Goal: Communication & Community: Share content

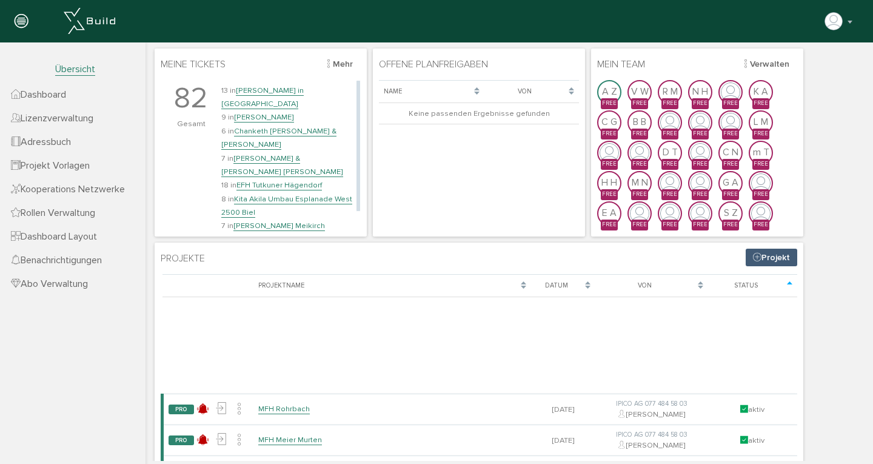
click at [272, 180] on link "EFH Tutkuner Hägendorf" at bounding box center [280, 185] width 86 height 10
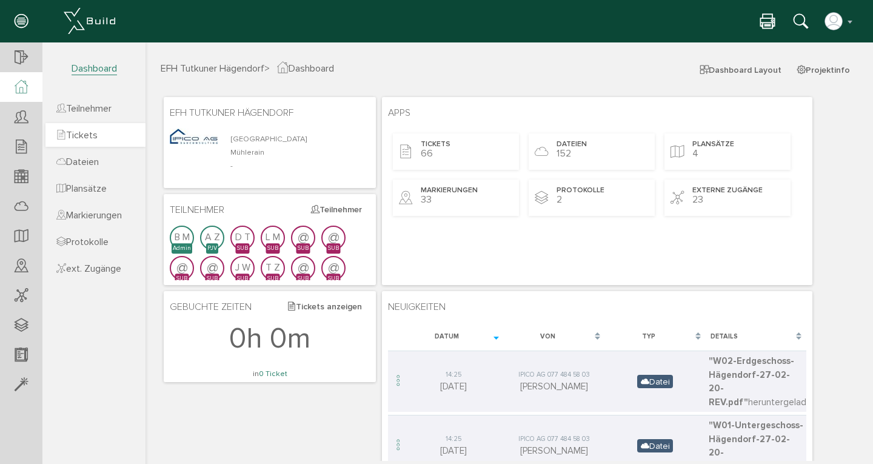
click at [92, 136] on span "Tickets" at bounding box center [76, 135] width 41 height 12
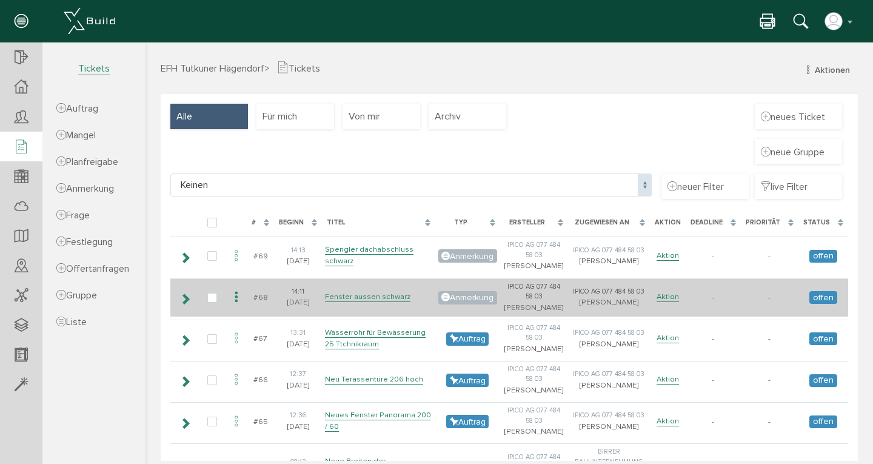
click at [237, 306] on icon at bounding box center [236, 297] width 15 height 16
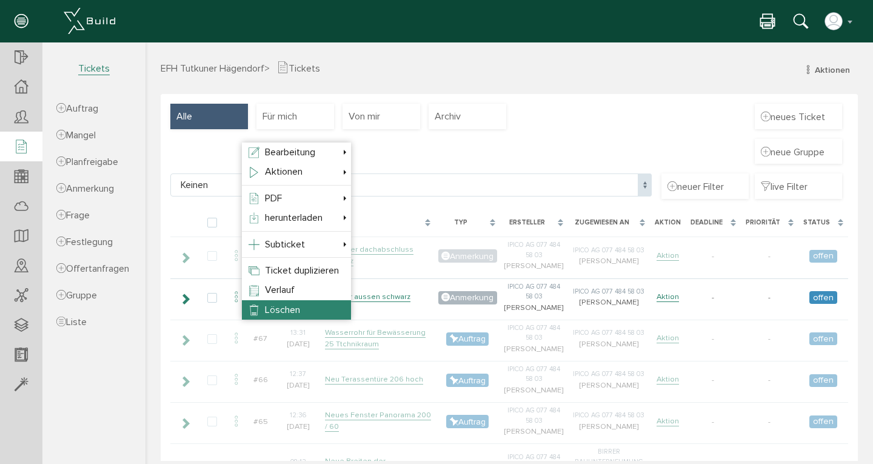
click at [266, 310] on span "Löschen" at bounding box center [282, 310] width 35 height 12
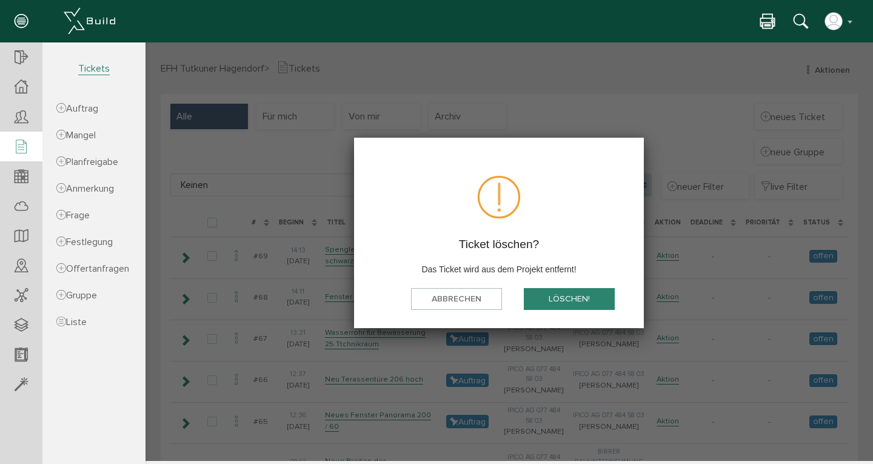
click at [568, 300] on button "löschen!" at bounding box center [569, 299] width 91 height 22
click at [568, 42] on body "erweiterte Suche Datum durchsuchen Deadline durchsuchen Vorgängerversionen durc…" at bounding box center [510, 42] width 728 height 0
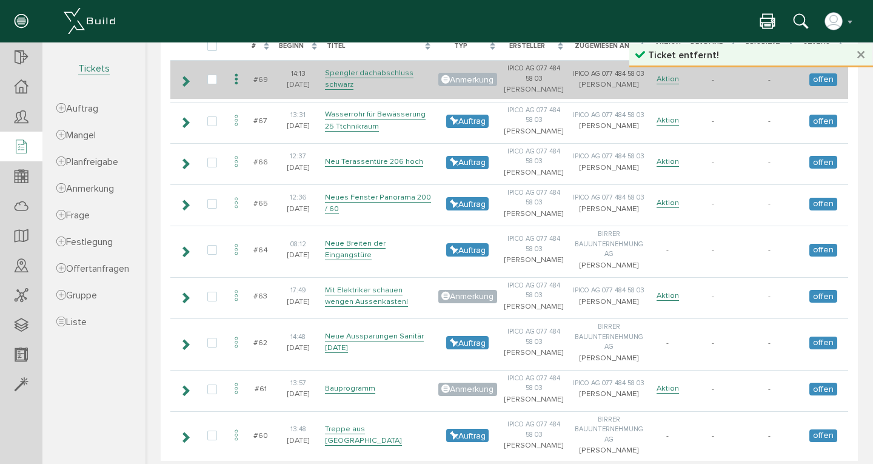
scroll to position [161, 0]
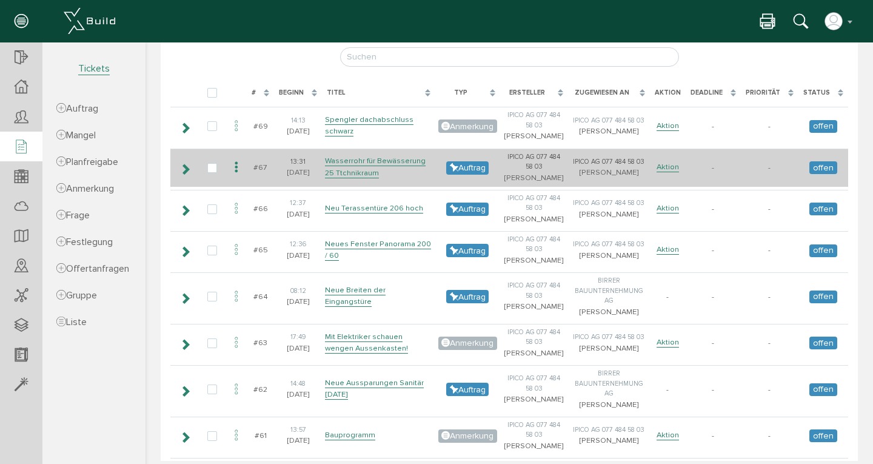
click at [237, 176] on icon at bounding box center [236, 168] width 15 height 16
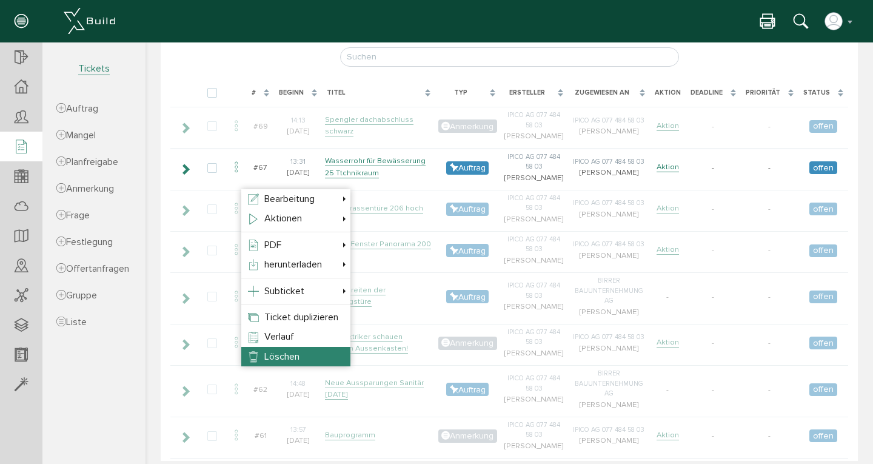
click at [281, 358] on span "Löschen" at bounding box center [281, 357] width 35 height 12
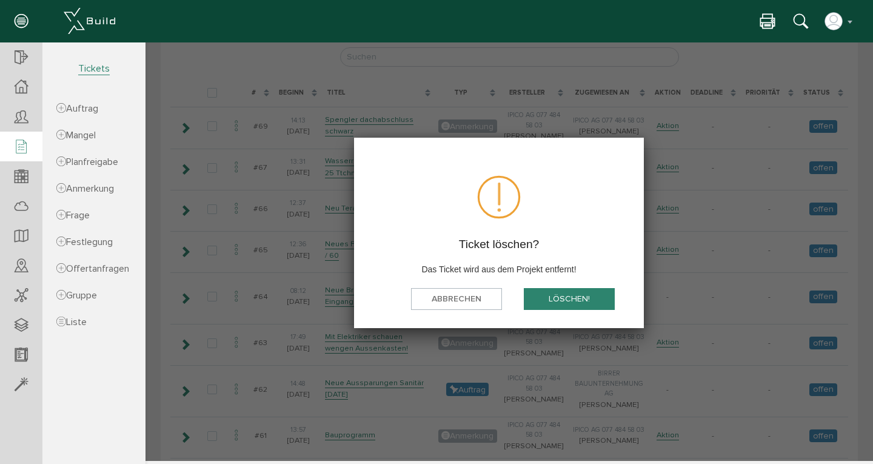
click at [580, 301] on button "löschen!" at bounding box center [569, 299] width 91 height 22
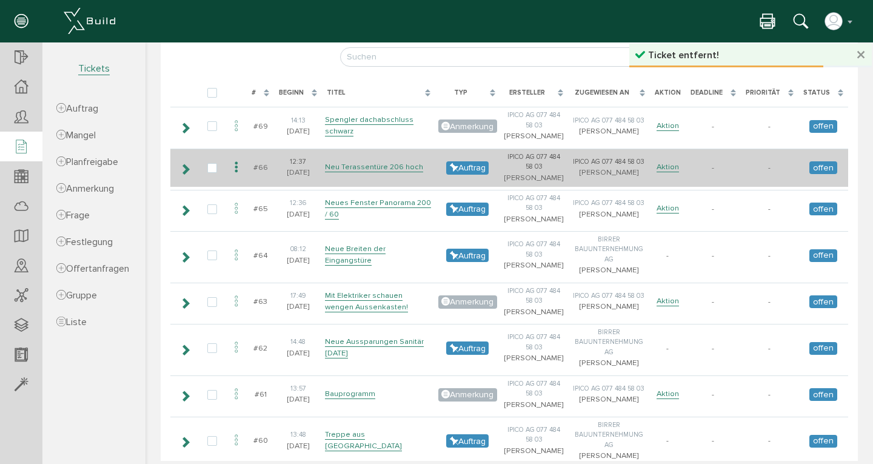
click at [235, 176] on icon at bounding box center [236, 168] width 15 height 16
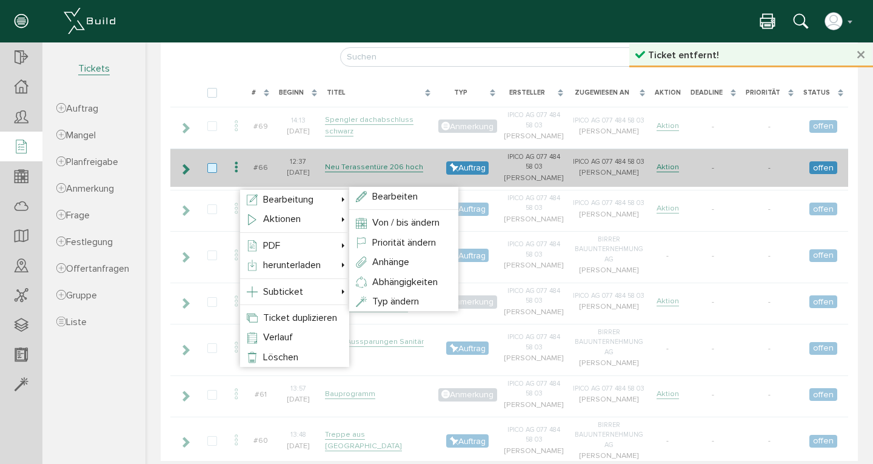
click at [213, 174] on label at bounding box center [214, 168] width 15 height 11
click at [213, 171] on input "checkbox" at bounding box center [211, 167] width 8 height 8
checkbox input "true"
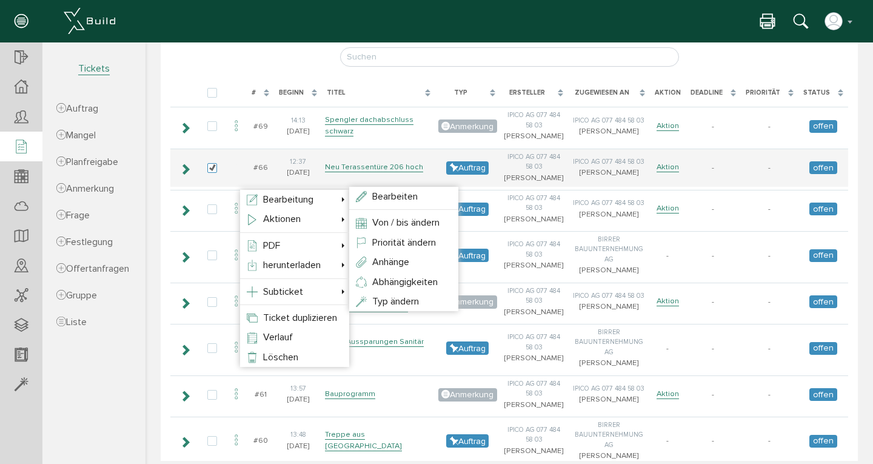
click at [177, 223] on div at bounding box center [505, 251] width 719 height 419
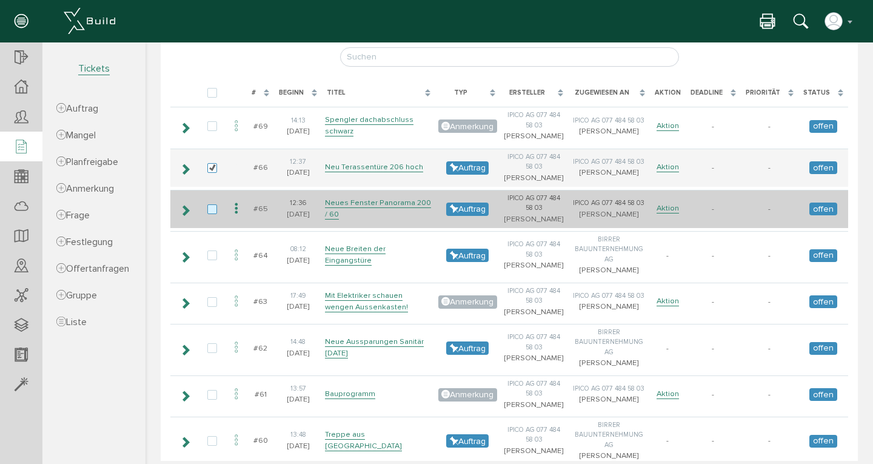
click at [214, 215] on label at bounding box center [214, 209] width 15 height 11
click at [214, 212] on input "checkbox" at bounding box center [211, 208] width 8 height 8
checkbox input "true"
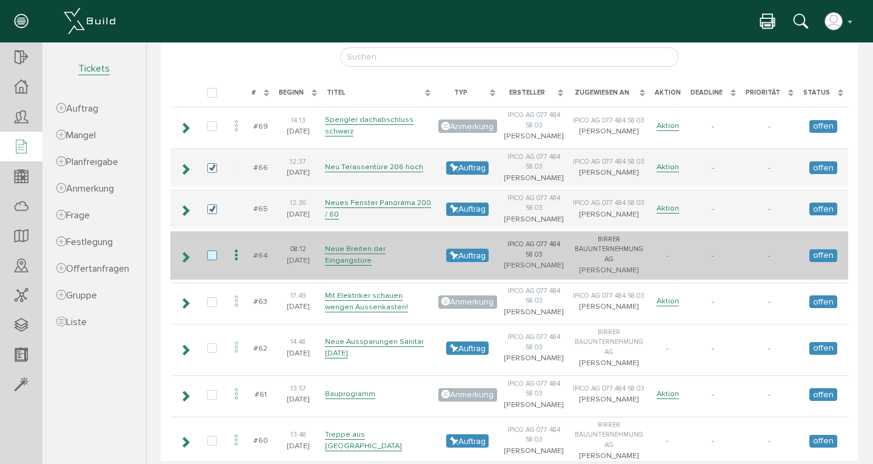
click at [212, 261] on label at bounding box center [214, 256] width 15 height 11
click at [212, 258] on input "checkbox" at bounding box center [211, 255] width 8 height 8
checkbox input "true"
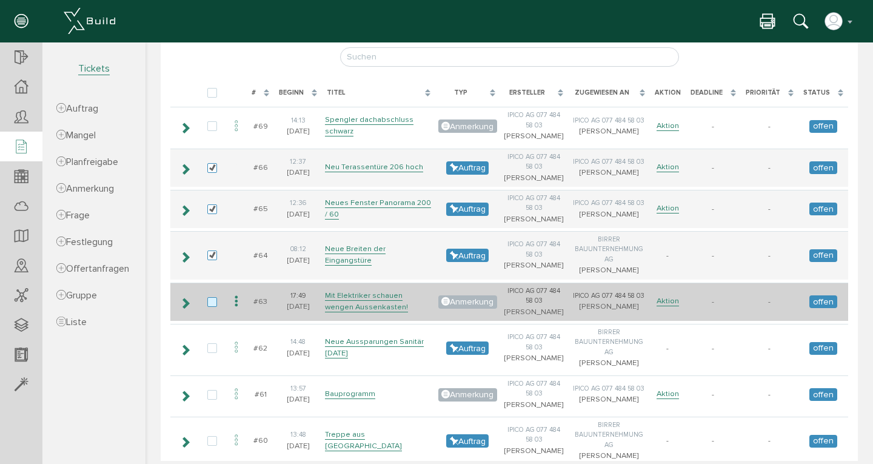
click at [211, 308] on label at bounding box center [214, 302] width 15 height 11
click at [211, 305] on input "checkbox" at bounding box center [211, 301] width 8 height 8
checkbox input "true"
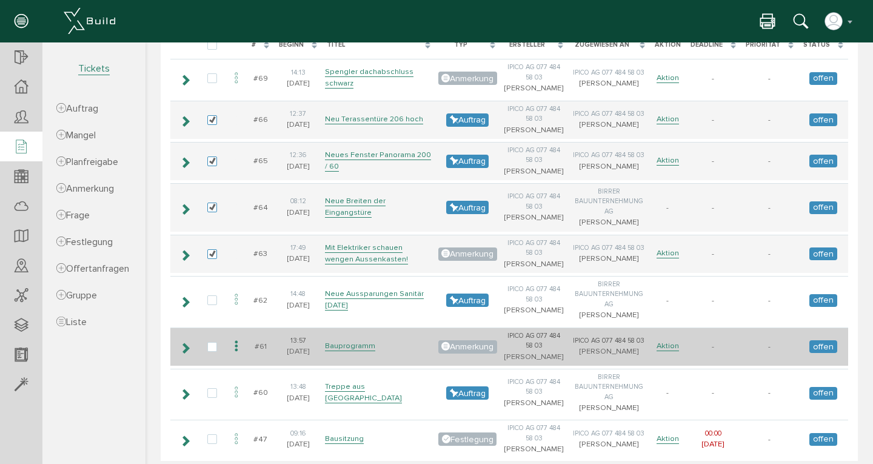
scroll to position [301, 0]
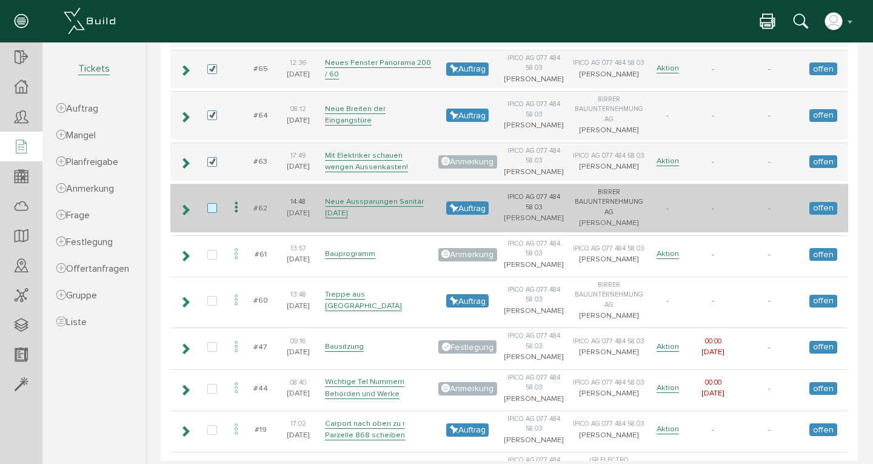
click at [210, 214] on label at bounding box center [214, 208] width 15 height 11
click at [210, 211] on input "checkbox" at bounding box center [211, 207] width 8 height 8
checkbox input "true"
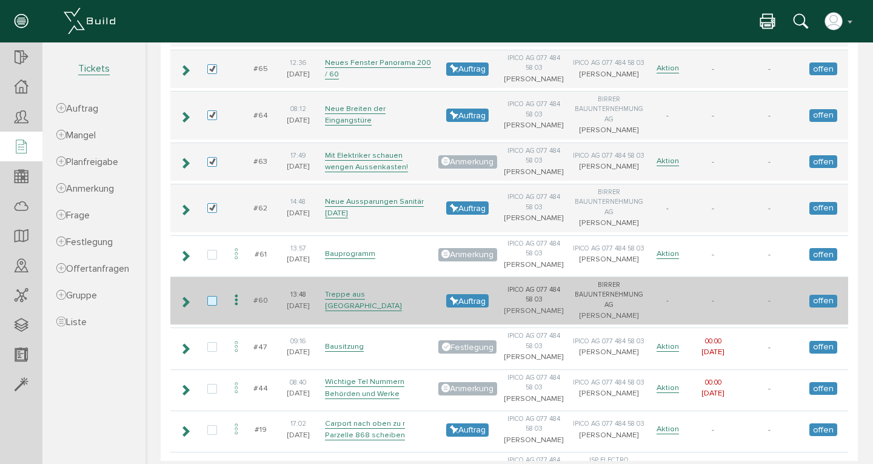
click at [214, 307] on label at bounding box center [214, 301] width 15 height 11
click at [214, 304] on input "checkbox" at bounding box center [211, 300] width 8 height 8
checkbox input "true"
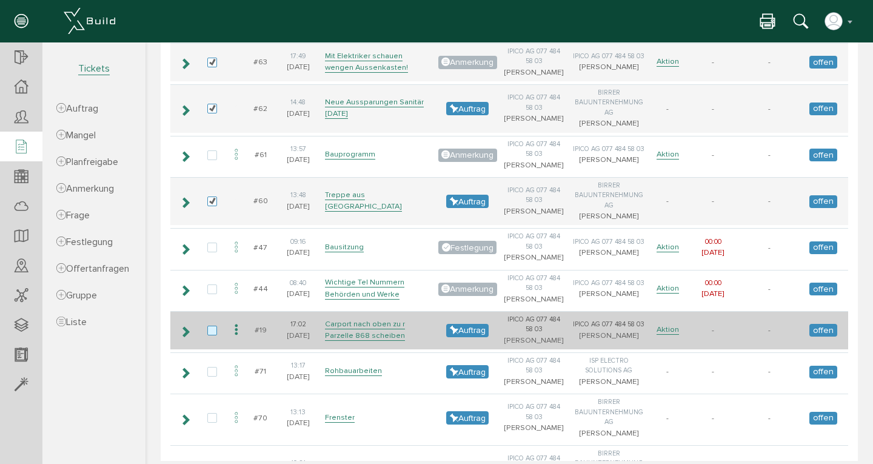
scroll to position [466, 0]
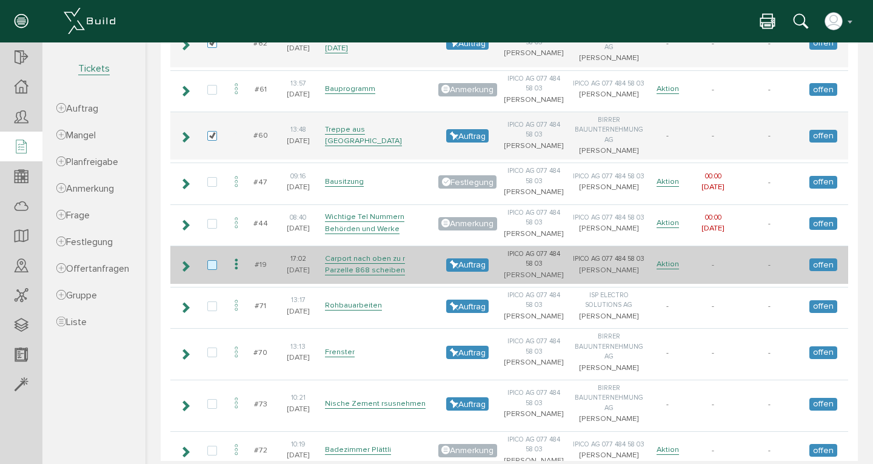
click at [214, 271] on label at bounding box center [214, 265] width 15 height 11
click at [214, 268] on input "checkbox" at bounding box center [211, 264] width 8 height 8
checkbox input "true"
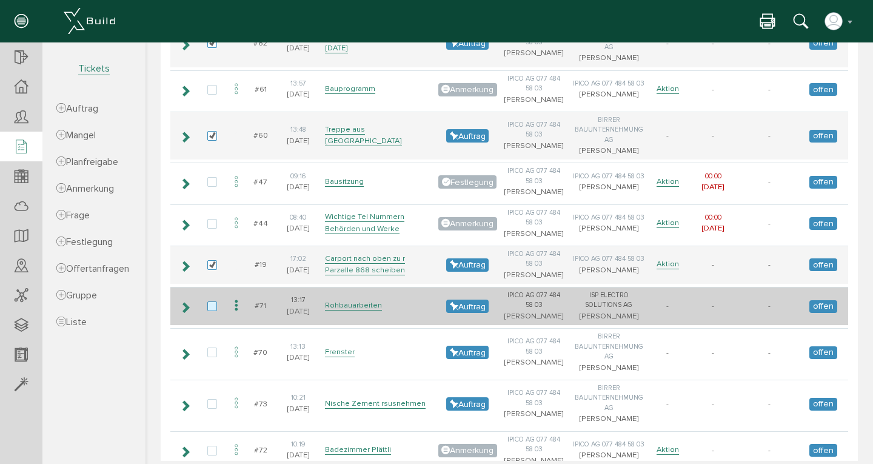
click at [214, 312] on label at bounding box center [214, 306] width 15 height 11
click at [214, 309] on input "checkbox" at bounding box center [211, 305] width 8 height 8
checkbox input "true"
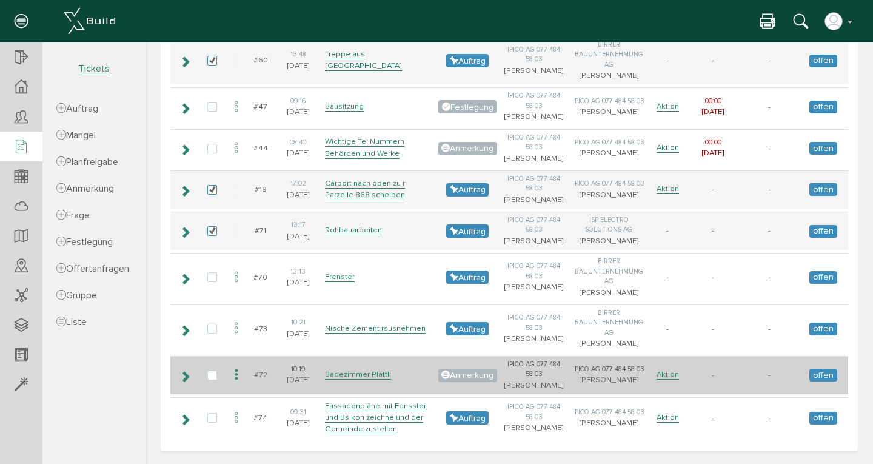
scroll to position [661, 0]
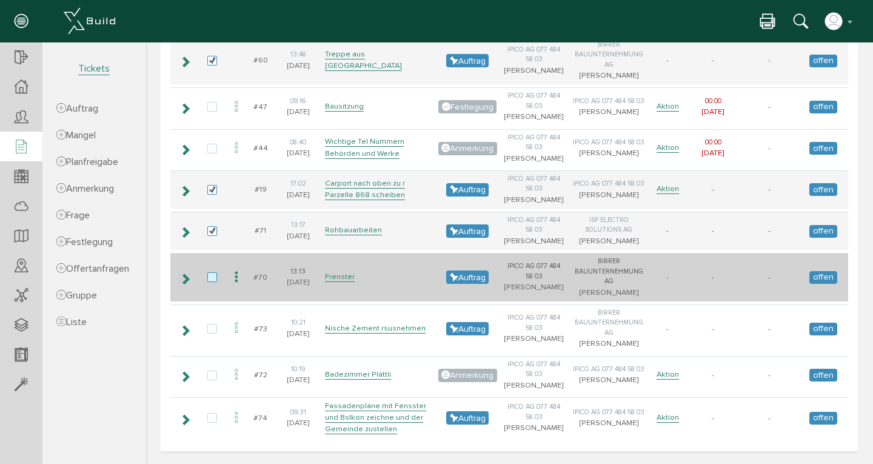
click at [213, 272] on label at bounding box center [214, 277] width 15 height 11
click at [213, 272] on input "checkbox" at bounding box center [211, 276] width 8 height 8
checkbox input "true"
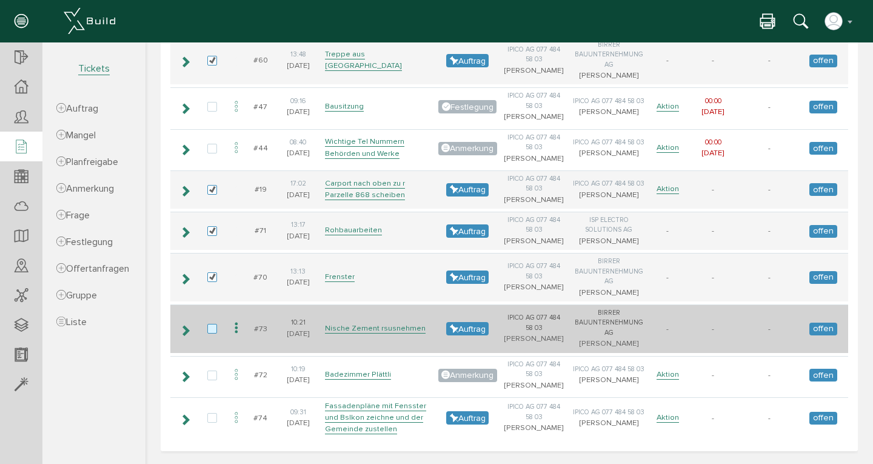
click at [212, 324] on label at bounding box center [214, 329] width 15 height 11
click at [212, 324] on input "checkbox" at bounding box center [211, 328] width 8 height 8
click at [212, 324] on label at bounding box center [214, 329] width 15 height 11
click at [212, 324] on input "checkbox" at bounding box center [211, 328] width 8 height 8
click at [214, 324] on label at bounding box center [214, 329] width 15 height 11
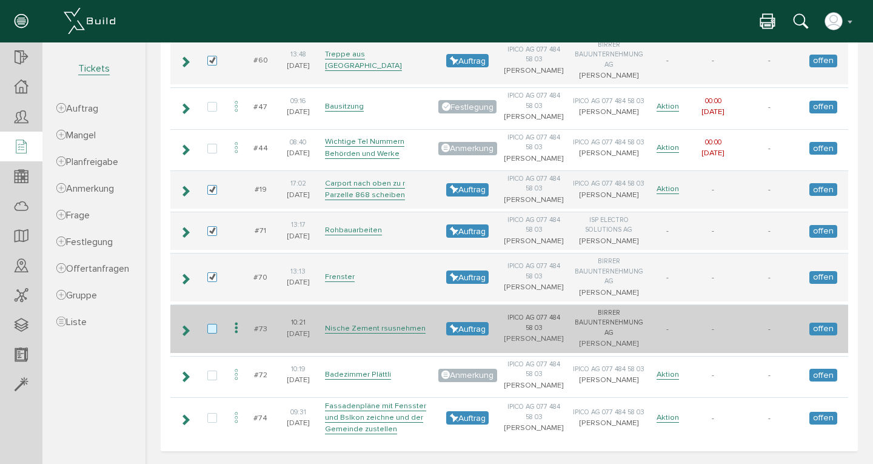
click at [214, 324] on input "checkbox" at bounding box center [211, 328] width 8 height 8
checkbox input "true"
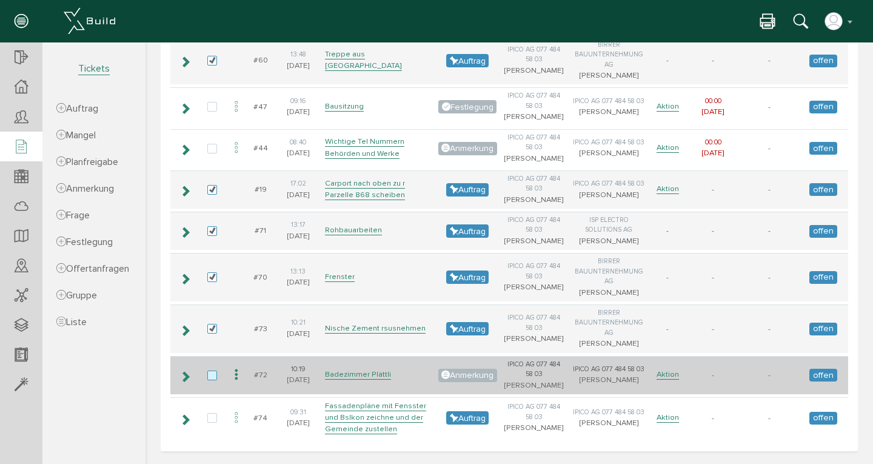
click at [212, 371] on label at bounding box center [214, 376] width 15 height 11
click at [212, 371] on input "checkbox" at bounding box center [211, 375] width 8 height 8
checkbox input "true"
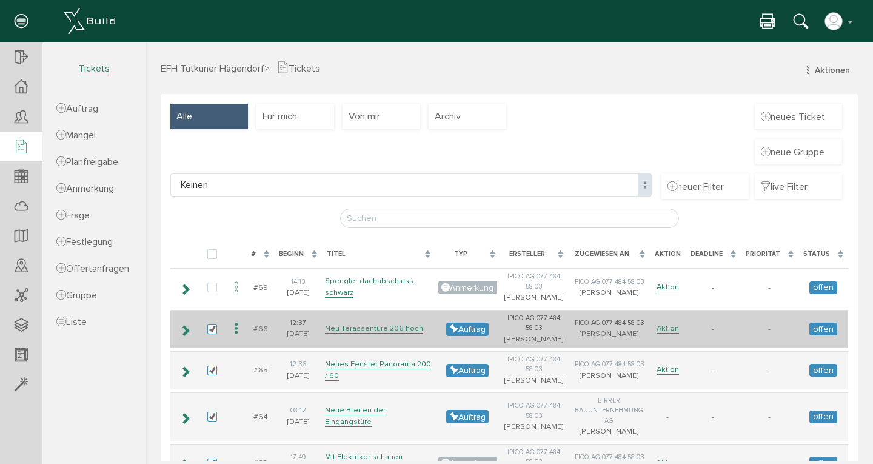
click at [238, 337] on icon at bounding box center [236, 329] width 15 height 16
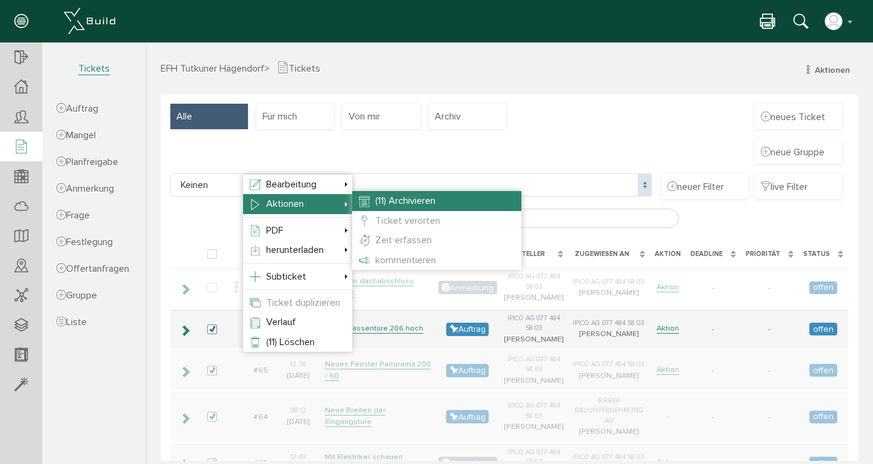
click at [404, 201] on span "(11) Archivieren" at bounding box center [405, 201] width 60 height 12
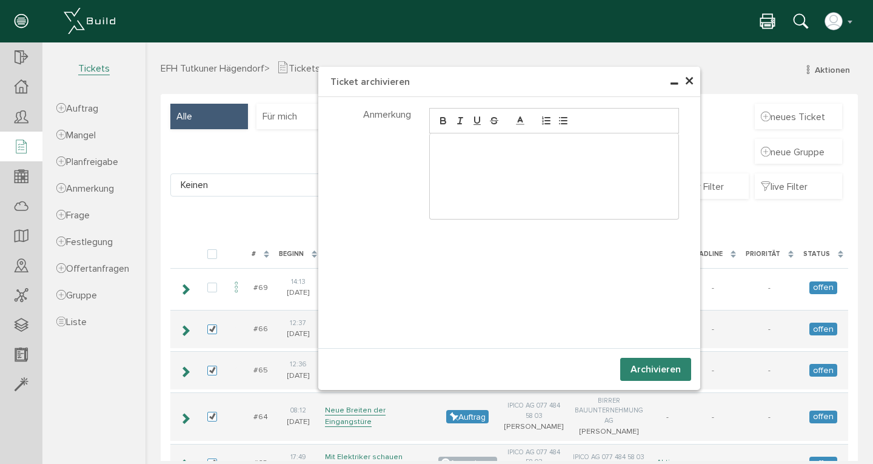
click at [661, 366] on button "Archivieren" at bounding box center [656, 369] width 71 height 23
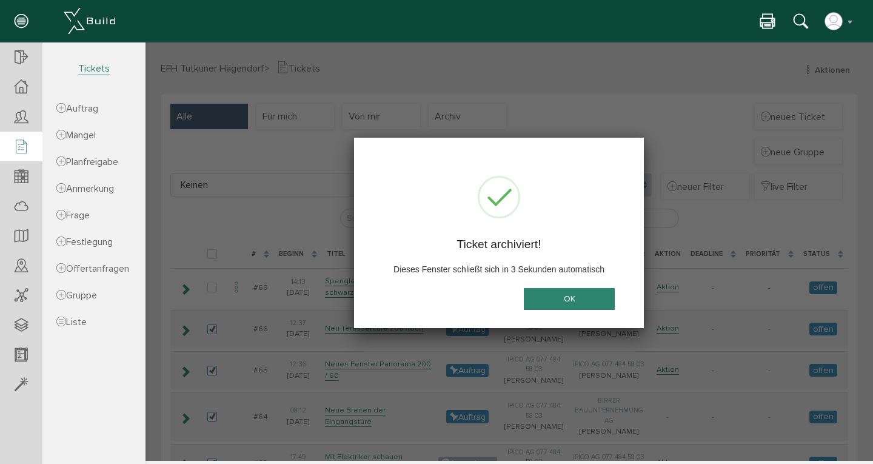
click at [567, 299] on button "OK" at bounding box center [569, 299] width 91 height 22
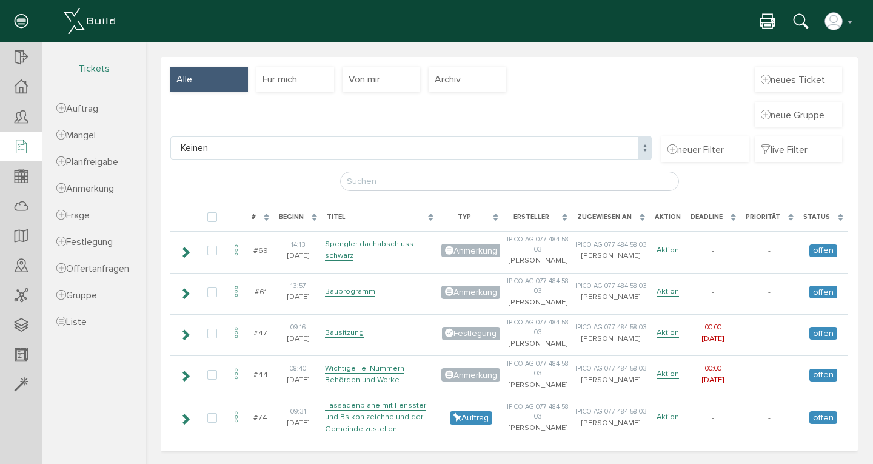
scroll to position [204, 0]
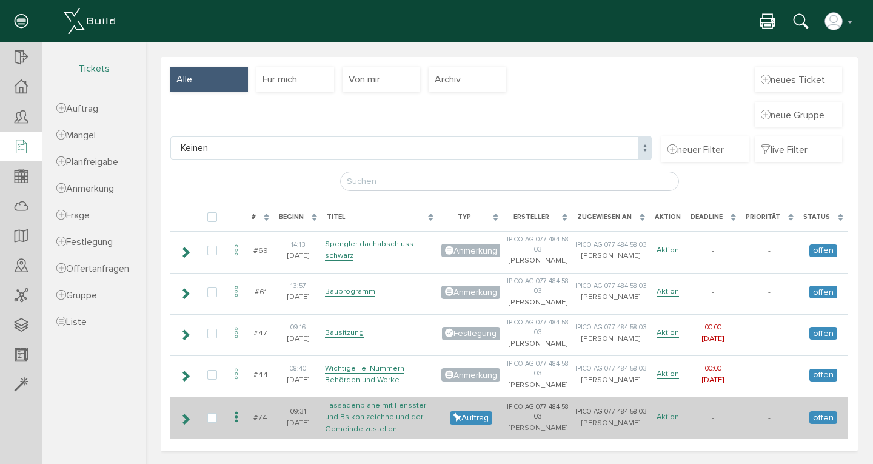
click at [338, 400] on link "Fassadenpläne mit Fensster und Bslkon zeichne und der Gemeinde zustellen" at bounding box center [375, 416] width 101 height 33
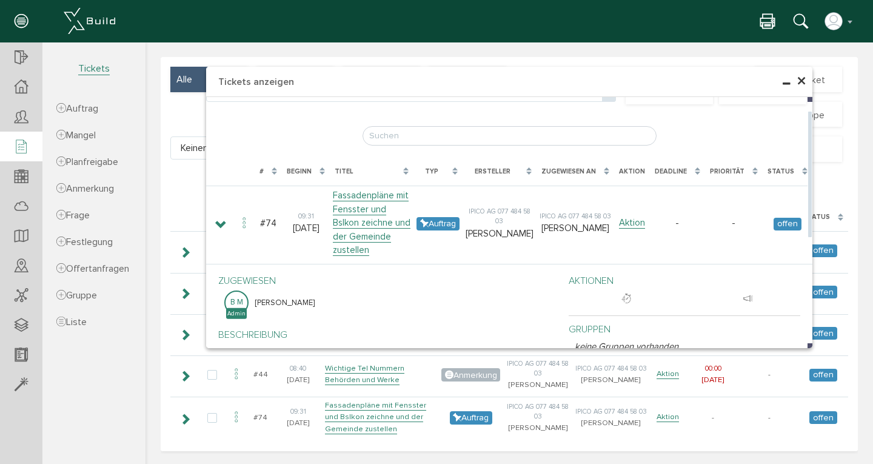
scroll to position [0, 0]
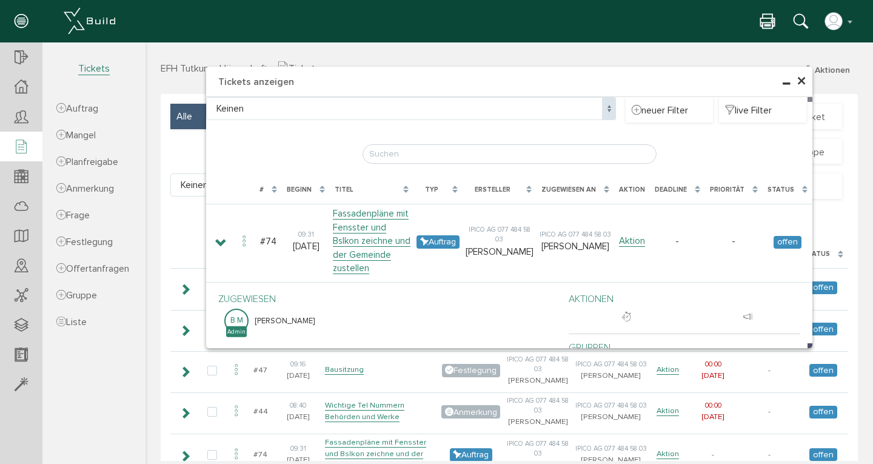
click at [800, 78] on span "×" at bounding box center [802, 82] width 10 height 24
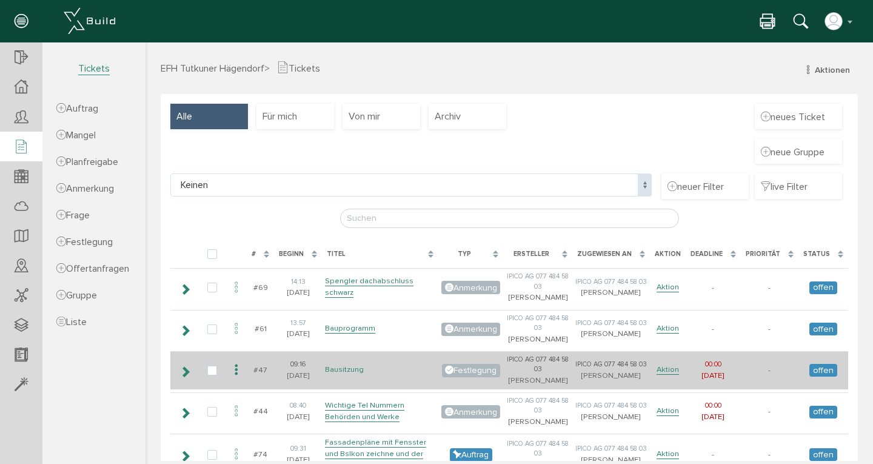
click at [343, 375] on link "Bausitzung" at bounding box center [344, 370] width 39 height 10
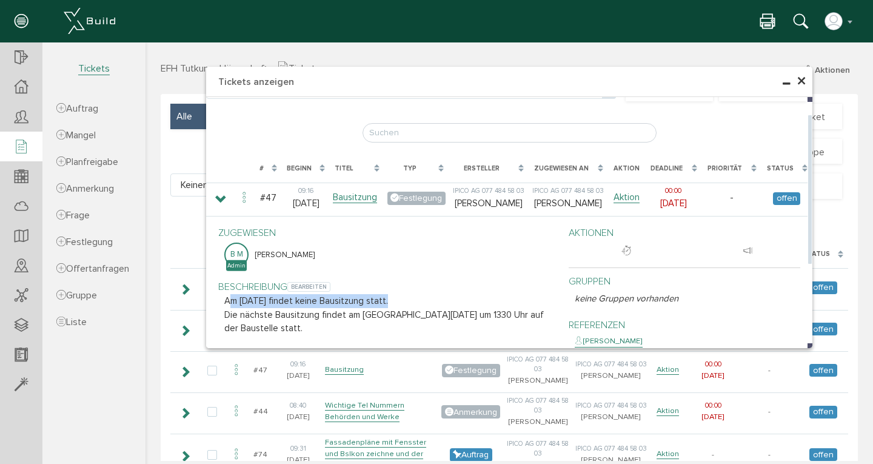
drag, startPoint x: 223, startPoint y: 301, endPoint x: 394, endPoint y: 296, distance: 170.5
click at [394, 296] on p "Am 2 Juni findet keine Bausitzung statt." at bounding box center [387, 301] width 326 height 14
click at [305, 286] on span "bearbeiten" at bounding box center [309, 287] width 43 height 10
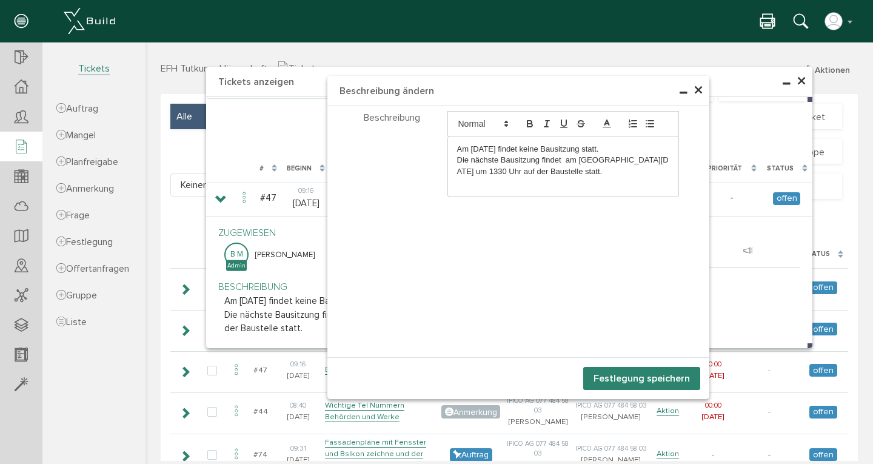
click at [494, 161] on p "Die nächste Bausitzung findet am Montag 9 Juni 2025 um 1330 Uhr auf der Baustel…" at bounding box center [563, 166] width 213 height 22
click at [528, 160] on p "Die Bausitzung findet am Montag 9 Juni 2025 um 1330 Uhr auf der Baustelle statt." at bounding box center [563, 166] width 213 height 22
click at [587, 170] on p "Die Bausitzung findet neu immer am Mittwoch um 0900 Uhr am Montag 9 Juni 2025 u…" at bounding box center [563, 171] width 213 height 33
click at [646, 381] on button "Festlegung speichern" at bounding box center [642, 378] width 117 height 23
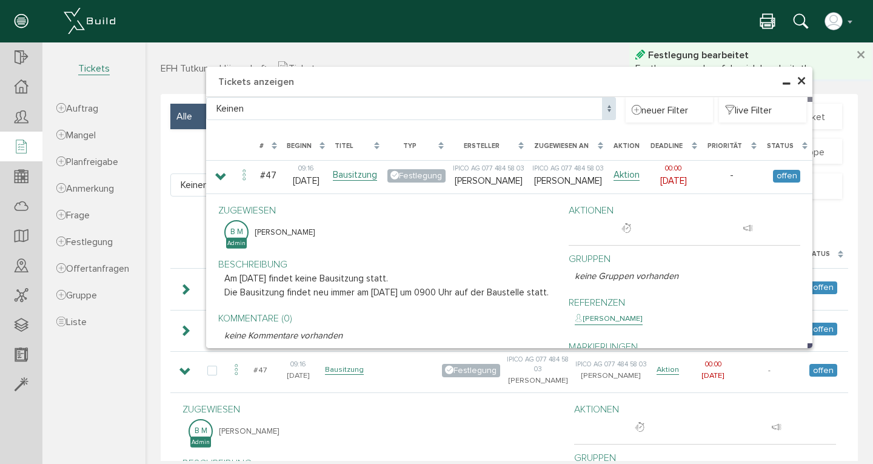
scroll to position [329, 0]
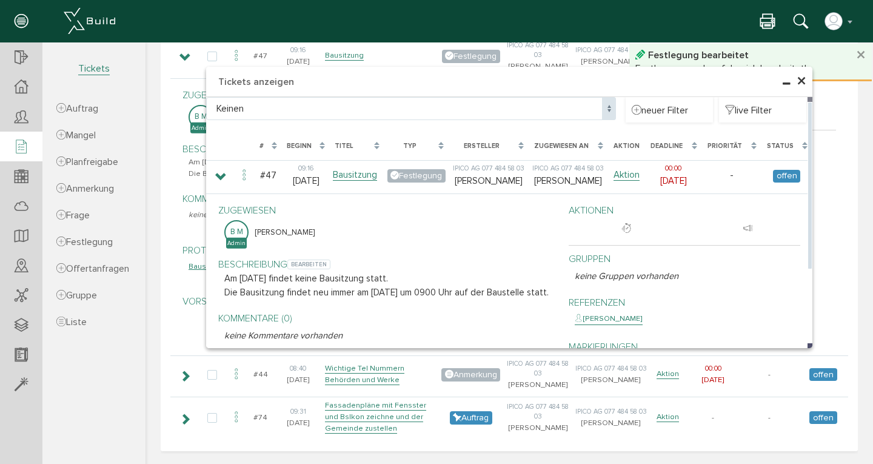
click at [381, 283] on p "Am 2 Juni findet keine Bausitzung statt." at bounding box center [387, 279] width 326 height 14
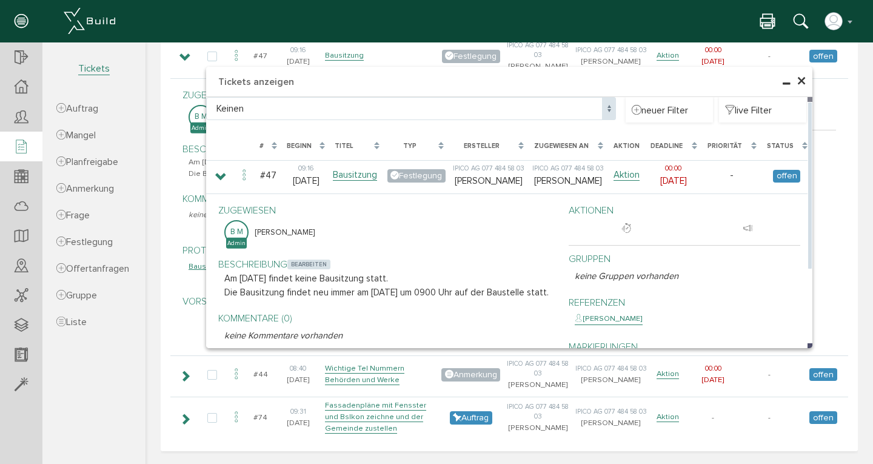
click at [317, 260] on span "bearbeiten" at bounding box center [309, 265] width 43 height 10
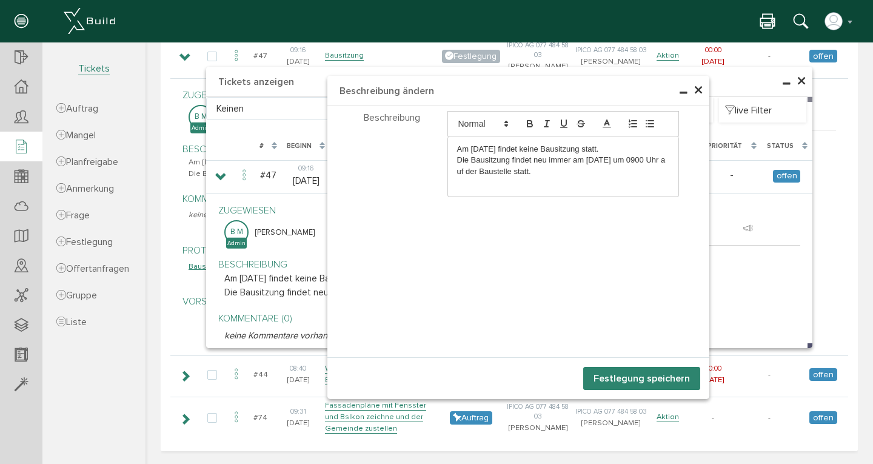
click at [602, 149] on p "Am 2 Juni findet keine Bausitzung statt." at bounding box center [563, 149] width 213 height 11
click at [457, 160] on p "Die Bausitzung findet neu immer am Mittwoch um 0900 Uhr auf der Baustelle statt." at bounding box center [563, 166] width 213 height 22
click at [542, 162] on p "Die Bausitzung findet neu immer am Mittwoch um 0900 Uhr auf der Baustelle statt." at bounding box center [563, 155] width 213 height 22
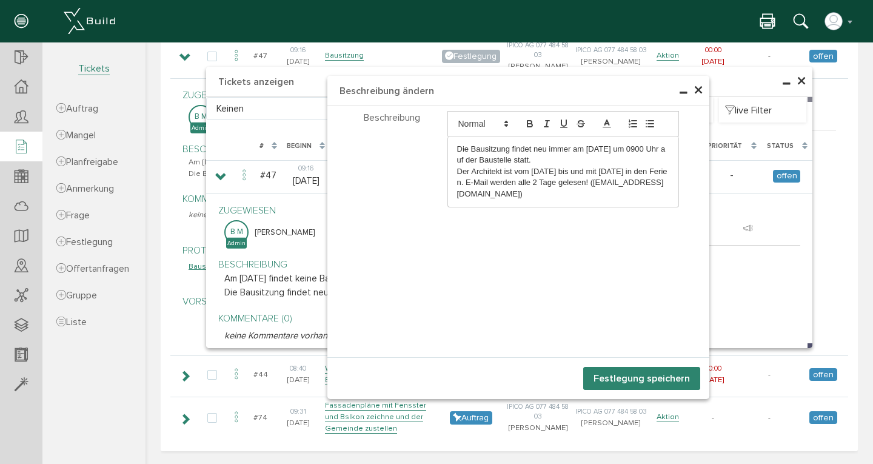
click at [606, 378] on button "Festlegung speichern" at bounding box center [642, 378] width 117 height 23
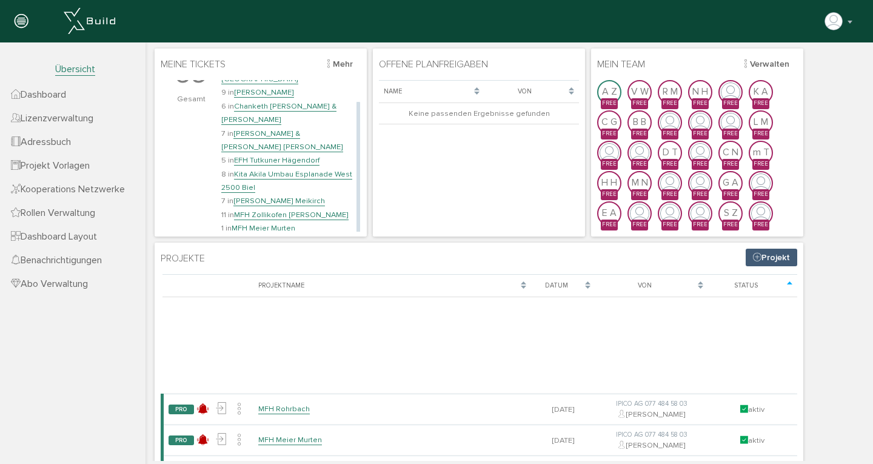
scroll to position [24, 0]
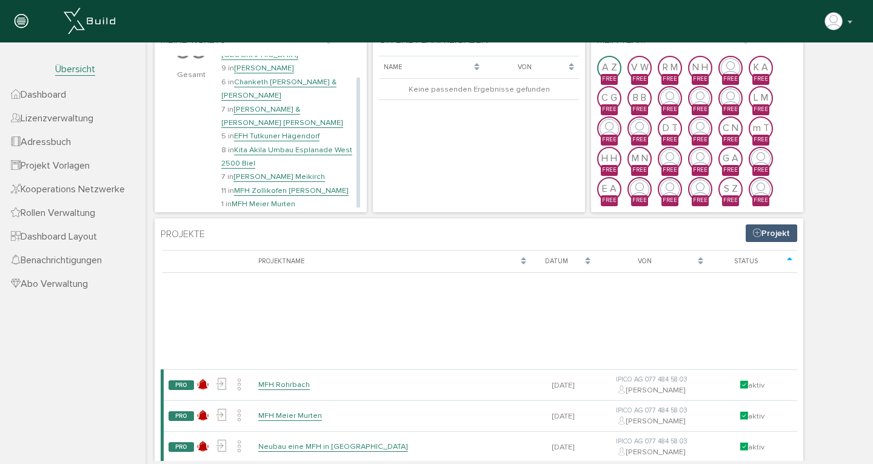
click at [276, 131] on link "EFH Tutkuner Hägendorf" at bounding box center [277, 136] width 86 height 10
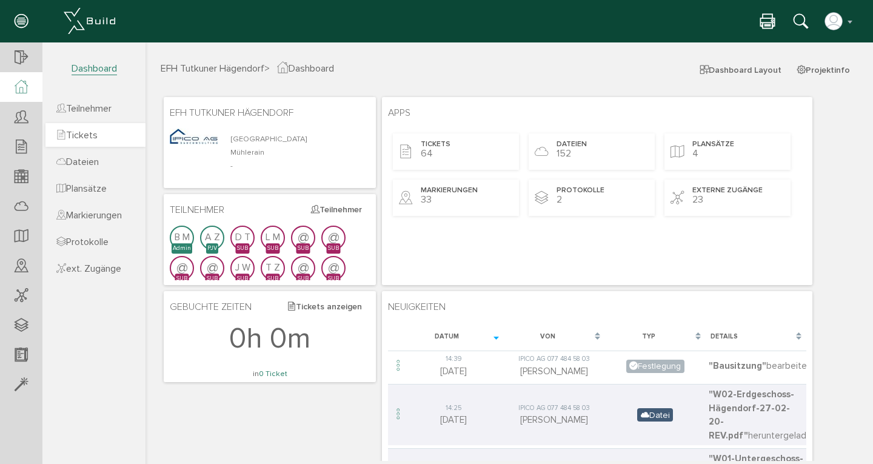
click at [106, 145] on link "Tickets" at bounding box center [95, 135] width 100 height 24
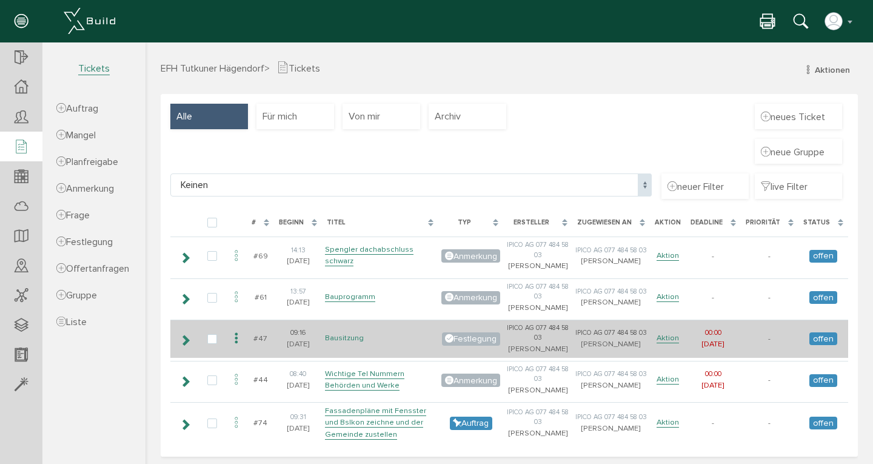
click at [341, 343] on link "Bausitzung" at bounding box center [344, 338] width 39 height 10
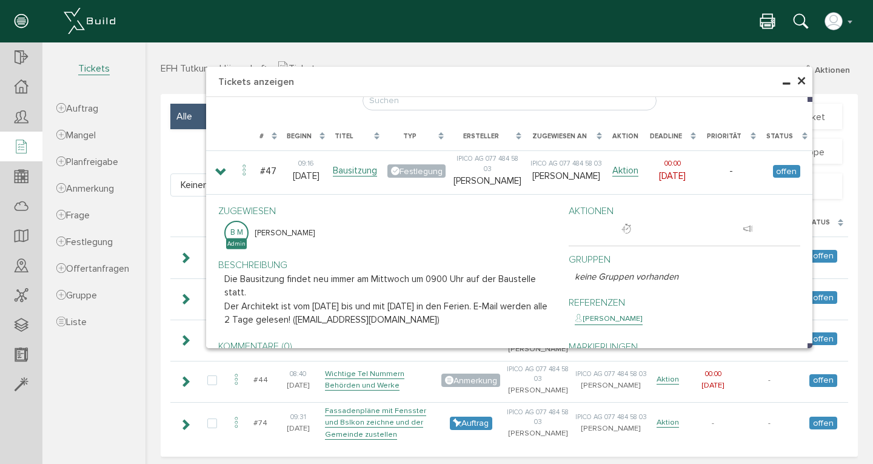
click at [799, 84] on span "×" at bounding box center [802, 82] width 10 height 24
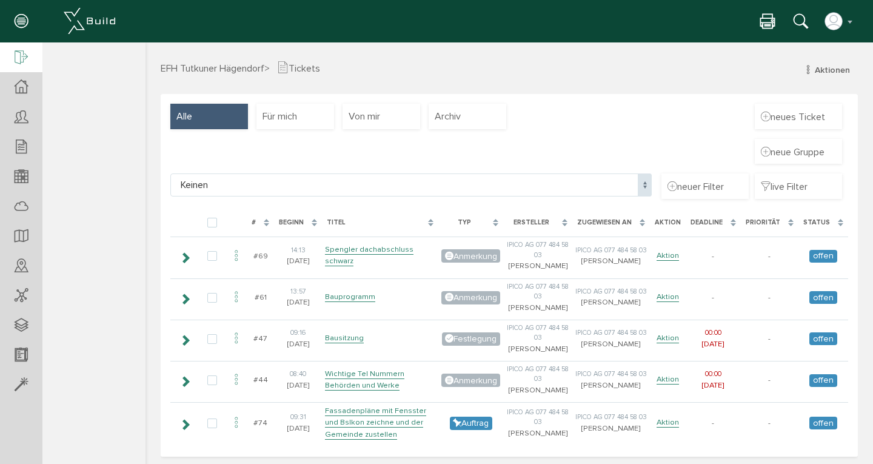
click at [22, 53] on icon at bounding box center [21, 58] width 13 height 17
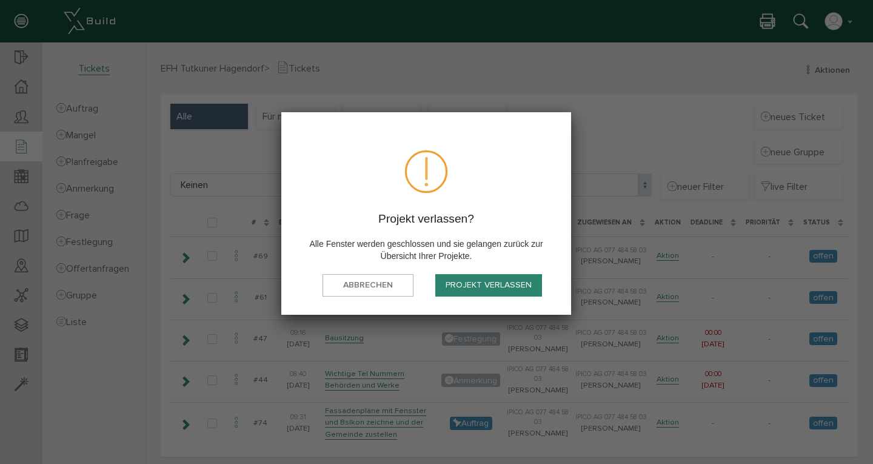
click at [479, 280] on button "Projekt verlassen" at bounding box center [489, 285] width 107 height 22
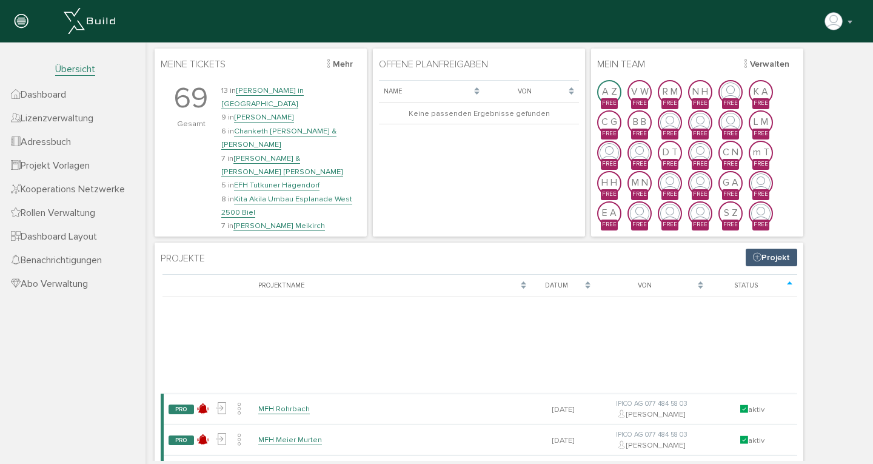
click at [67, 138] on span "Adressbuch" at bounding box center [41, 142] width 60 height 12
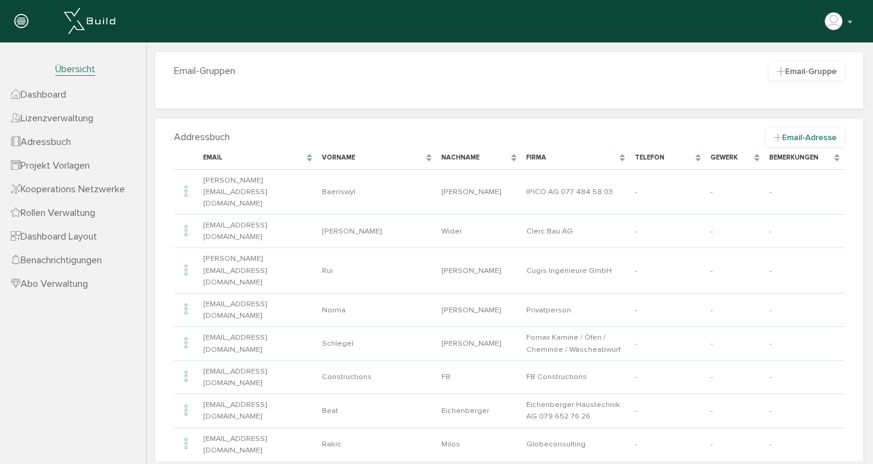
click at [791, 135] on span "Email-Adresse" at bounding box center [805, 137] width 79 height 19
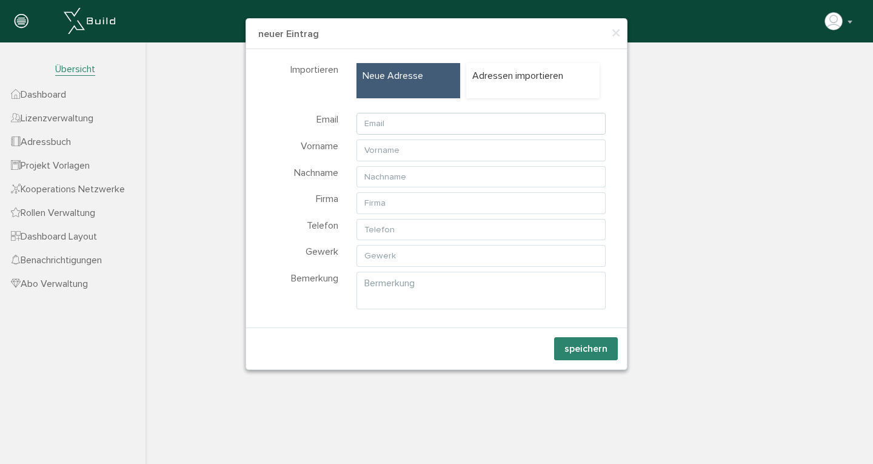
click at [398, 124] on input "text" at bounding box center [481, 124] width 249 height 22
paste input "robin.starling@storen.ch"
type input "robin.starling@storen.ch"
click at [412, 145] on input "text" at bounding box center [481, 151] width 249 height 22
type input "Starling"
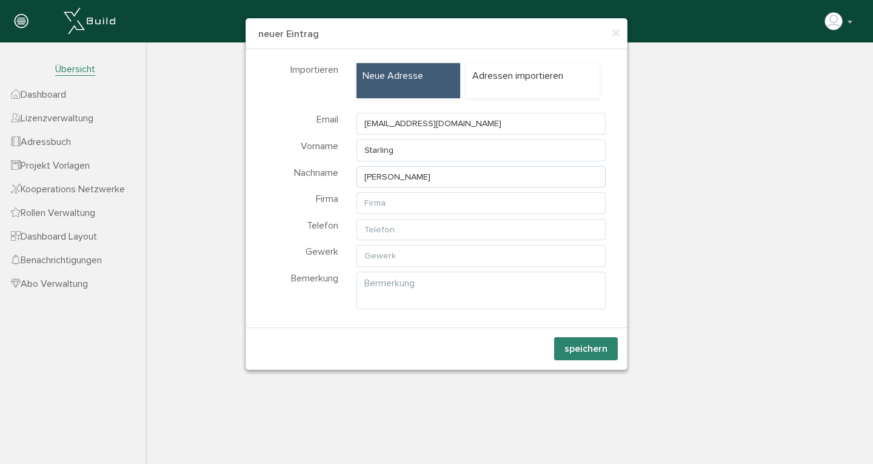
type input "Robin"
type input "Schenkerstoren"
type input "Storen"
click at [580, 350] on button "speichern" at bounding box center [586, 348] width 64 height 23
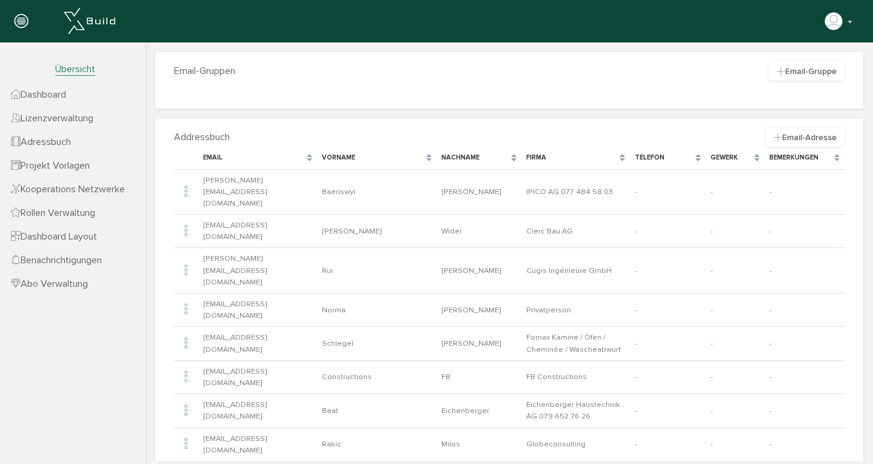
click at [66, 93] on span "Dashboard" at bounding box center [38, 95] width 55 height 12
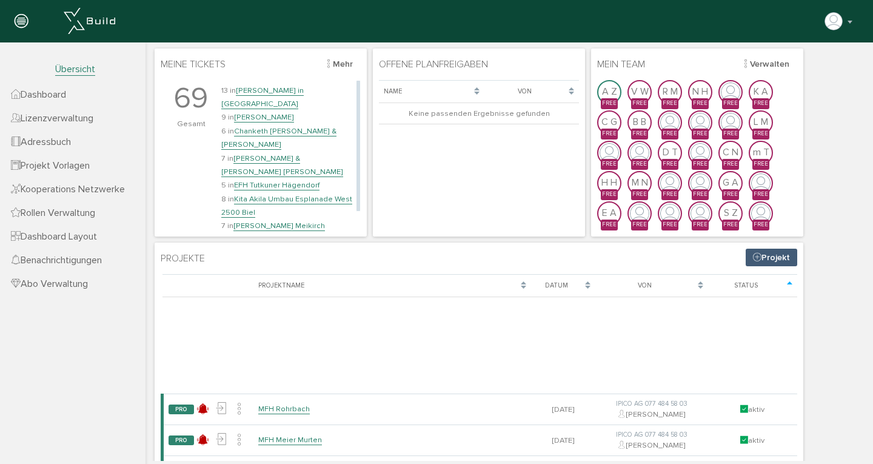
click at [276, 180] on link "EFH Tutkuner Hägendorf" at bounding box center [277, 185] width 86 height 10
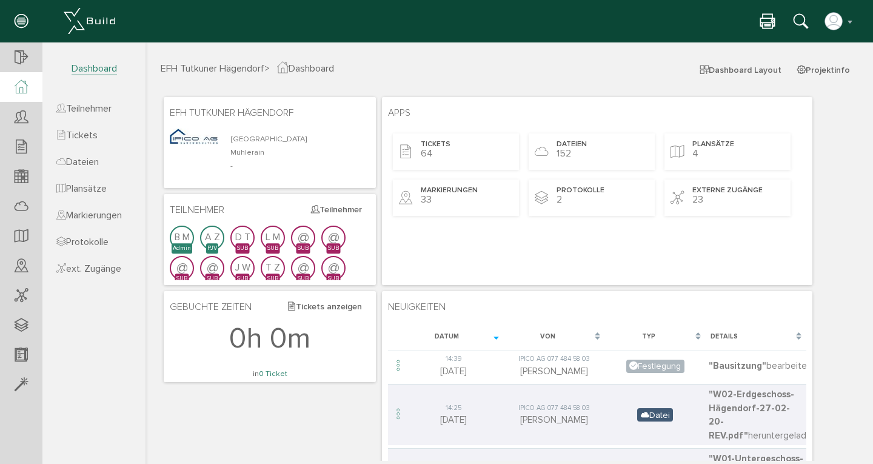
click at [78, 69] on span "Dashboard" at bounding box center [94, 68] width 45 height 13
click at [32, 119] on div at bounding box center [21, 117] width 42 height 31
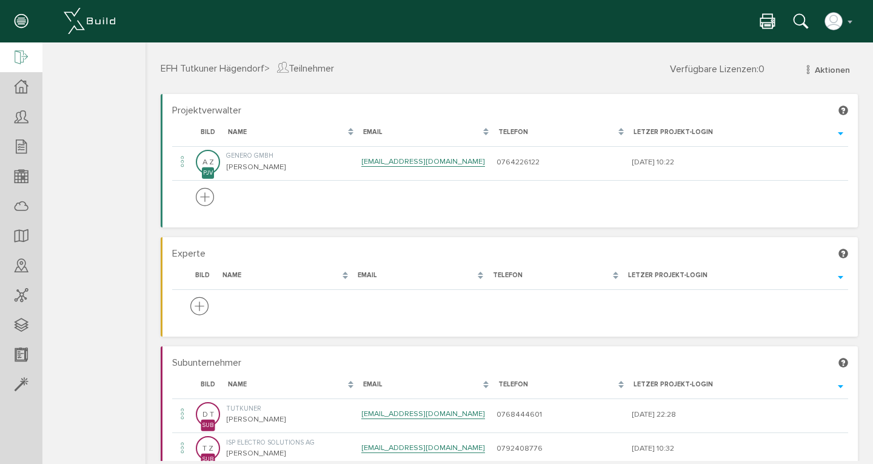
click at [19, 59] on icon at bounding box center [21, 58] width 13 height 17
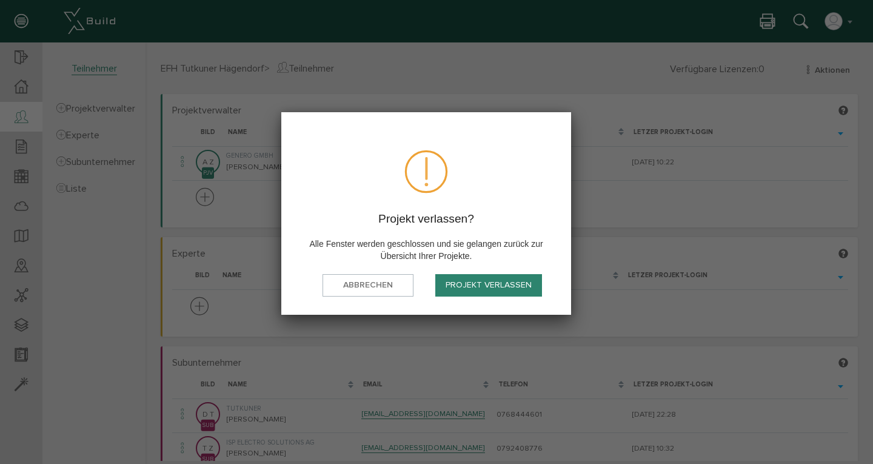
click at [466, 279] on button "Projekt verlassen" at bounding box center [489, 285] width 107 height 22
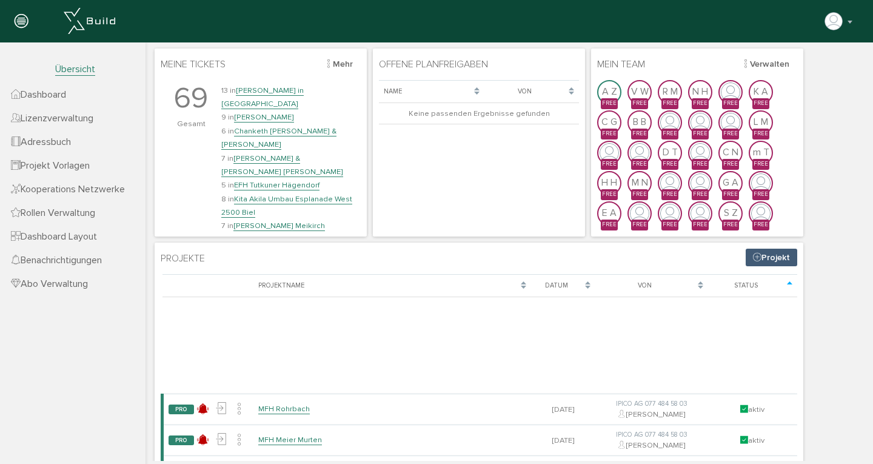
click at [55, 142] on span "Adressbuch" at bounding box center [41, 142] width 60 height 12
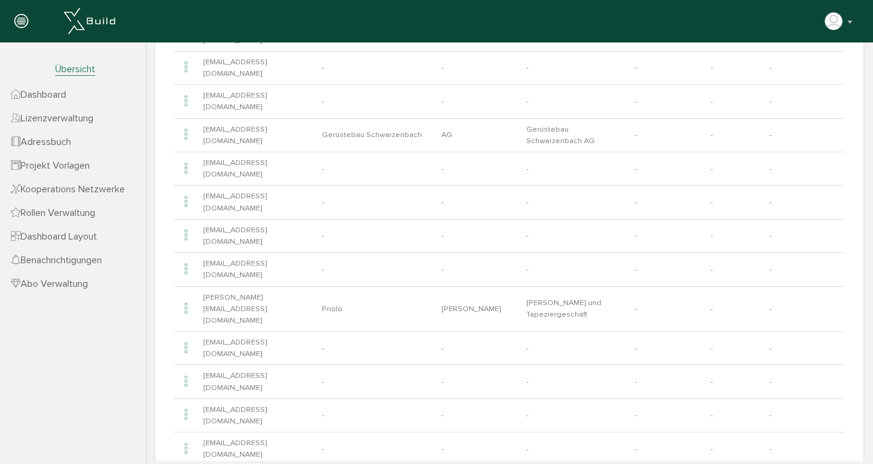
scroll to position [2345, 0]
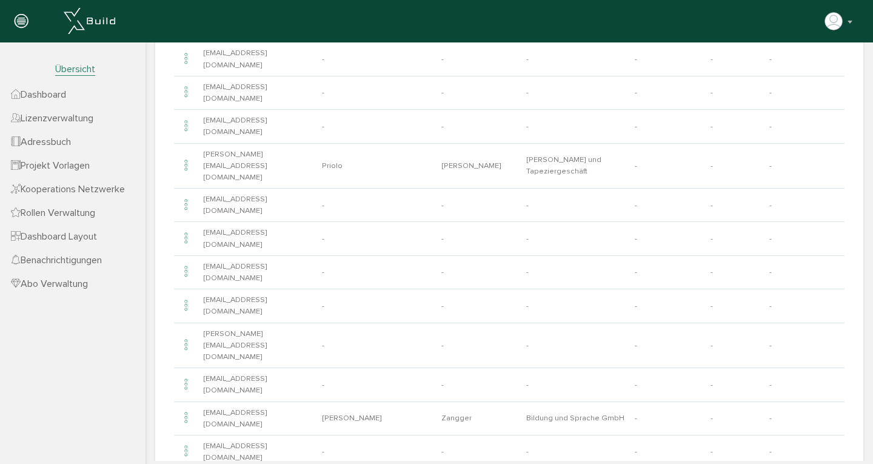
click at [55, 92] on span "Dashboard" at bounding box center [38, 95] width 55 height 12
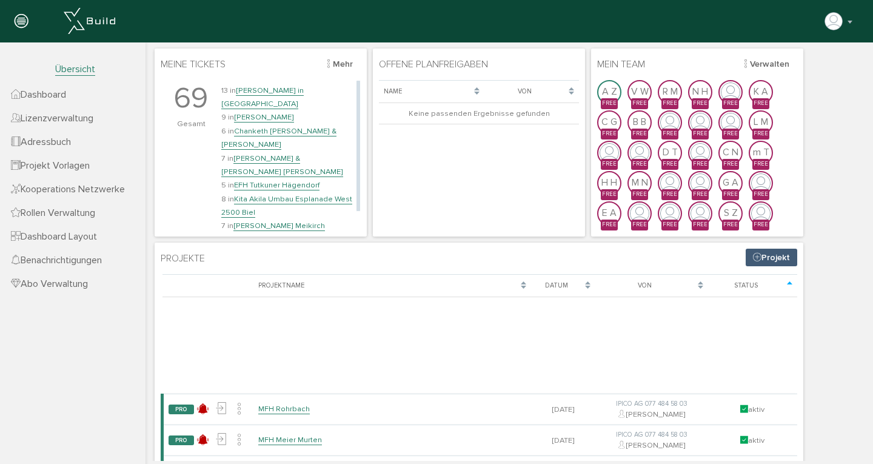
click at [260, 180] on link "EFH Tutkuner Hägendorf" at bounding box center [277, 185] width 86 height 10
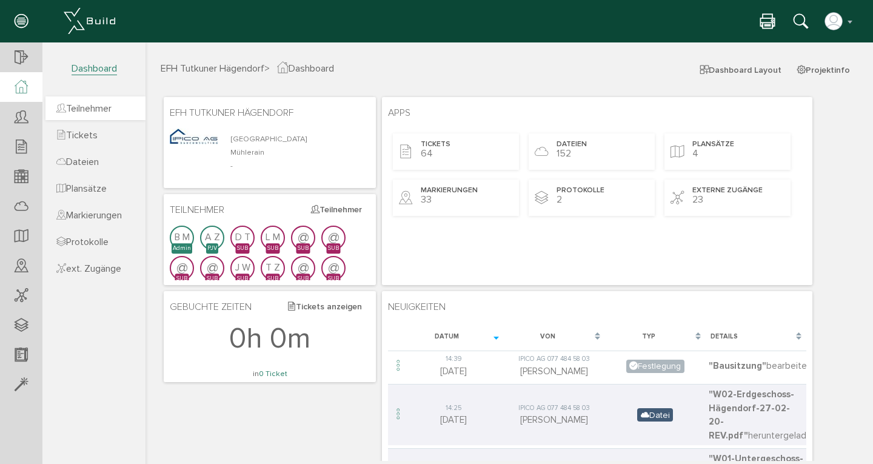
click at [104, 109] on span "Teilnehmer" at bounding box center [83, 109] width 55 height 12
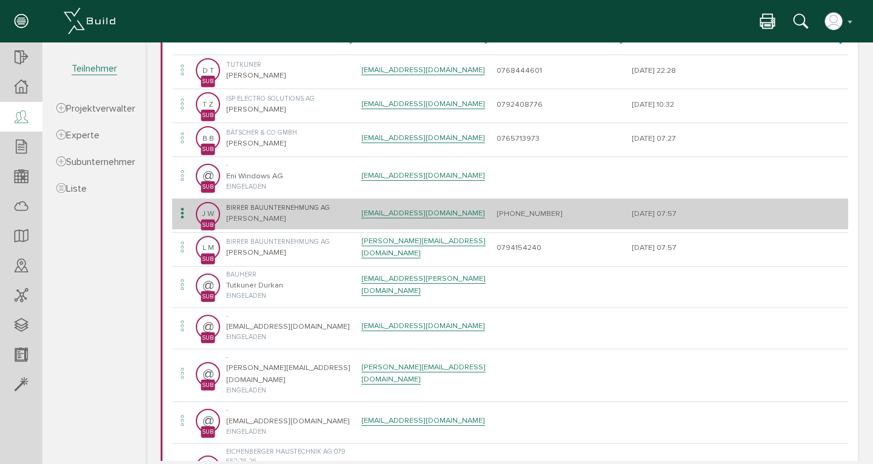
scroll to position [715, 0]
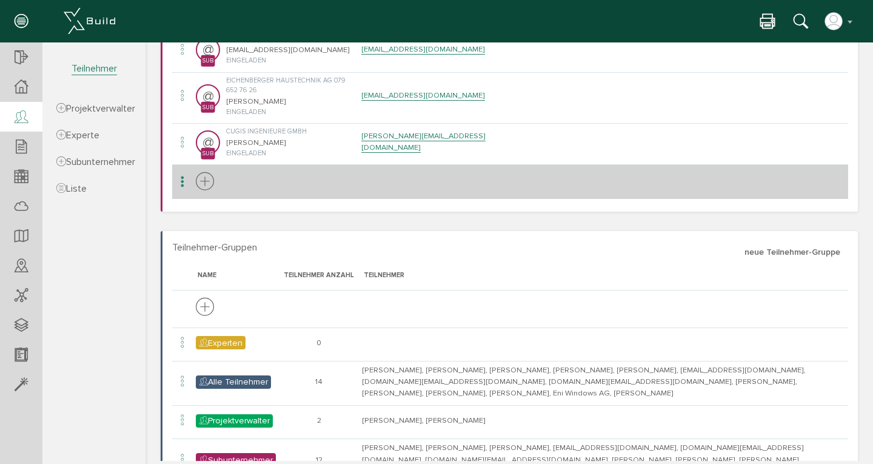
click at [203, 171] on icon at bounding box center [205, 182] width 18 height 22
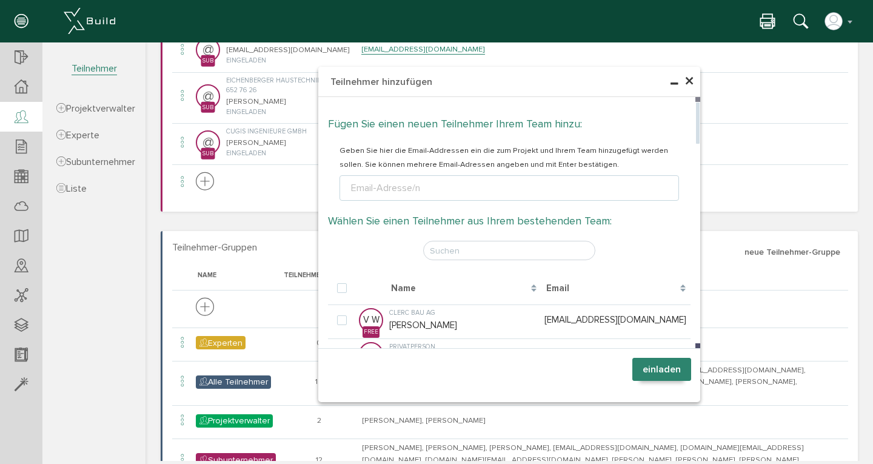
click at [357, 190] on div "Email-Adresse/n" at bounding box center [386, 188] width 74 height 15
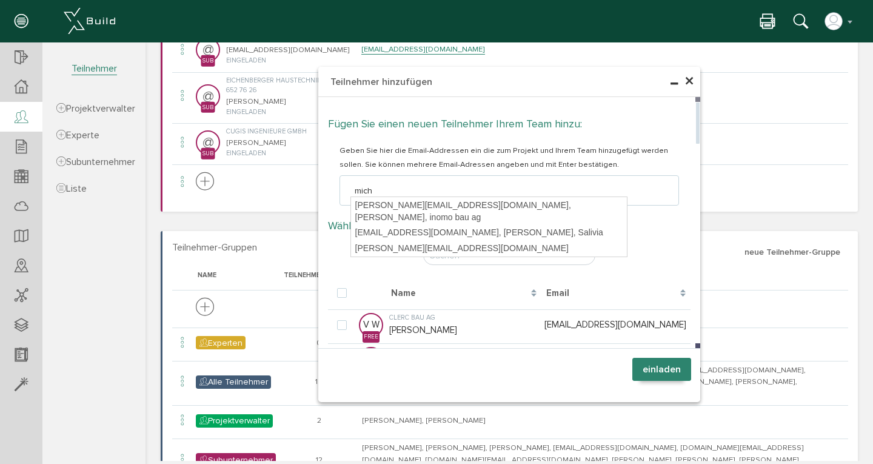
type input "miche"
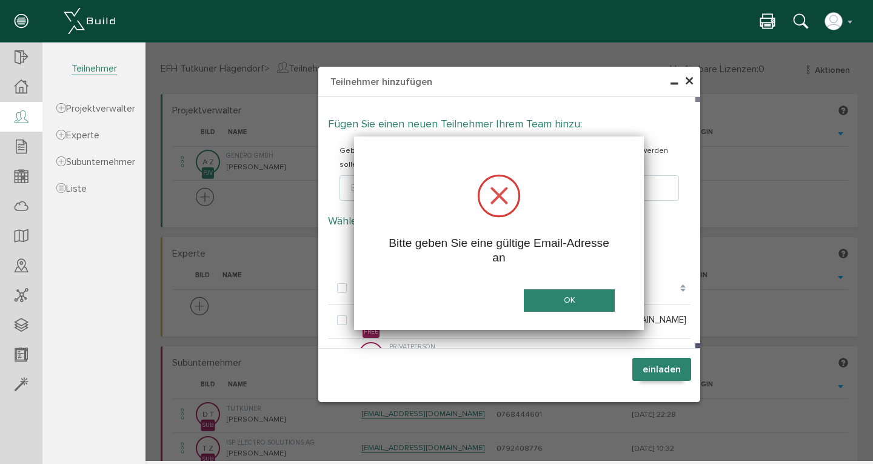
click at [585, 298] on button "OK" at bounding box center [569, 300] width 91 height 22
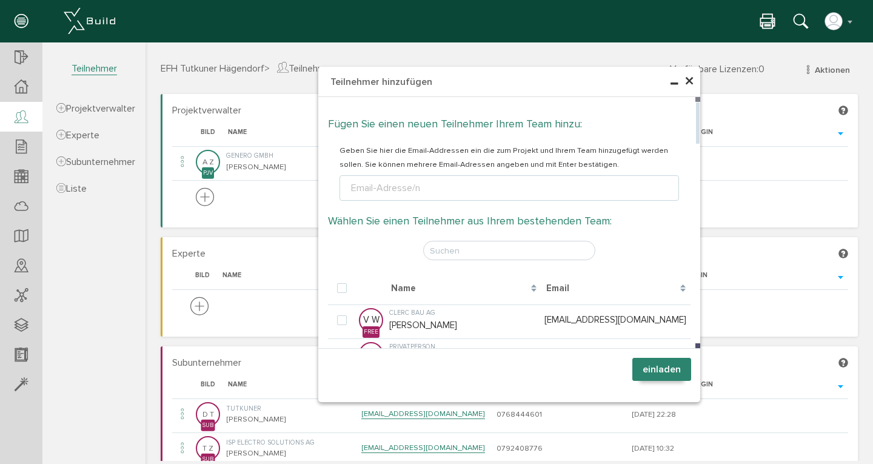
click at [396, 186] on div "Email-Adresse/n" at bounding box center [386, 188] width 74 height 15
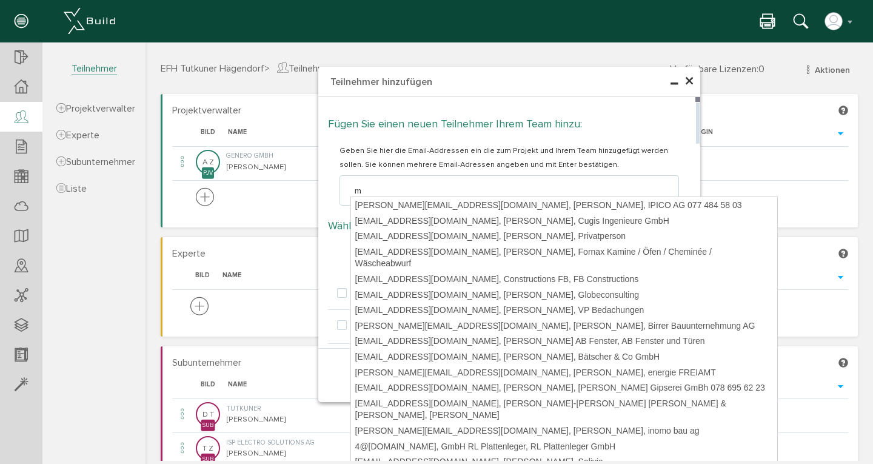
type input "mi"
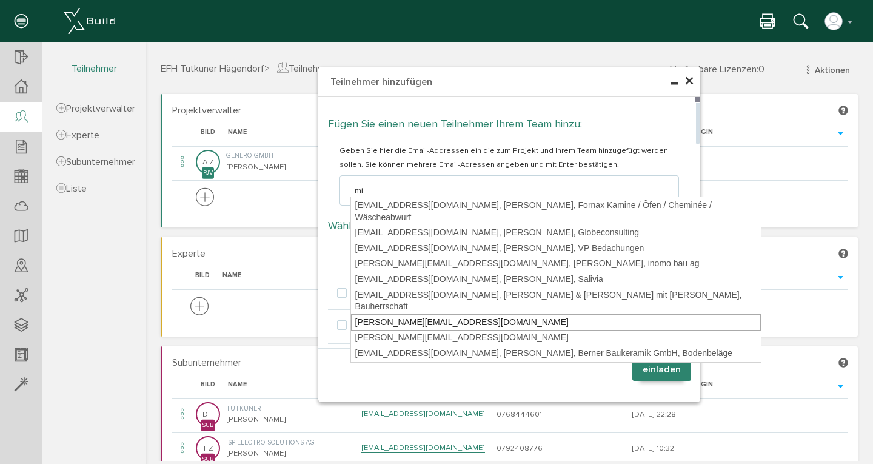
click at [449, 314] on div "michele.covarelli@bernasconi.ch" at bounding box center [556, 322] width 410 height 17
type textarea "michele.covarelli@bernasconi.ch"
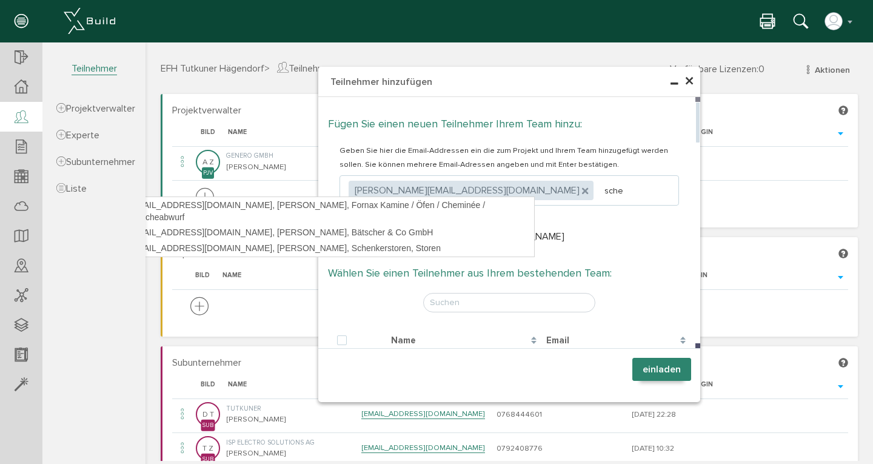
type input "schen"
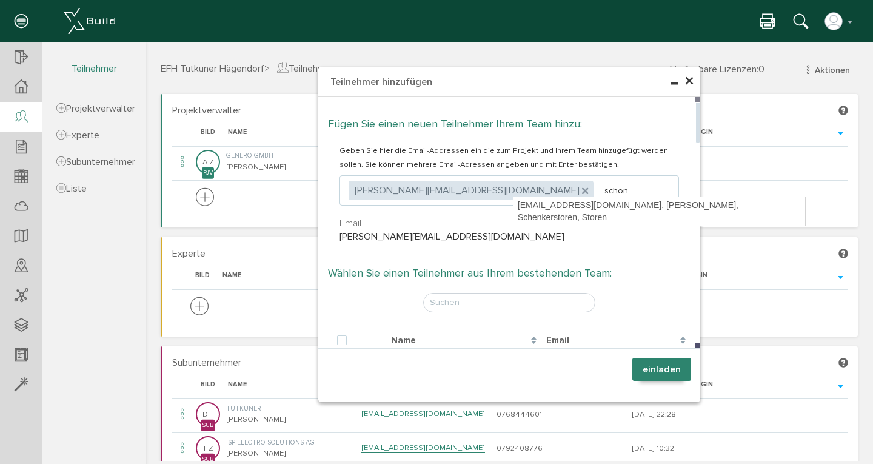
drag, startPoint x: 466, startPoint y: 219, endPoint x: 603, endPoint y: 206, distance: 137.1
click at [603, 42] on body "erweiterte Suche Datum durchsuchen Deadline durchsuchen Vorgängerversionen durc…" at bounding box center [510, 42] width 728 height 0
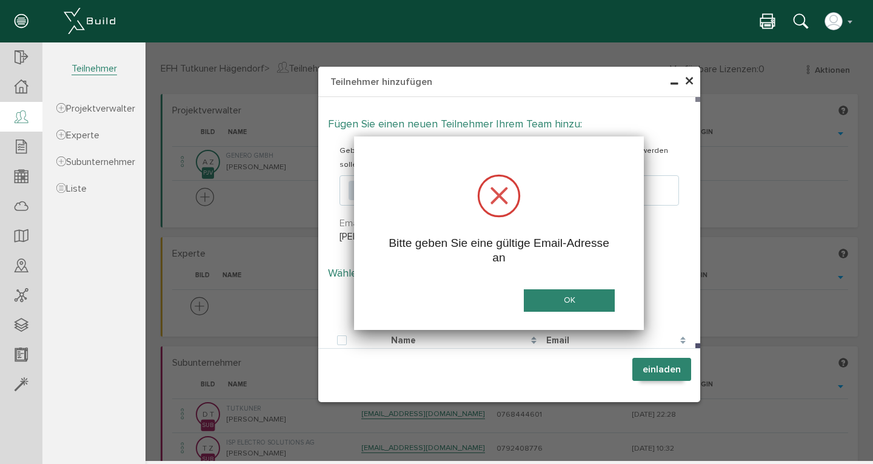
click at [566, 300] on button "OK" at bounding box center [569, 300] width 91 height 22
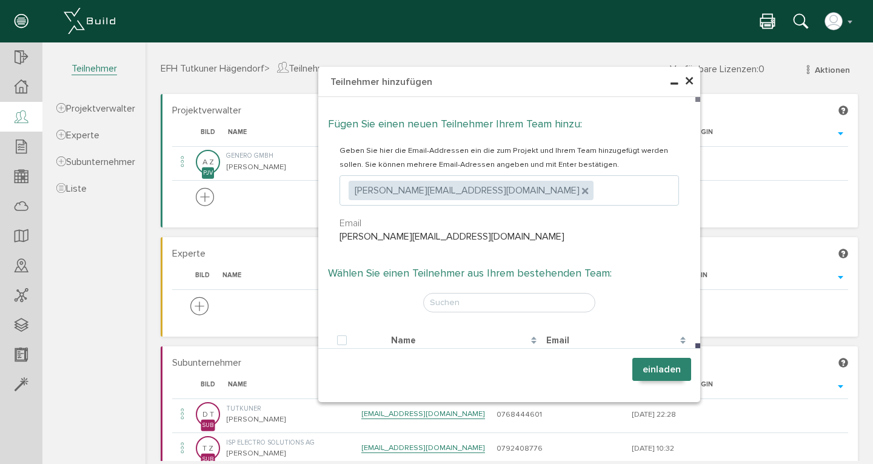
click at [536, 196] on ul ", michele.covarelli@bernasconi.ch" at bounding box center [510, 190] width 340 height 30
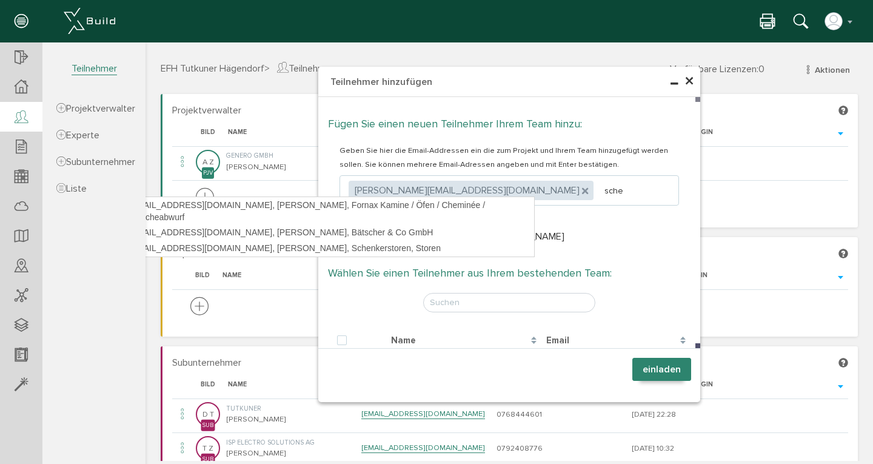
type input "schen"
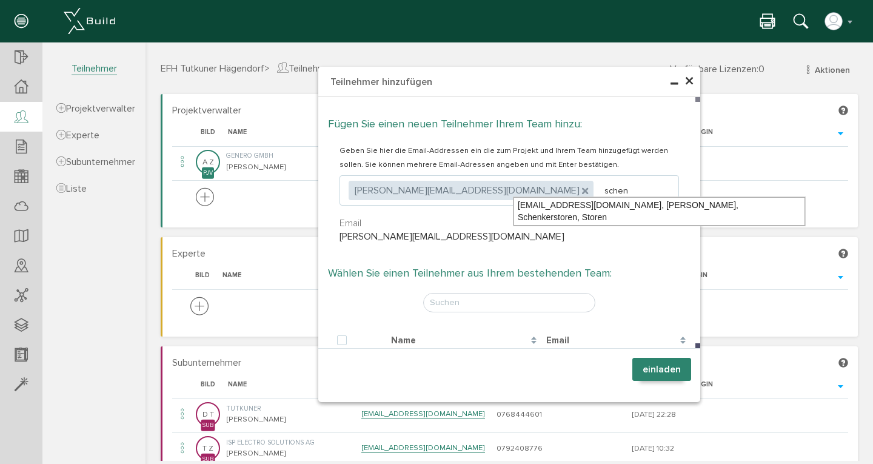
click at [551, 209] on div "robin.starling@storen.ch, Starling Robin, Schenkerstoren, Storen" at bounding box center [660, 211] width 292 height 29
type textarea "michele.covarelli@bernasconi.ch,robin.starling@storen.ch"
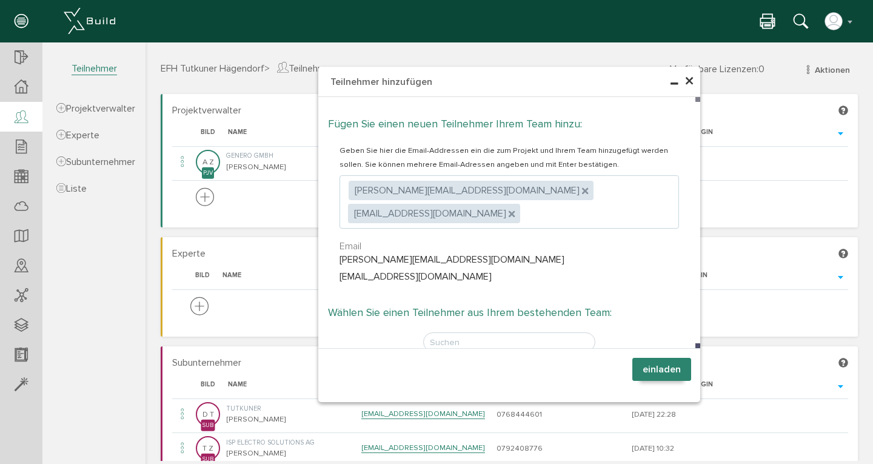
click at [659, 371] on button "einladen" at bounding box center [662, 369] width 59 height 23
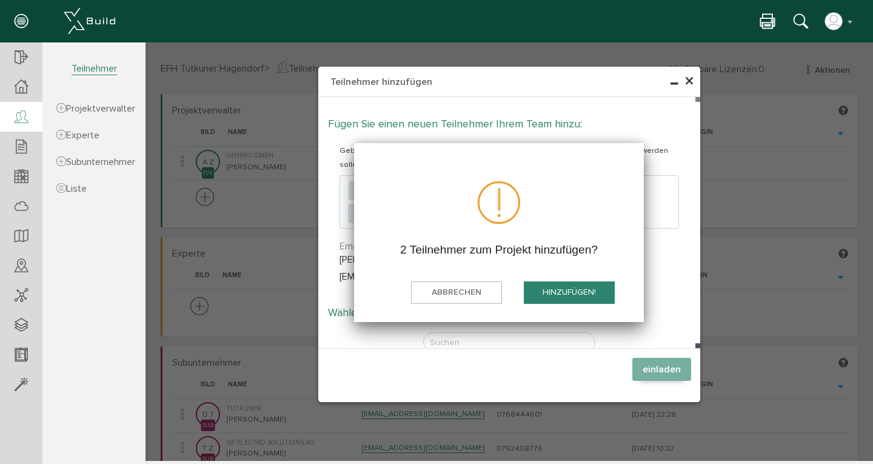
click at [564, 292] on button "hinzufügen!" at bounding box center [569, 292] width 91 height 22
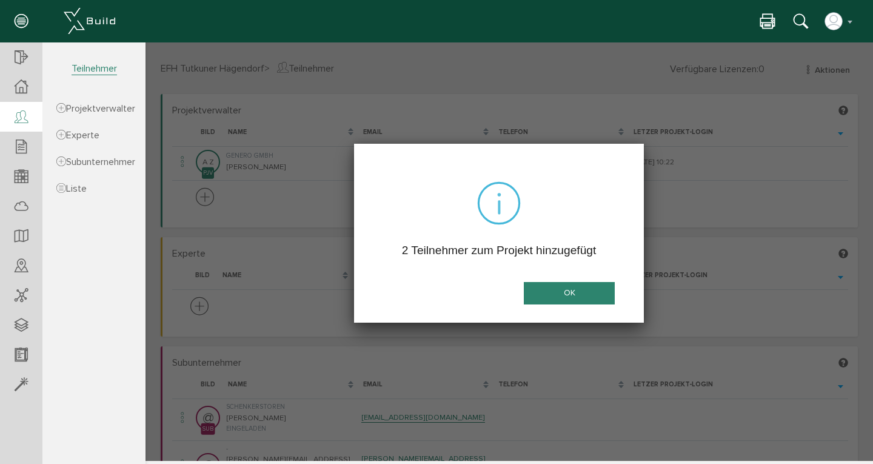
click at [562, 295] on button "OK" at bounding box center [569, 293] width 91 height 22
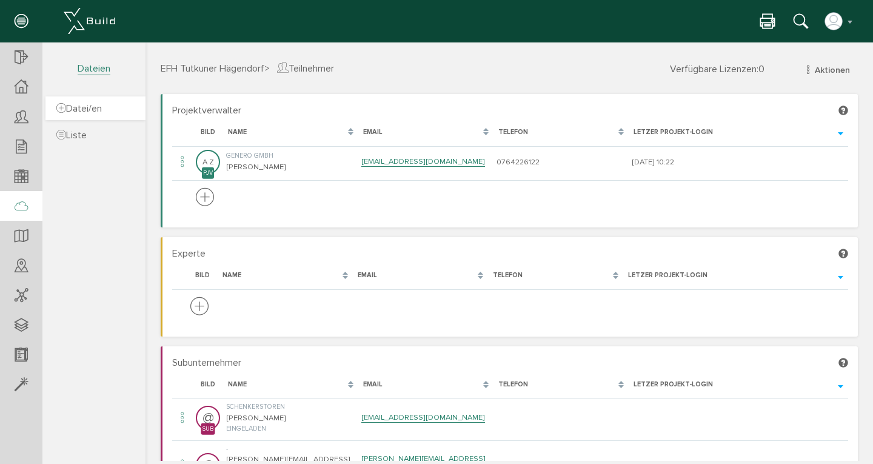
click at [84, 109] on span "Datei/en" at bounding box center [78, 109] width 45 height 12
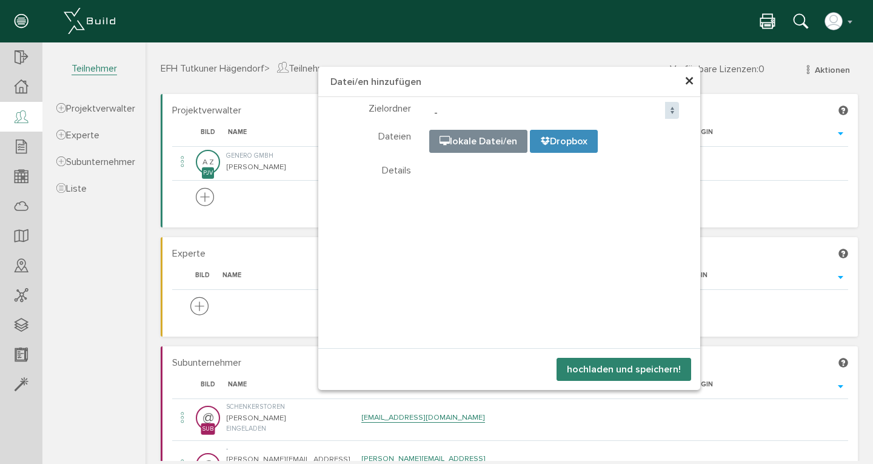
click at [447, 143] on input "file" at bounding box center [733, 190] width 607 height 121
type input "C:\fakepath\Terminplan Tutkuner .pdf"
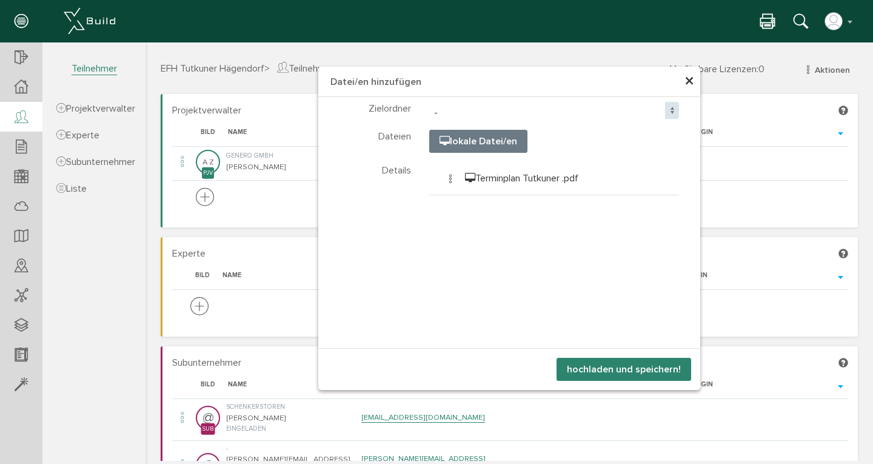
click at [666, 108] on span at bounding box center [672, 110] width 14 height 17
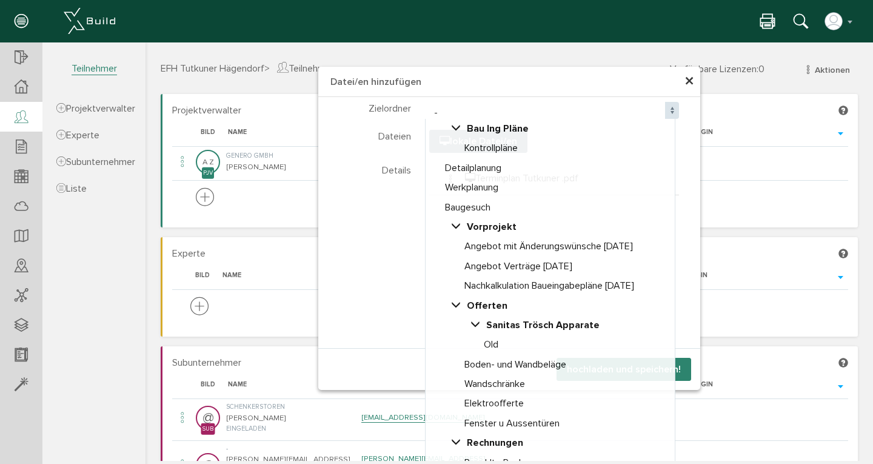
select select "D-6798f35c719105_02011641"
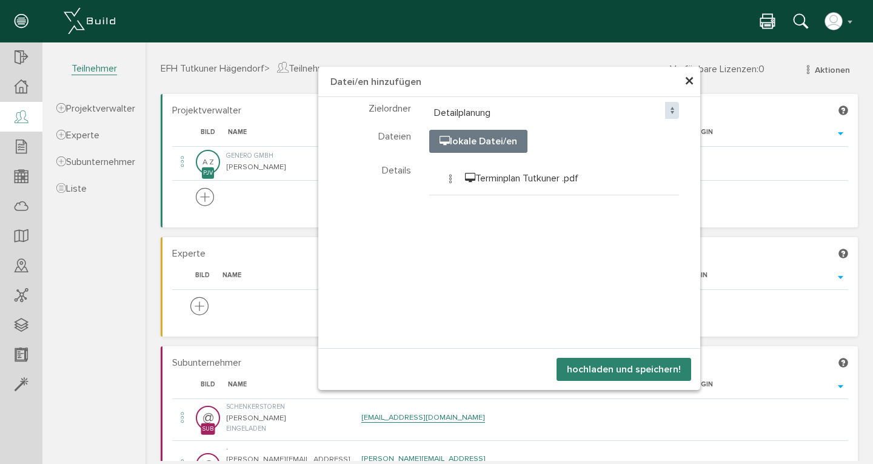
click at [626, 368] on button "hochladen und speichern!" at bounding box center [624, 369] width 135 height 23
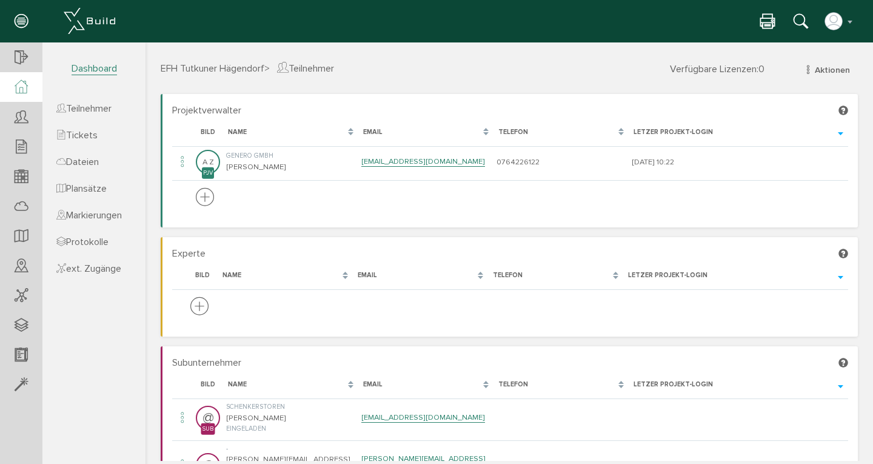
click at [24, 92] on icon at bounding box center [21, 87] width 13 height 14
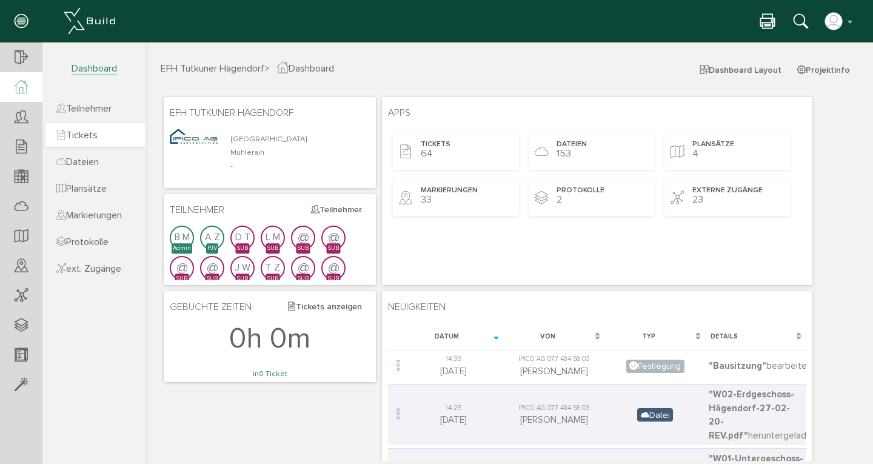
click at [91, 131] on span "Tickets" at bounding box center [76, 135] width 41 height 12
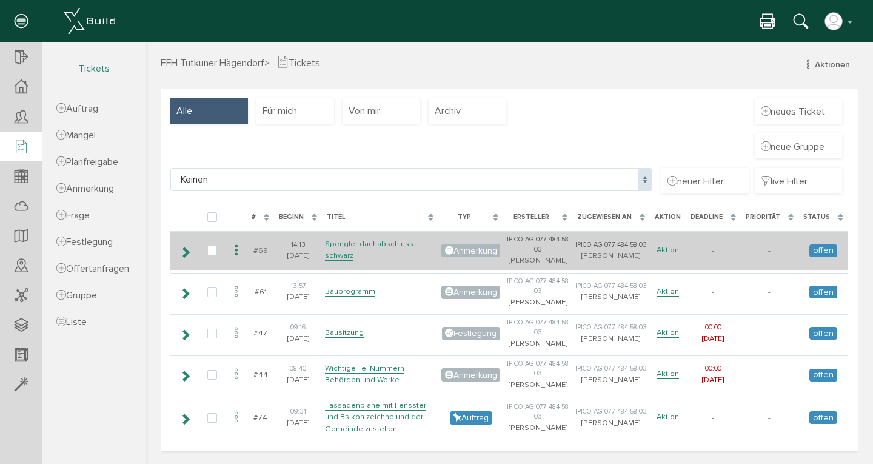
scroll to position [56, 0]
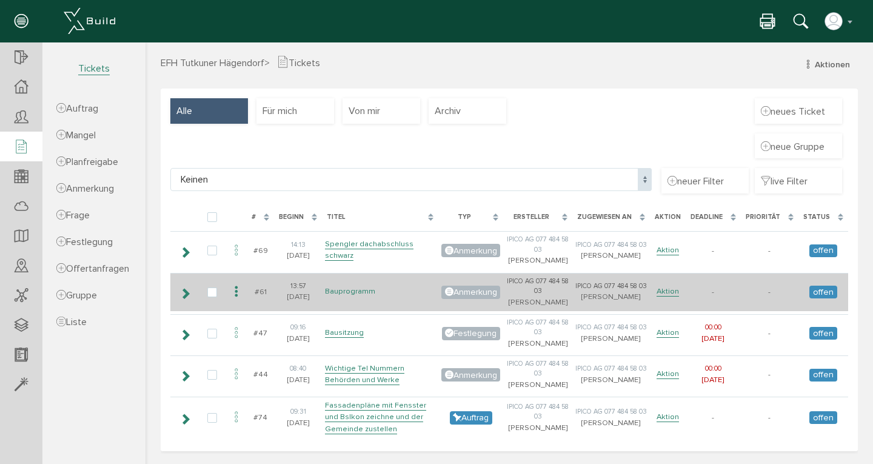
click at [345, 286] on link "Bauprogramm" at bounding box center [350, 291] width 50 height 10
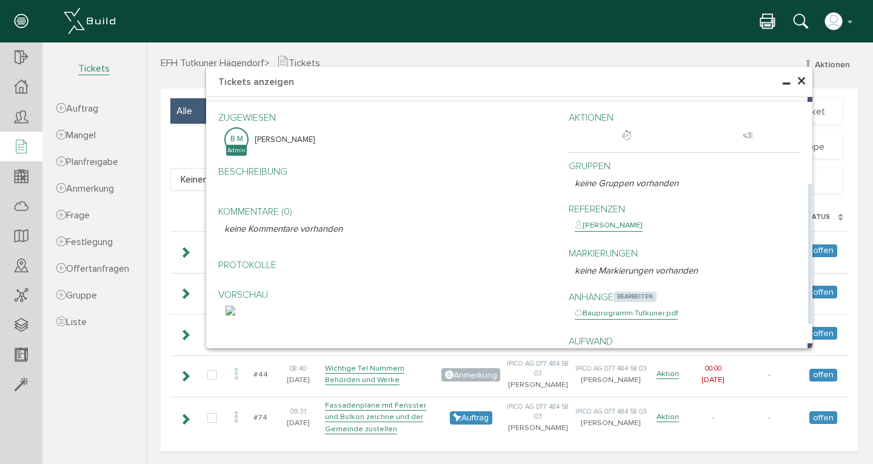
click at [634, 292] on span "bearbeiten" at bounding box center [635, 297] width 43 height 10
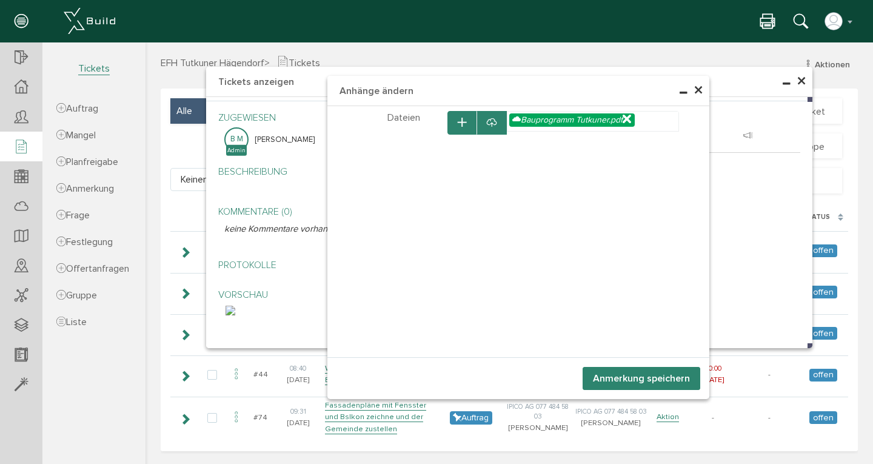
click at [627, 121] on icon at bounding box center [627, 120] width 8 height 10
click at [487, 121] on icon at bounding box center [492, 123] width 10 height 12
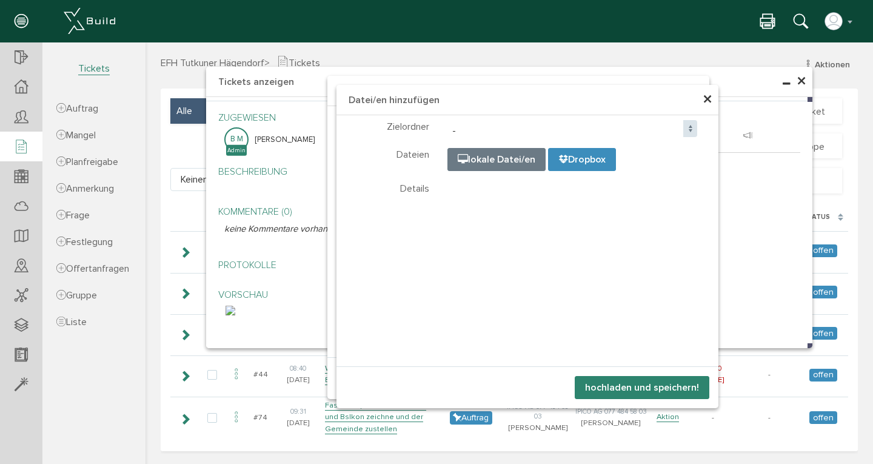
click at [685, 126] on span at bounding box center [691, 128] width 14 height 17
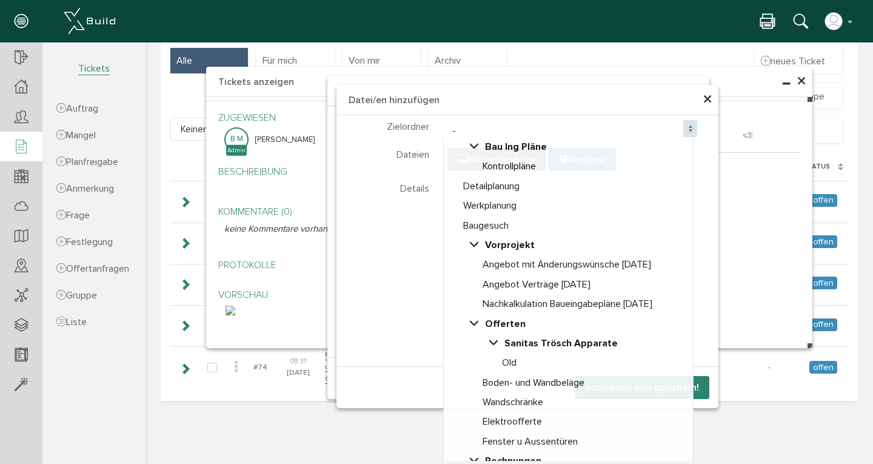
select select "D-6798f35c719105_02011641"
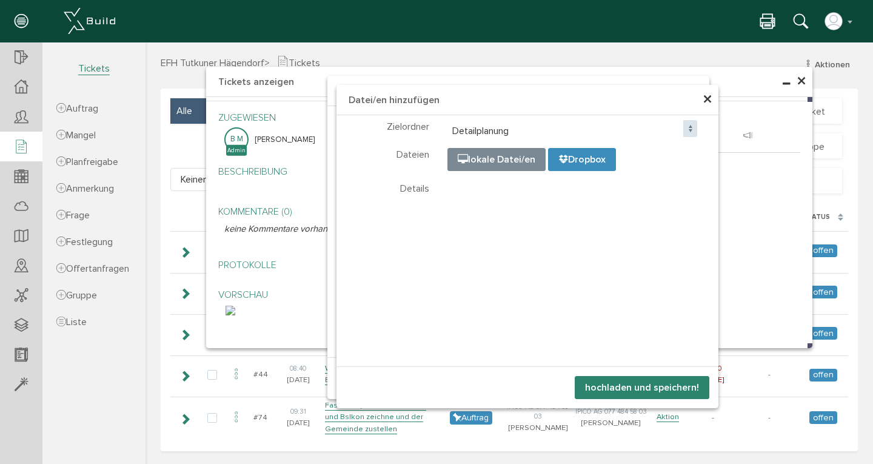
click at [509, 160] on input "file" at bounding box center [751, 209] width 607 height 121
type input "C:\fakepath\Terminplan Tutkuner .pdf"
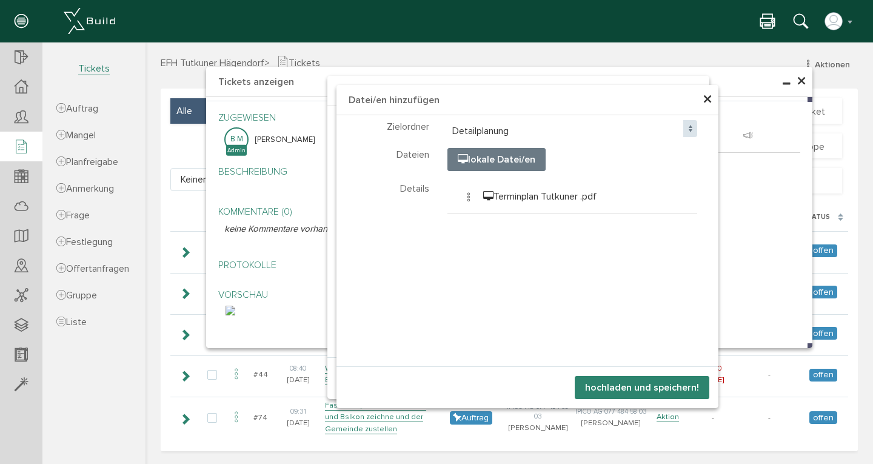
click at [639, 386] on button "hochladen und speichern!" at bounding box center [642, 387] width 135 height 23
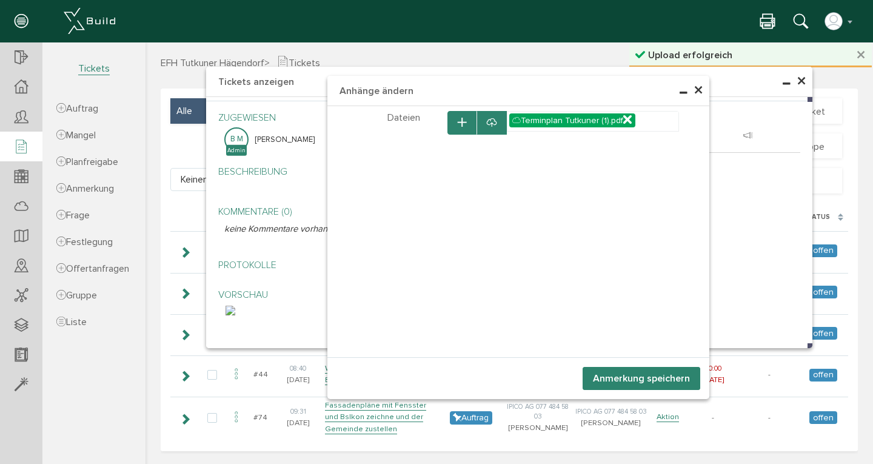
click at [639, 381] on button "Anmerkung speichern" at bounding box center [642, 378] width 118 height 23
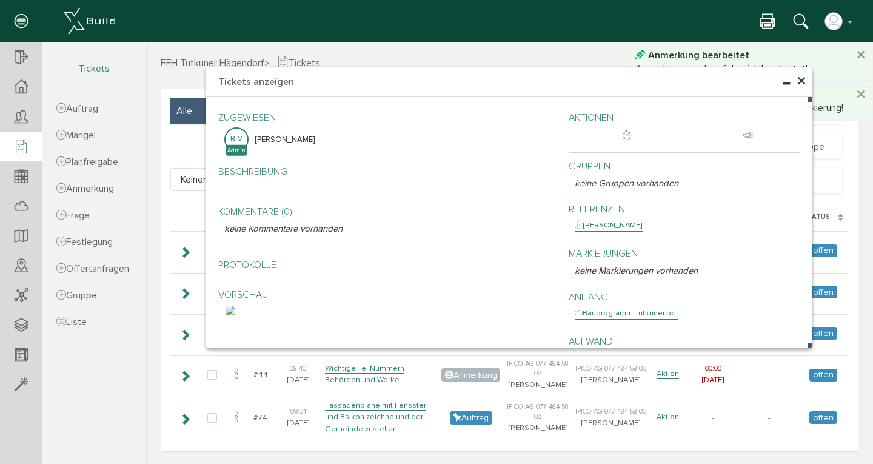
scroll to position [277, 0]
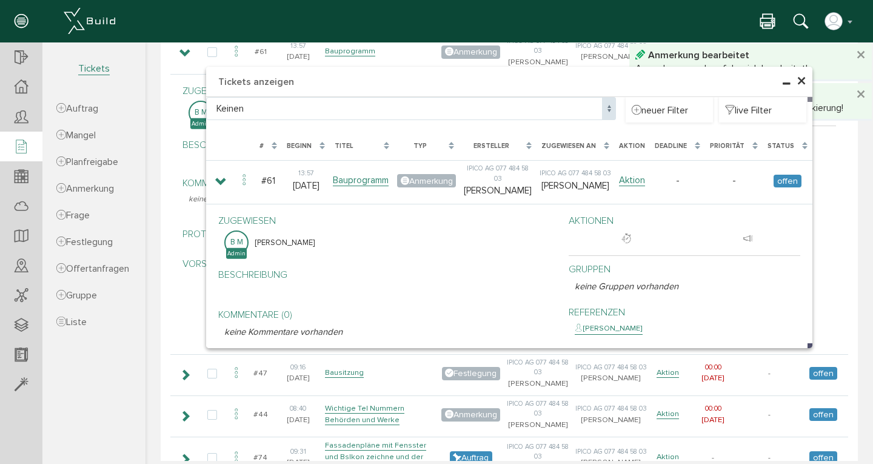
click at [797, 81] on span "×" at bounding box center [802, 82] width 10 height 24
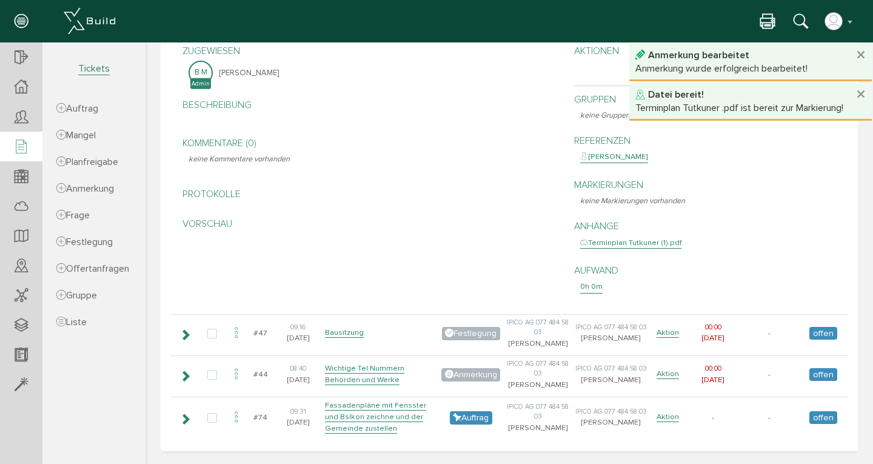
scroll to position [354, 0]
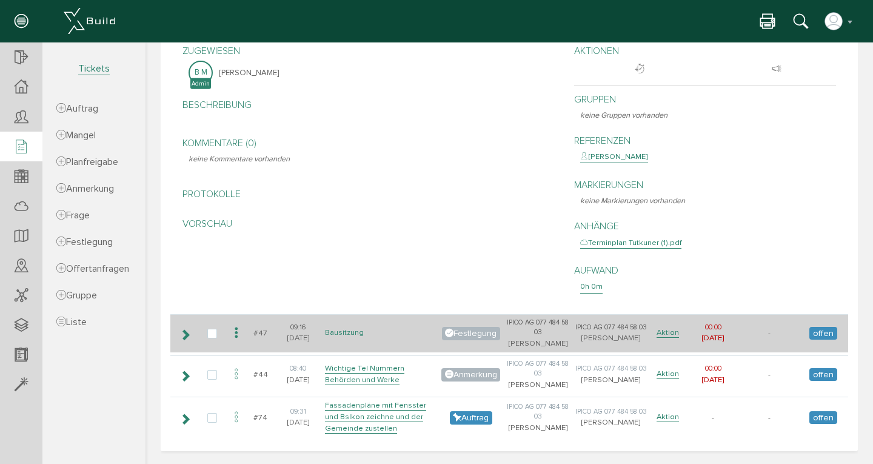
click at [349, 328] on link "Bausitzung" at bounding box center [344, 333] width 39 height 10
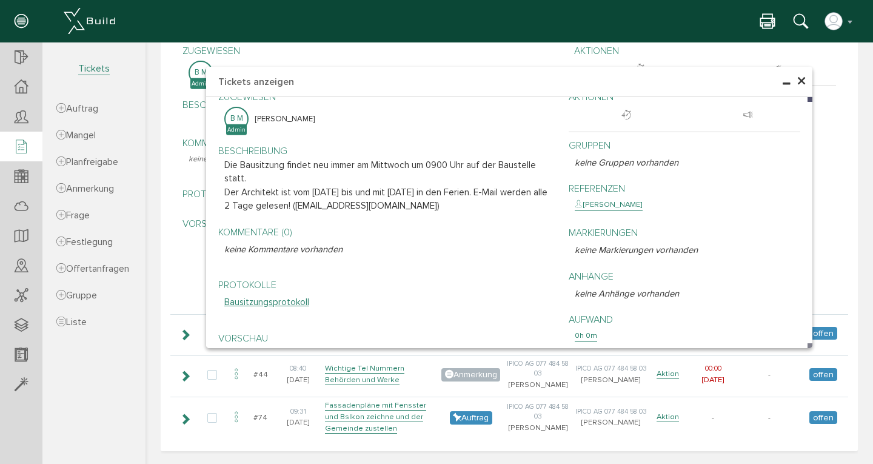
click at [800, 78] on span "×" at bounding box center [802, 82] width 10 height 24
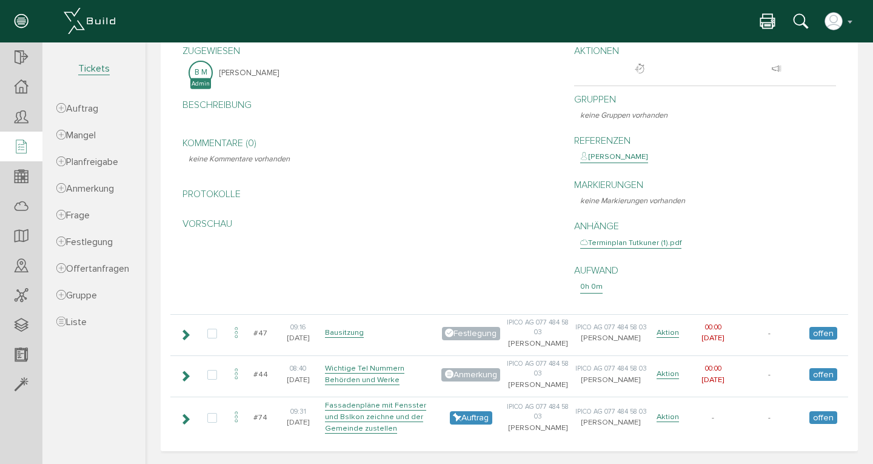
click at [92, 67] on span "Tickets" at bounding box center [94, 68] width 32 height 13
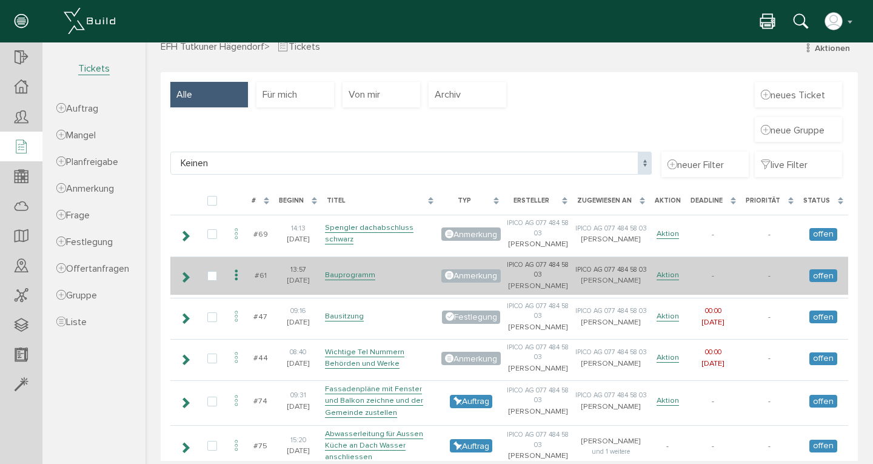
scroll to position [108, 0]
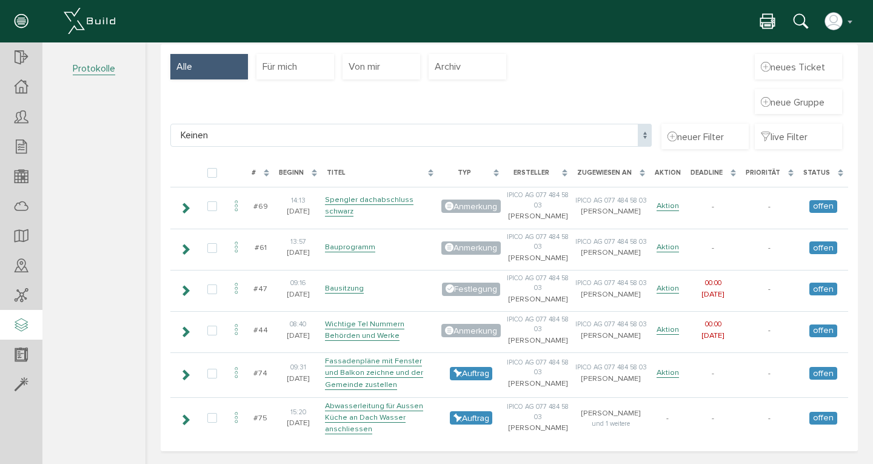
click at [20, 326] on icon at bounding box center [21, 325] width 13 height 17
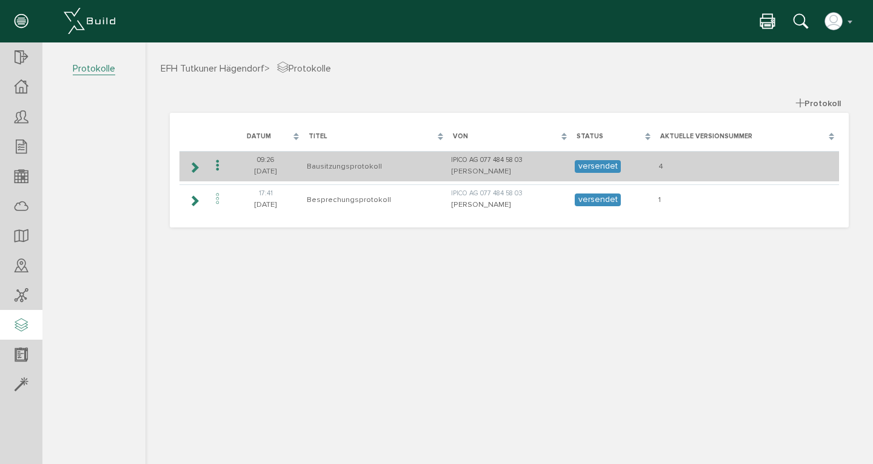
click at [195, 167] on icon at bounding box center [195, 168] width 12 height 10
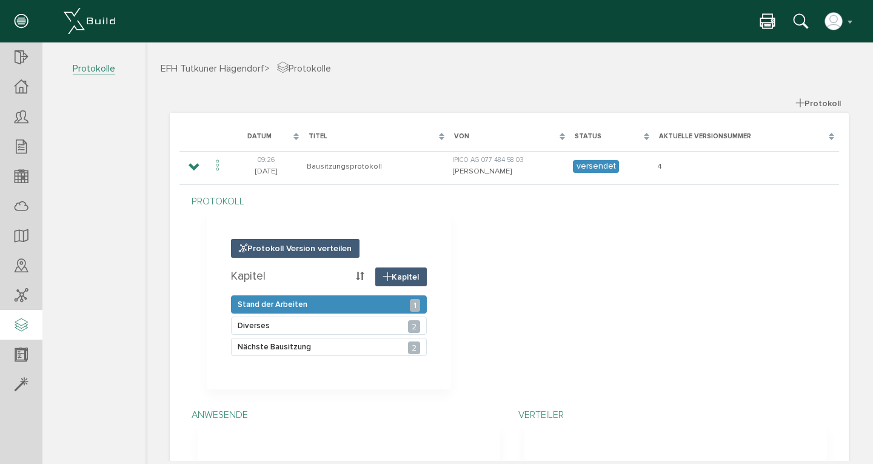
click at [346, 308] on div "Stand der Arbeiten 1" at bounding box center [329, 304] width 196 height 18
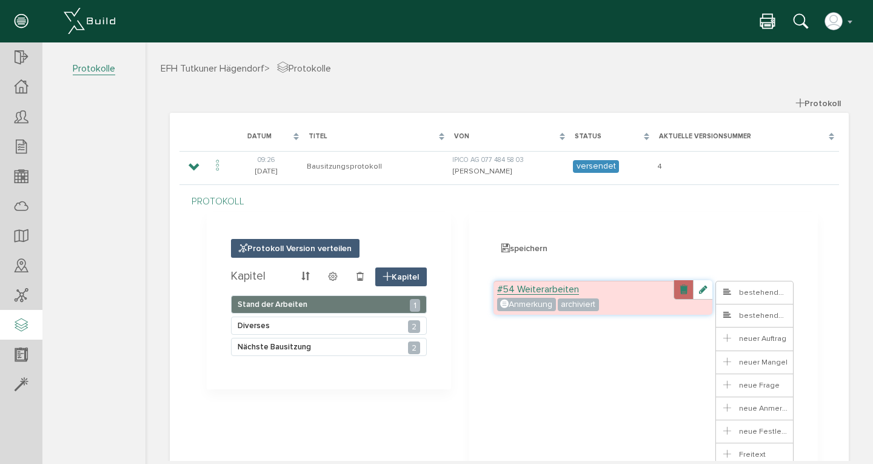
click at [677, 291] on link at bounding box center [683, 289] width 19 height 19
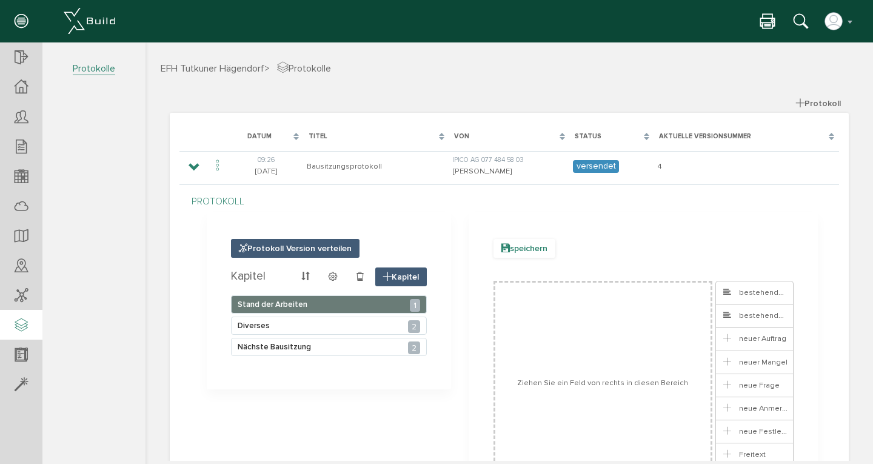
click at [516, 247] on span "speichern" at bounding box center [525, 248] width 62 height 19
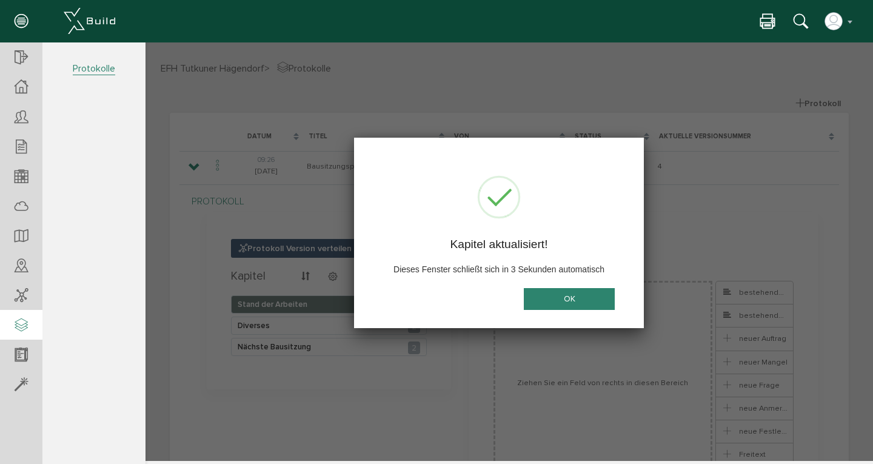
click at [575, 300] on button "OK" at bounding box center [569, 299] width 91 height 22
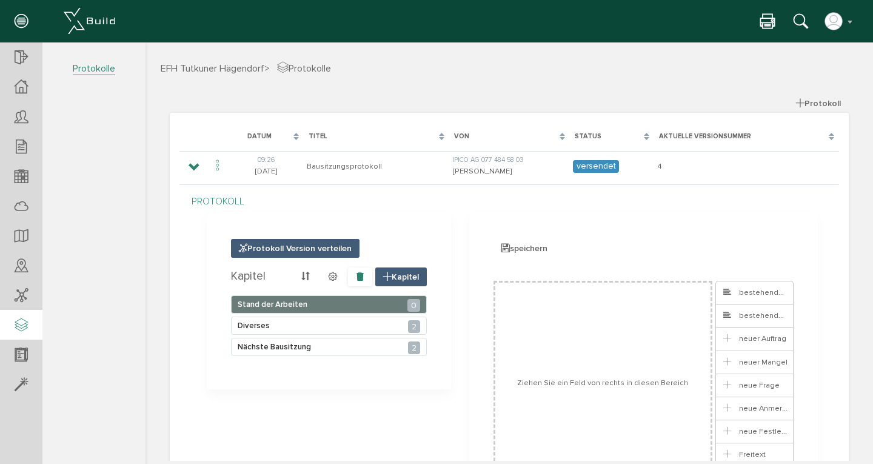
click at [356, 278] on icon at bounding box center [360, 277] width 8 height 10
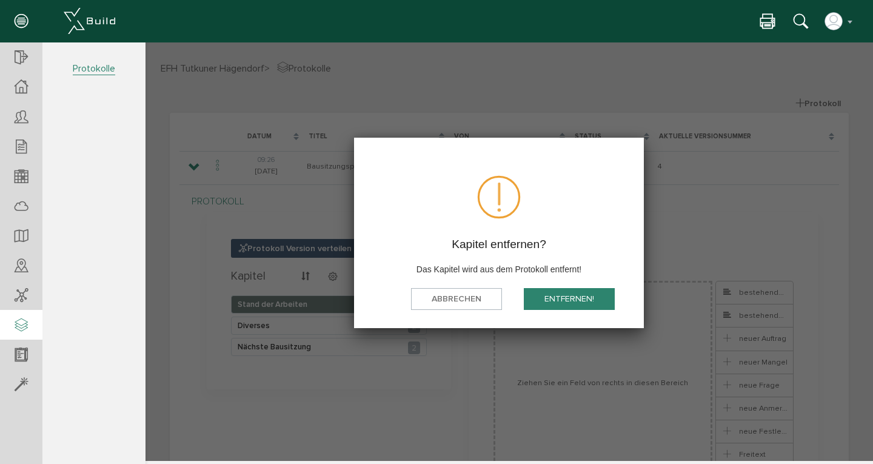
click at [578, 297] on button "Entfernen!" at bounding box center [569, 299] width 91 height 22
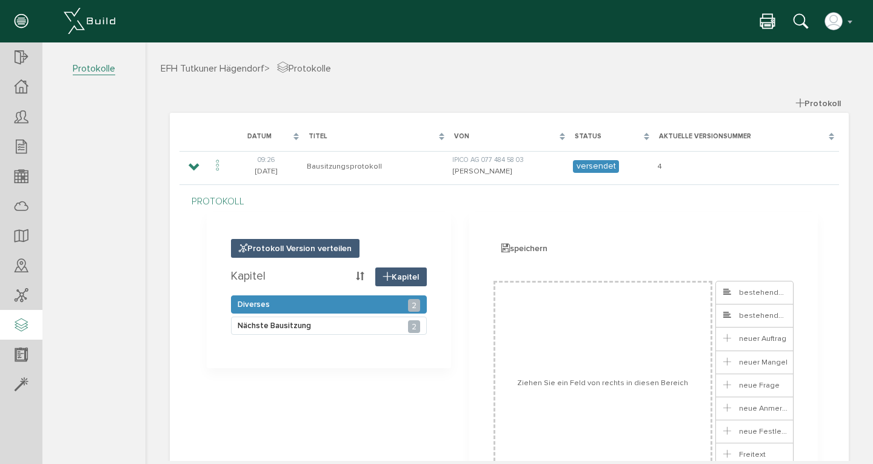
click at [374, 298] on div "Diverses 2" at bounding box center [329, 304] width 196 height 18
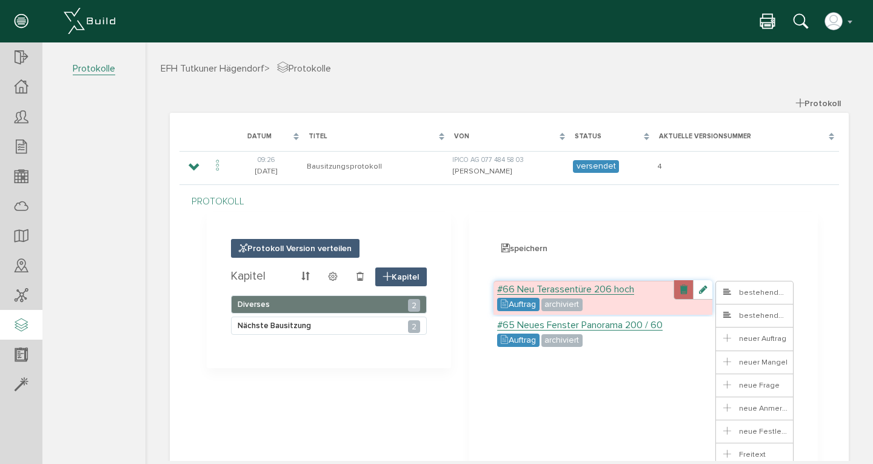
click at [679, 291] on link at bounding box center [683, 289] width 19 height 19
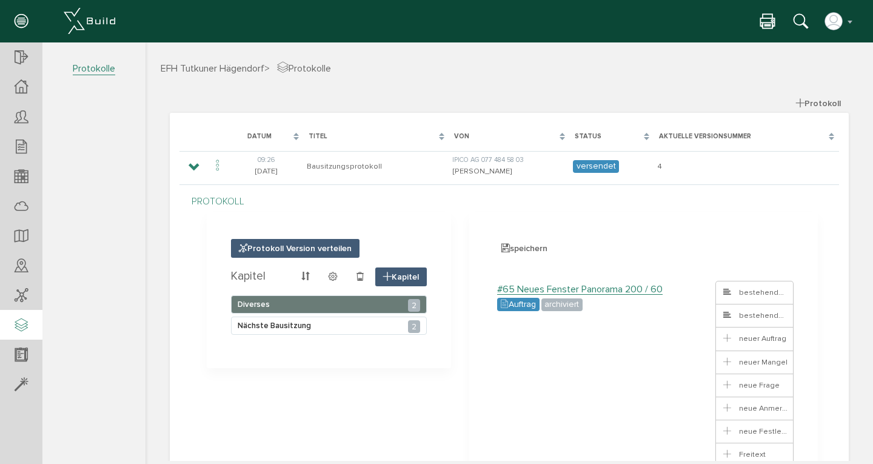
click at [679, 291] on link at bounding box center [683, 289] width 19 height 19
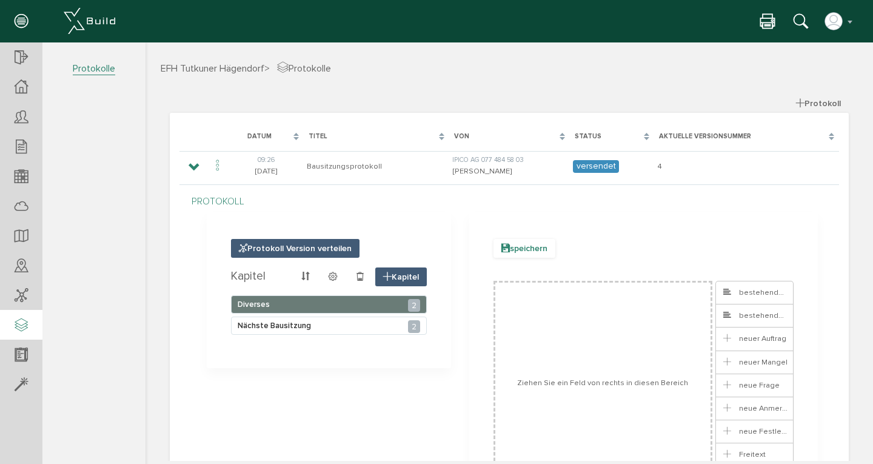
click at [537, 247] on span "speichern" at bounding box center [525, 248] width 62 height 19
click at [749, 293] on span "bestehendes Ticket" at bounding box center [767, 293] width 90 height 10
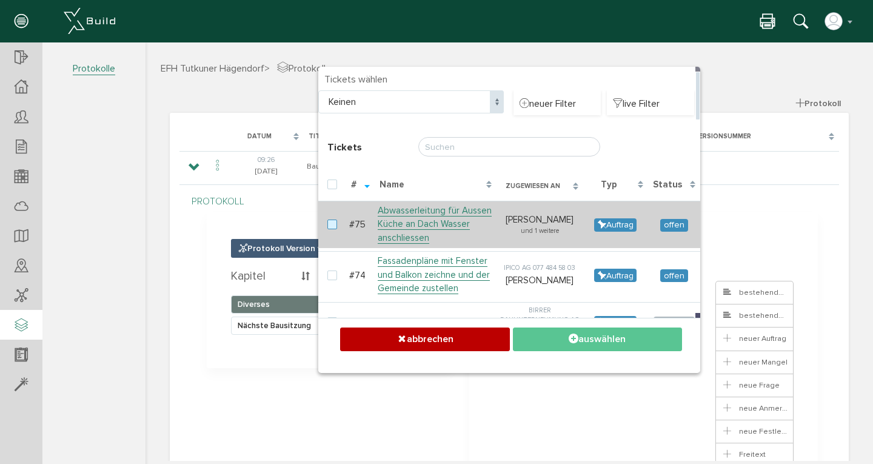
click at [328, 225] on label at bounding box center [335, 225] width 15 height 11
click at [328, 225] on input "checkbox" at bounding box center [332, 224] width 8 height 8
checkbox input "true"
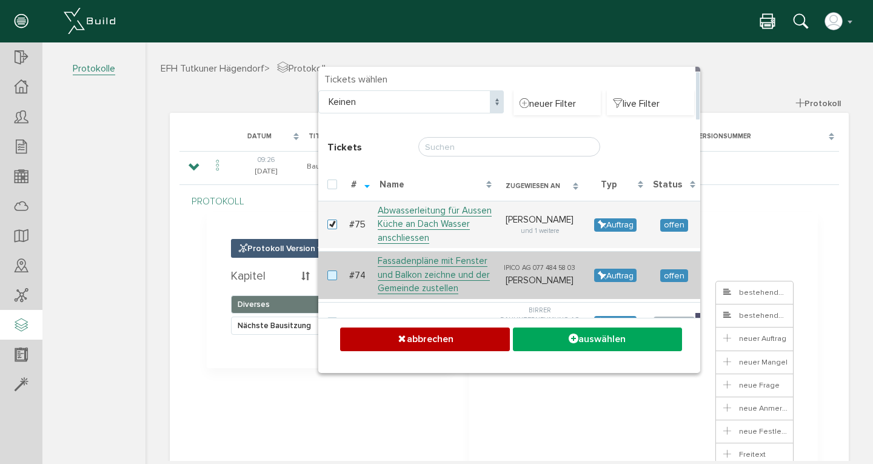
click at [330, 274] on label at bounding box center [335, 276] width 15 height 11
click at [330, 274] on input "checkbox" at bounding box center [332, 275] width 8 height 8
checkbox input "true"
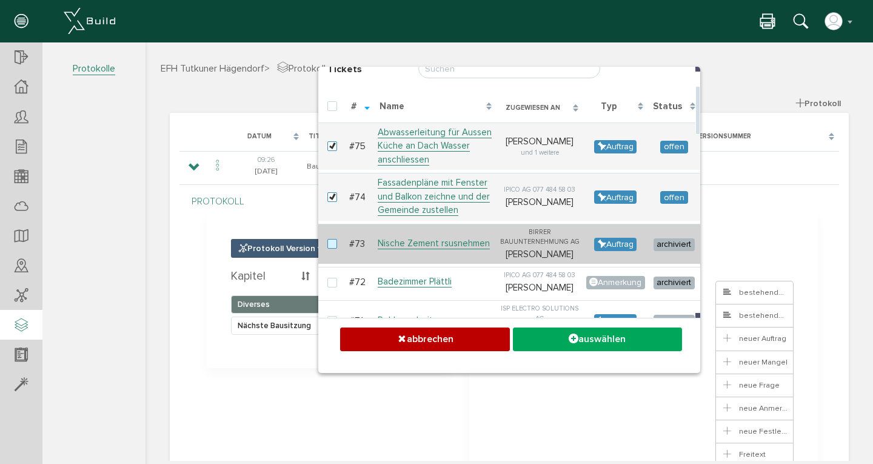
click at [328, 245] on label at bounding box center [335, 244] width 15 height 11
click at [328, 245] on input "checkbox" at bounding box center [332, 243] width 8 height 8
click at [328, 247] on label at bounding box center [335, 244] width 15 height 11
click at [328, 247] on input "checkbox" at bounding box center [332, 243] width 8 height 8
checkbox input "false"
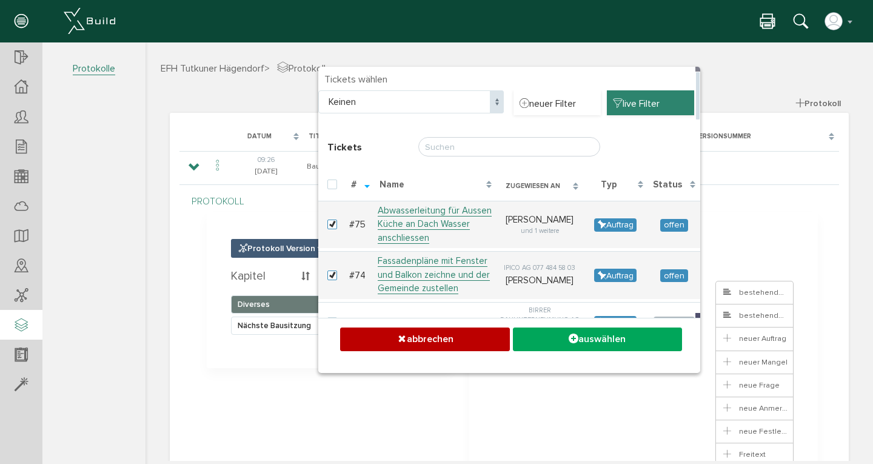
click at [627, 107] on span "live Filter" at bounding box center [636, 102] width 47 height 13
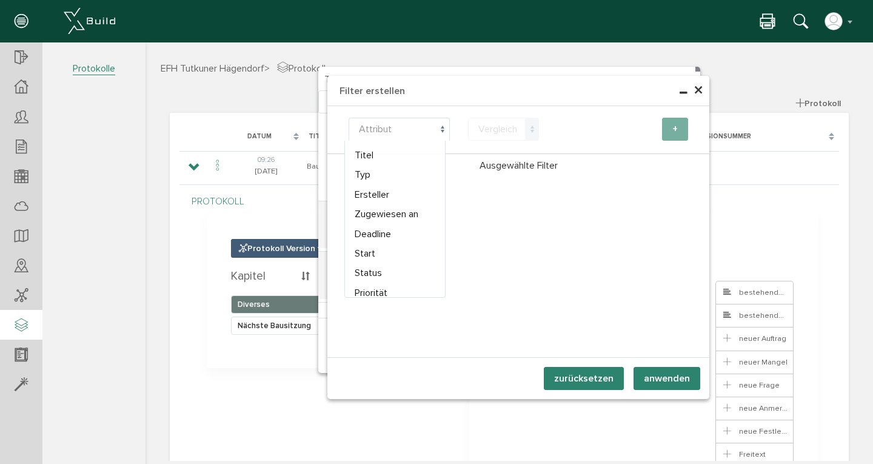
click at [439, 128] on span at bounding box center [443, 129] width 14 height 23
click at [470, 220] on div "Teilnehmer wählen Teilnehmer Filter Name Titel Typ Ersteller Zugewiesen an Dead…" at bounding box center [519, 231] width 382 height 251
click at [694, 90] on span "×" at bounding box center [699, 91] width 10 height 24
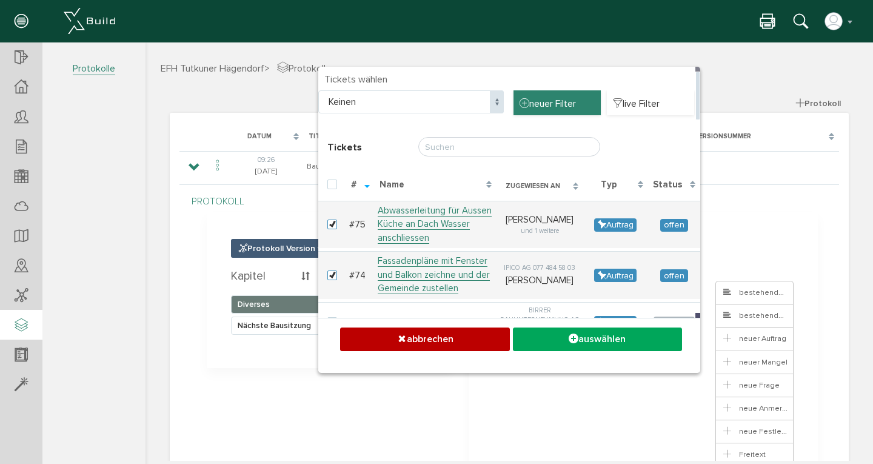
click at [529, 103] on span "neuer Filter" at bounding box center [548, 102] width 56 height 13
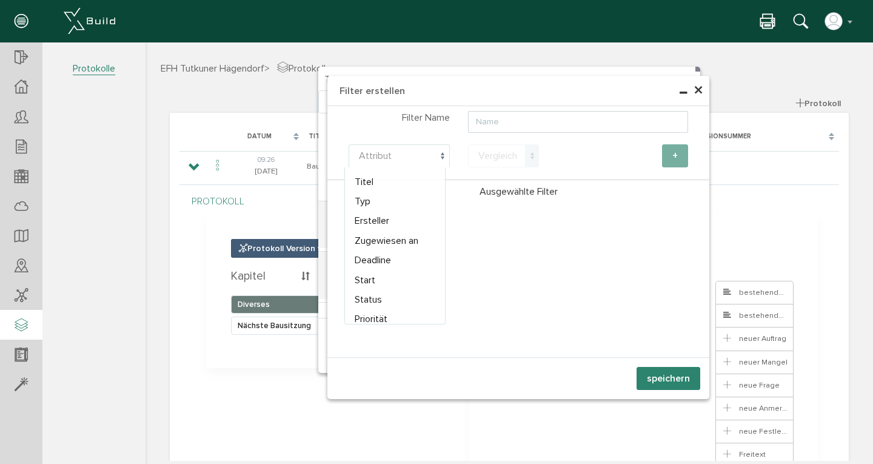
click at [437, 153] on span at bounding box center [443, 155] width 14 height 23
select select "type"
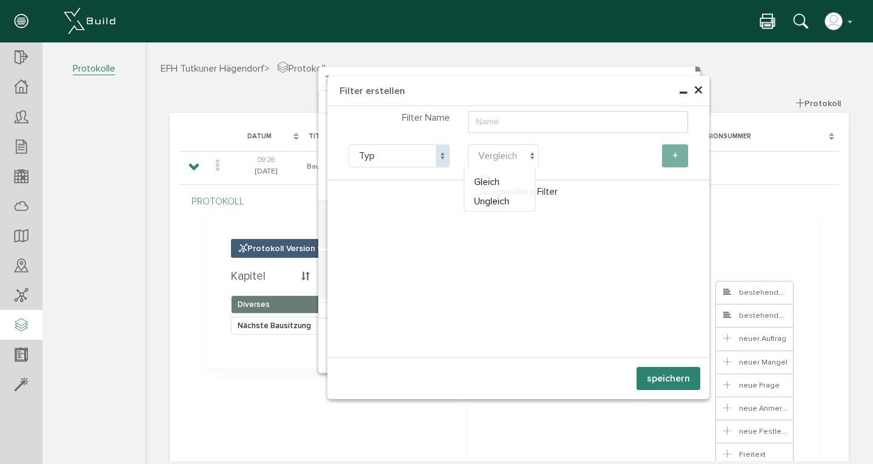
click at [530, 151] on span at bounding box center [532, 155] width 14 height 23
select select "eq"
click at [645, 153] on span at bounding box center [652, 155] width 14 height 23
click at [605, 158] on span "Auftrag" at bounding box center [607, 155] width 101 height 23
click at [439, 153] on span at bounding box center [443, 155] width 14 height 23
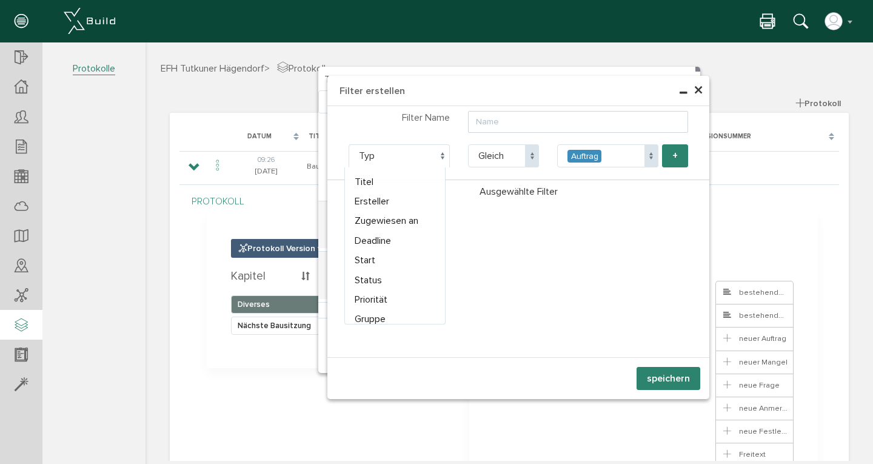
select select "state"
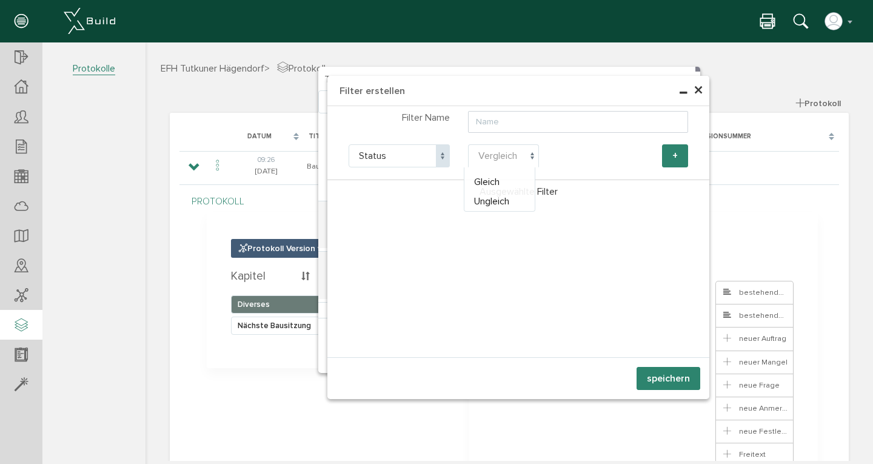
click at [525, 153] on span at bounding box center [532, 155] width 14 height 23
click at [670, 157] on button "+" at bounding box center [675, 155] width 26 height 23
select select "state"
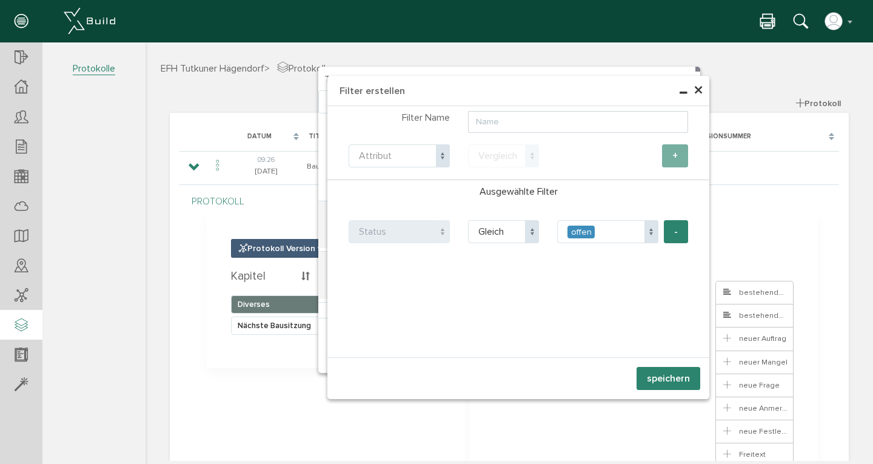
click at [664, 380] on button "speichern" at bounding box center [669, 378] width 64 height 23
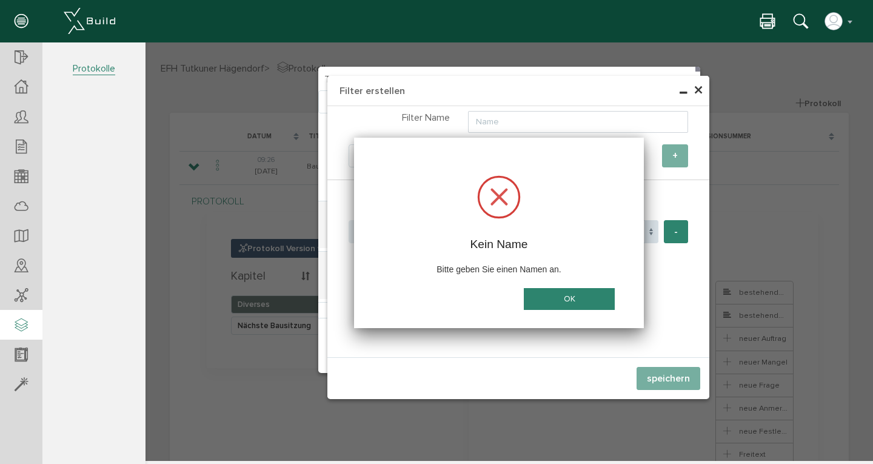
click at [553, 300] on button "OK" at bounding box center [569, 299] width 91 height 22
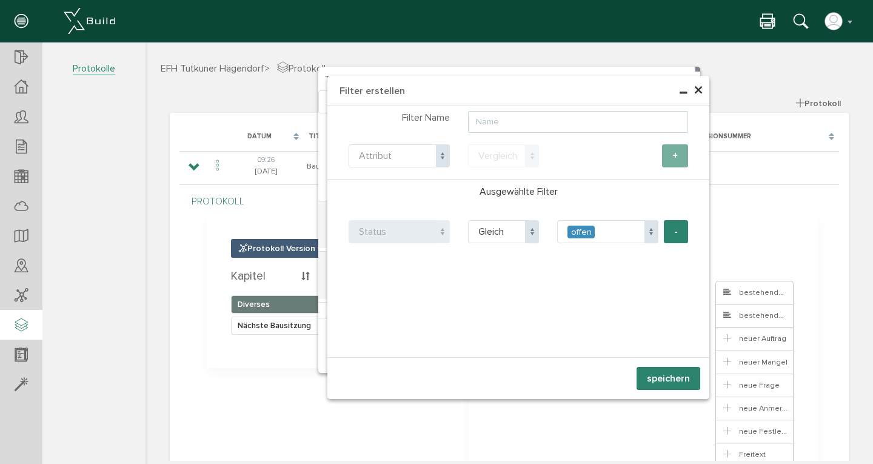
click at [494, 123] on input "text" at bounding box center [578, 122] width 220 height 22
type input "offen"
click at [662, 382] on button "speichern" at bounding box center [669, 378] width 64 height 23
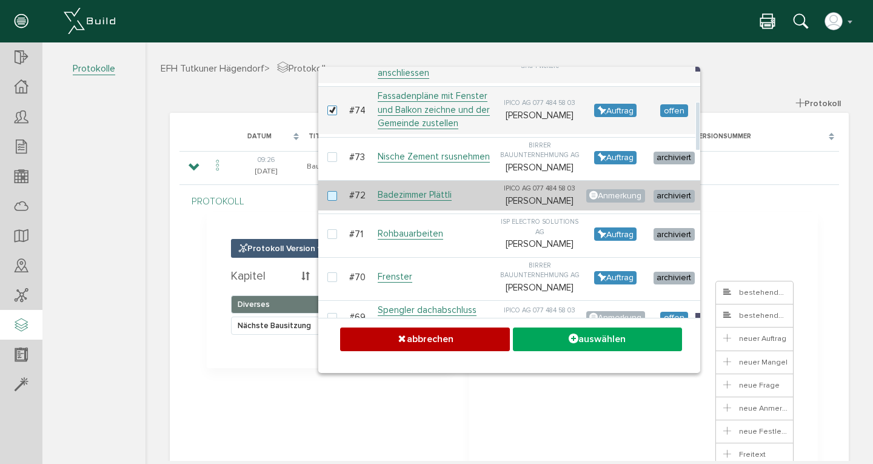
click at [329, 202] on label at bounding box center [335, 196] width 15 height 11
click at [329, 199] on input "checkbox" at bounding box center [332, 195] width 8 height 8
checkbox input "true"
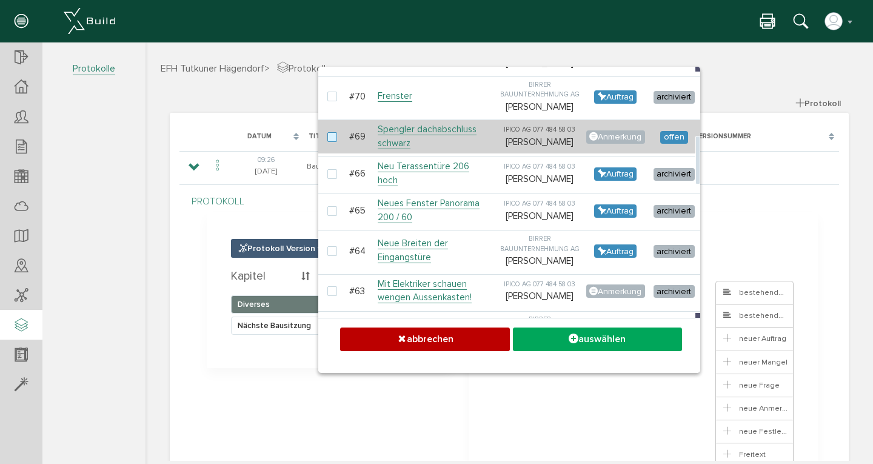
click at [331, 143] on label at bounding box center [335, 137] width 15 height 11
click at [331, 140] on input "checkbox" at bounding box center [332, 136] width 8 height 8
checkbox input "true"
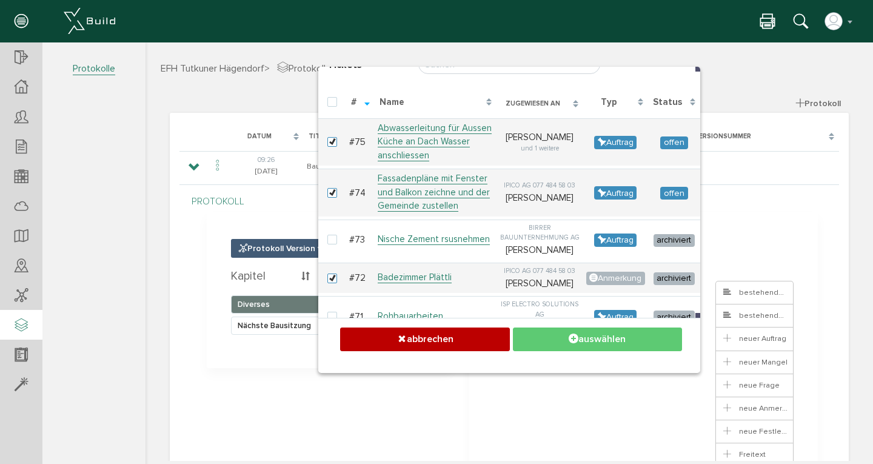
click at [602, 336] on button "auswählen" at bounding box center [597, 340] width 169 height 24
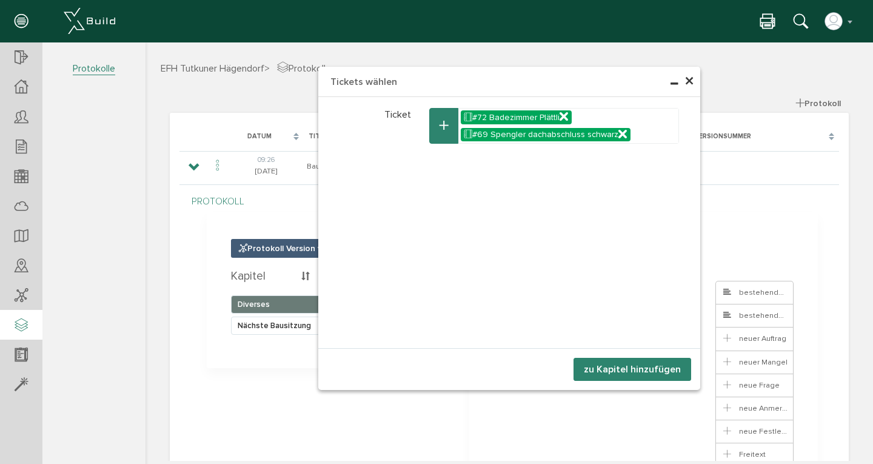
click at [631, 372] on button "zu Kapitel hinzufügen" at bounding box center [633, 369] width 118 height 23
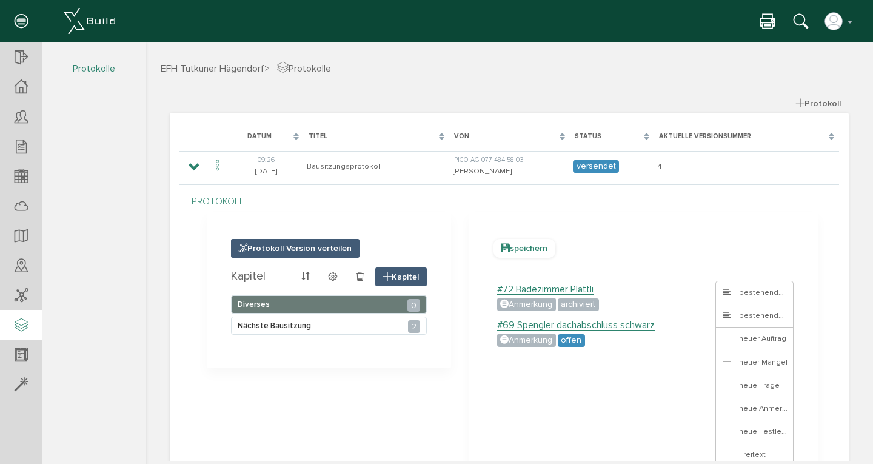
click at [528, 247] on span "speichern" at bounding box center [525, 248] width 62 height 19
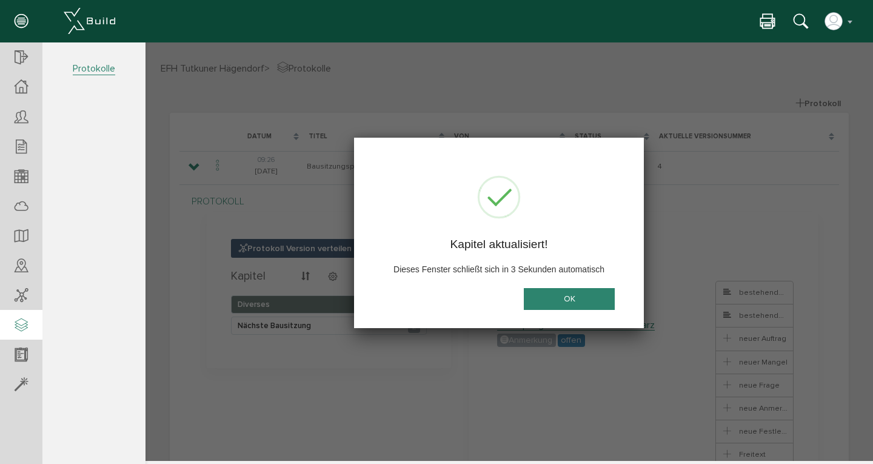
click at [570, 296] on button "OK" at bounding box center [569, 299] width 91 height 22
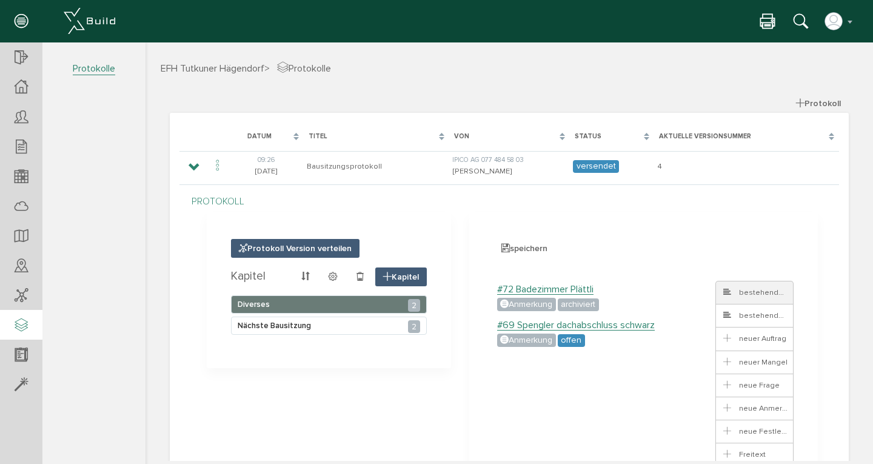
click at [755, 295] on span "bestehendes Ticket" at bounding box center [767, 293] width 90 height 10
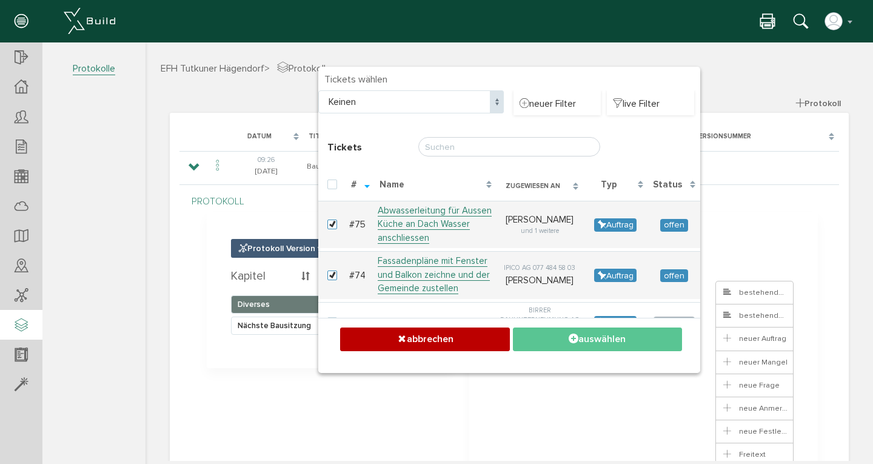
checkbox input "false"
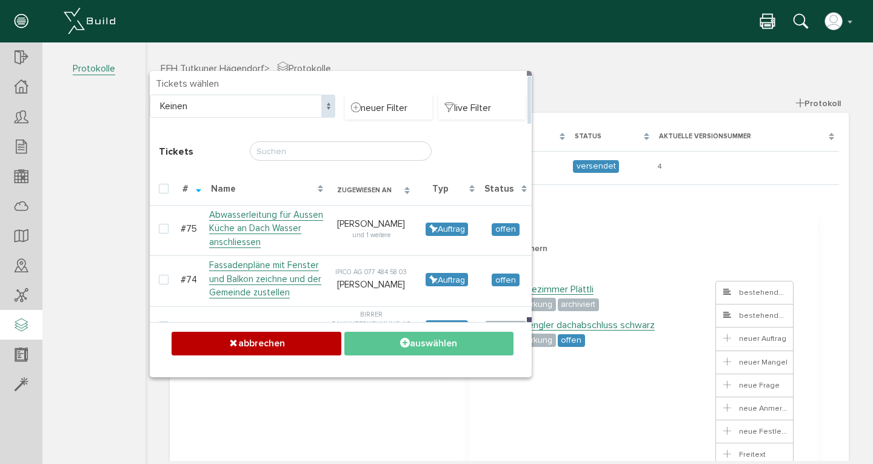
drag, startPoint x: 462, startPoint y: 79, endPoint x: 217, endPoint y: 83, distance: 245.7
click at [217, 83] on h4 "Tickets wählen" at bounding box center [341, 84] width 370 height 11
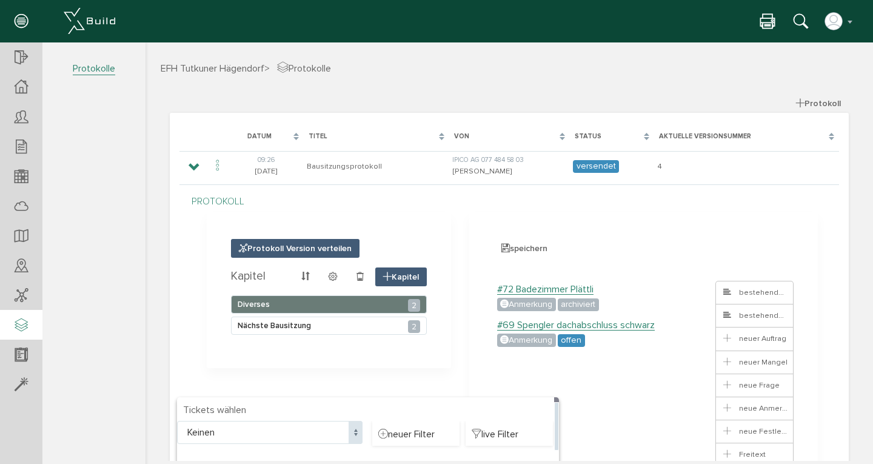
drag, startPoint x: 321, startPoint y: 81, endPoint x: 348, endPoint y: 408, distance: 327.5
click at [348, 408] on h4 "Tickets wählen" at bounding box center [368, 410] width 370 height 11
click at [603, 289] on div "× Tickets wählen Tickets wählen Keinen offen Keinen neuer Filter live Filter Ti…" at bounding box center [510, 251] width 728 height 419
click at [243, 371] on div "× Tickets wählen Tickets wählen Keinen offen Keinen neuer Filter live Filter Ti…" at bounding box center [510, 251] width 728 height 419
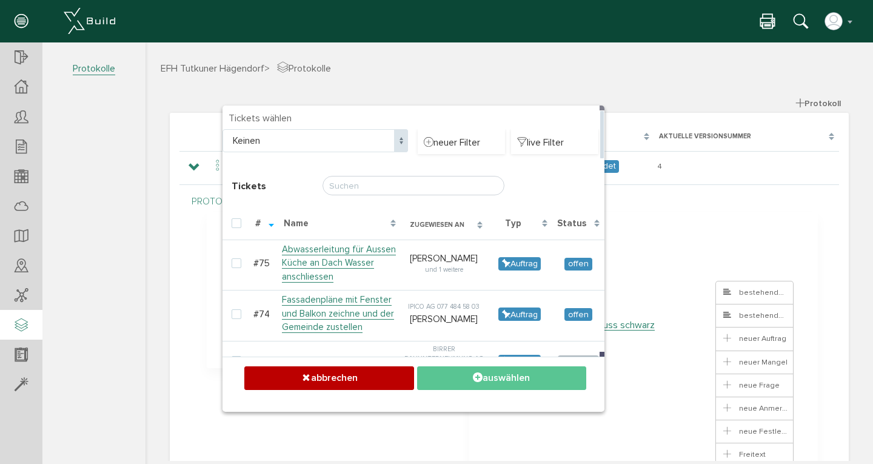
drag, startPoint x: 252, startPoint y: 412, endPoint x: 297, endPoint y: 125, distance: 290.5
click at [297, 123] on h4 "Tickets wählen" at bounding box center [414, 118] width 370 height 11
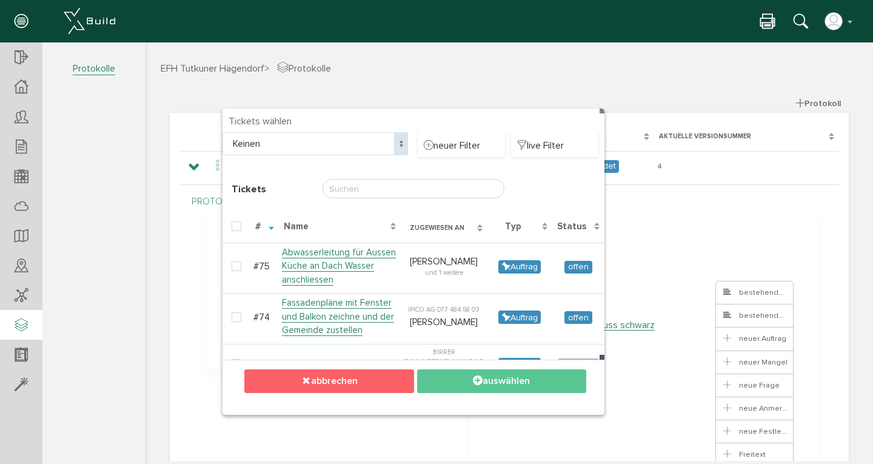
click at [344, 378] on button "abbrechen" at bounding box center [328, 381] width 169 height 24
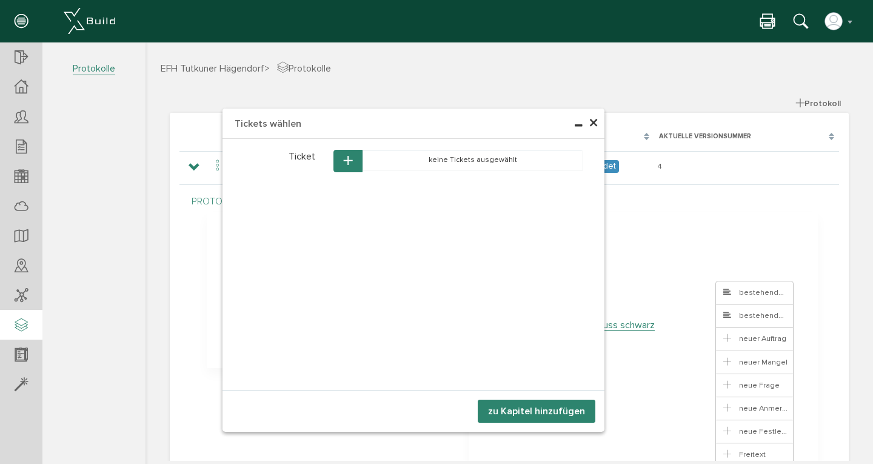
click at [531, 414] on button "zu Kapitel hinzufügen" at bounding box center [537, 411] width 118 height 23
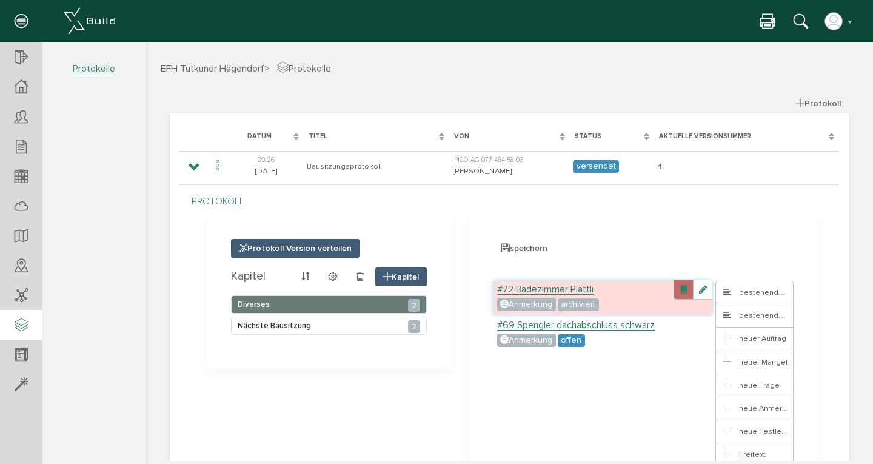
click at [674, 292] on link at bounding box center [683, 289] width 19 height 19
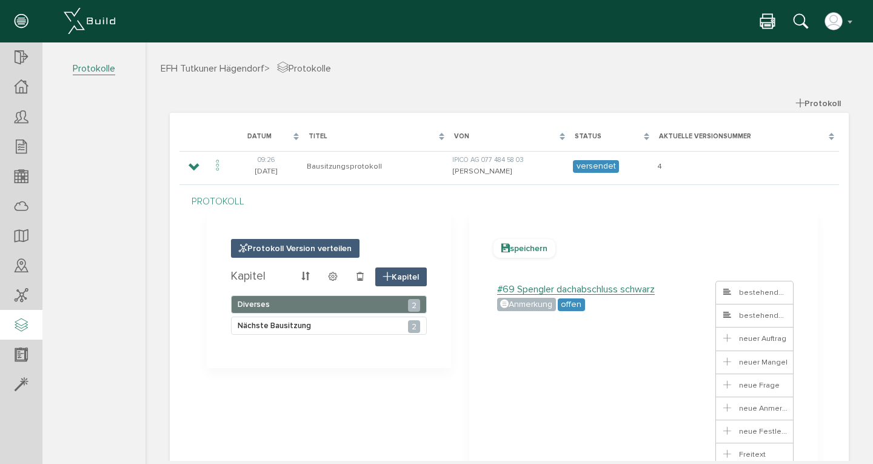
click at [525, 249] on span "speichern" at bounding box center [525, 248] width 62 height 19
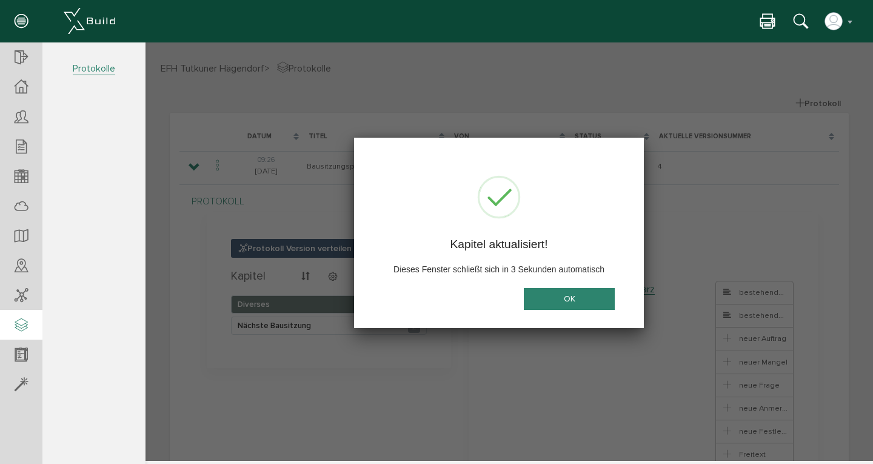
click at [587, 299] on button "OK" at bounding box center [569, 299] width 91 height 22
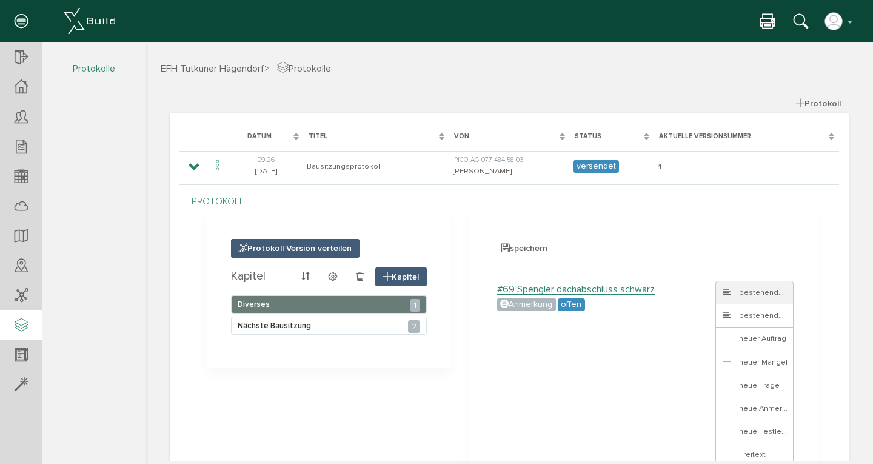
click at [745, 296] on span "bestehendes Ticket" at bounding box center [767, 293] width 90 height 10
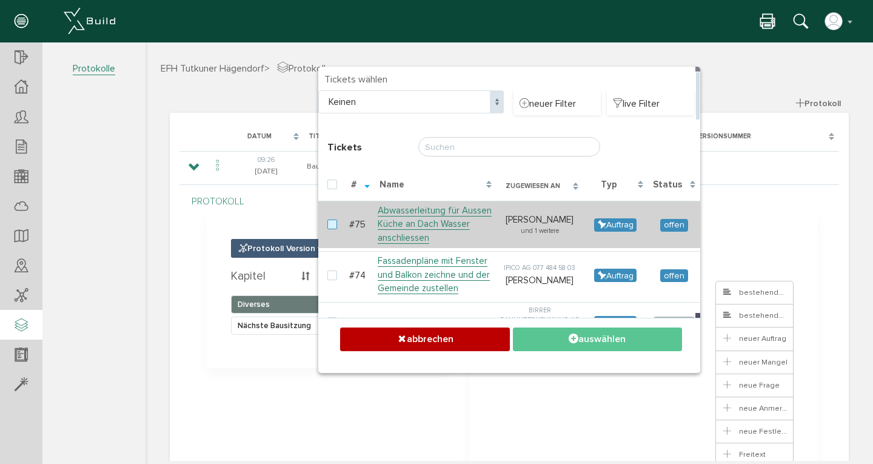
click at [328, 226] on label at bounding box center [335, 225] width 15 height 11
click at [328, 226] on input "checkbox" at bounding box center [332, 224] width 8 height 8
checkbox input "true"
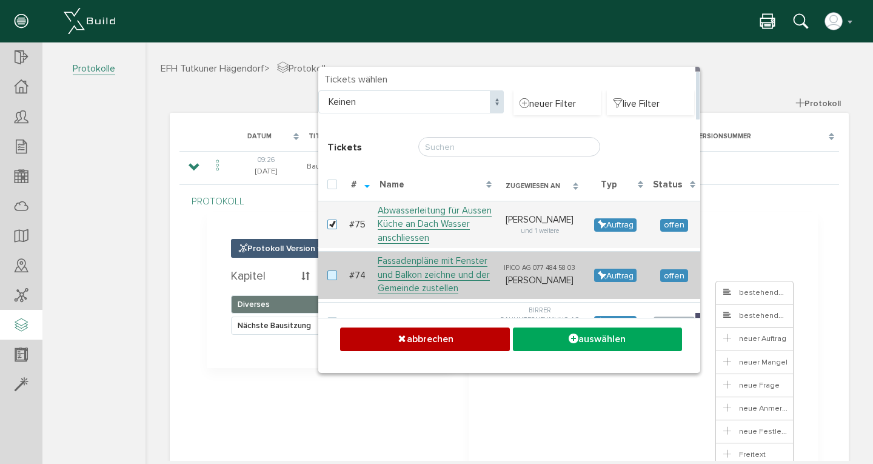
click at [328, 271] on label at bounding box center [335, 276] width 15 height 11
click at [328, 271] on input "checkbox" at bounding box center [332, 275] width 8 height 8
checkbox input "true"
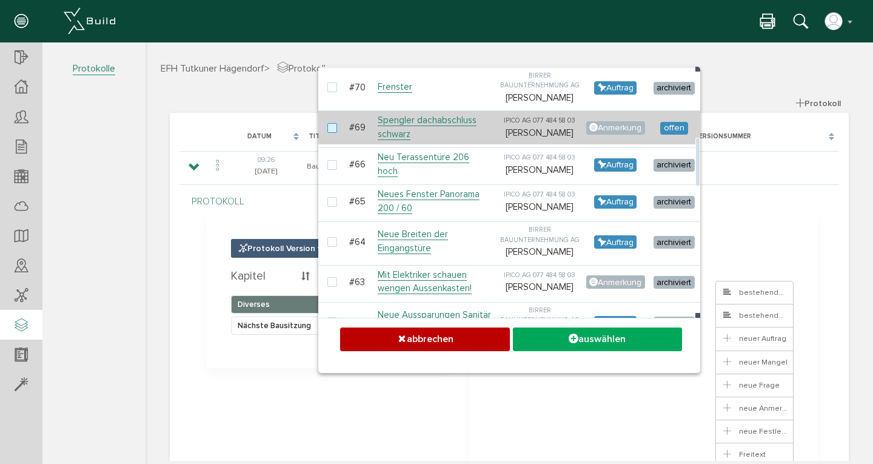
click at [330, 134] on label at bounding box center [335, 128] width 15 height 11
click at [330, 131] on input "checkbox" at bounding box center [332, 127] width 8 height 8
checkbox input "true"
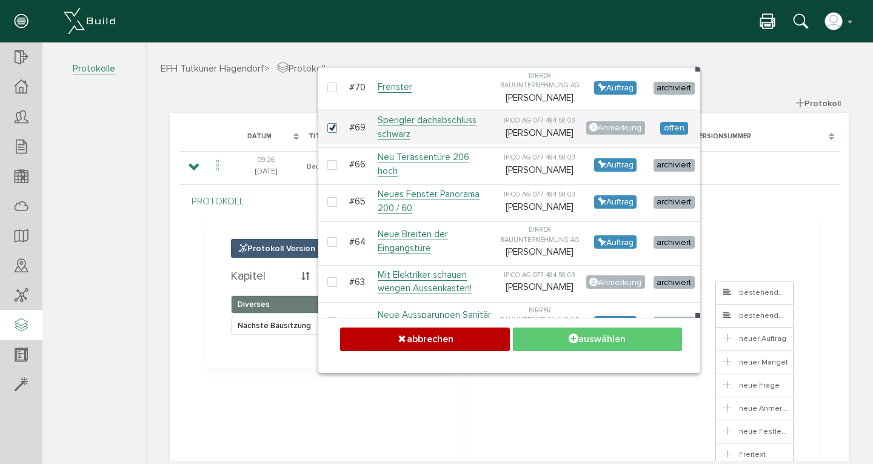
click at [605, 342] on button "auswählen" at bounding box center [597, 340] width 169 height 24
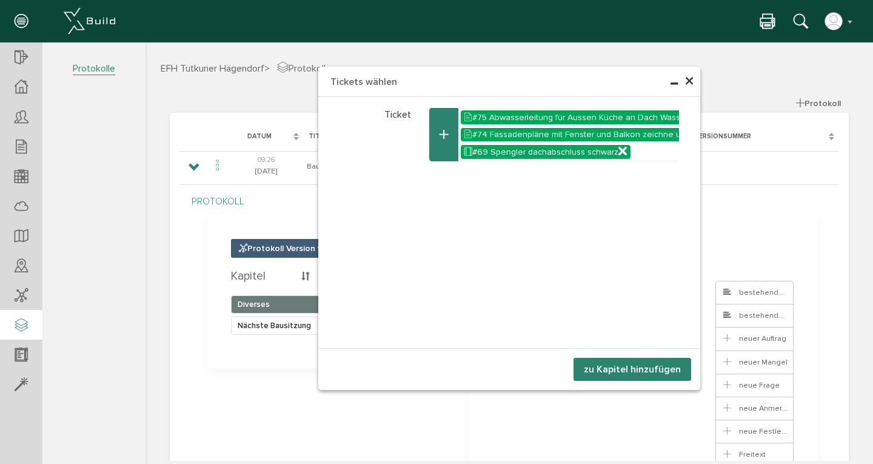
click at [625, 367] on button "zu Kapitel hinzufügen" at bounding box center [633, 369] width 118 height 23
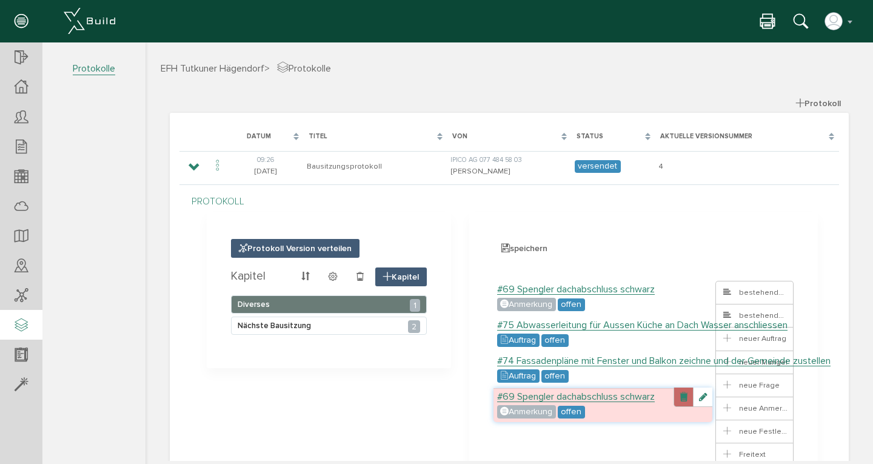
click at [674, 399] on link at bounding box center [683, 397] width 19 height 19
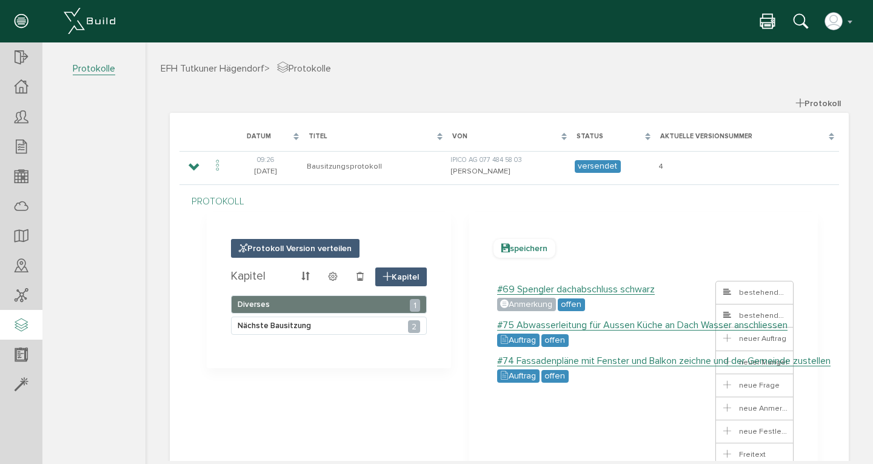
click at [523, 254] on span "speichern" at bounding box center [525, 248] width 62 height 19
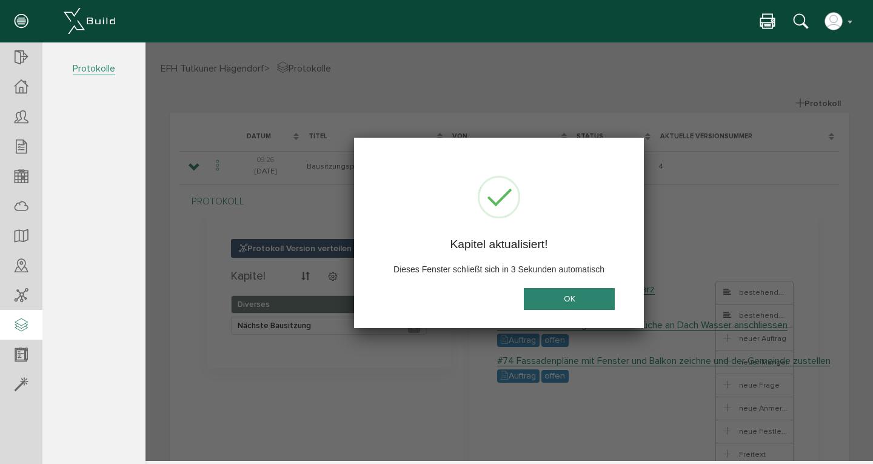
click at [551, 294] on button "OK" at bounding box center [569, 299] width 91 height 22
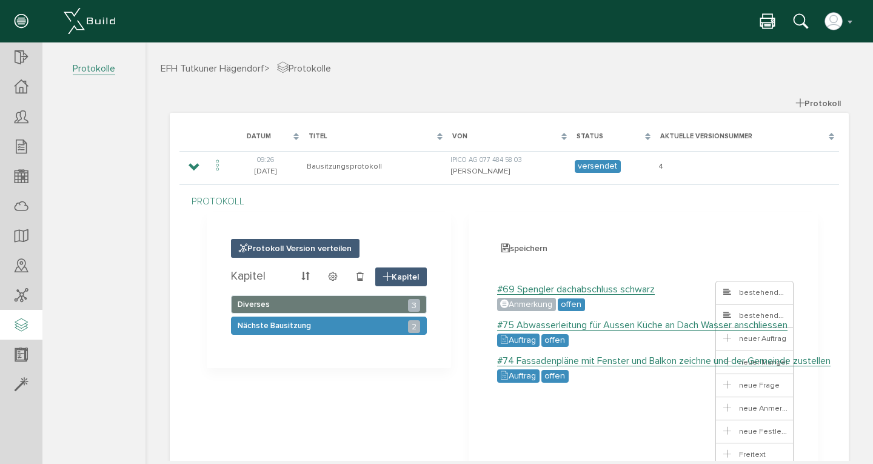
click at [284, 322] on span "Nächste Bausitzung 2" at bounding box center [274, 326] width 73 height 10
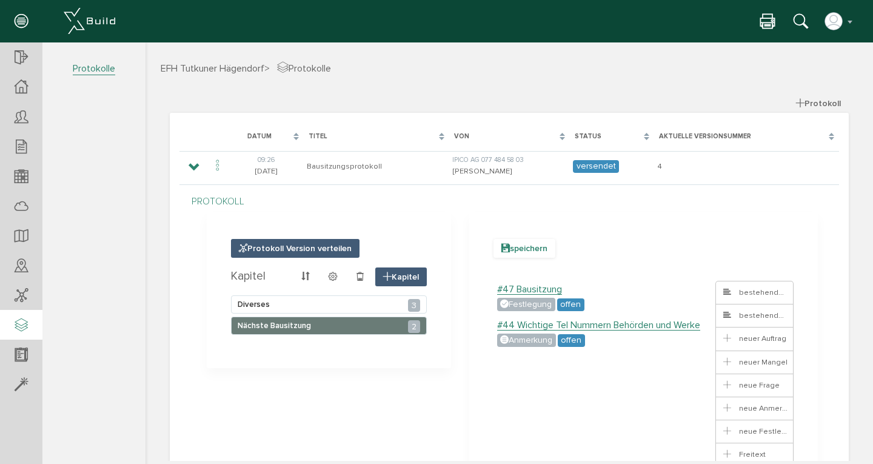
click at [522, 247] on span "speichern" at bounding box center [525, 248] width 62 height 19
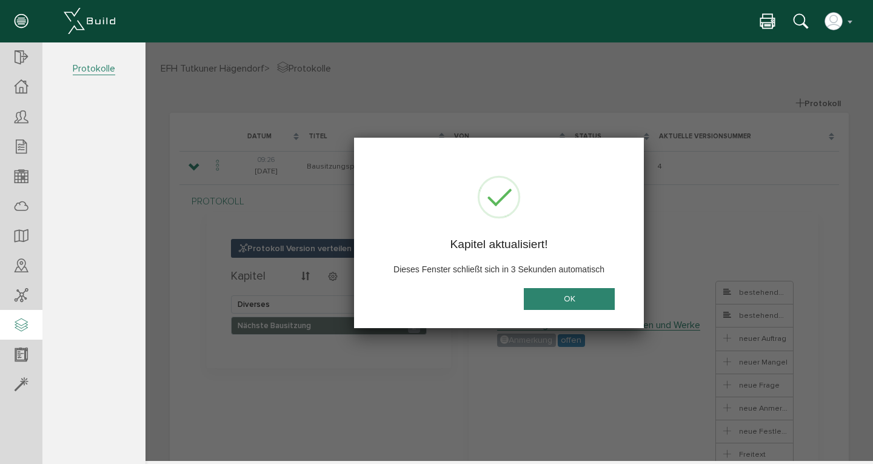
click at [575, 300] on button "OK" at bounding box center [569, 299] width 91 height 22
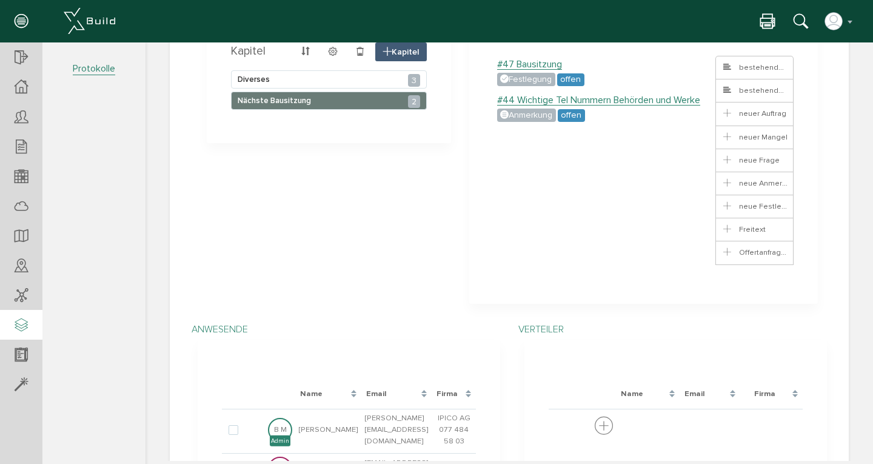
scroll to position [401, 0]
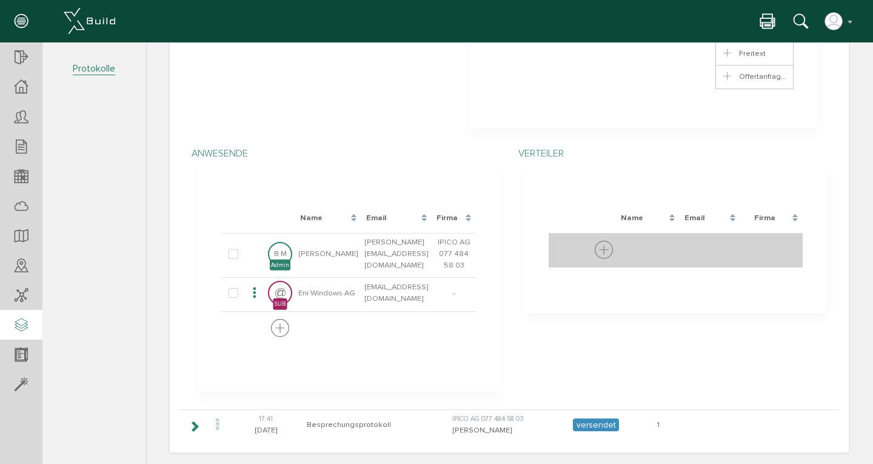
click at [600, 240] on icon at bounding box center [604, 251] width 18 height 22
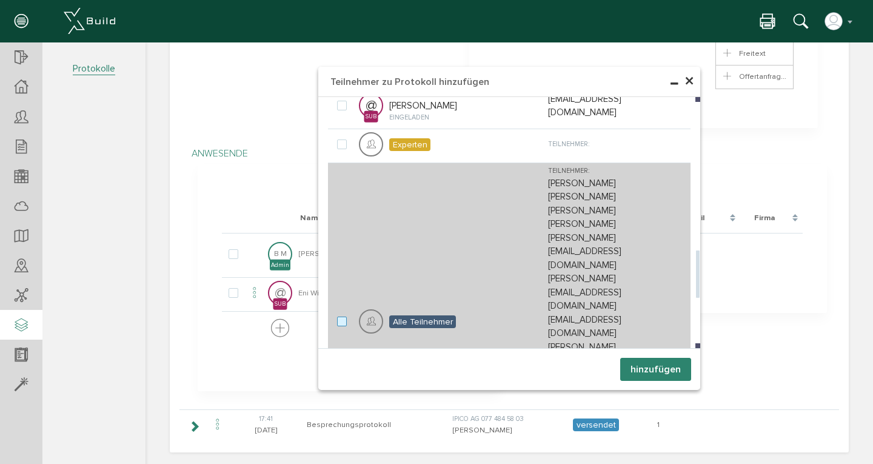
click at [339, 317] on label at bounding box center [344, 322] width 15 height 11
click at [339, 317] on input "checkbox" at bounding box center [341, 321] width 8 height 8
checkbox input "true"
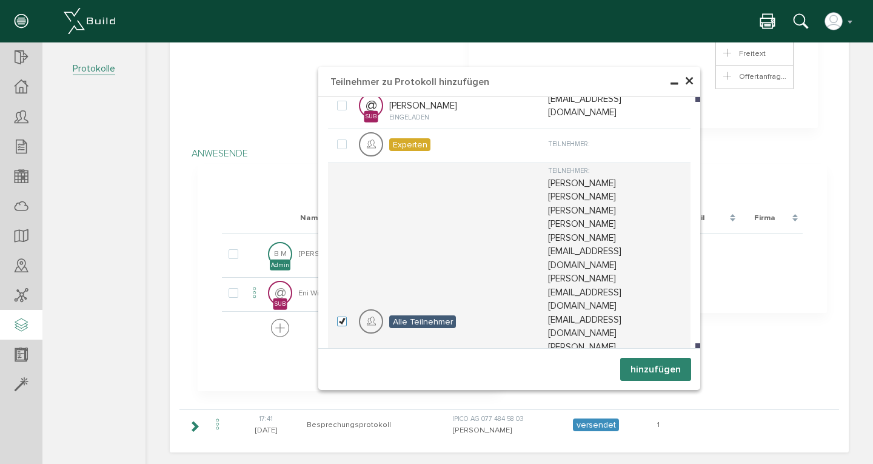
click at [644, 369] on button "hinzufügen" at bounding box center [656, 369] width 71 height 23
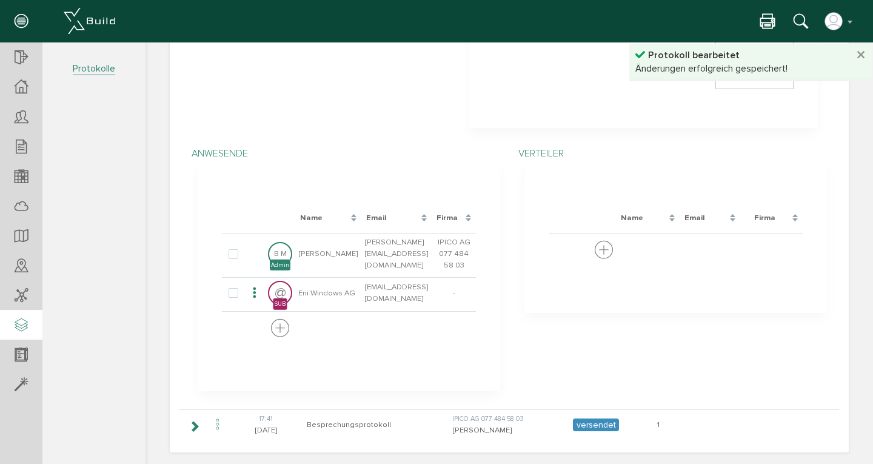
scroll to position [184, 0]
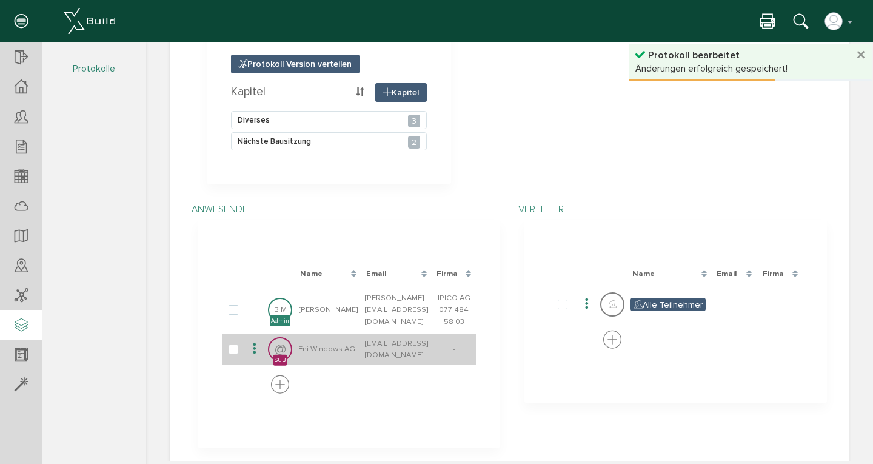
click at [247, 348] on icon at bounding box center [254, 349] width 15 height 16
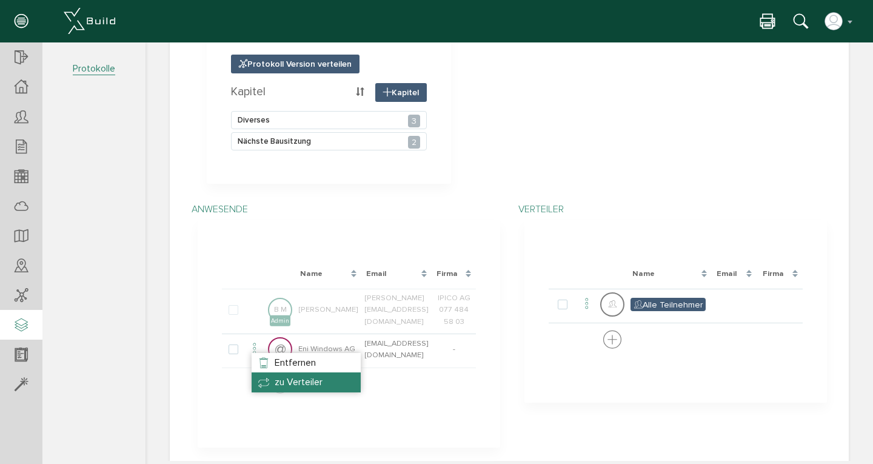
click at [277, 383] on span "zu Verteiler" at bounding box center [299, 382] width 48 height 12
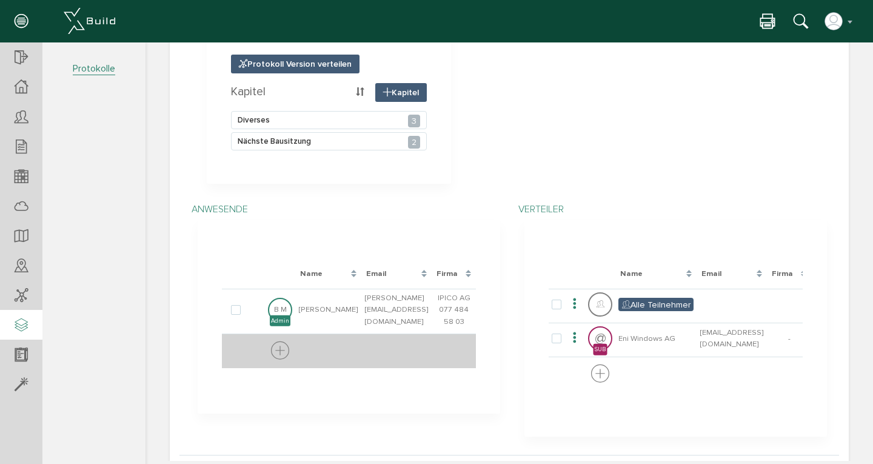
click at [271, 341] on icon at bounding box center [280, 351] width 18 height 22
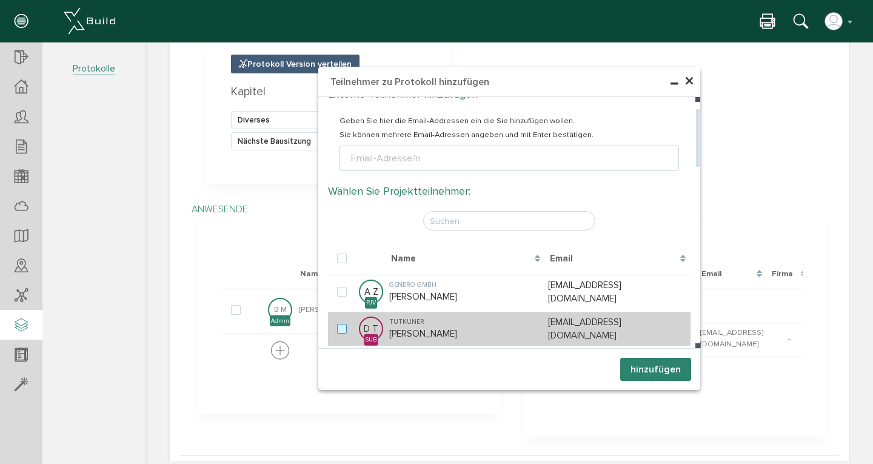
click at [340, 324] on label at bounding box center [344, 329] width 15 height 11
click at [340, 324] on input "checkbox" at bounding box center [341, 328] width 8 height 8
checkbox input "true"
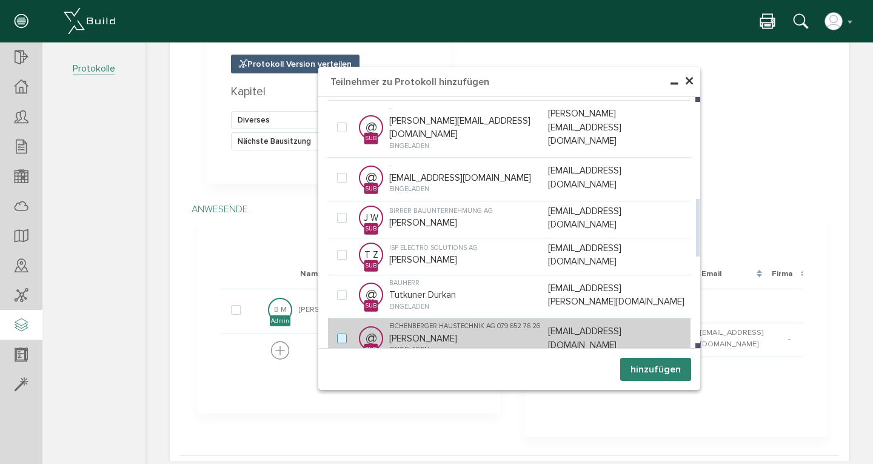
click at [340, 334] on label at bounding box center [344, 339] width 15 height 11
click at [340, 334] on input "checkbox" at bounding box center [341, 338] width 8 height 8
checkbox input "true"
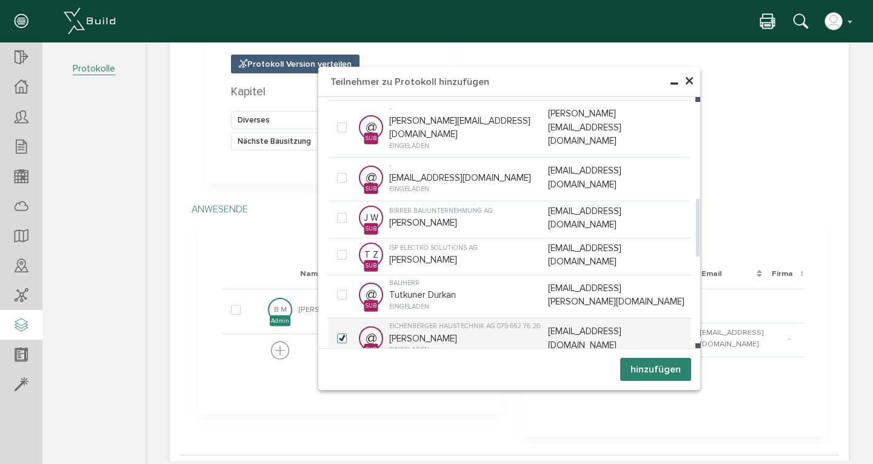
click at [340, 374] on label at bounding box center [344, 379] width 15 height 11
click at [340, 374] on input "checkbox" at bounding box center [341, 378] width 8 height 8
checkbox input "true"
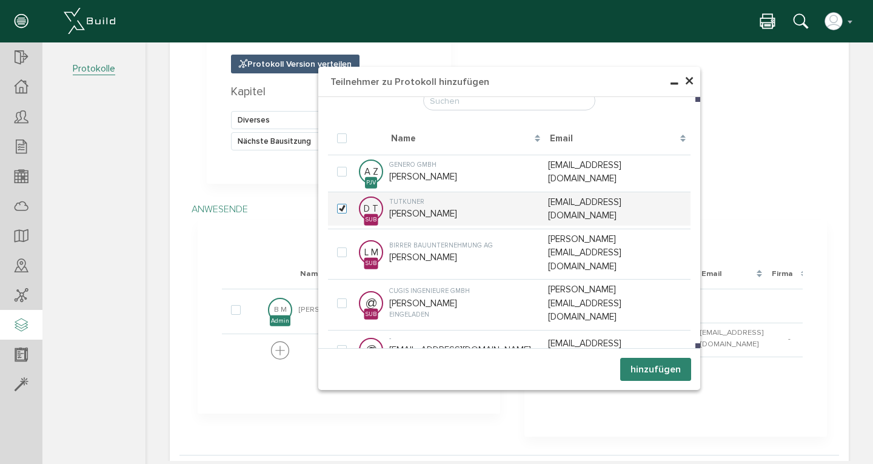
click at [647, 369] on button "hinzufügen" at bounding box center [656, 369] width 71 height 23
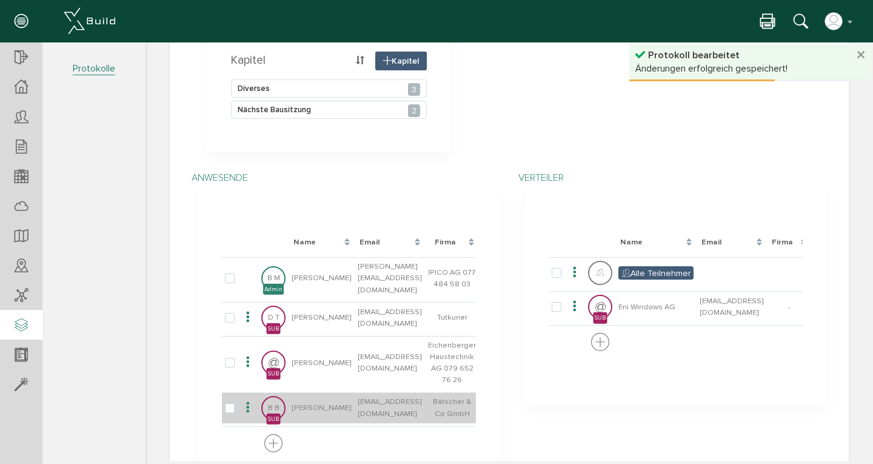
scroll to position [272, 0]
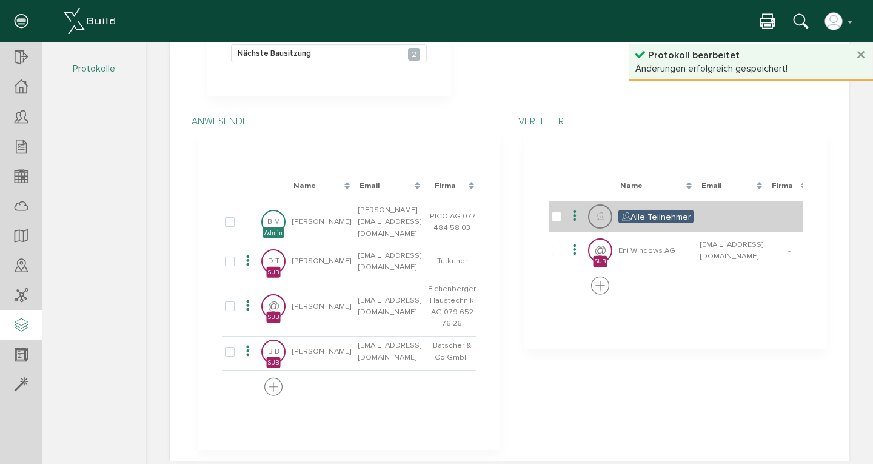
click at [571, 209] on icon at bounding box center [575, 216] width 15 height 16
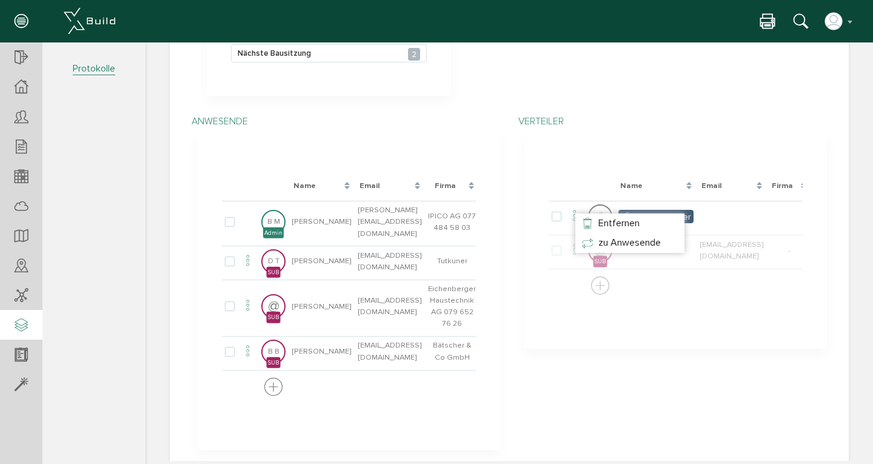
click at [662, 205] on div at bounding box center [505, 251] width 719 height 419
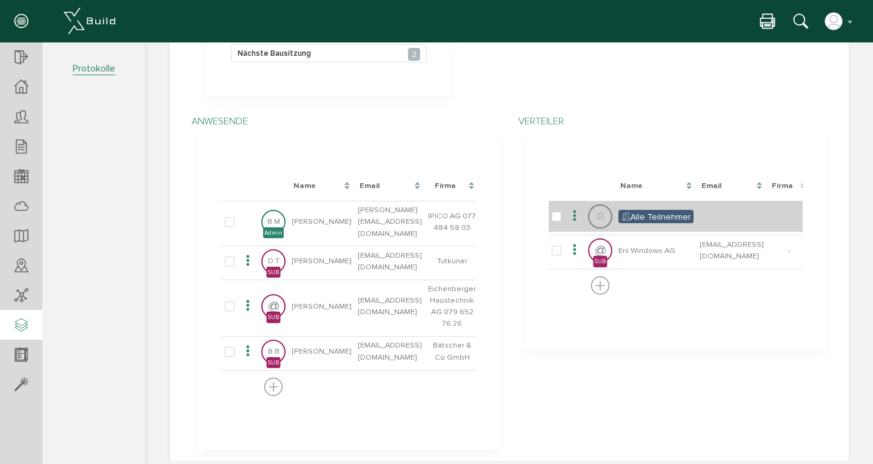
click at [590, 213] on div at bounding box center [600, 216] width 24 height 24
click at [568, 213] on icon at bounding box center [575, 216] width 15 height 16
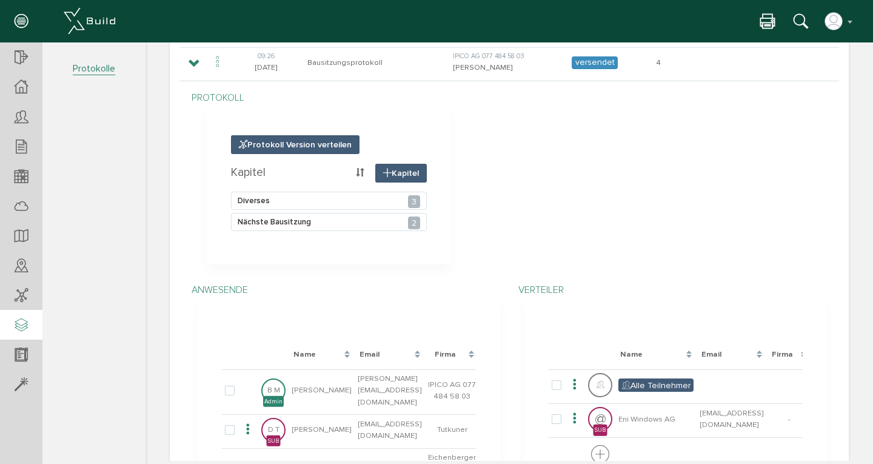
scroll to position [0, 0]
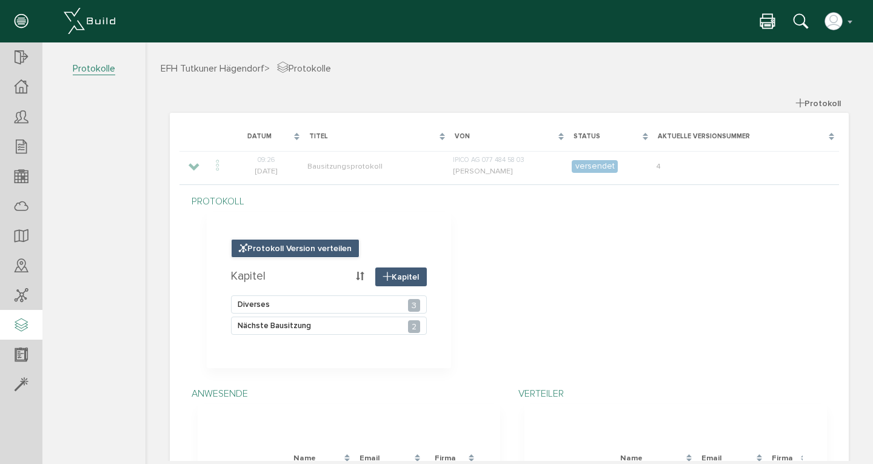
click at [280, 247] on span "Protokoll Version verteilen" at bounding box center [295, 248] width 129 height 19
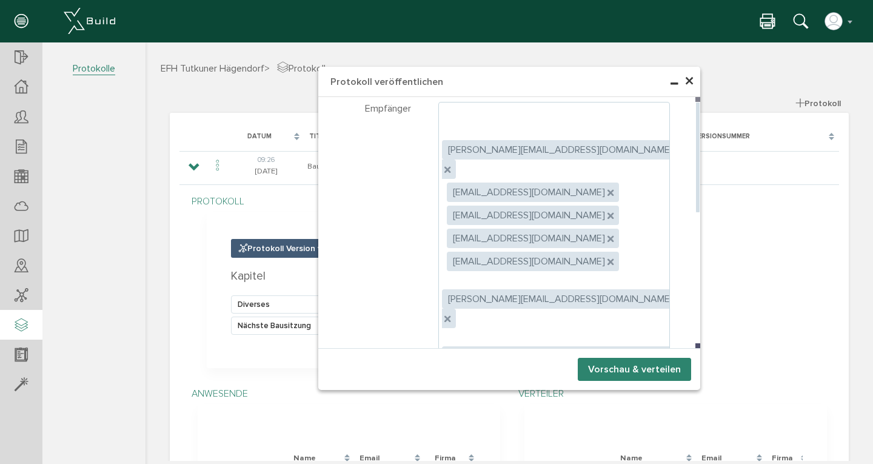
click at [608, 395] on icon at bounding box center [610, 397] width 4 height 4
click at [608, 452] on icon at bounding box center [610, 454] width 4 height 4
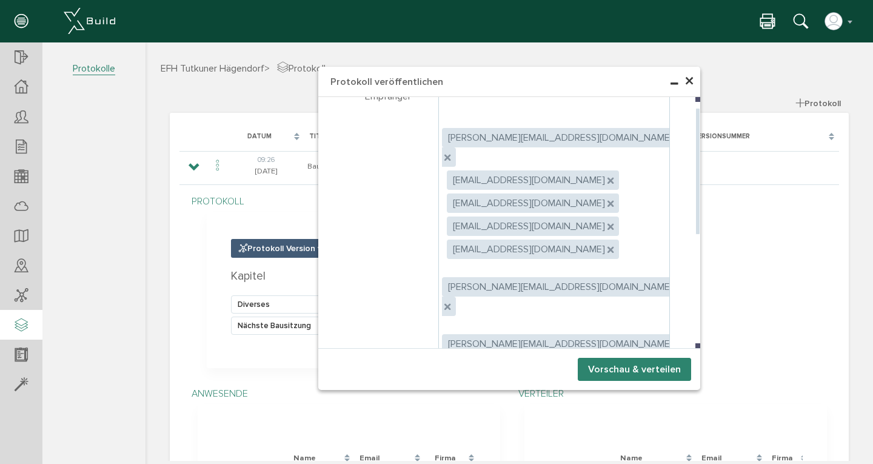
click at [449, 417] on icon at bounding box center [447, 419] width 4 height 4
type textarea "markus.baeriswyl@ipicoag.ch,durkan.tutkuner@gmx.ch,eichenberger.planung@bluewin…"
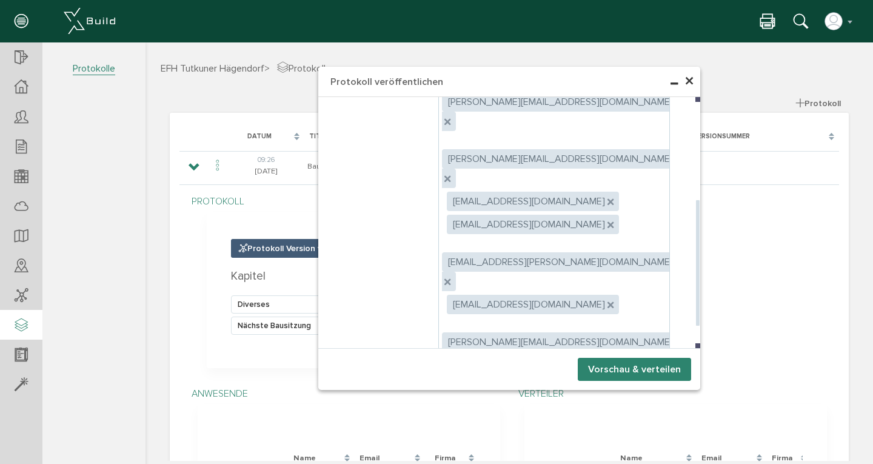
click at [452, 432] on label "Empfänger können Anhänge herunterladen" at bounding box center [544, 437] width 210 height 11
click at [446, 431] on input "Empfänger können Anhänge herunterladen" at bounding box center [443, 435] width 8 height 8
checkbox input "true"
radio input "true"
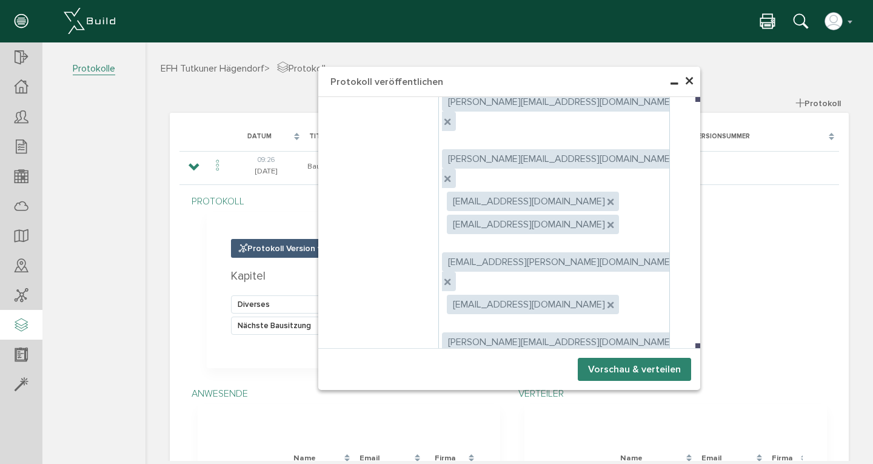
click at [615, 367] on button "Vorschau & verteilen" at bounding box center [634, 369] width 113 height 23
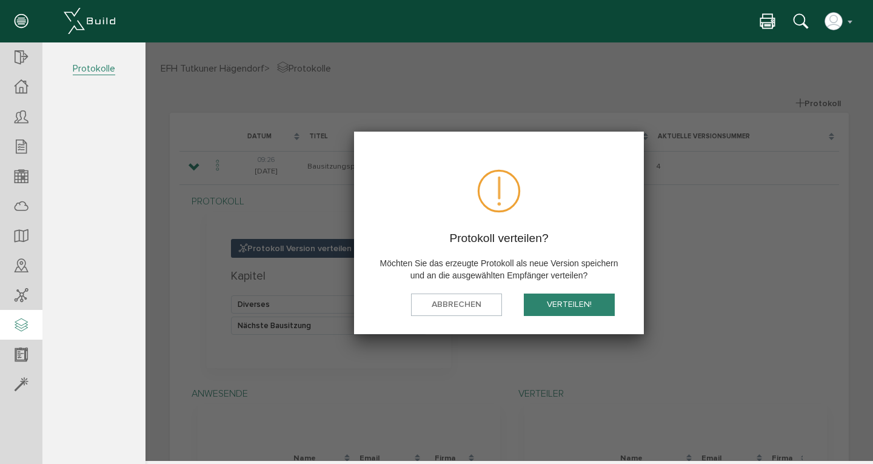
click at [579, 302] on button "verteilen!" at bounding box center [569, 305] width 91 height 22
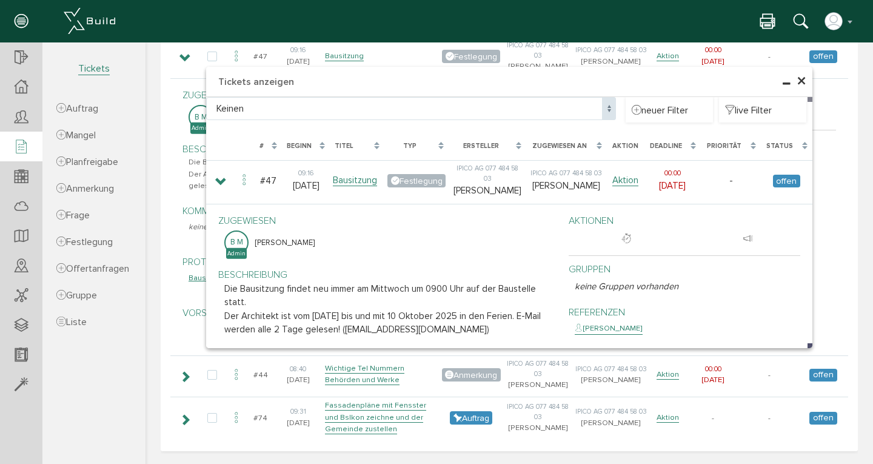
click at [797, 81] on span "×" at bounding box center [802, 82] width 10 height 24
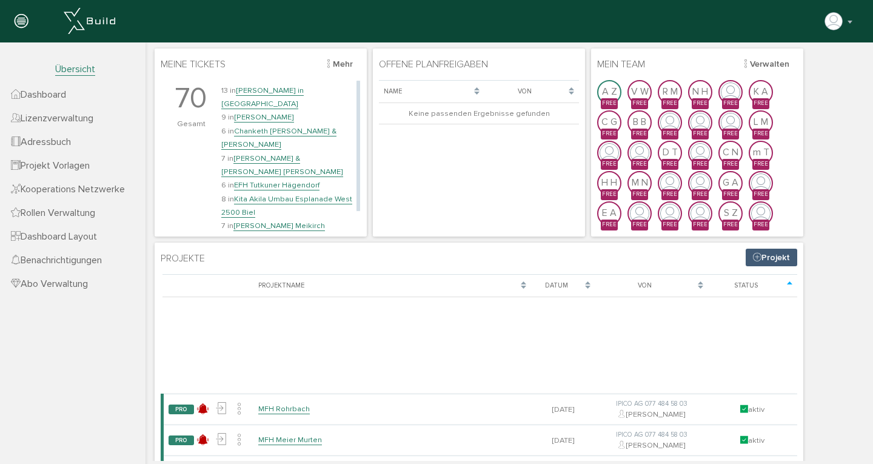
click at [264, 180] on link "EFH Tutkuner Hägendorf" at bounding box center [277, 185] width 86 height 10
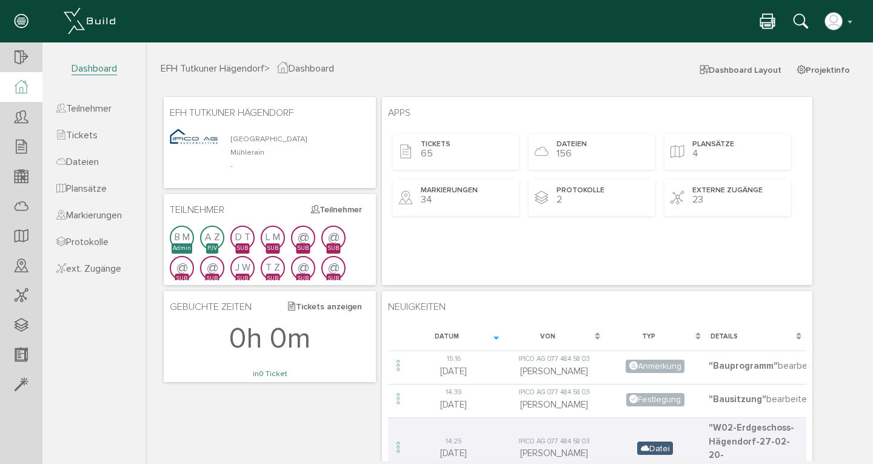
scroll to position [21, 0]
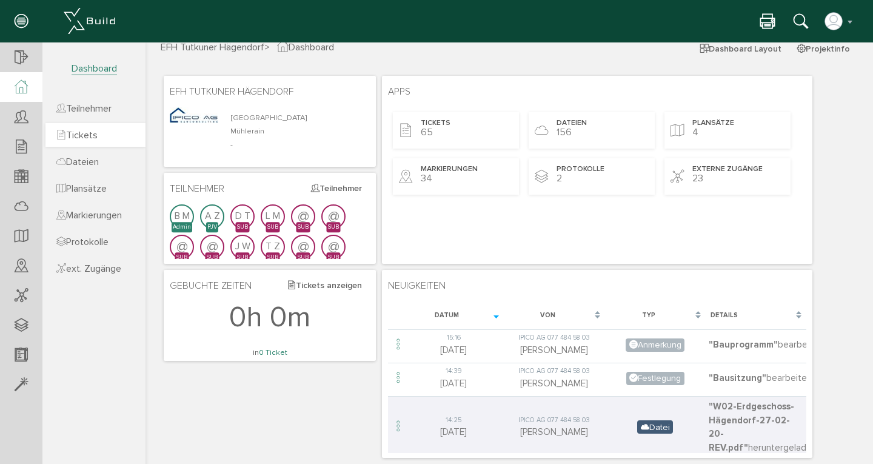
click at [91, 130] on span "Tickets" at bounding box center [76, 135] width 41 height 12
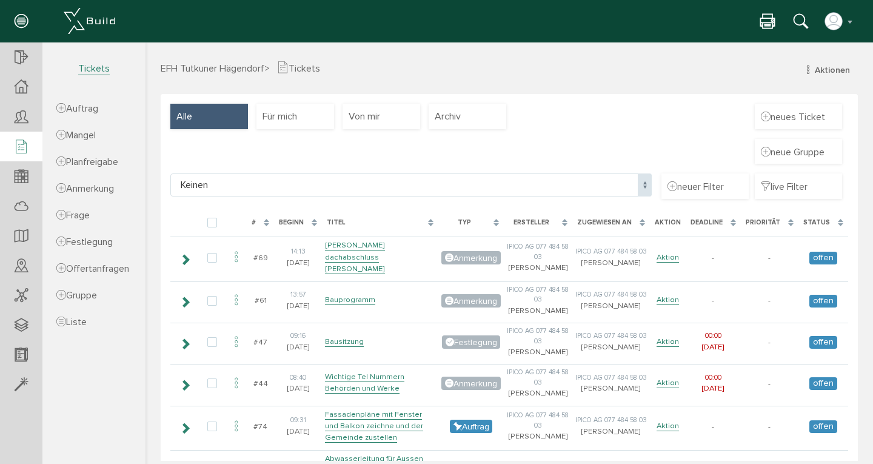
scroll to position [2, 0]
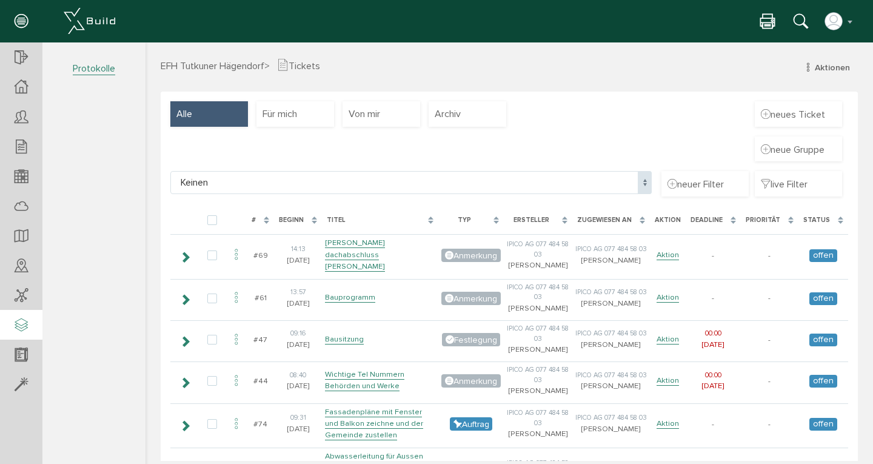
click at [20, 322] on icon at bounding box center [21, 325] width 13 height 17
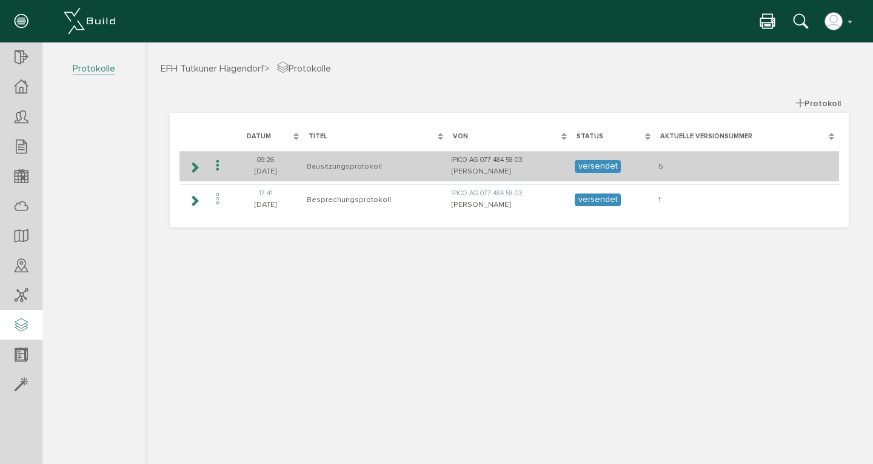
click at [193, 166] on icon at bounding box center [195, 168] width 12 height 10
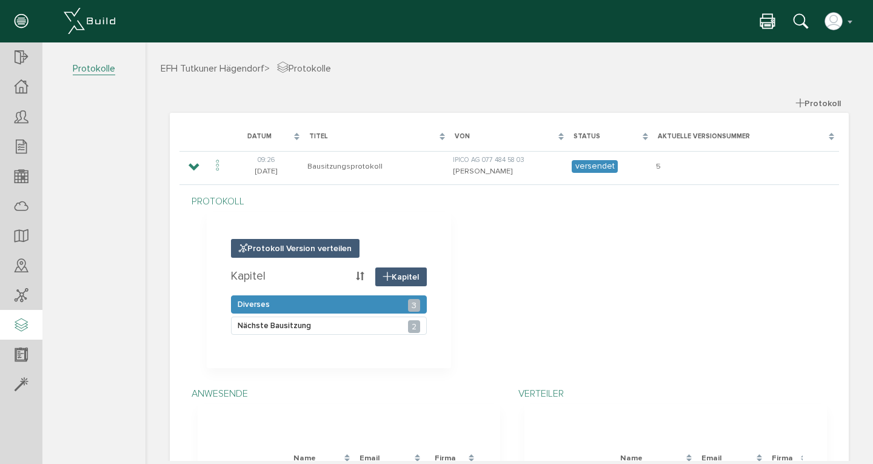
click at [377, 303] on div "Diverses 3" at bounding box center [329, 304] width 196 height 18
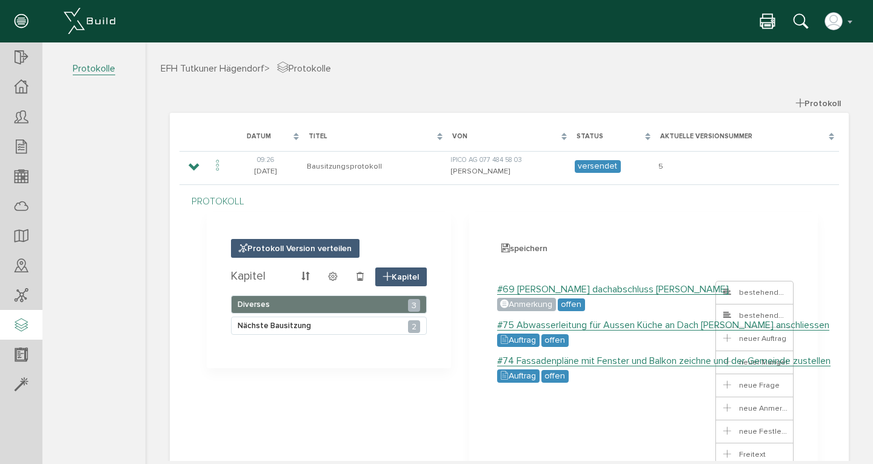
click at [445, 344] on section "Protokoll Version verteilen Kapitel Kapitel Diverses 3 Nächste Bausitzung 2" at bounding box center [329, 290] width 244 height 156
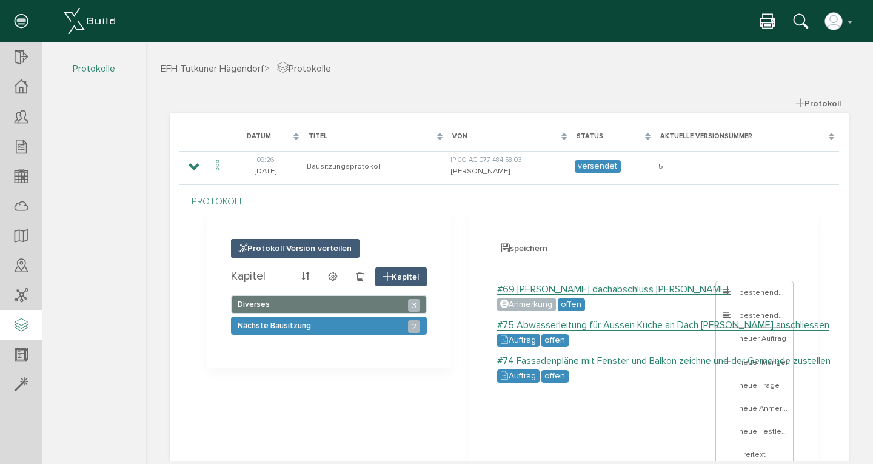
click at [362, 320] on div "Nächste Bausitzung 2" at bounding box center [329, 326] width 196 height 18
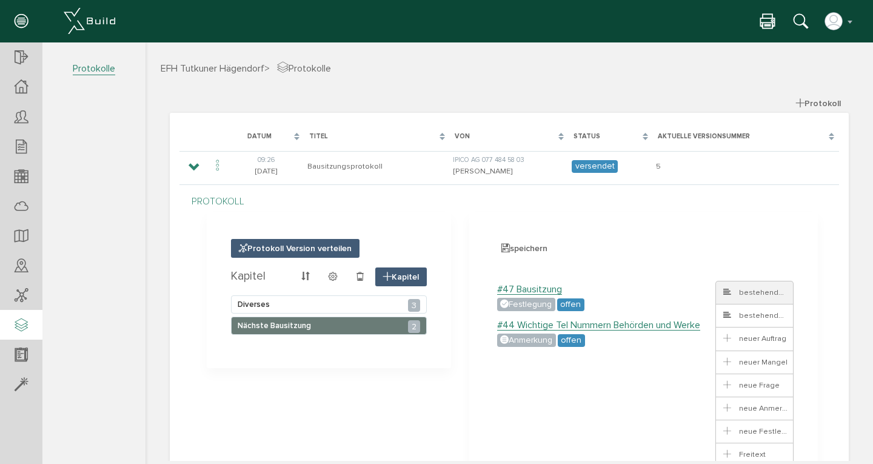
click at [736, 291] on span "bestehendes Ticket" at bounding box center [767, 293] width 90 height 10
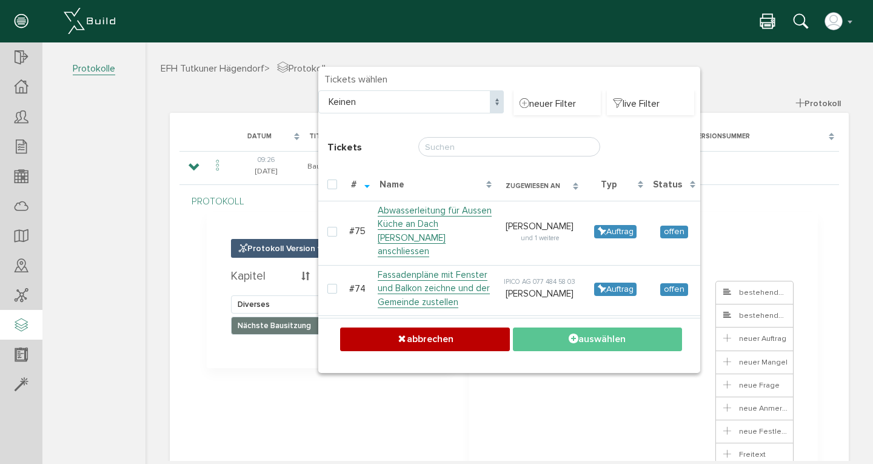
checkbox input "false"
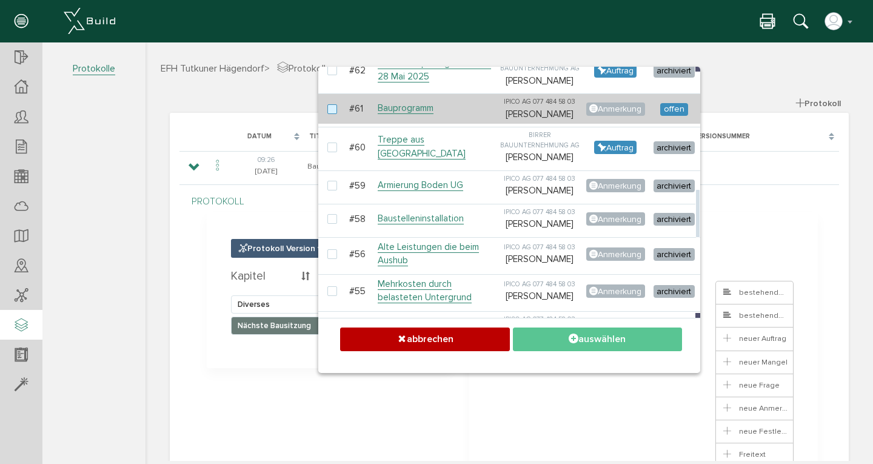
click at [328, 115] on label at bounding box center [335, 109] width 15 height 11
click at [328, 112] on input "checkbox" at bounding box center [332, 108] width 8 height 8
checkbox input "true"
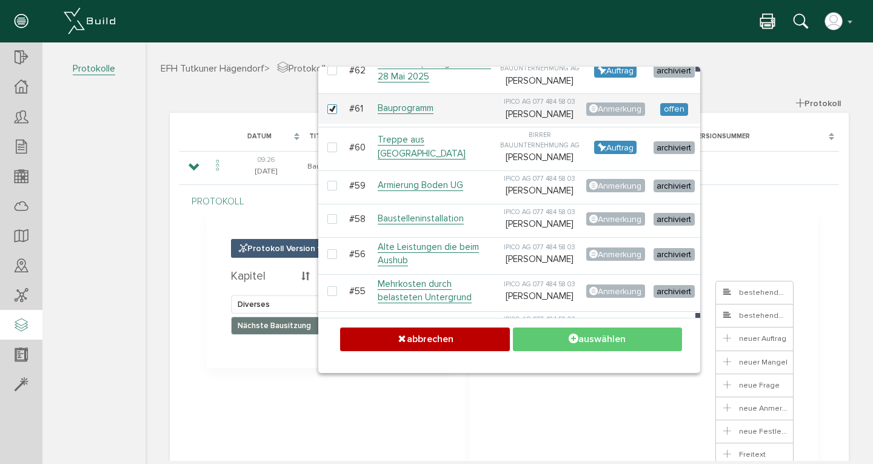
click at [599, 340] on button "auswählen" at bounding box center [597, 340] width 169 height 24
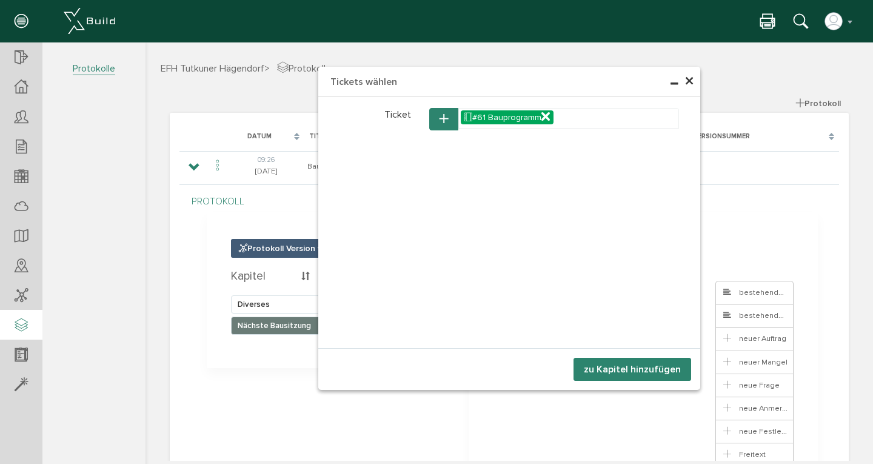
click at [601, 371] on button "zu Kapitel hinzufügen" at bounding box center [633, 369] width 118 height 23
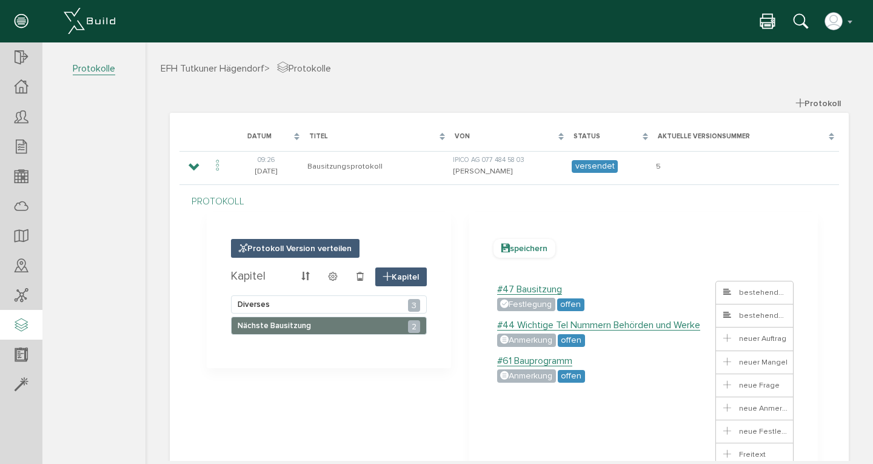
click at [522, 244] on span "speichern" at bounding box center [525, 248] width 62 height 19
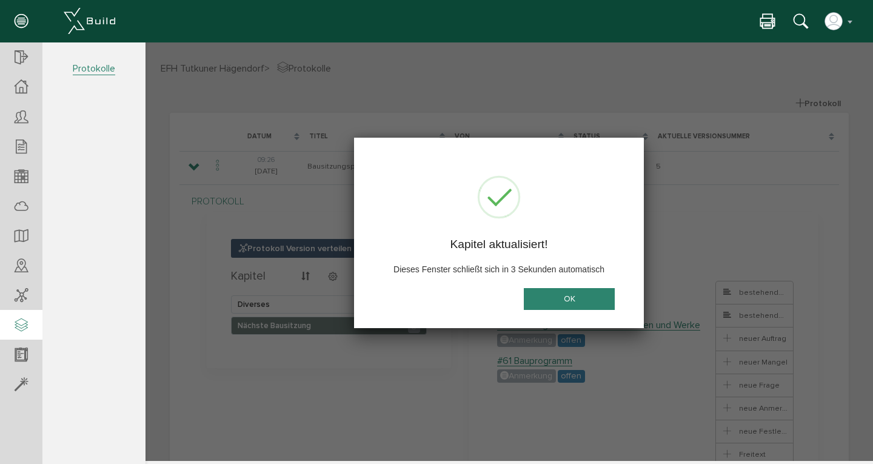
click at [556, 296] on button "OK" at bounding box center [569, 299] width 91 height 22
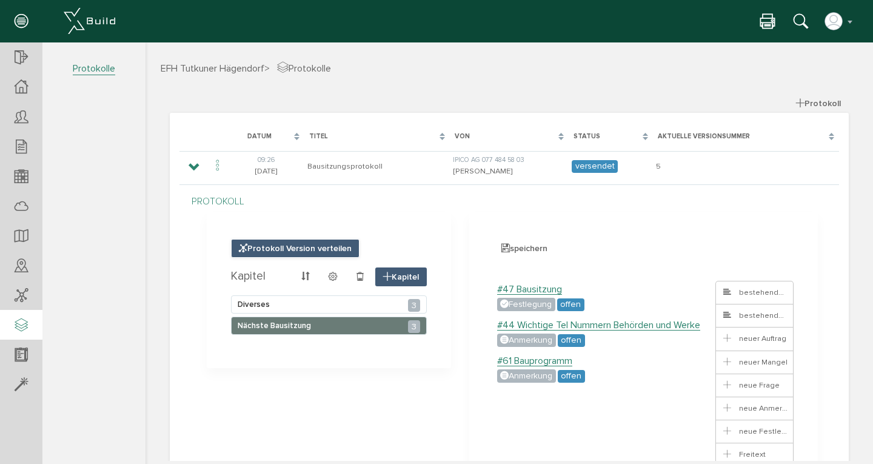
click at [291, 248] on span "Protokoll Version verteilen" at bounding box center [295, 248] width 129 height 19
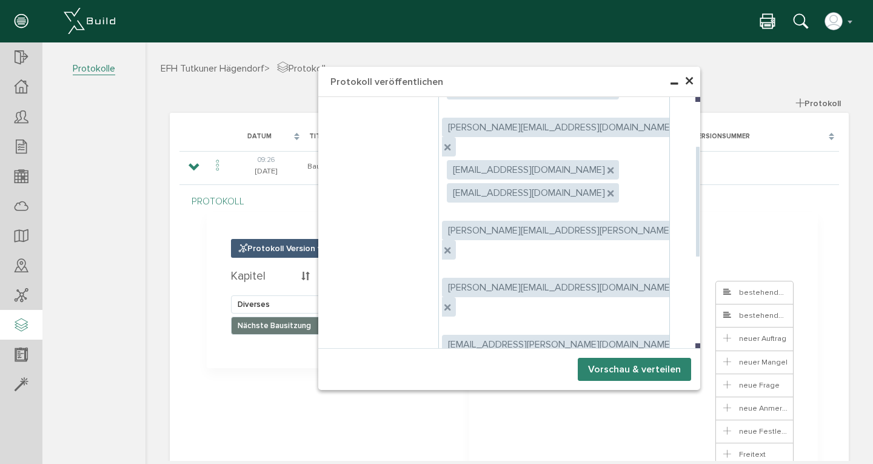
click at [449, 361] on icon at bounding box center [447, 363] width 4 height 4
click at [456, 354] on div at bounding box center [449, 363] width 14 height 19
click at [449, 361] on icon at bounding box center [447, 363] width 4 height 4
type textarea "markus.baeriswyl@ipicoag.ch,durkan.tutkuner@gmx.ch,eichenberger.planung@bluewin…"
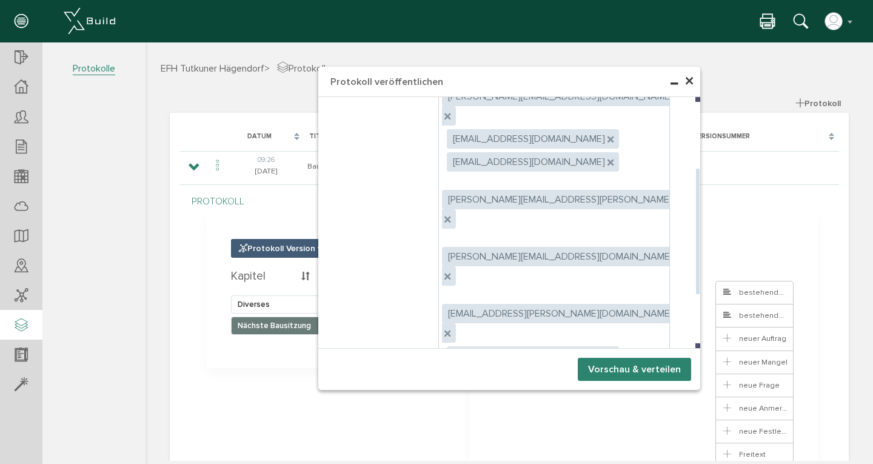
scroll to position [92, 0]
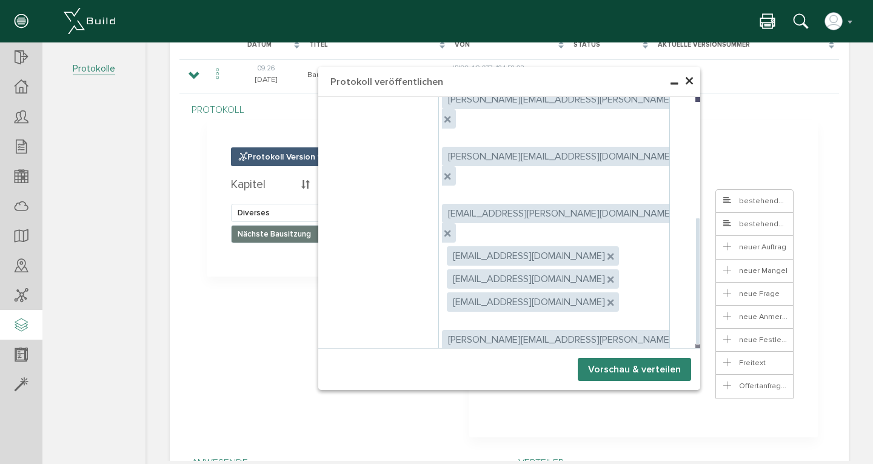
click at [451, 463] on label "Empfänger können Anhänge herunterladen" at bounding box center [544, 469] width 210 height 11
click at [446, 463] on input "Empfänger können Anhänge herunterladen" at bounding box center [443, 467] width 8 height 8
checkbox input "true"
radio input "true"
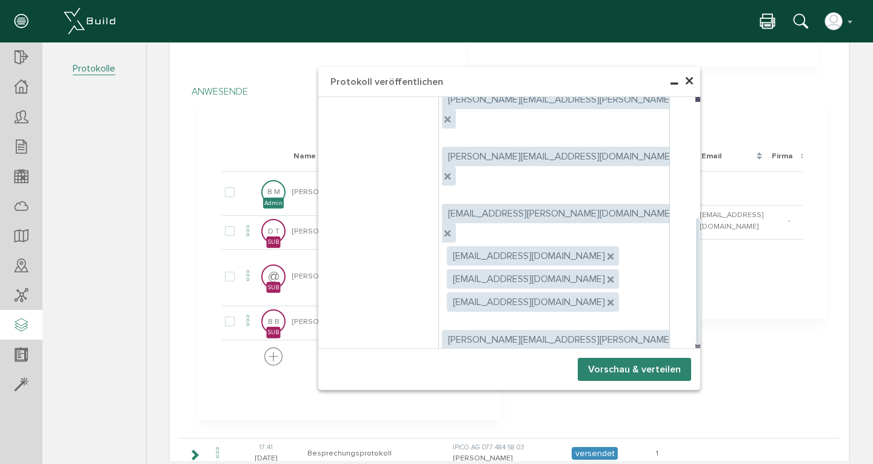
scroll to position [480, 0]
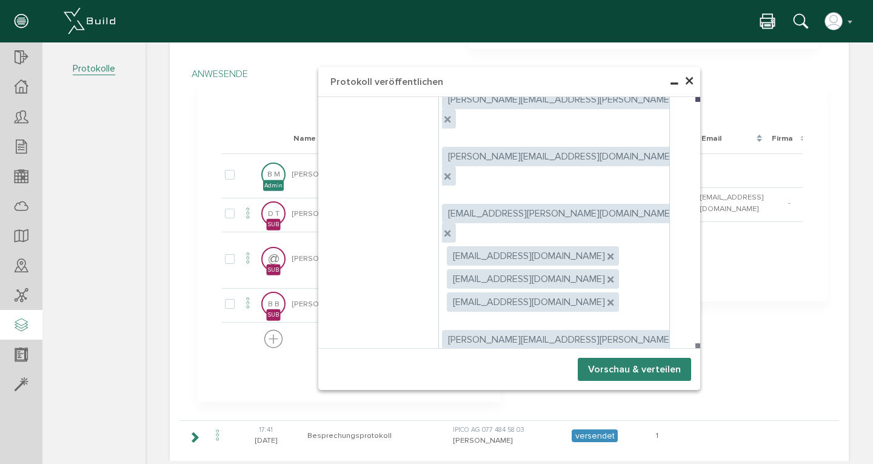
click at [609, 369] on button "Vorschau & verteilen" at bounding box center [634, 369] width 113 height 23
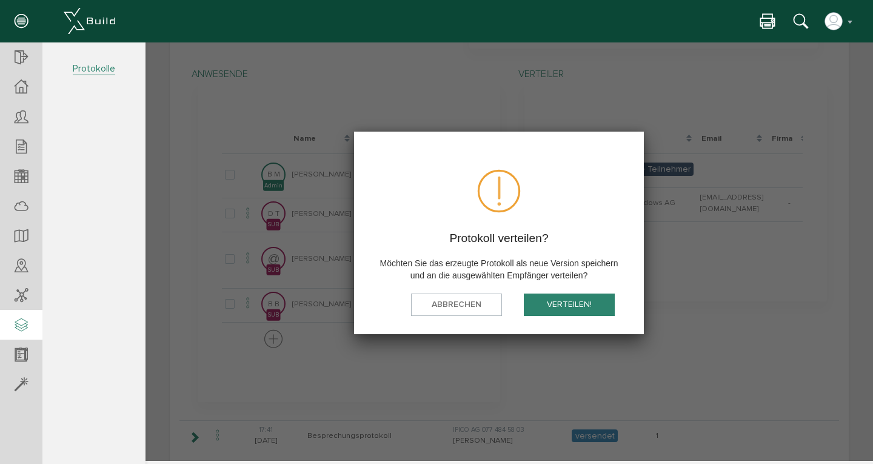
click at [564, 300] on button "verteilen!" at bounding box center [569, 305] width 91 height 22
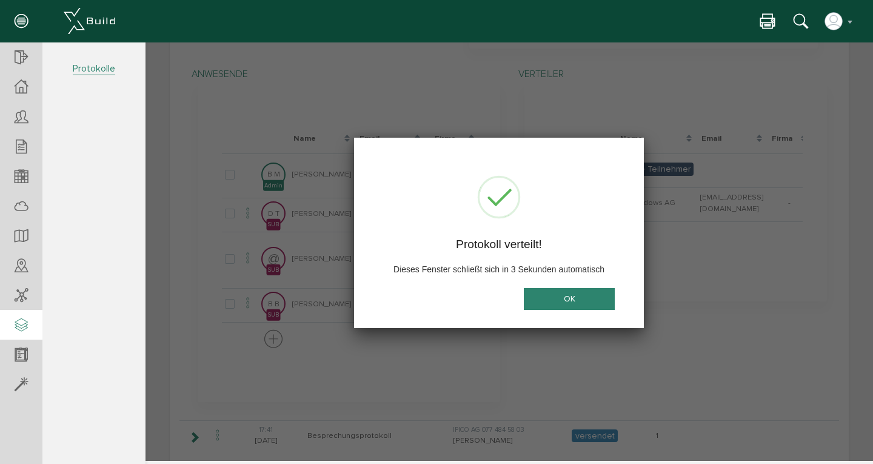
click at [559, 294] on button "OK" at bounding box center [569, 299] width 91 height 22
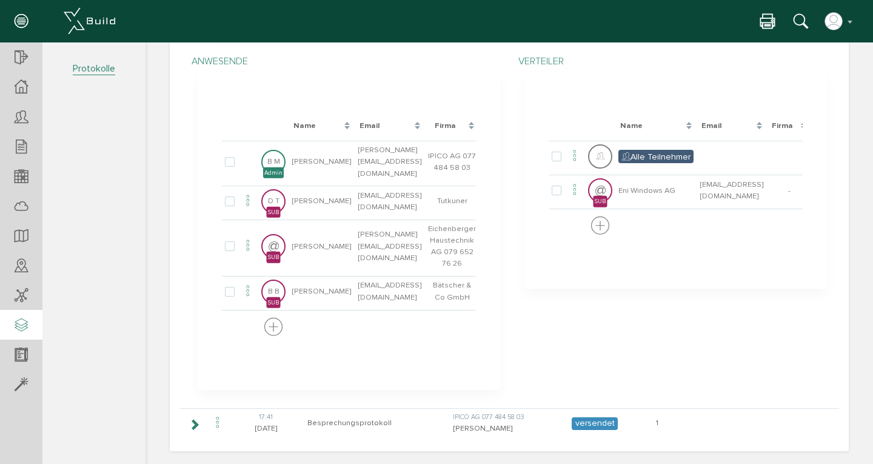
scroll to position [327, 0]
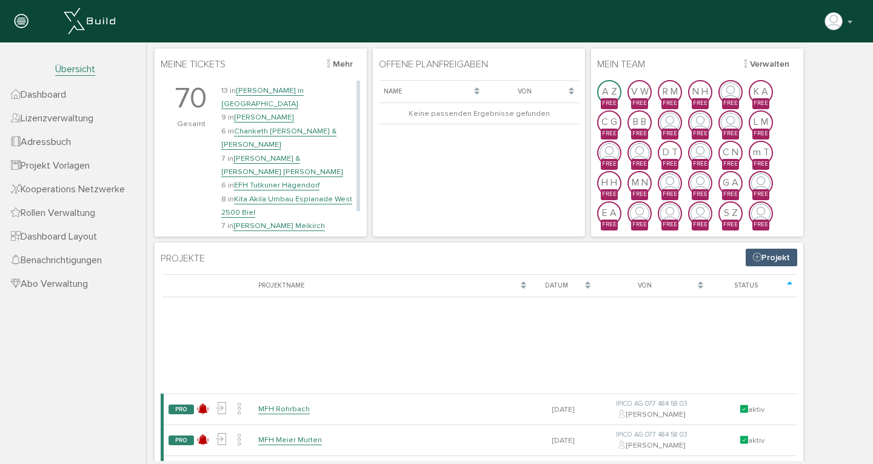
click at [252, 90] on link "[PERSON_NAME] in [GEOGRAPHIC_DATA]" at bounding box center [262, 98] width 82 height 24
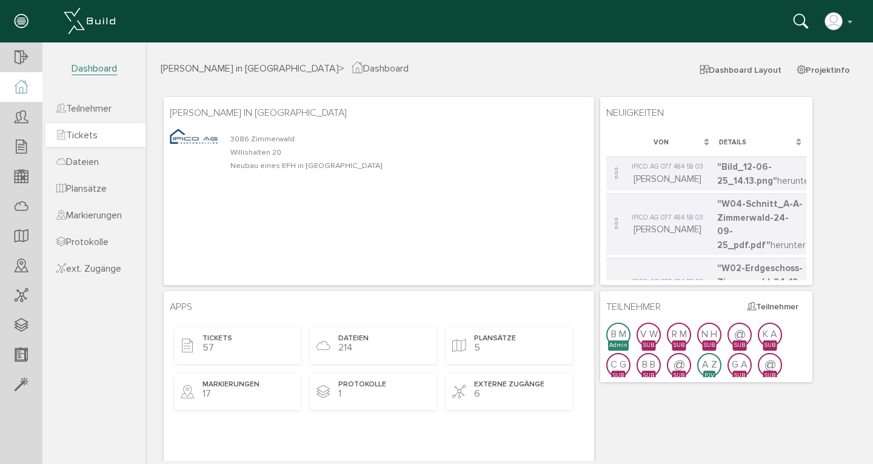
click at [96, 135] on span "Tickets" at bounding box center [76, 135] width 41 height 12
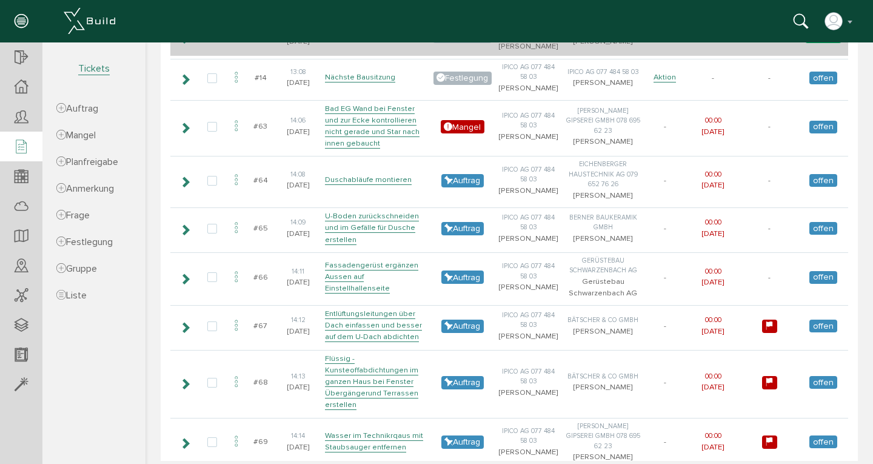
scroll to position [533, 0]
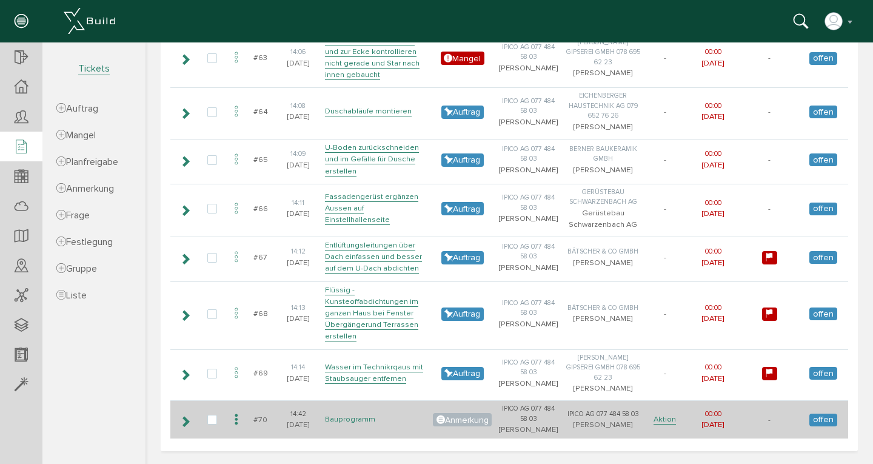
click at [343, 414] on link "Bauprogramm" at bounding box center [350, 419] width 50 height 10
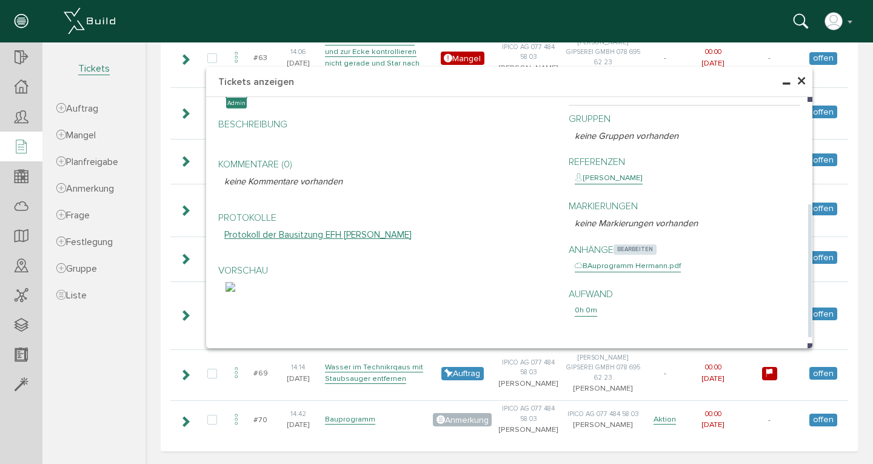
click at [633, 244] on span "bearbeiten" at bounding box center [635, 249] width 43 height 10
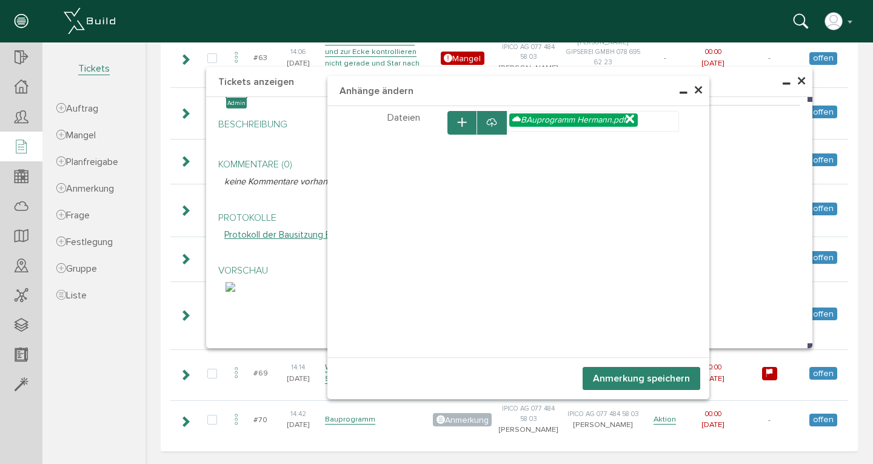
click at [633, 120] on icon at bounding box center [630, 120] width 8 height 10
click at [487, 122] on icon at bounding box center [492, 123] width 10 height 12
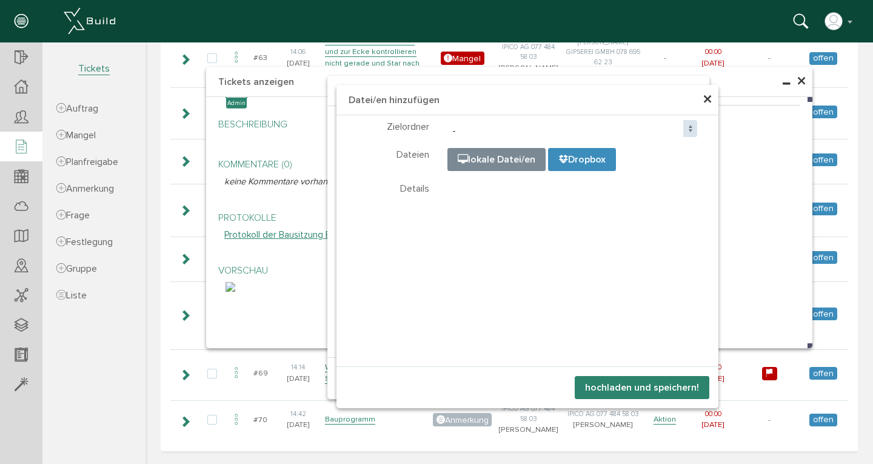
click at [480, 158] on input "file" at bounding box center [751, 209] width 607 height 121
type input "C:\fakepath\Terminprogramm [PERSON_NAME].pdf"
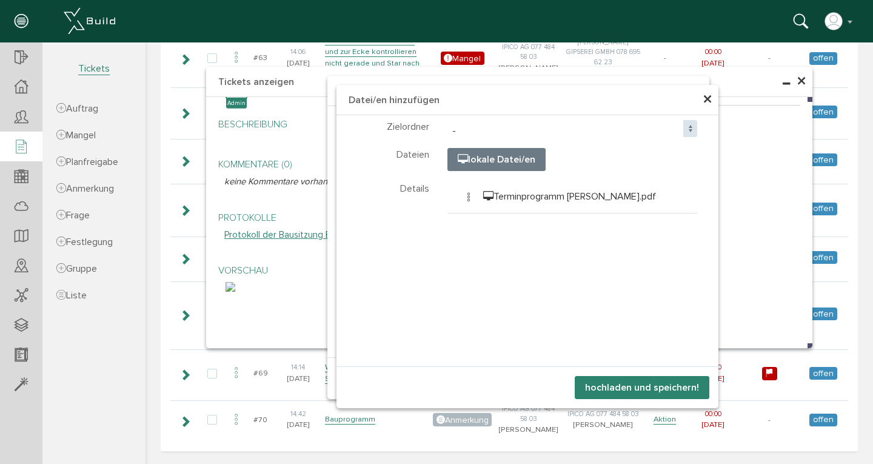
click at [631, 387] on button "hochladen und speichern!" at bounding box center [642, 387] width 135 height 23
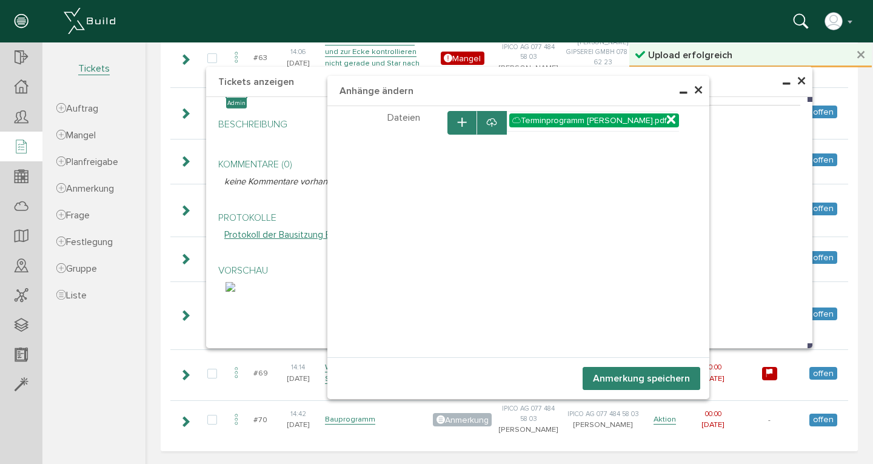
click at [631, 378] on button "Anmerkung speichern" at bounding box center [642, 378] width 118 height 23
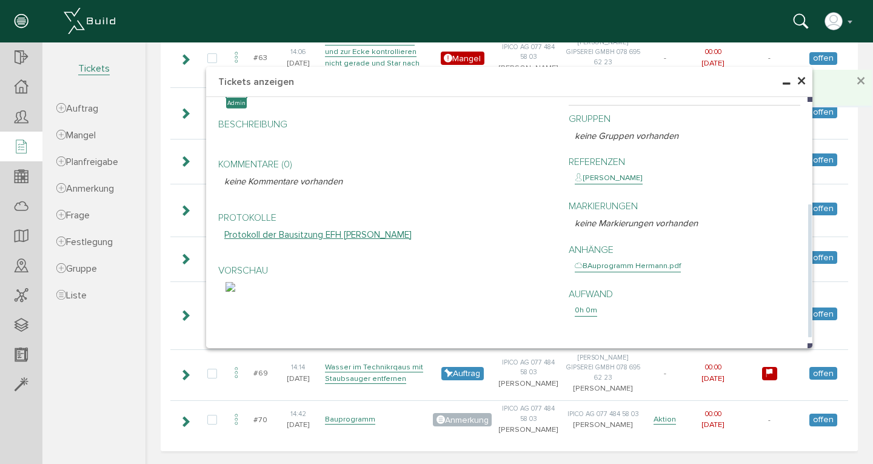
click at [235, 292] on img at bounding box center [231, 287] width 10 height 10
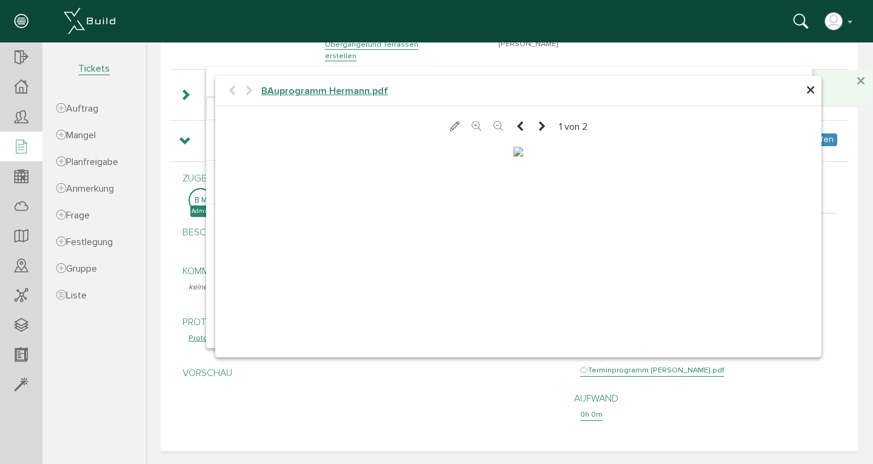
scroll to position [831, 0]
click at [537, 121] on icon at bounding box center [542, 127] width 10 height 12
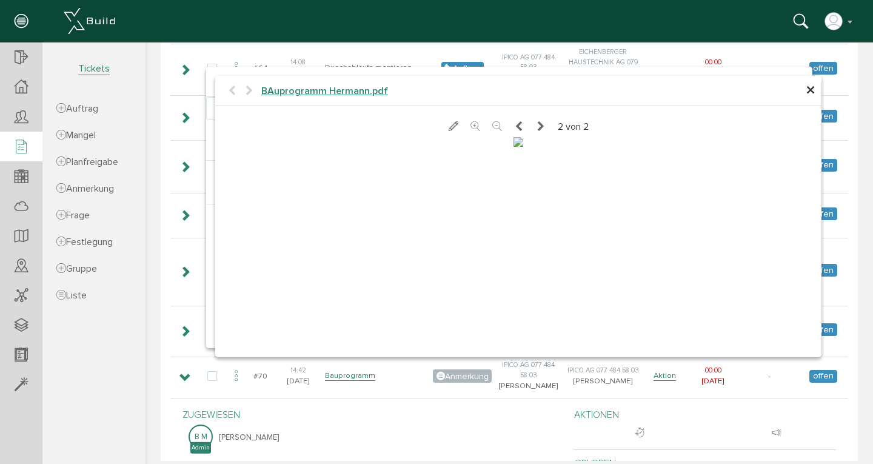
click at [514, 126] on icon at bounding box center [519, 127] width 10 height 12
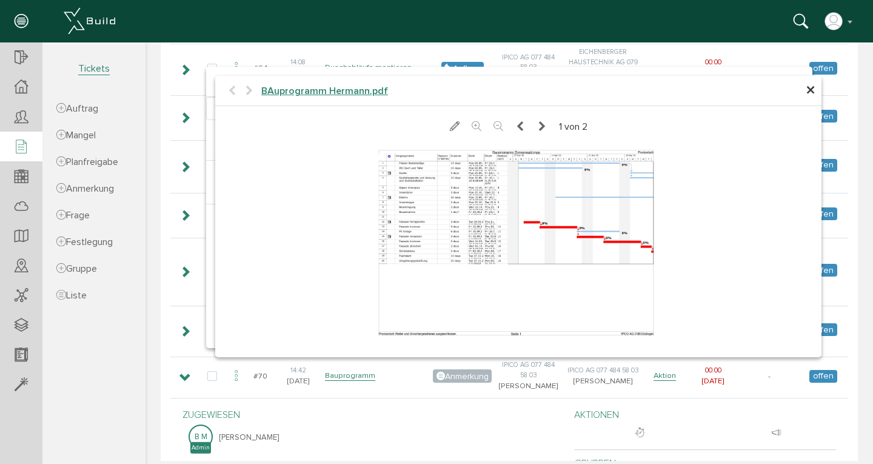
click at [806, 92] on span "×" at bounding box center [811, 91] width 10 height 24
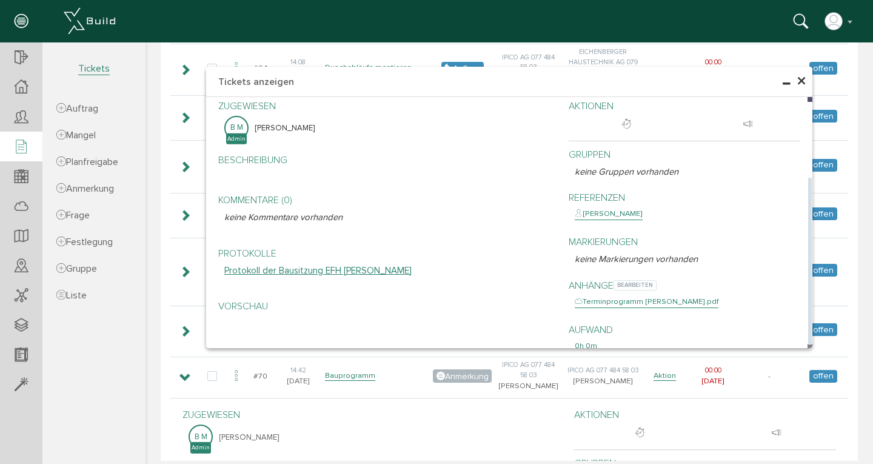
scroll to position [543, 0]
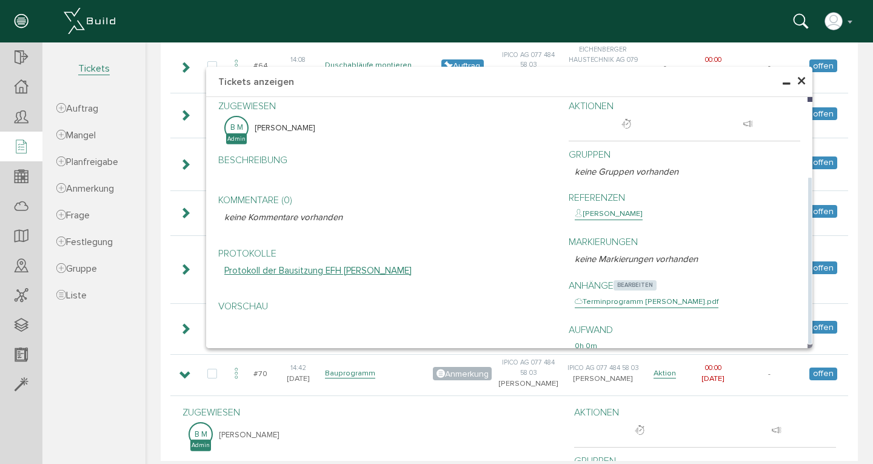
click at [628, 280] on span "bearbeiten" at bounding box center [635, 285] width 43 height 10
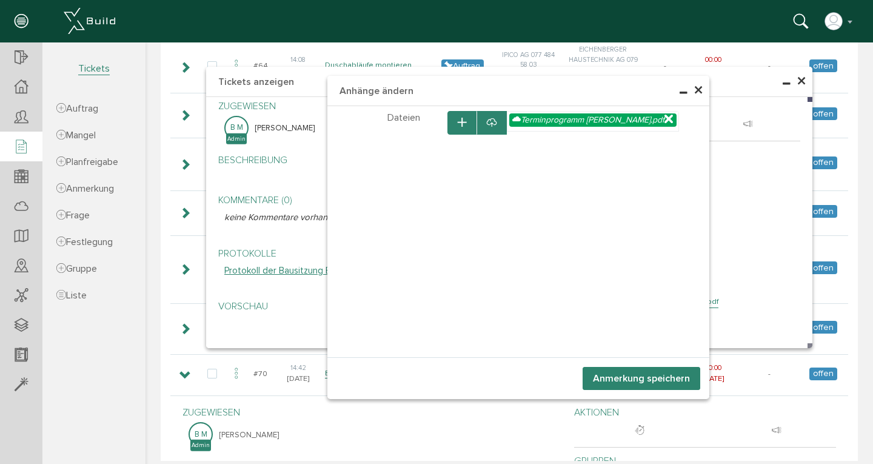
click at [665, 120] on icon at bounding box center [669, 120] width 8 height 10
click at [458, 124] on icon "button" at bounding box center [462, 123] width 8 height 10
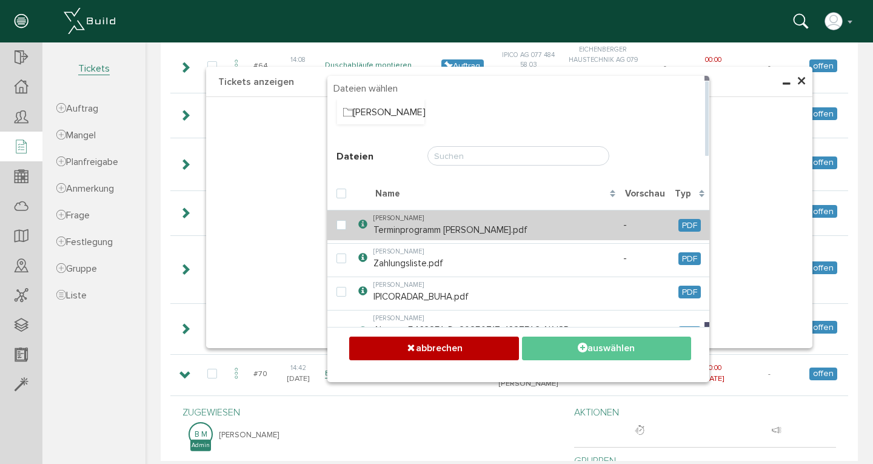
scroll to position [0, 0]
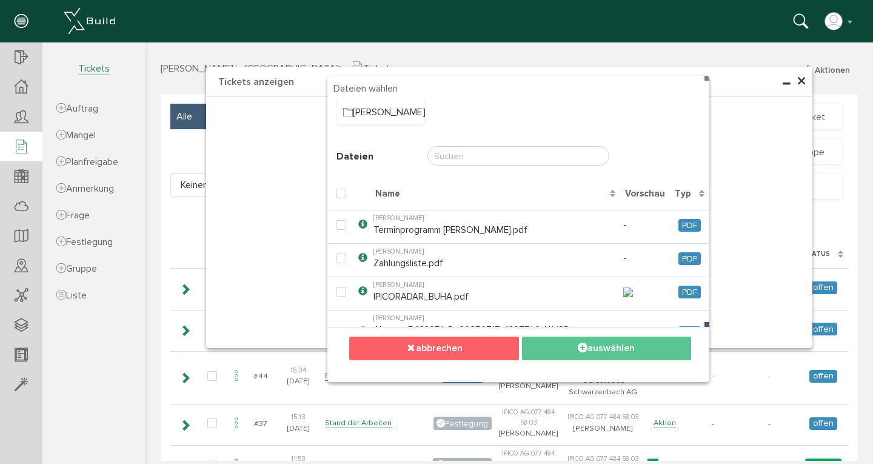
click at [463, 343] on button "abbrechen" at bounding box center [433, 349] width 169 height 24
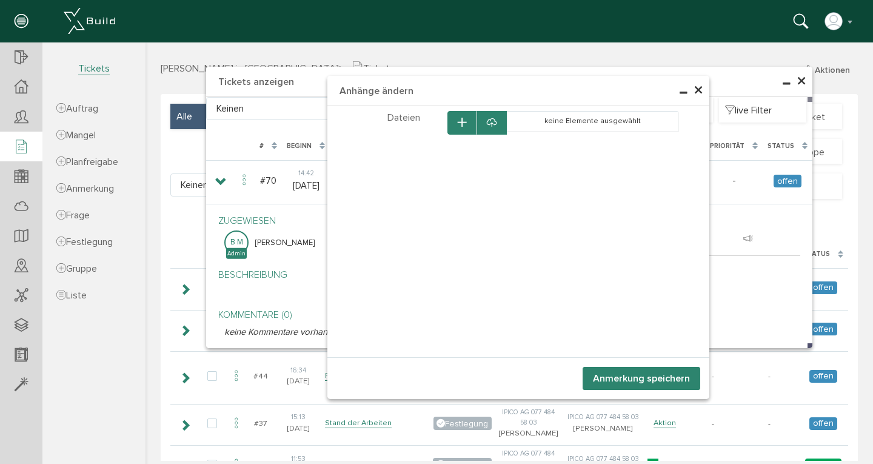
click at [487, 120] on icon at bounding box center [492, 123] width 10 height 12
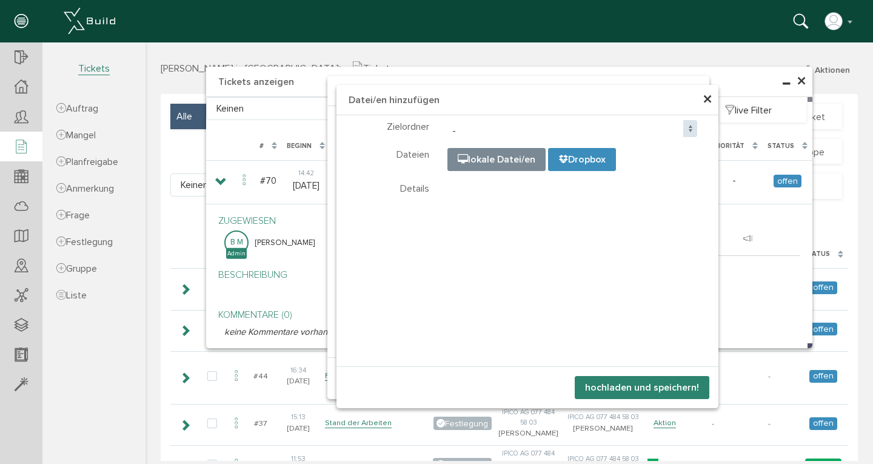
click at [513, 159] on input "file" at bounding box center [751, 209] width 607 height 121
type input "C:\fakepath\Terminprogramm [PERSON_NAME].pdf"
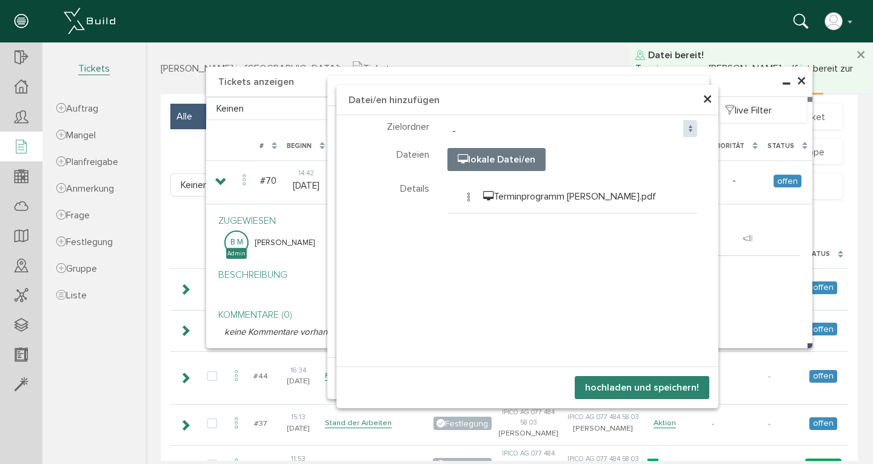
click at [620, 385] on button "hochladen und speichern!" at bounding box center [642, 387] width 135 height 23
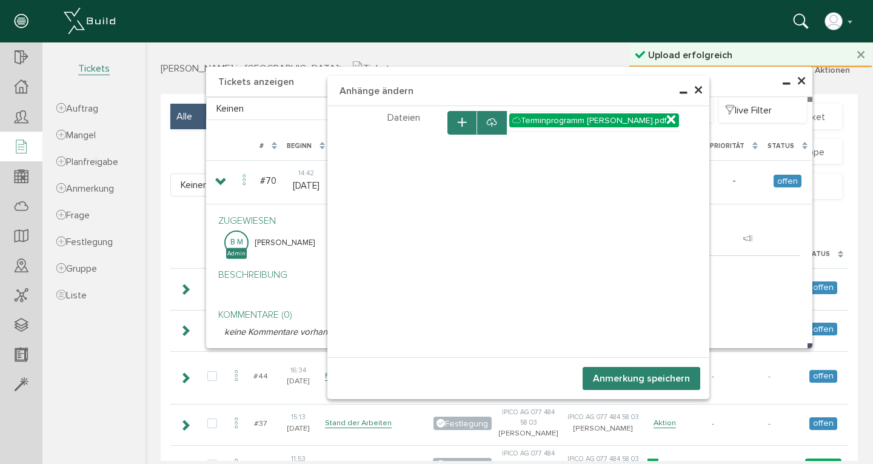
click at [625, 380] on button "Anmerkung speichern" at bounding box center [642, 378] width 118 height 23
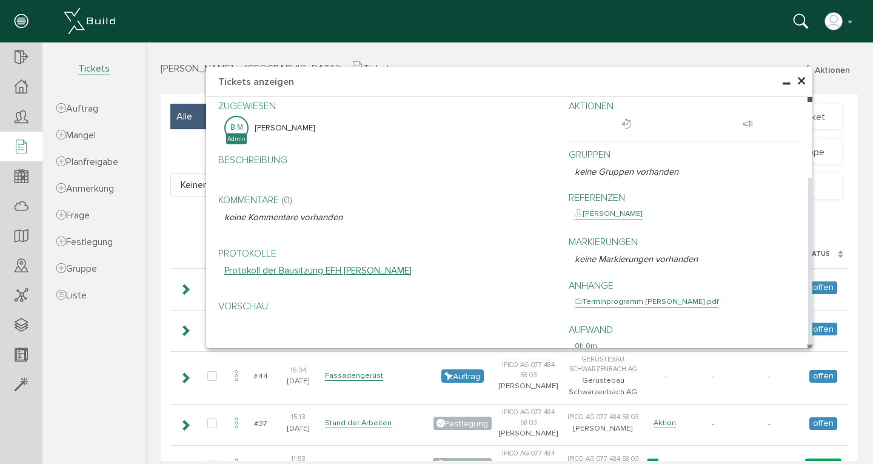
scroll to position [96, 0]
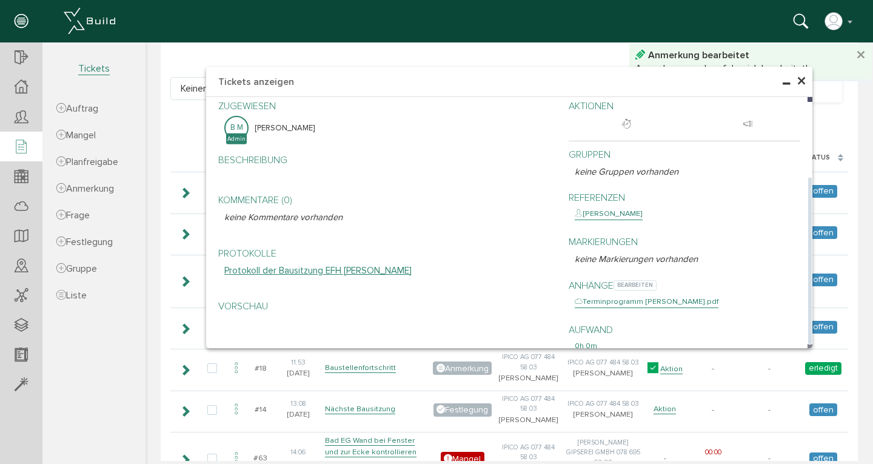
click at [618, 296] on div "Terminprogramm [PERSON_NAME].pdf" at bounding box center [647, 302] width 144 height 12
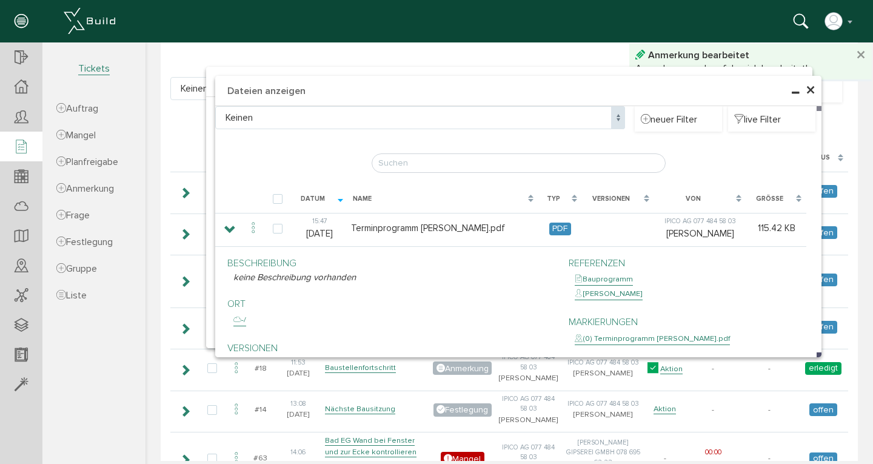
scroll to position [831, 0]
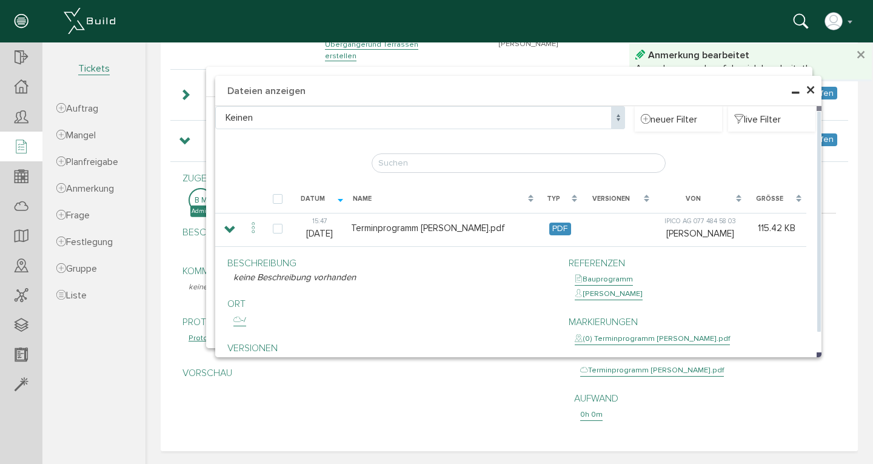
click at [607, 336] on div "(0) Terminprogramm [PERSON_NAME].pdf" at bounding box center [652, 338] width 155 height 12
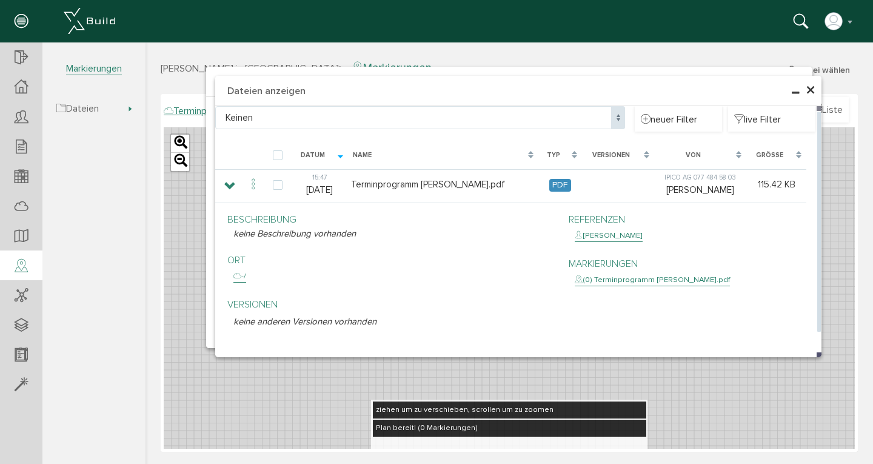
click at [631, 280] on div "(0) Terminprogramm [PERSON_NAME].pdf" at bounding box center [652, 280] width 155 height 12
click at [812, 91] on span "×" at bounding box center [811, 91] width 10 height 24
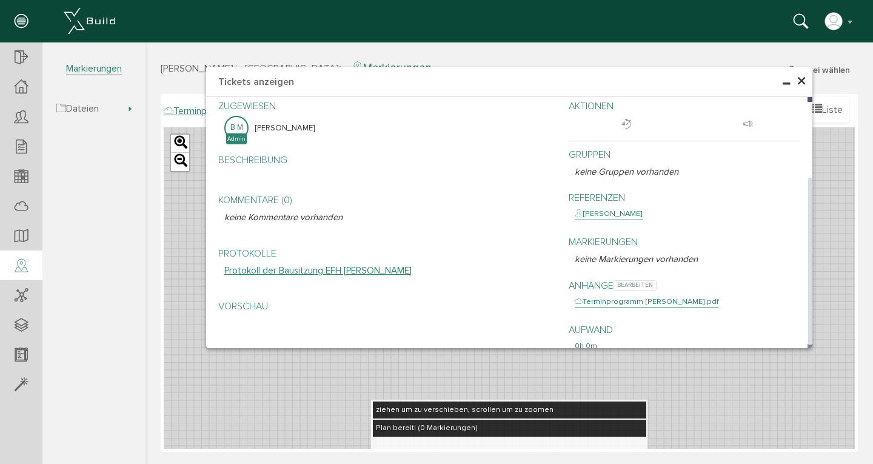
click at [612, 296] on div "Terminprogramm [PERSON_NAME].pdf" at bounding box center [647, 302] width 144 height 12
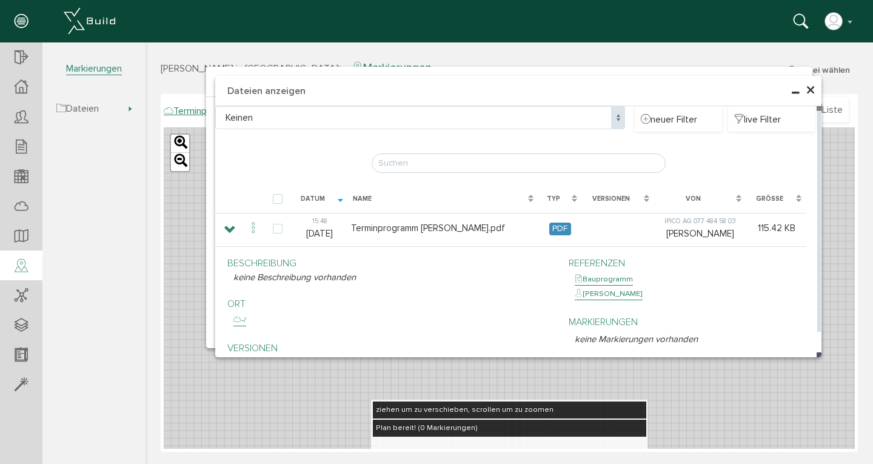
click at [810, 91] on span "×" at bounding box center [811, 91] width 10 height 24
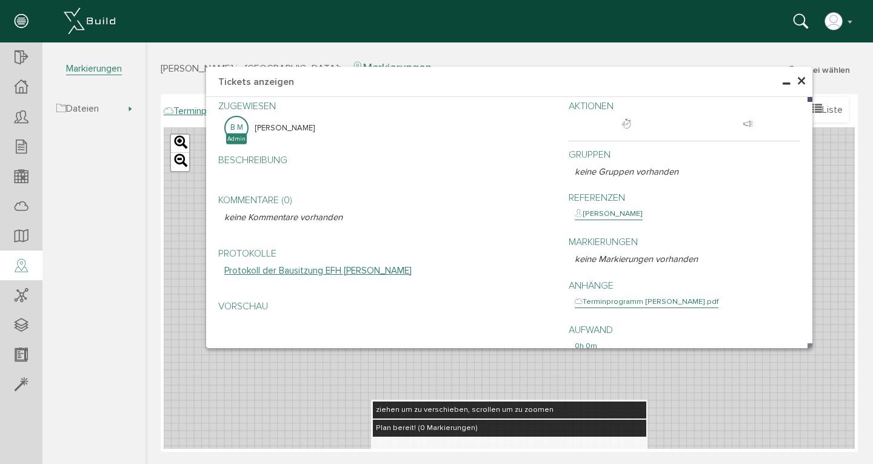
click at [802, 81] on span "×" at bounding box center [802, 82] width 10 height 24
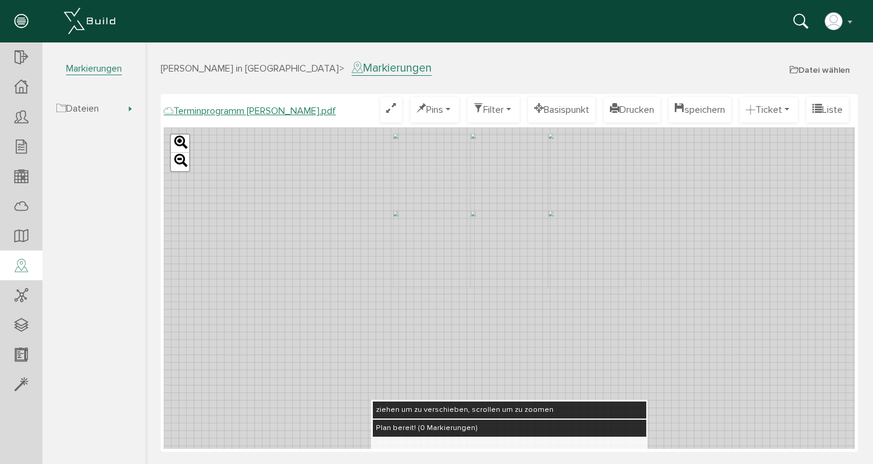
click at [546, 206] on div "Leaflet" at bounding box center [509, 287] width 691 height 321
click at [497, 170] on div "Leaflet" at bounding box center [509, 287] width 691 height 321
click at [575, 209] on div "Leaflet" at bounding box center [509, 287] width 691 height 321
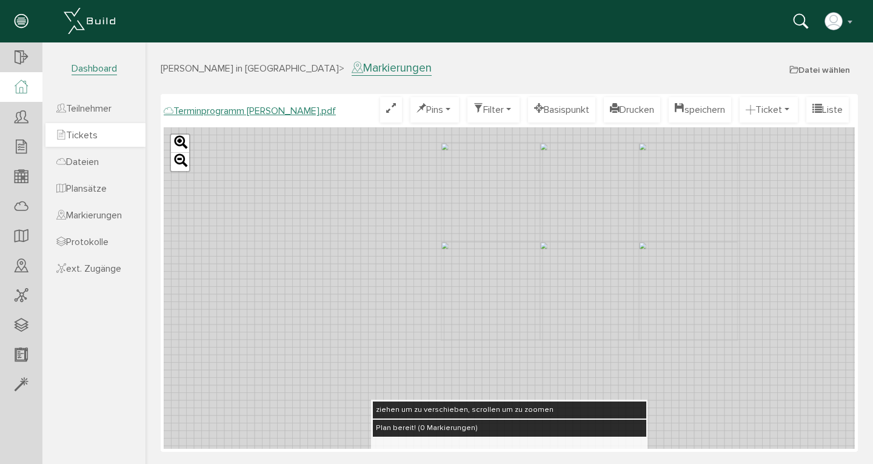
click at [84, 138] on span "Tickets" at bounding box center [76, 135] width 41 height 12
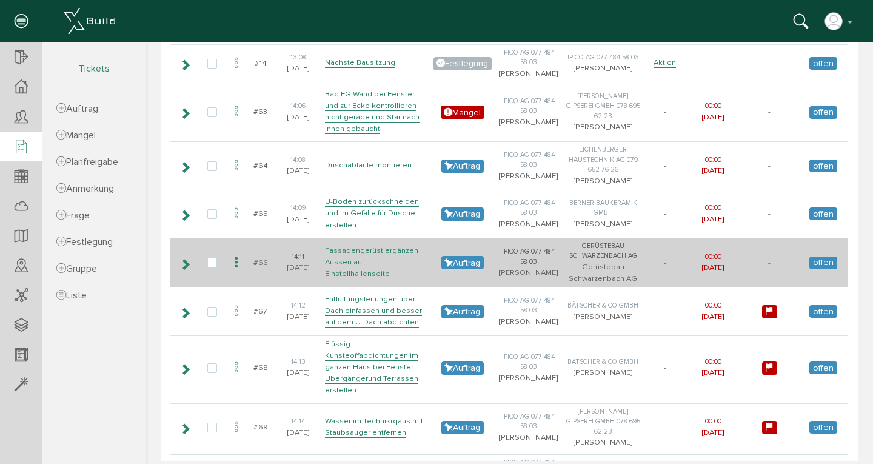
scroll to position [533, 0]
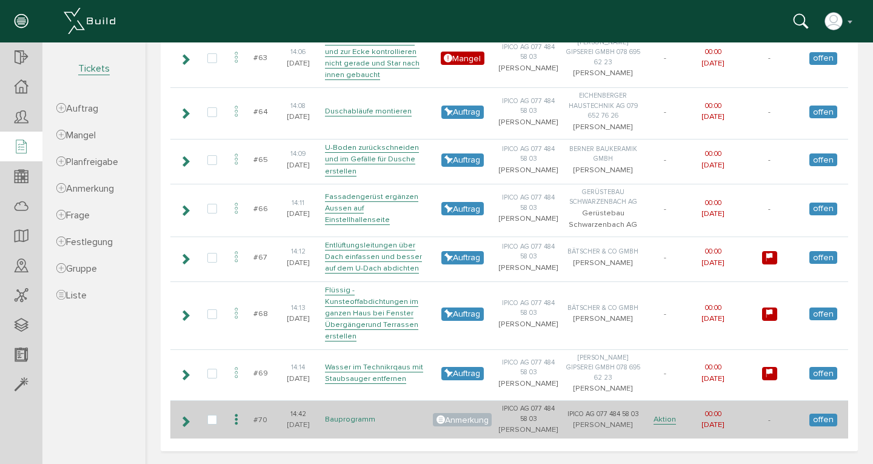
click at [346, 414] on link "Bauprogramm" at bounding box center [350, 419] width 50 height 10
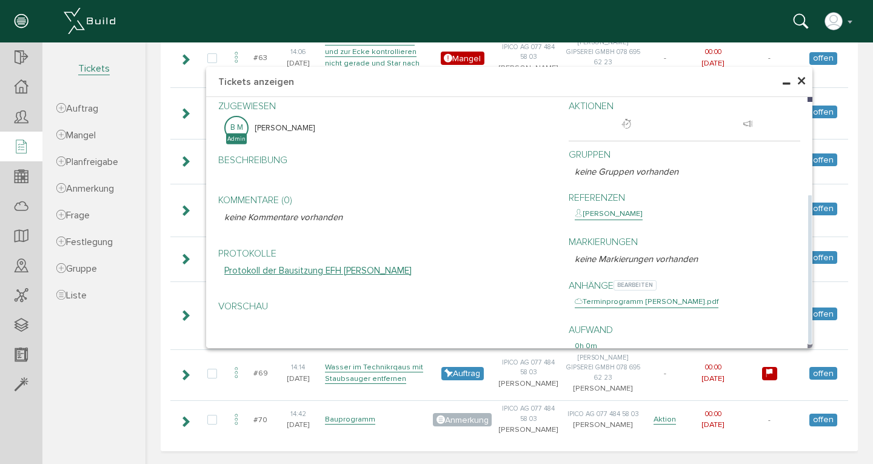
click at [610, 296] on div "Terminprogramm [PERSON_NAME].pdf" at bounding box center [647, 302] width 144 height 12
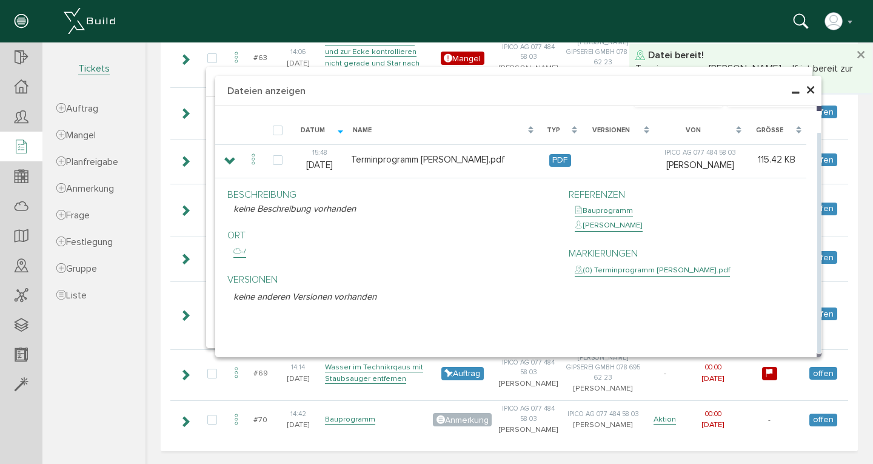
click at [251, 278] on p "Versionen" at bounding box center [392, 279] width 317 height 15
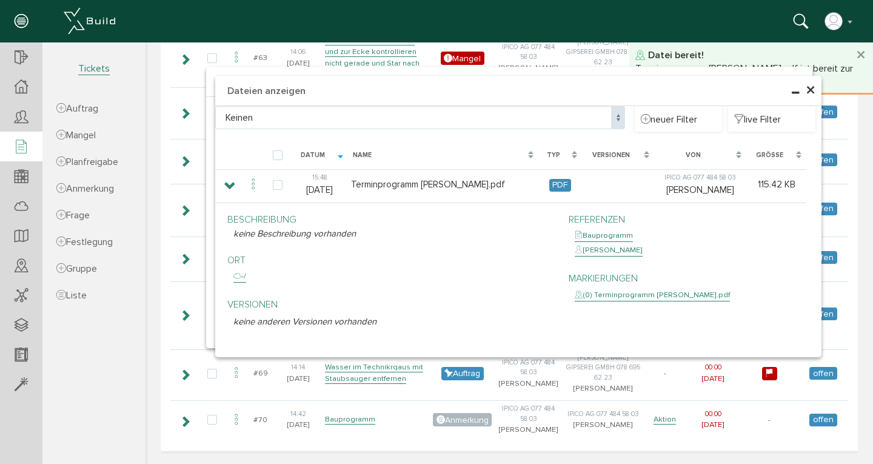
click at [806, 91] on span "×" at bounding box center [811, 91] width 10 height 24
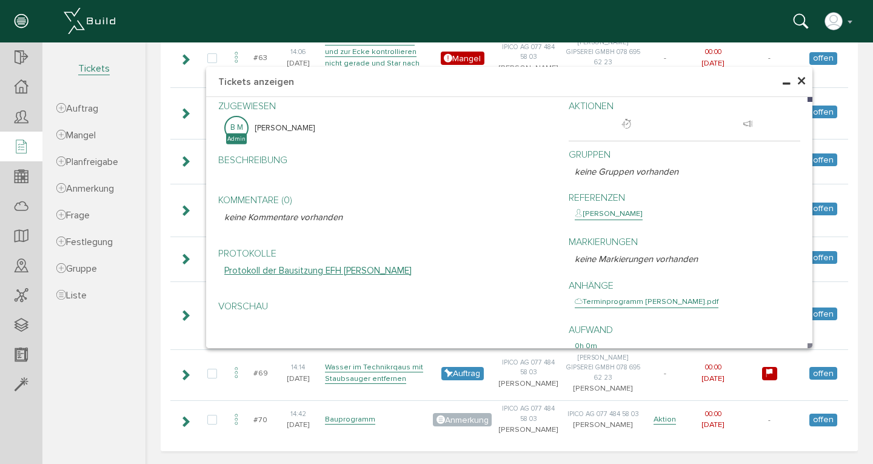
click at [797, 81] on span "×" at bounding box center [802, 82] width 10 height 24
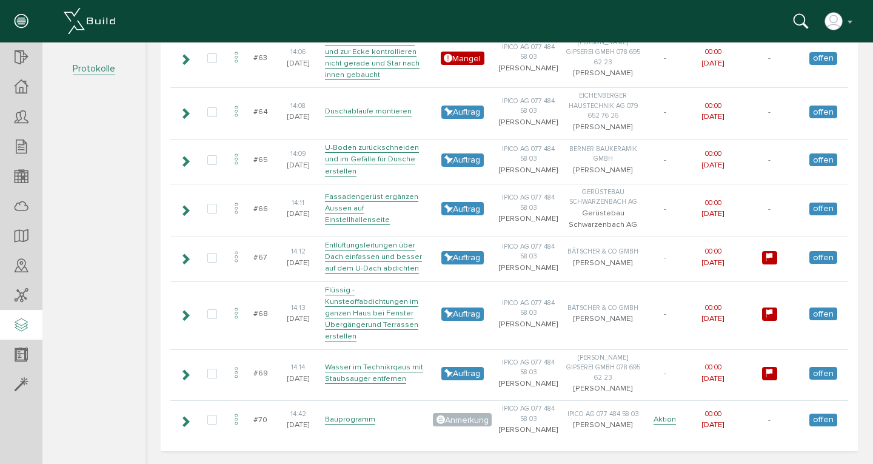
click at [21, 321] on icon at bounding box center [21, 325] width 13 height 17
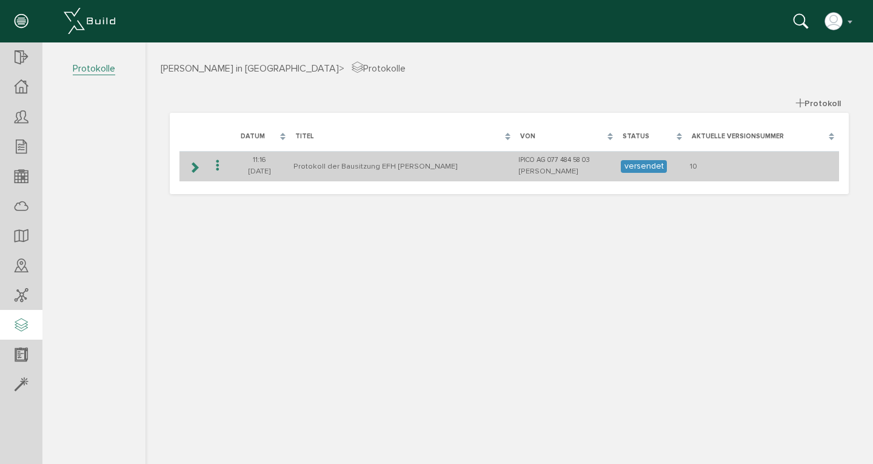
click at [217, 167] on icon at bounding box center [217, 166] width 15 height 16
click at [195, 169] on icon at bounding box center [195, 168] width 12 height 10
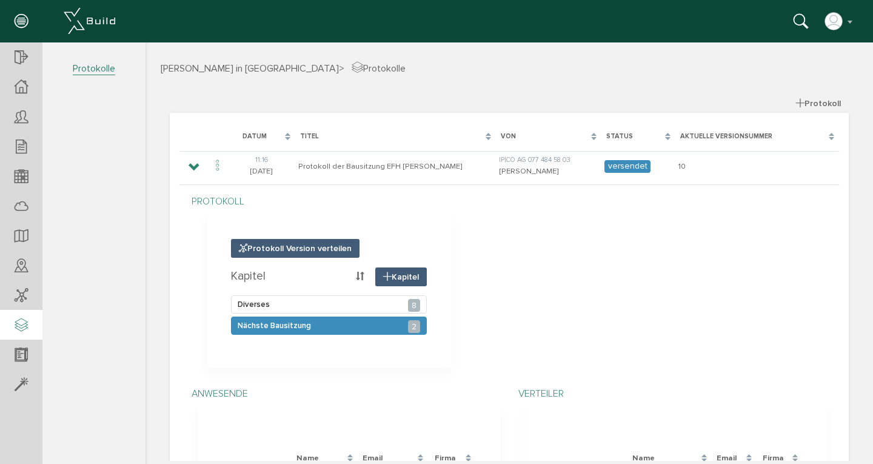
click at [382, 324] on div "Nächste Bausitzung 2" at bounding box center [329, 326] width 196 height 18
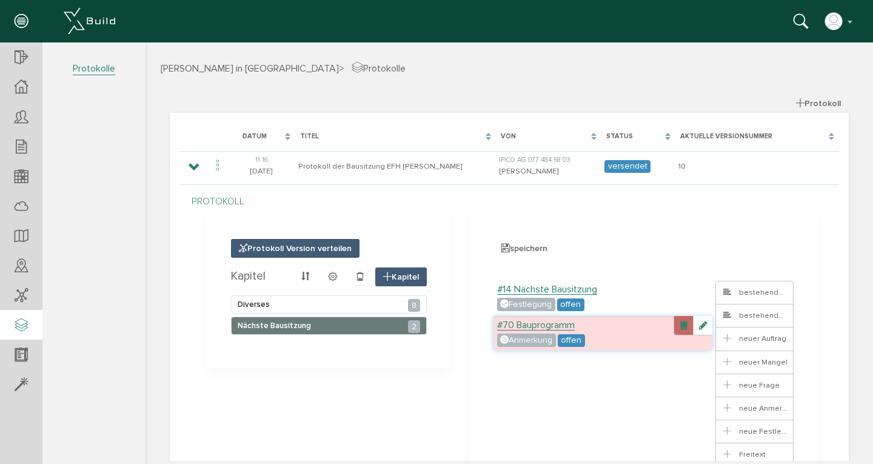
click at [677, 326] on link at bounding box center [683, 325] width 19 height 19
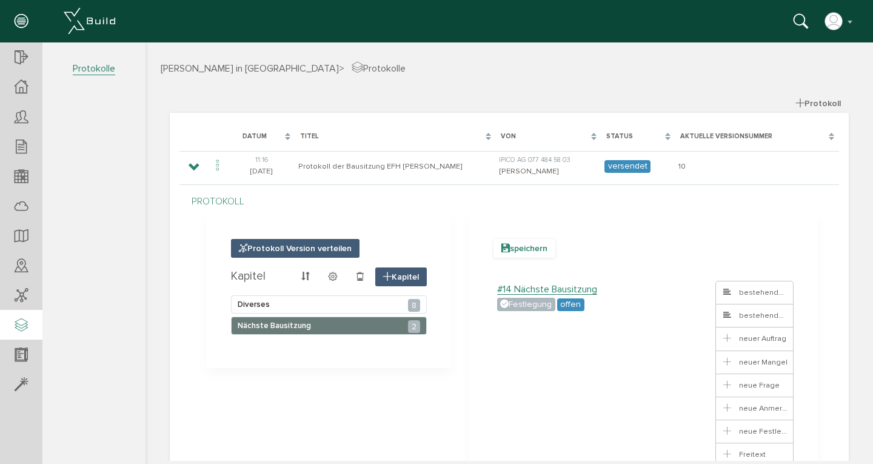
click at [515, 251] on span "speichern" at bounding box center [525, 248] width 62 height 19
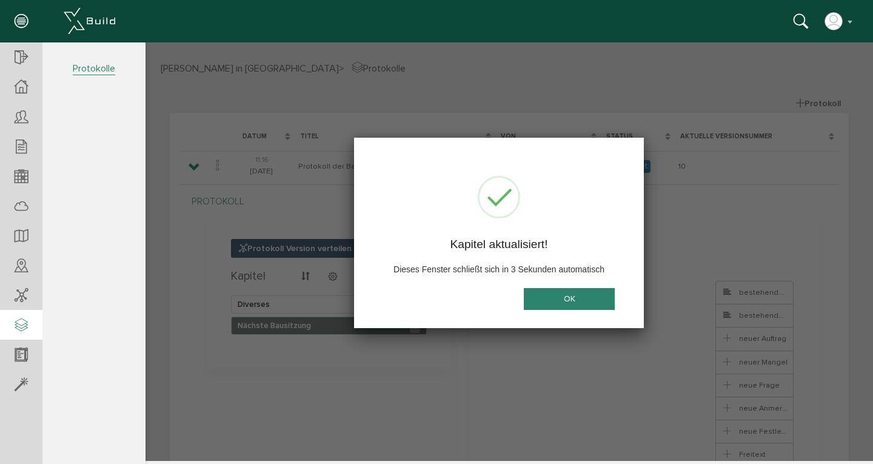
click at [556, 298] on button "OK" at bounding box center [569, 299] width 91 height 22
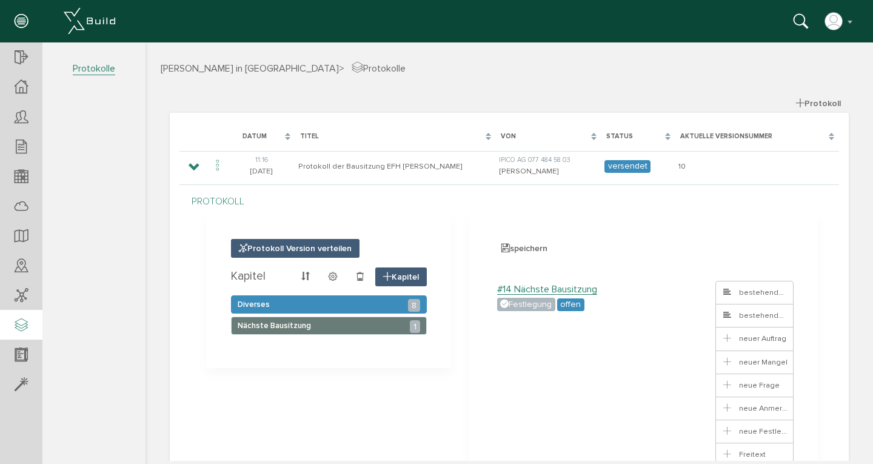
click at [355, 301] on div "Diverses 8" at bounding box center [329, 304] width 196 height 18
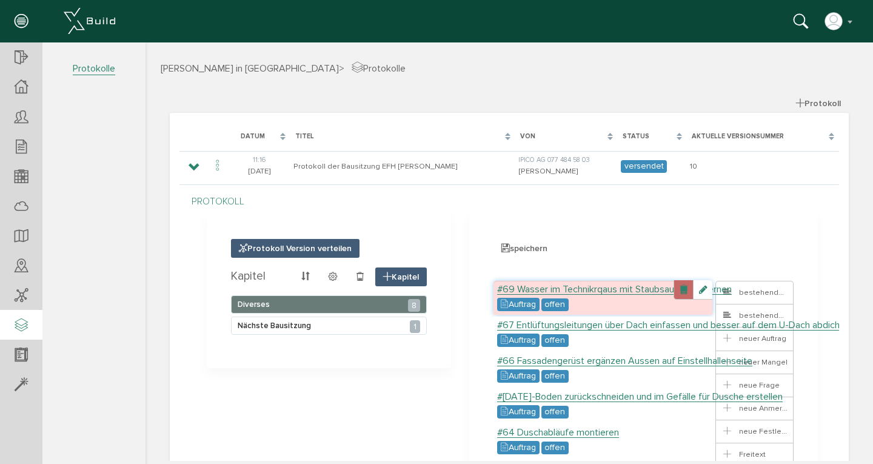
click at [678, 290] on link at bounding box center [683, 289] width 19 height 19
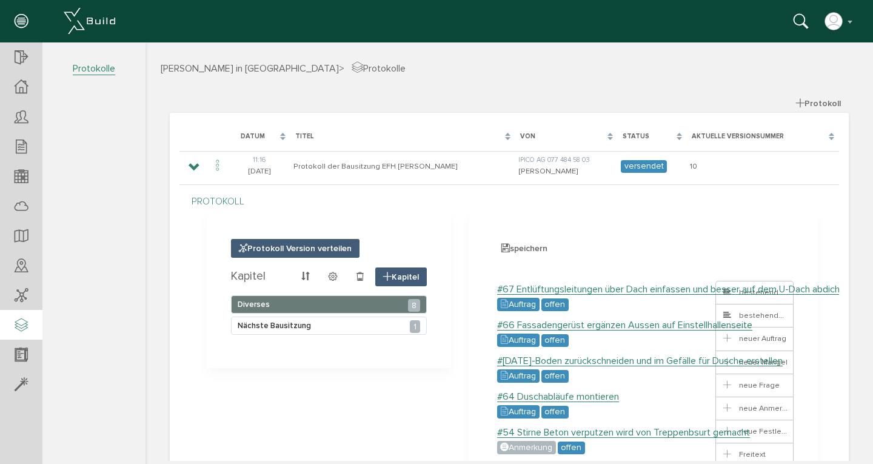
click at [678, 290] on link at bounding box center [683, 289] width 19 height 19
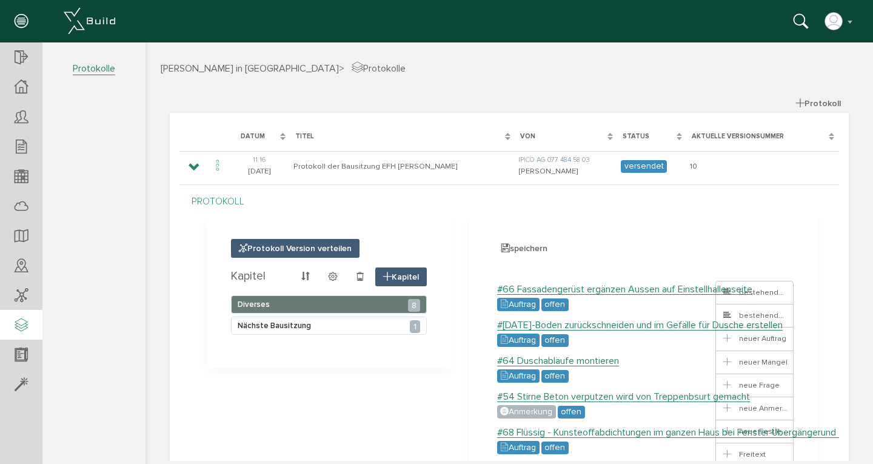
click at [678, 290] on link at bounding box center [683, 289] width 19 height 19
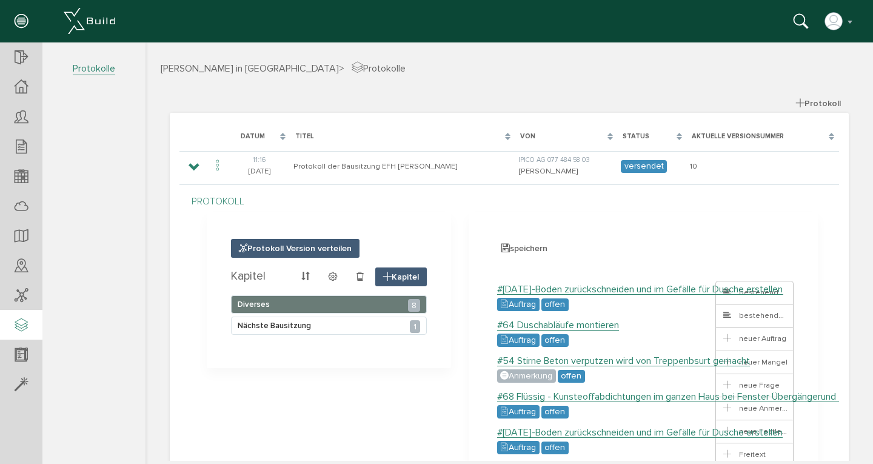
click at [678, 290] on link at bounding box center [683, 289] width 19 height 19
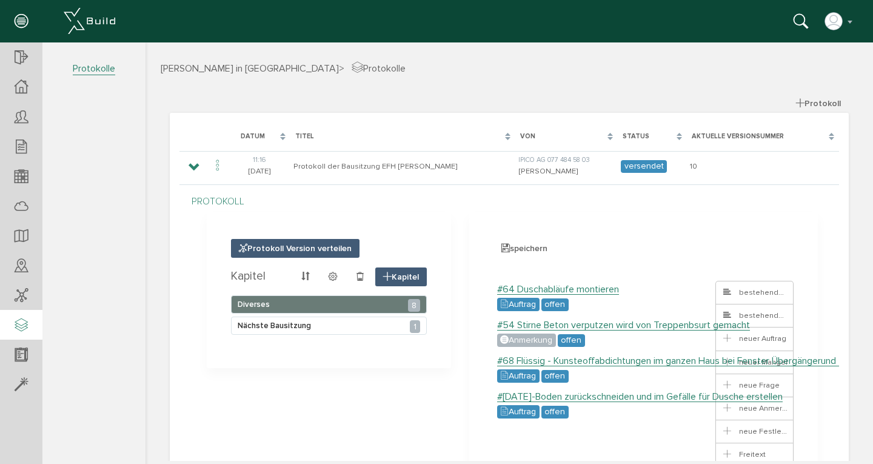
click at [678, 290] on link at bounding box center [683, 289] width 19 height 19
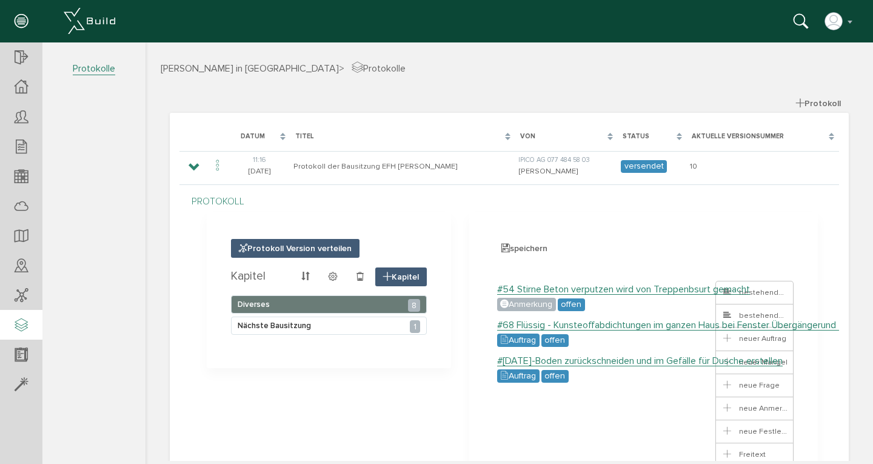
click at [678, 290] on link at bounding box center [683, 289] width 19 height 19
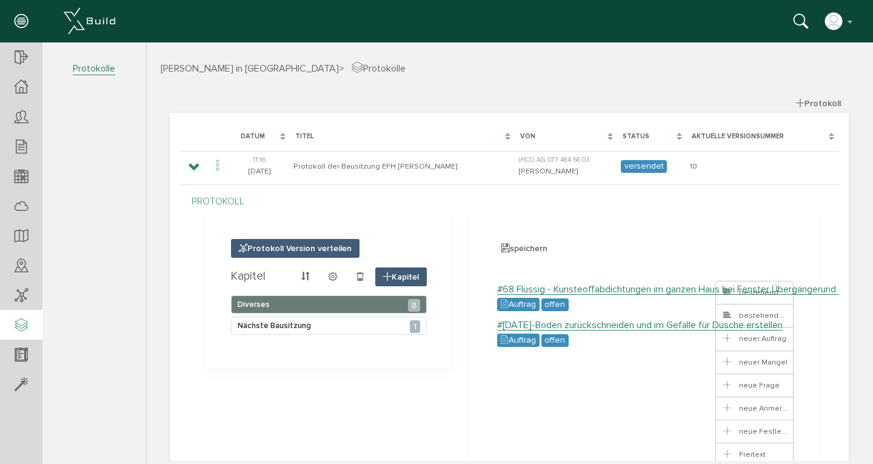
click at [678, 290] on link at bounding box center [683, 289] width 19 height 19
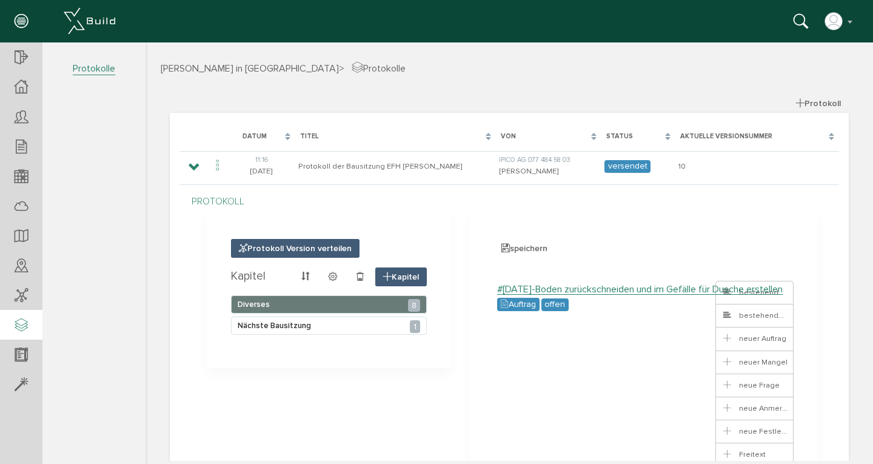
click at [678, 290] on link at bounding box center [683, 289] width 19 height 19
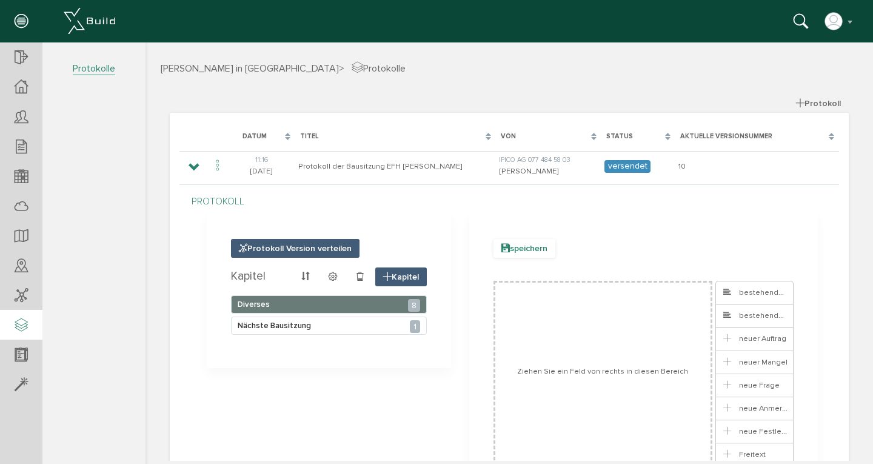
click at [518, 250] on span "speichern" at bounding box center [525, 248] width 62 height 19
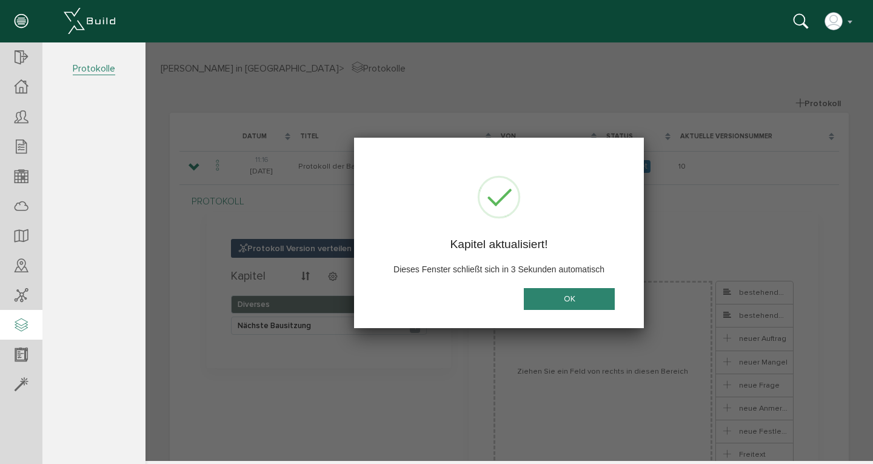
click at [557, 297] on button "OK" at bounding box center [569, 299] width 91 height 22
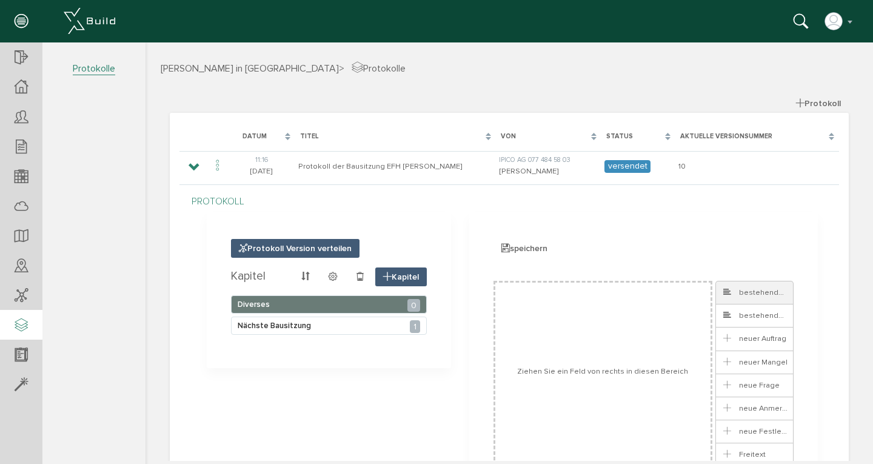
click at [743, 295] on span "bestehendes Ticket" at bounding box center [767, 293] width 90 height 10
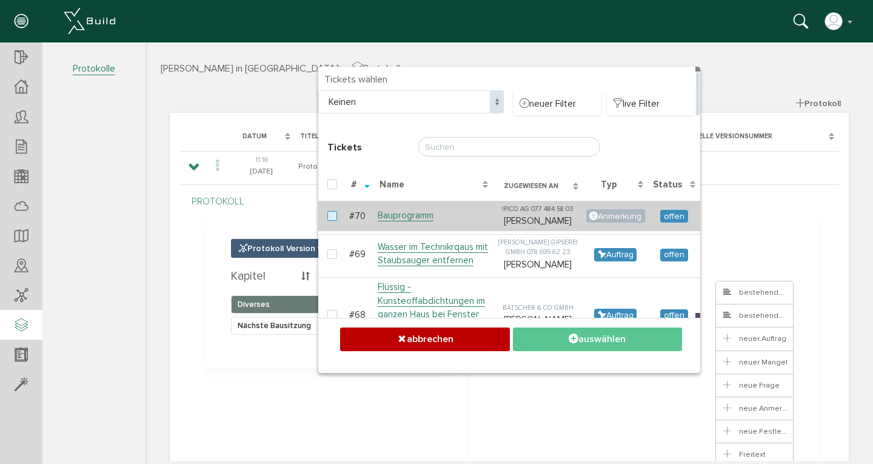
click at [331, 222] on label at bounding box center [335, 216] width 15 height 11
click at [331, 219] on input "checkbox" at bounding box center [332, 215] width 8 height 8
checkbox input "true"
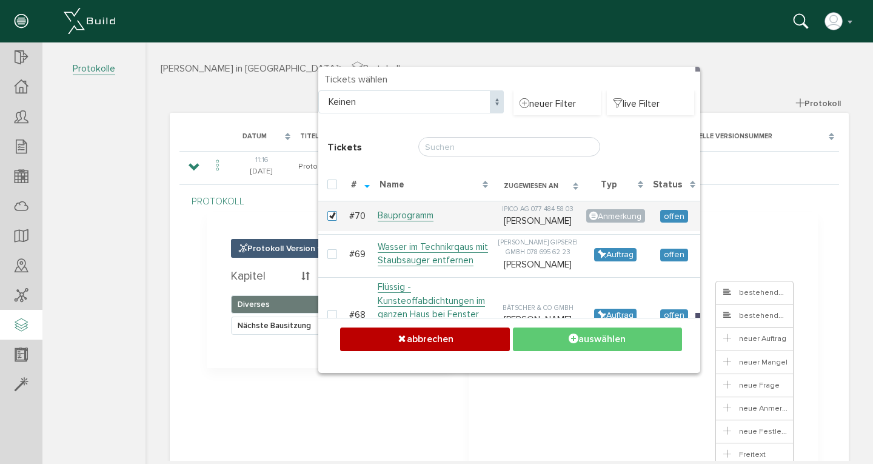
click at [612, 337] on button "auswählen" at bounding box center [597, 340] width 169 height 24
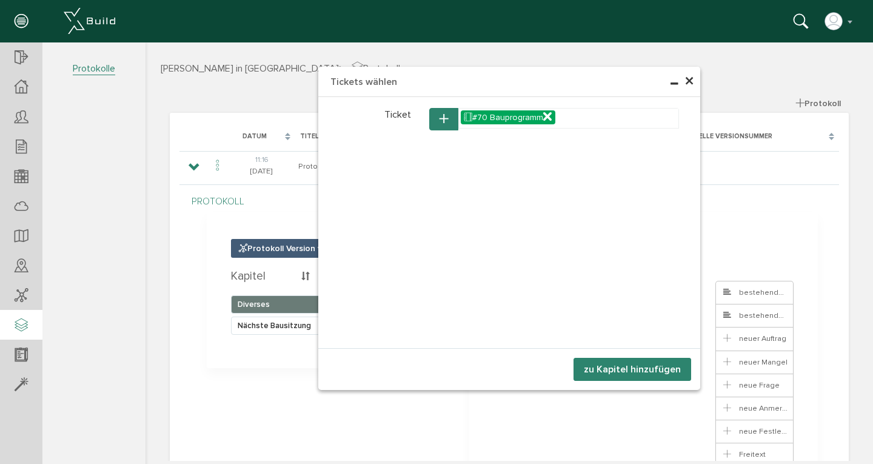
click at [621, 367] on button "zu Kapitel hinzufügen" at bounding box center [633, 369] width 118 height 23
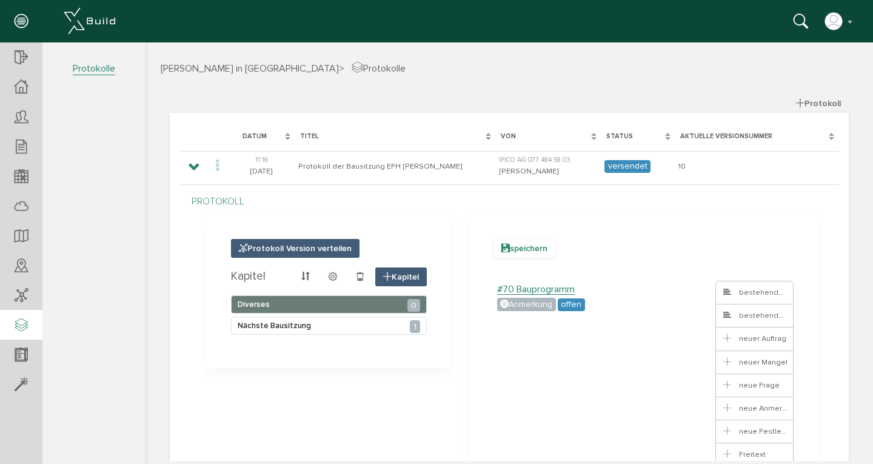
click at [520, 252] on span "speichern" at bounding box center [525, 248] width 62 height 19
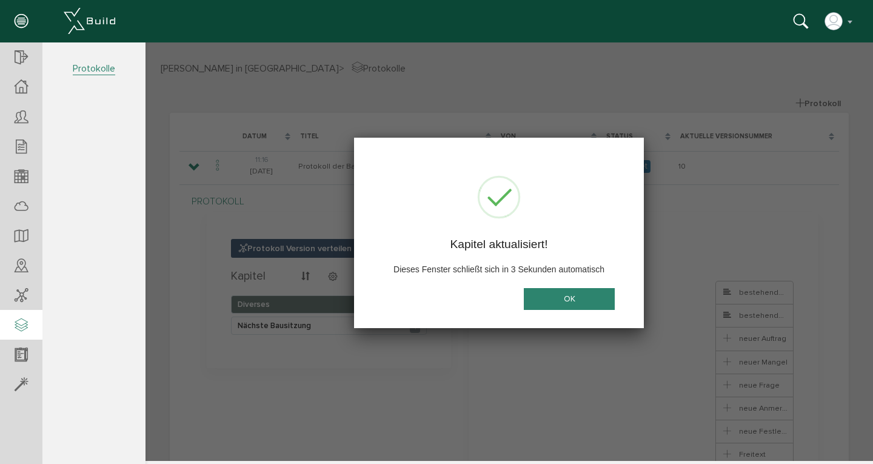
click at [551, 297] on button "OK" at bounding box center [569, 299] width 91 height 22
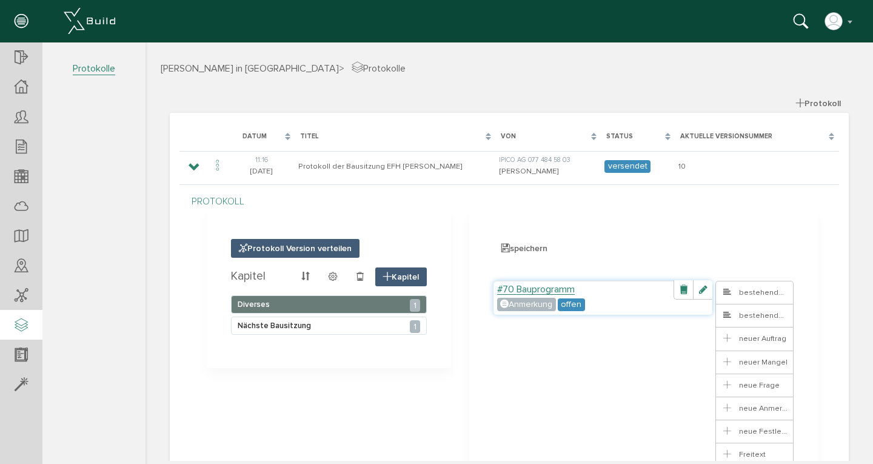
click at [547, 289] on label "#70 Bauprogramm" at bounding box center [536, 289] width 78 height 10
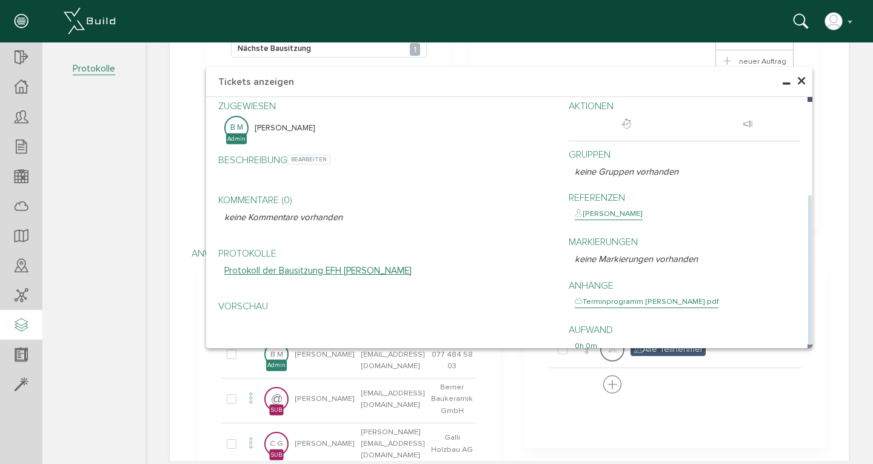
scroll to position [389, 0]
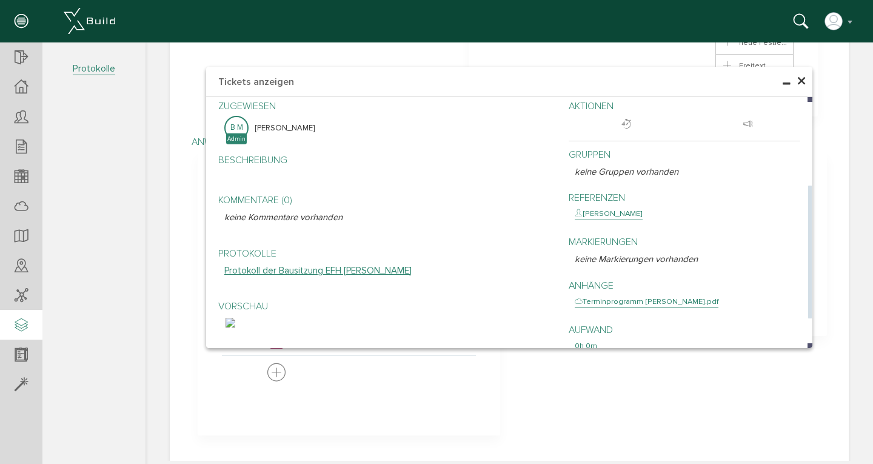
click at [235, 328] on img at bounding box center [231, 323] width 10 height 10
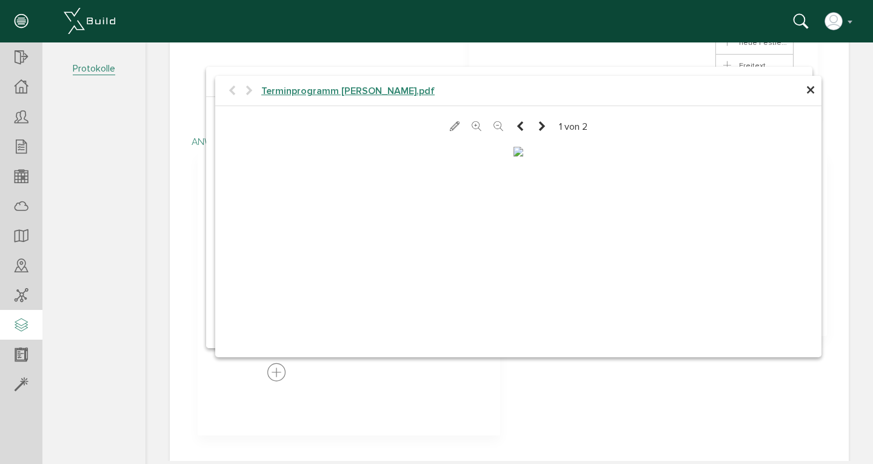
scroll to position [165, 0]
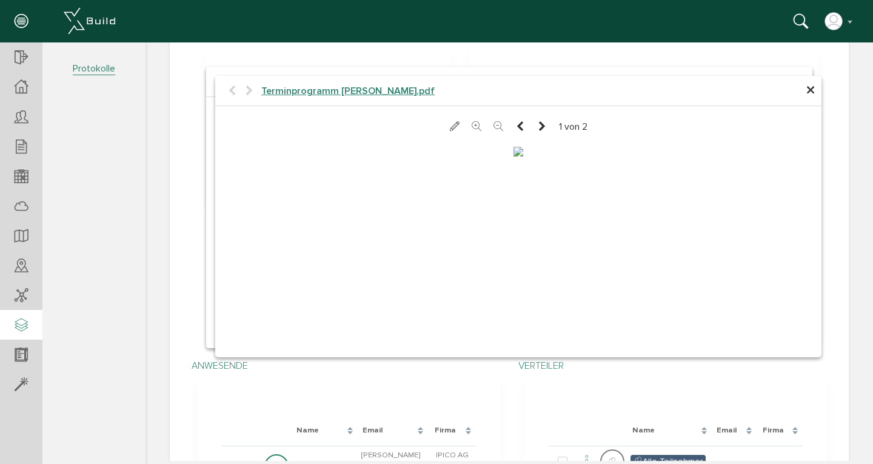
click at [537, 128] on icon at bounding box center [542, 127] width 10 height 12
click at [514, 126] on icon at bounding box center [519, 127] width 10 height 12
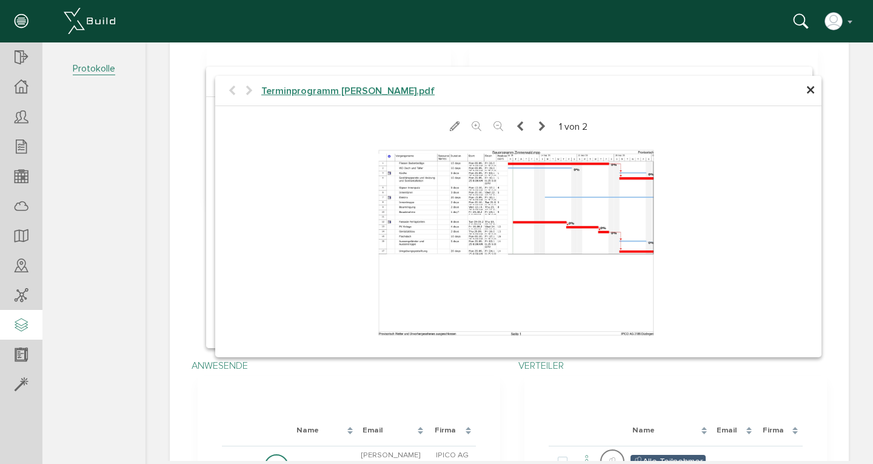
click at [807, 92] on span "×" at bounding box center [811, 91] width 10 height 24
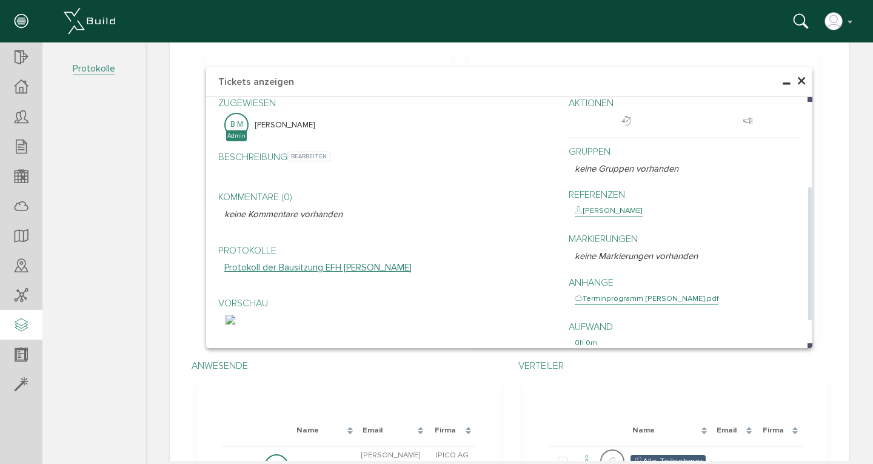
scroll to position [0, 0]
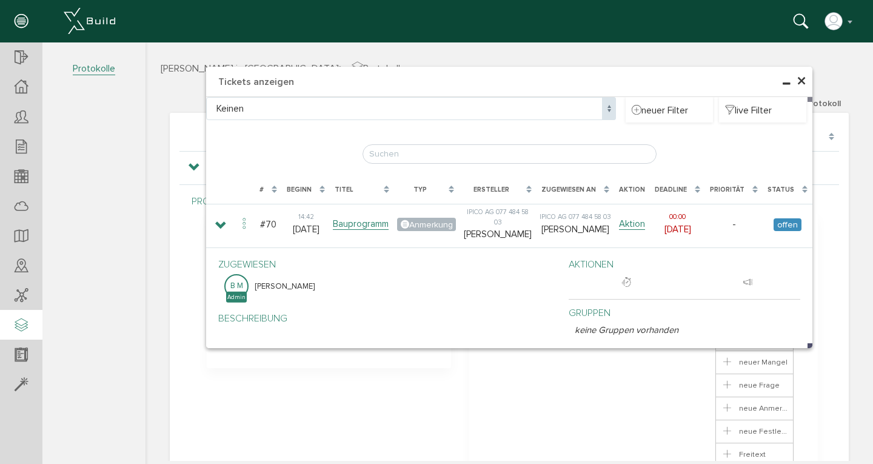
click at [800, 84] on span "×" at bounding box center [802, 82] width 10 height 24
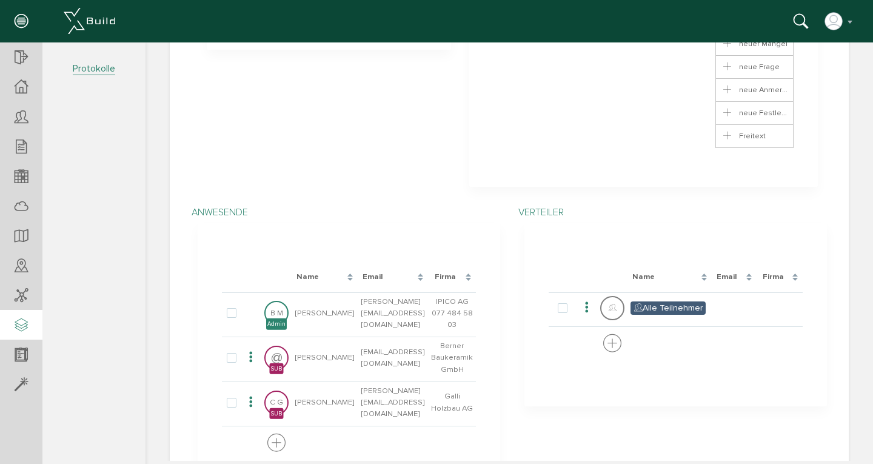
scroll to position [389, 0]
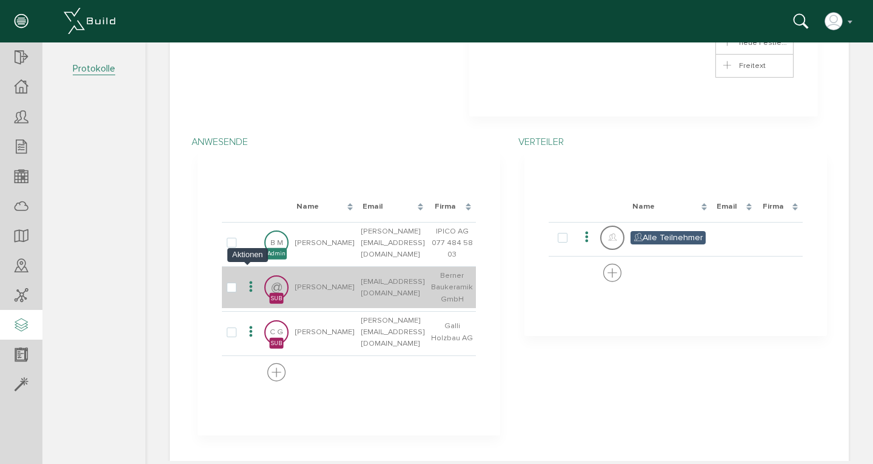
click at [248, 279] on icon at bounding box center [251, 287] width 15 height 16
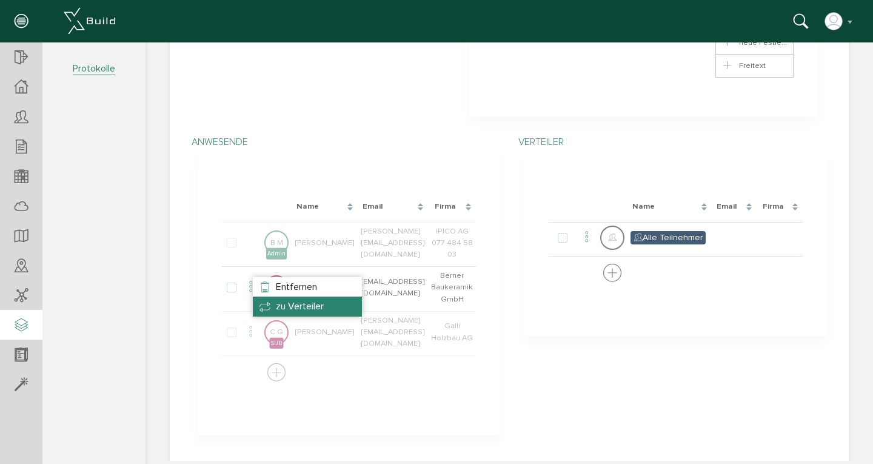
click at [269, 303] on li "zu Verteiler" at bounding box center [307, 306] width 109 height 19
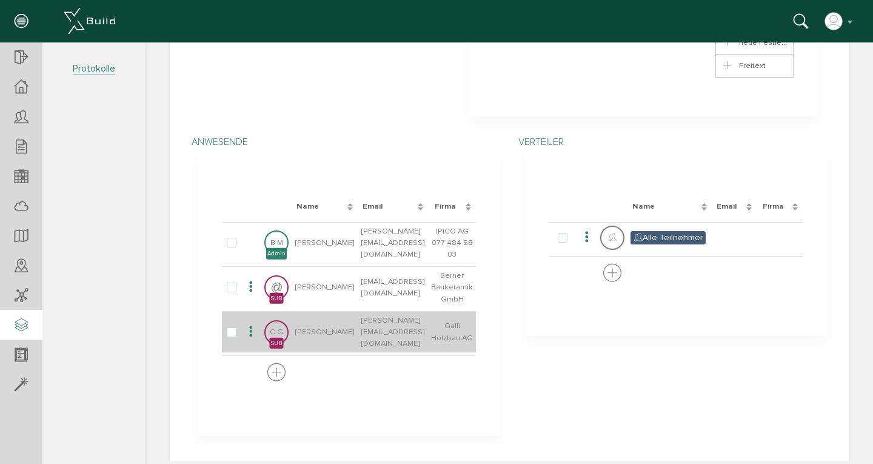
scroll to position [334, 0]
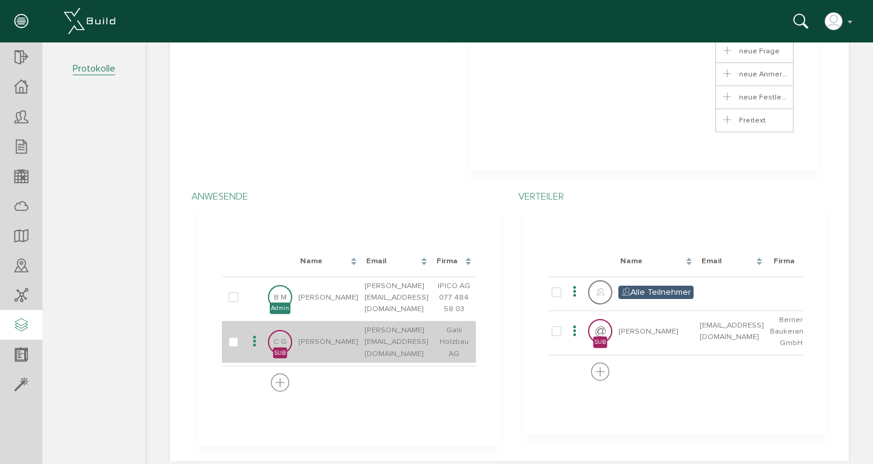
click at [247, 334] on icon at bounding box center [254, 342] width 15 height 16
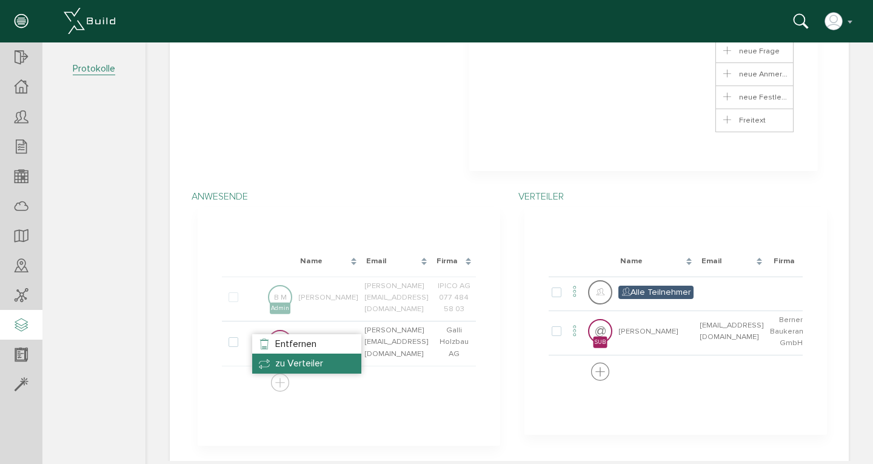
click at [278, 365] on span "zu Verteiler" at bounding box center [299, 363] width 48 height 12
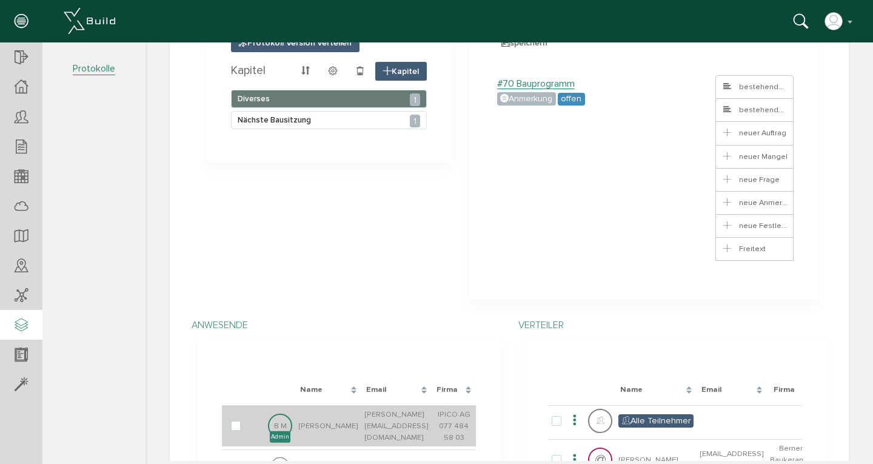
scroll to position [0, 0]
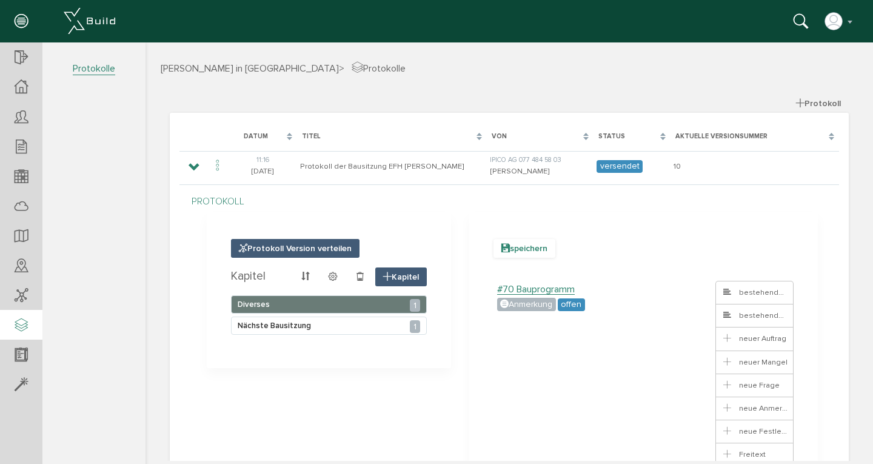
click at [519, 248] on span "speichern" at bounding box center [525, 248] width 62 height 19
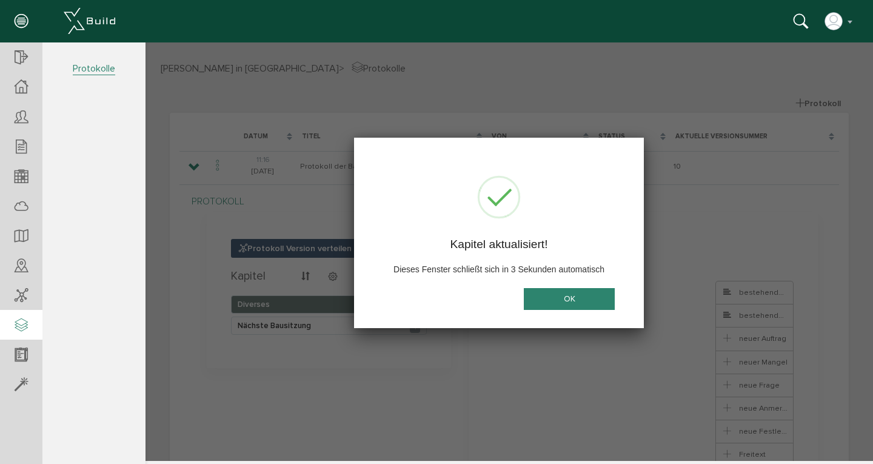
click at [560, 300] on button "OK" at bounding box center [569, 299] width 91 height 22
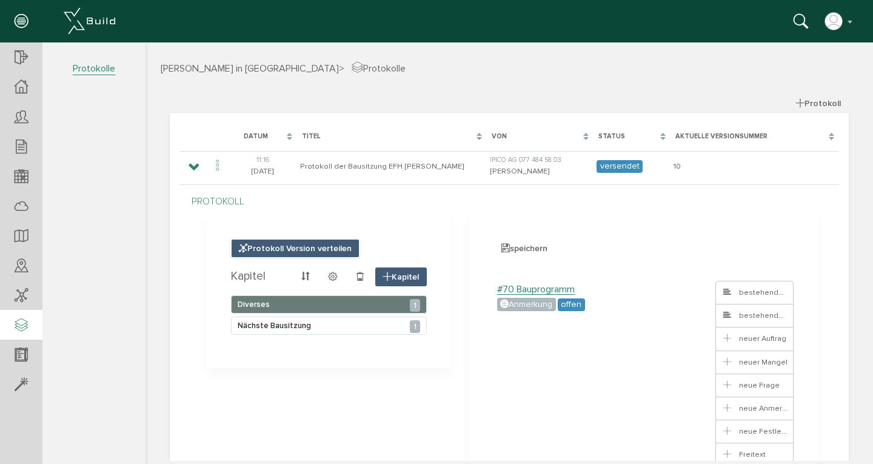
click at [261, 249] on span "Protokoll Version verteilen" at bounding box center [295, 248] width 129 height 19
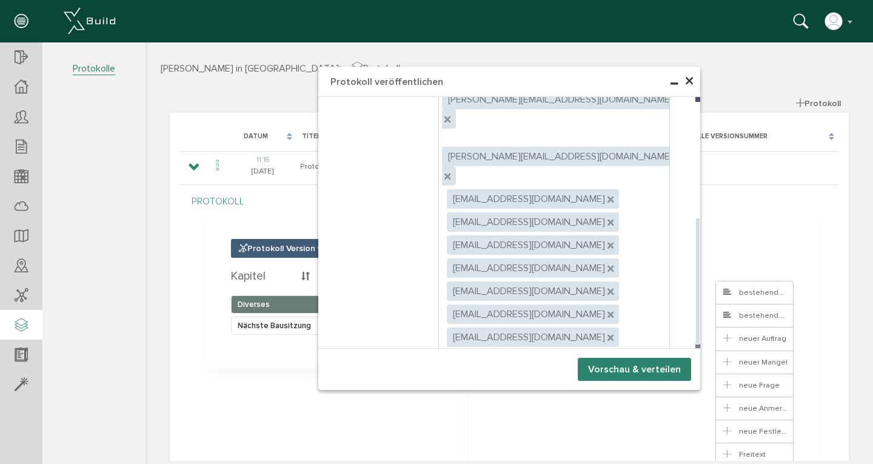
scroll to position [273, 0]
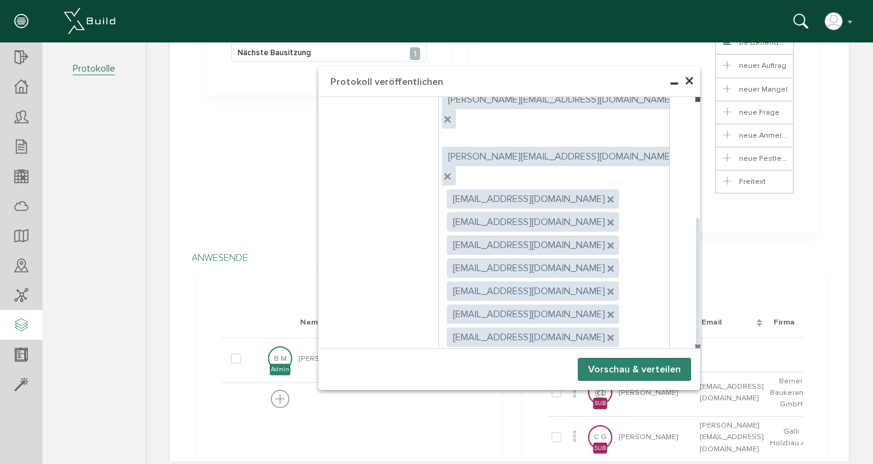
click at [449, 385] on label "Empfänger können Anhänge herunterladen" at bounding box center [544, 390] width 210 height 11
click at [446, 384] on input "Empfänger können Anhänge herunterladen" at bounding box center [443, 388] width 8 height 8
checkbox input "true"
radio input "true"
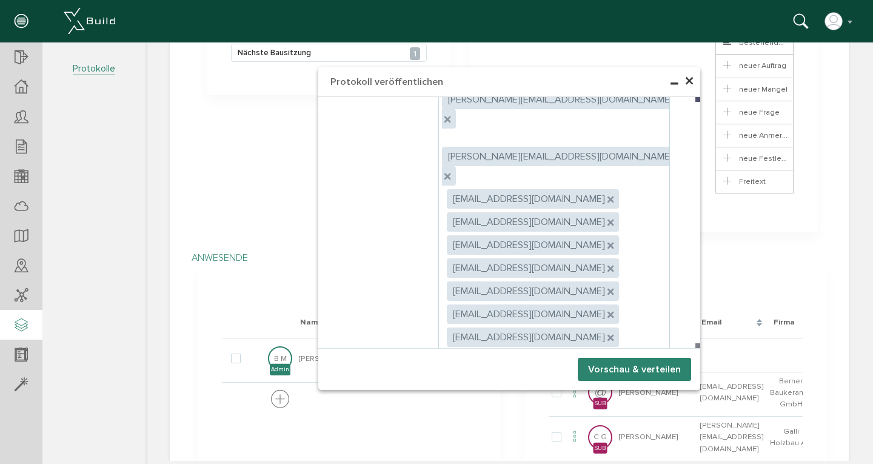
click at [602, 368] on button "Vorschau & verteilen" at bounding box center [634, 369] width 113 height 23
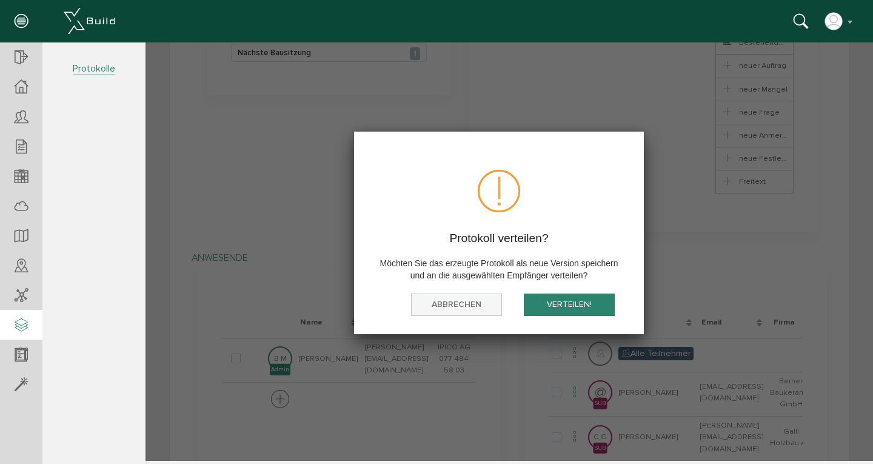
click at [469, 306] on button "Abbrechen" at bounding box center [456, 305] width 91 height 22
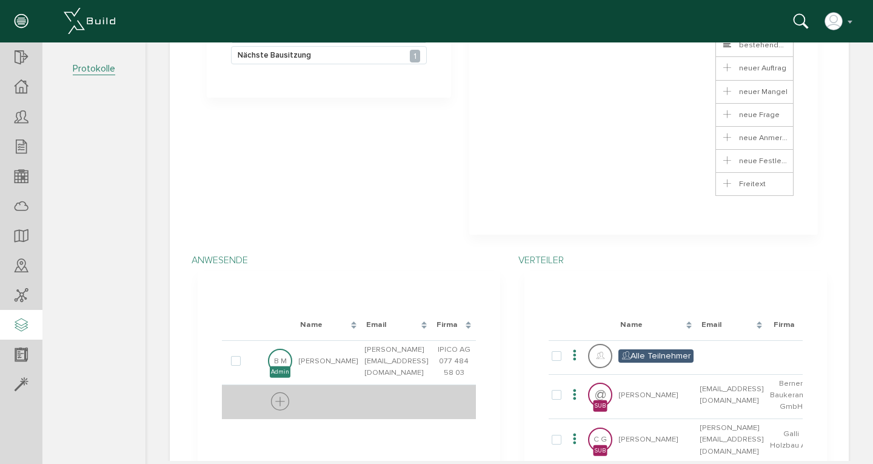
scroll to position [0, 0]
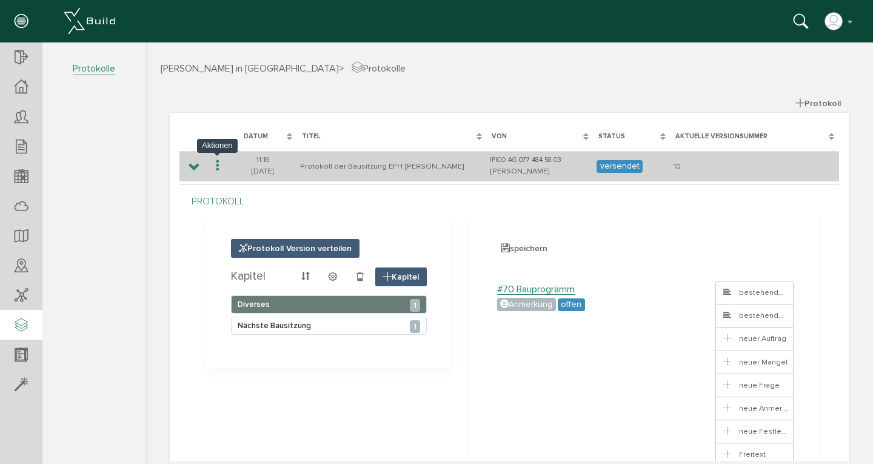
click at [220, 166] on icon at bounding box center [217, 166] width 15 height 16
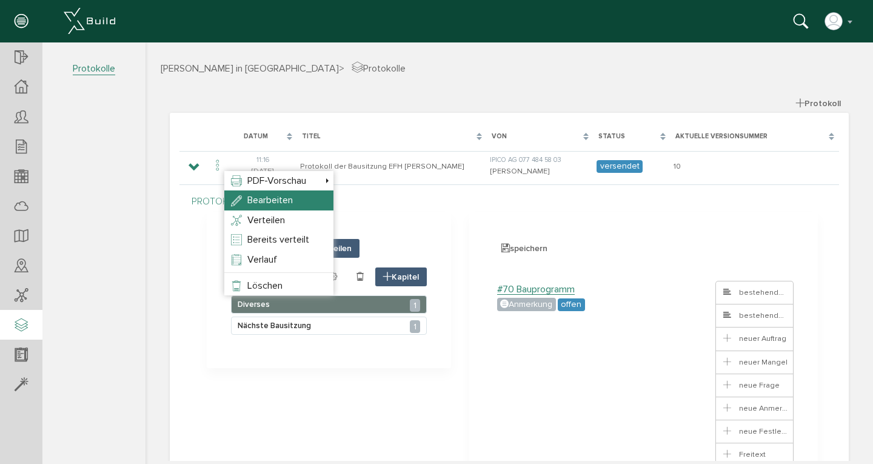
click at [246, 195] on li "Bearbeiten" at bounding box center [278, 199] width 109 height 19
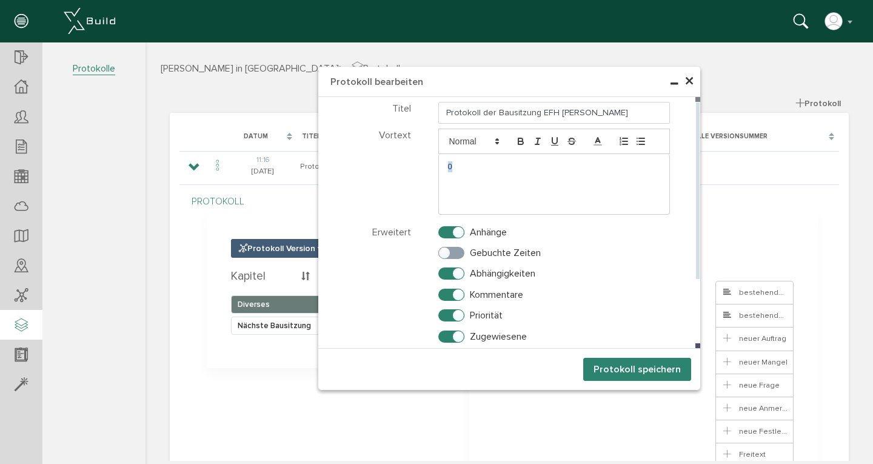
drag, startPoint x: 456, startPoint y: 165, endPoint x: 432, endPoint y: 165, distance: 23.7
click at [433, 165] on div "0 0" at bounding box center [554, 172] width 251 height 86
click at [619, 369] on button "Protokoll speichern" at bounding box center [638, 369] width 108 height 23
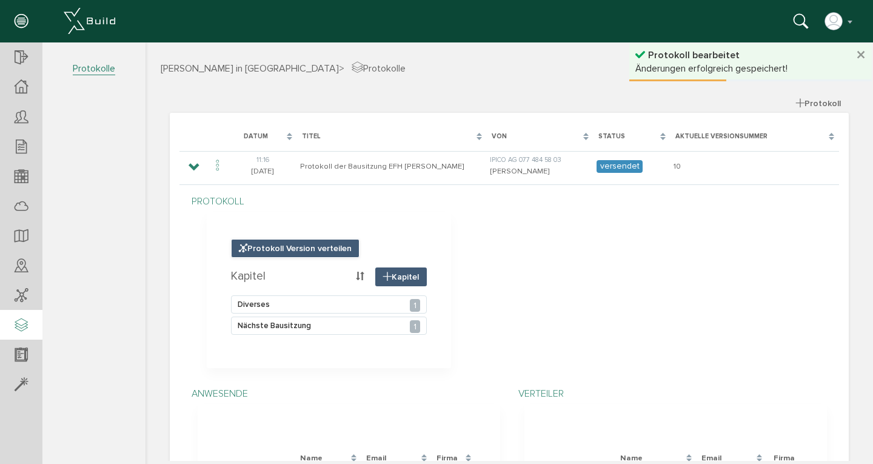
click at [258, 249] on span "Protokoll Version verteilen" at bounding box center [295, 248] width 129 height 19
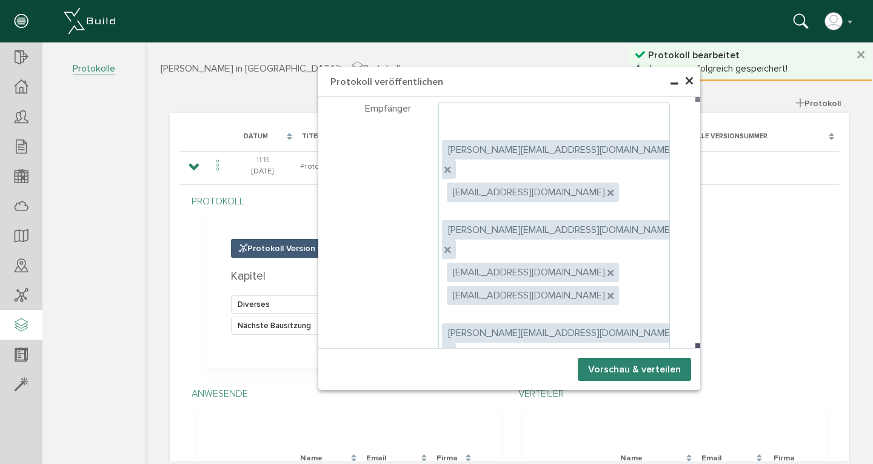
click at [621, 368] on button "Vorschau & verteilen" at bounding box center [634, 369] width 113 height 23
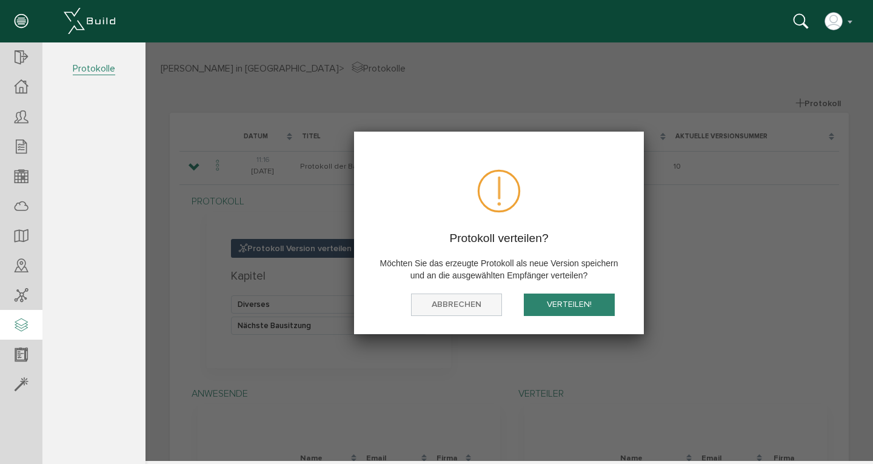
click at [488, 302] on button "Abbrechen" at bounding box center [456, 305] width 91 height 22
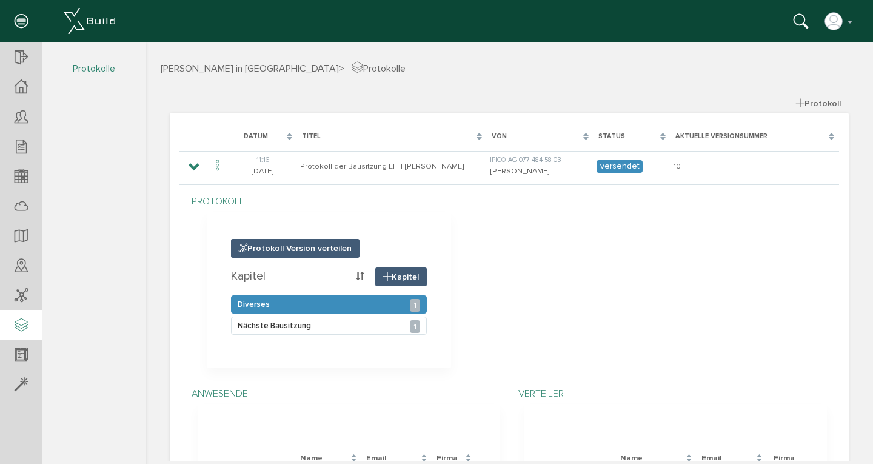
click at [338, 305] on div "Diverses 1" at bounding box center [329, 304] width 196 height 18
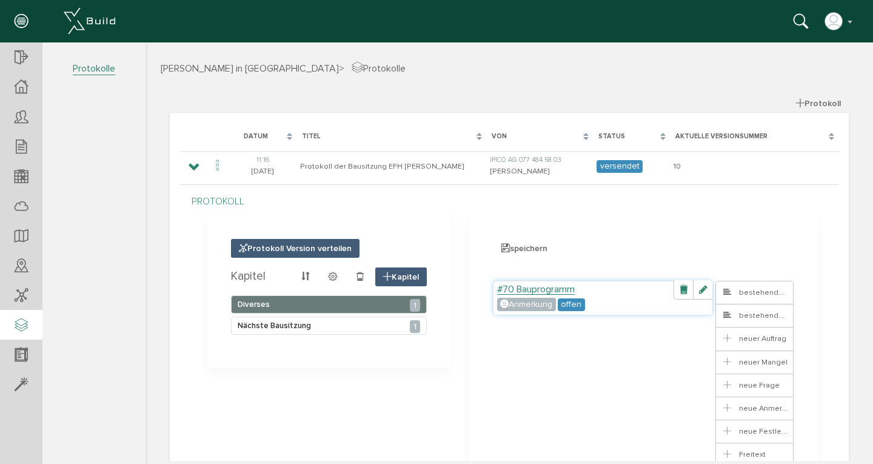
click at [535, 289] on label "#70 Bauprogramm" at bounding box center [536, 289] width 78 height 10
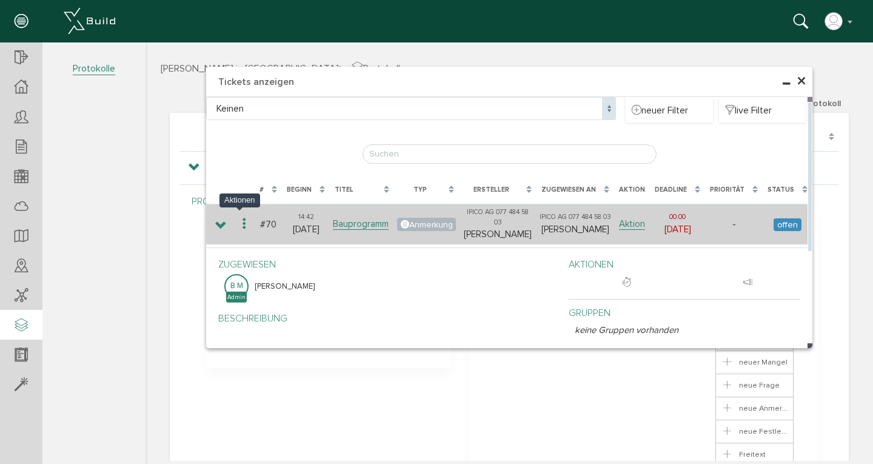
click at [241, 219] on icon at bounding box center [244, 224] width 15 height 16
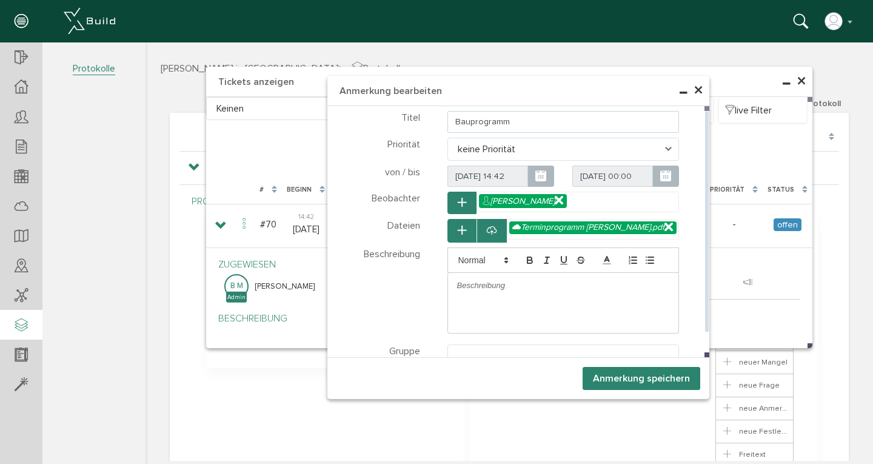
click at [452, 122] on input "Bauprogramm" at bounding box center [564, 122] width 232 height 22
type input "NEUES Bauprogramm"
click at [660, 382] on button "Anmerkung speichern" at bounding box center [642, 378] width 118 height 23
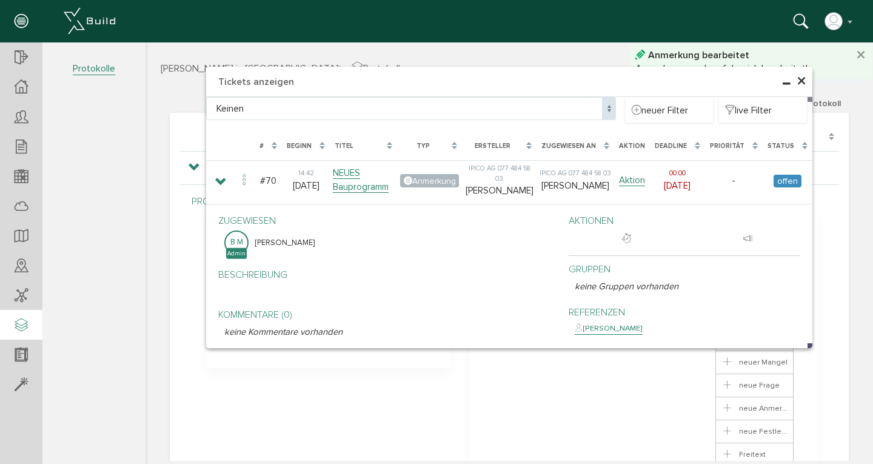
click at [799, 83] on span "×" at bounding box center [802, 82] width 10 height 24
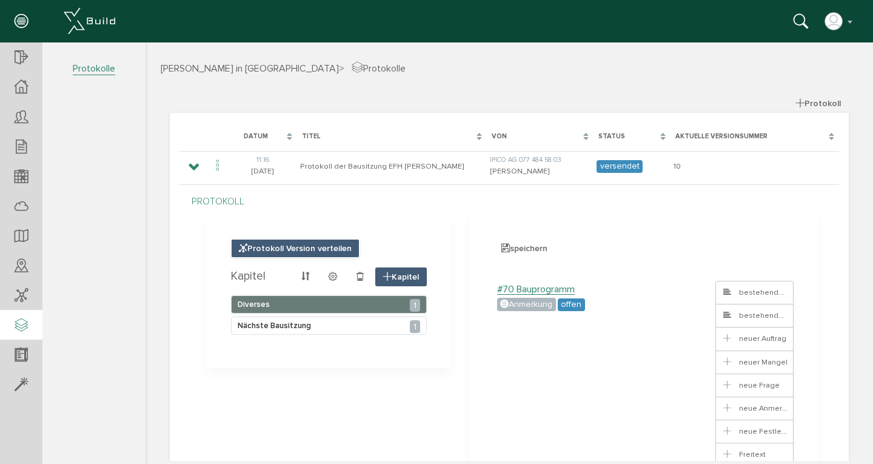
click at [302, 250] on span "Protokoll Version verteilen" at bounding box center [295, 248] width 129 height 19
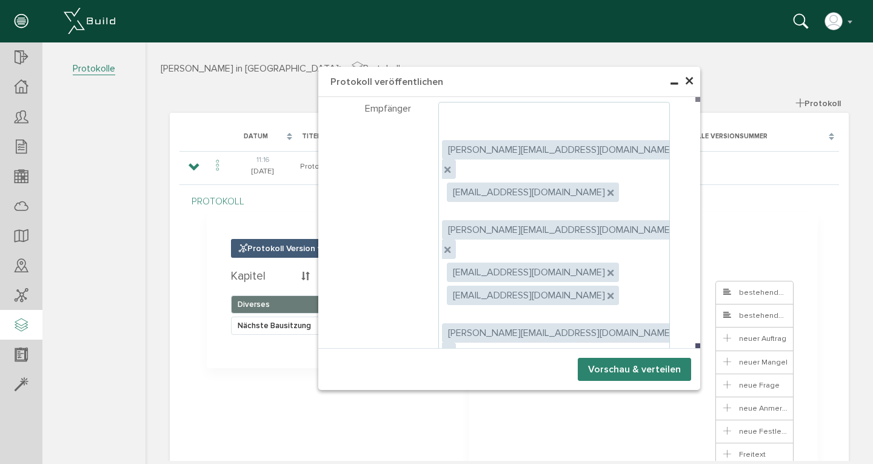
click at [634, 368] on button "Vorschau & verteilen" at bounding box center [634, 369] width 113 height 23
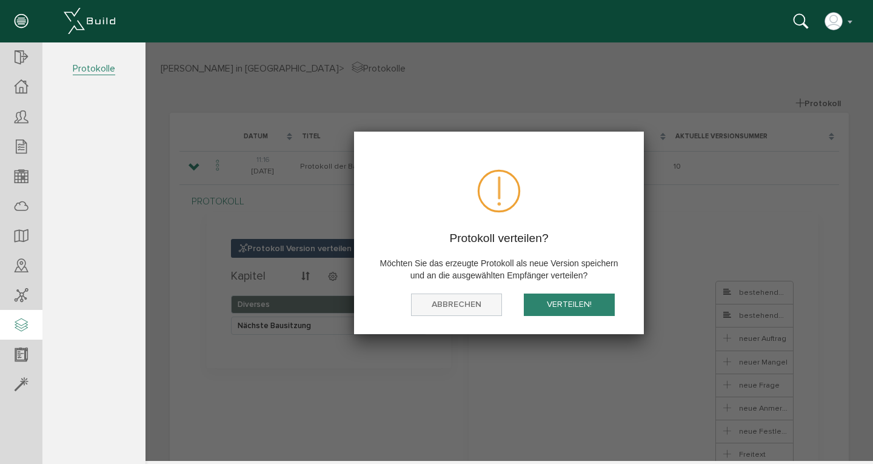
click at [442, 306] on button "Abbrechen" at bounding box center [456, 305] width 91 height 22
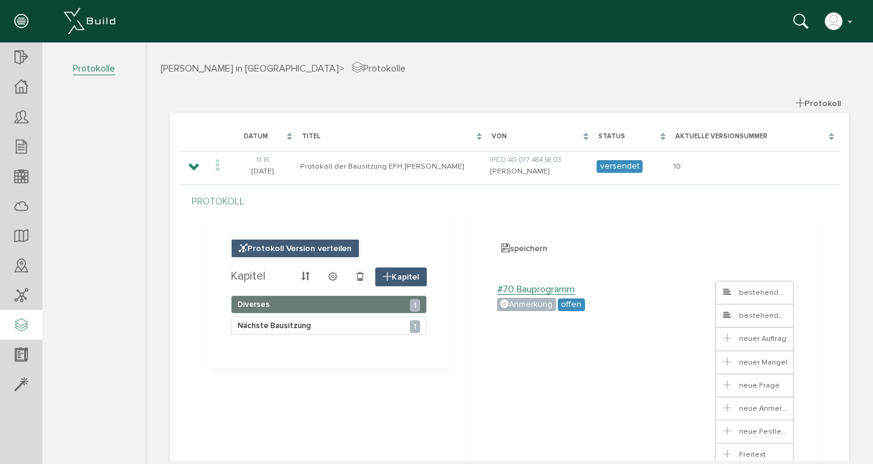
click at [266, 246] on span "Protokoll Version verteilen" at bounding box center [295, 248] width 129 height 19
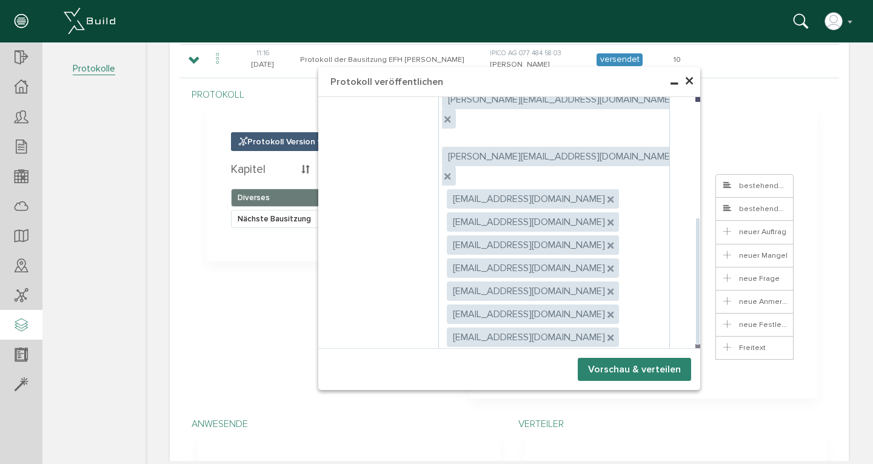
scroll to position [217, 0]
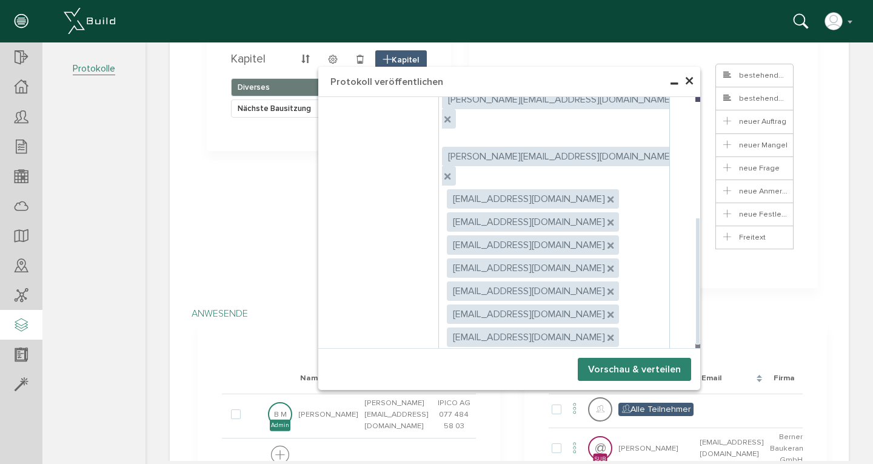
click at [453, 385] on label "Empfänger können Anhänge herunterladen" at bounding box center [544, 390] width 210 height 11
click at [446, 384] on input "Empfänger können Anhänge herunterladen" at bounding box center [443, 388] width 8 height 8
checkbox input "true"
radio input "true"
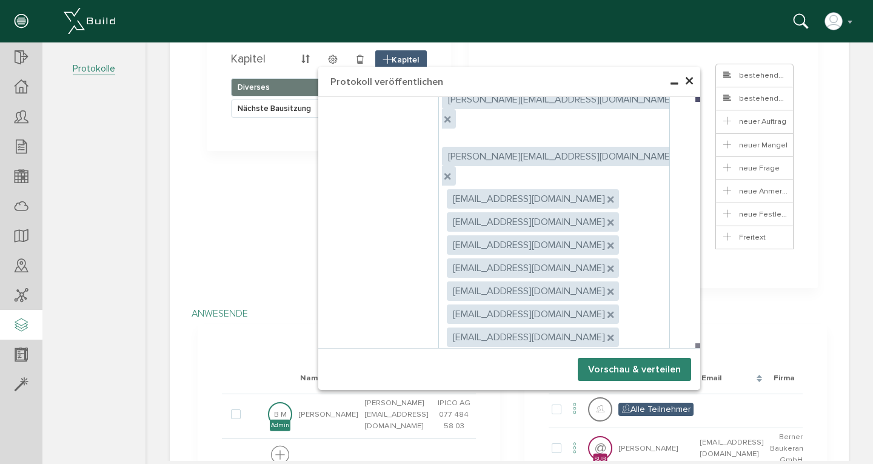
click at [600, 368] on button "Vorschau & verteilen" at bounding box center [634, 369] width 113 height 23
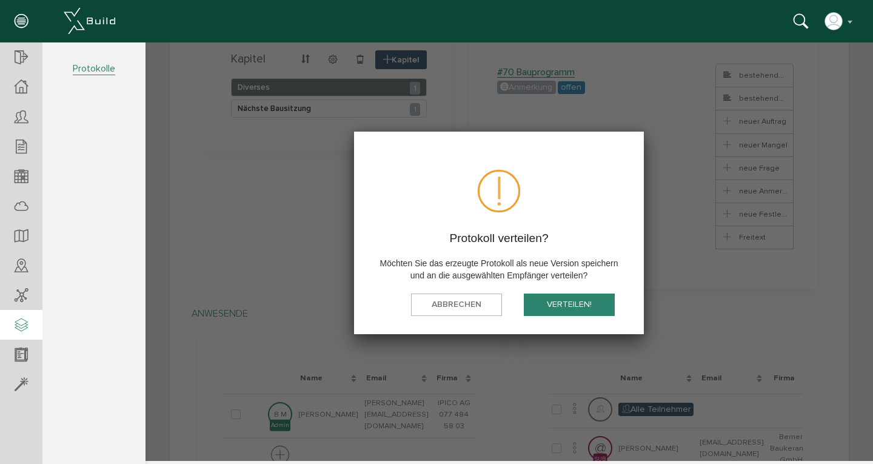
click at [573, 303] on button "verteilen!" at bounding box center [569, 305] width 91 height 22
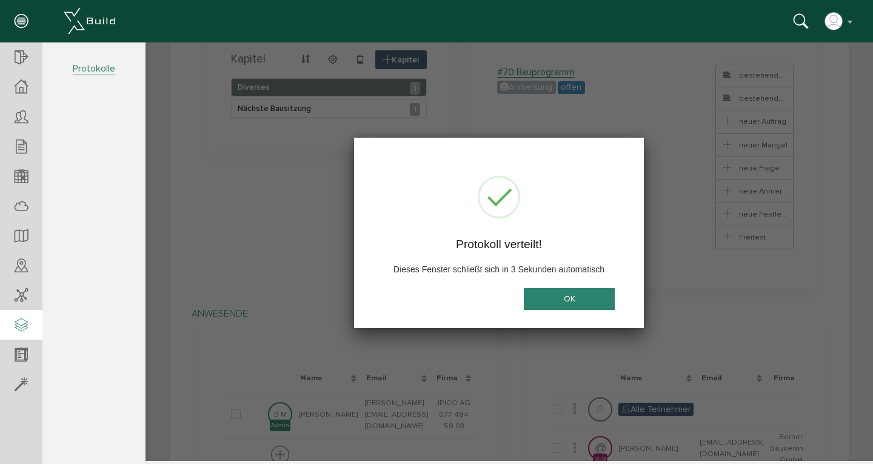
click at [566, 299] on button "OK" at bounding box center [569, 299] width 91 height 22
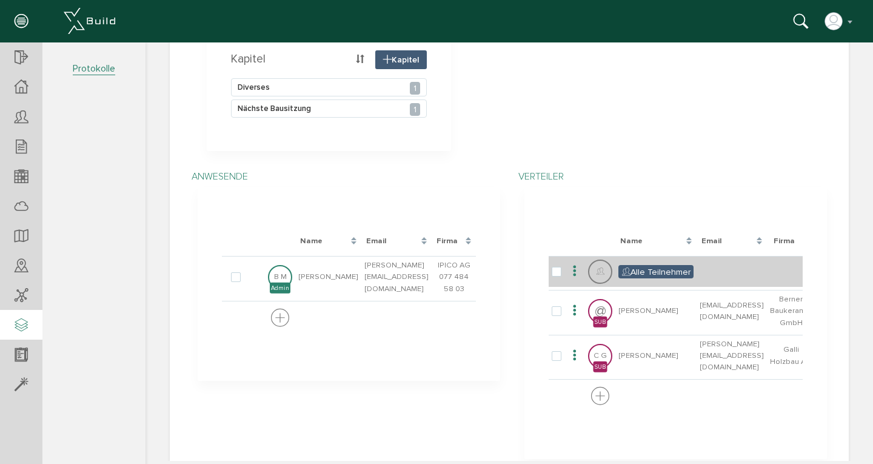
click at [622, 267] on icon at bounding box center [626, 272] width 8 height 10
click at [570, 264] on icon at bounding box center [575, 271] width 15 height 16
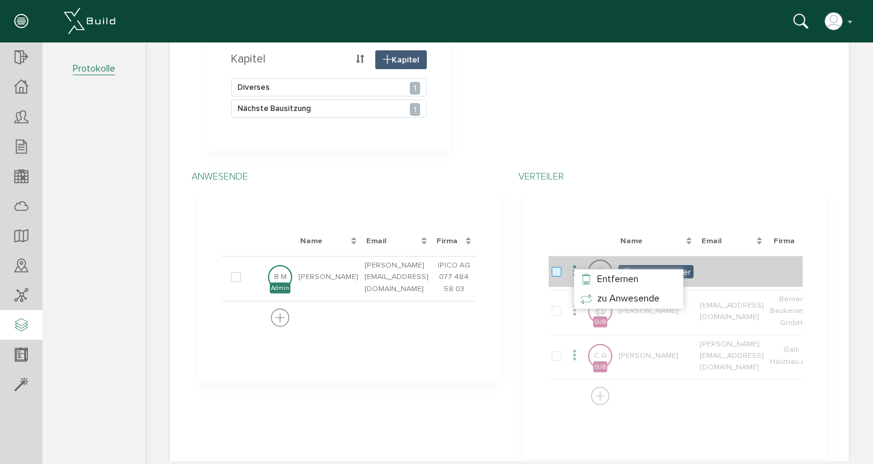
click at [560, 267] on label at bounding box center [559, 272] width 15 height 11
click at [560, 267] on input "checkbox" at bounding box center [556, 271] width 8 height 8
checkbox input "true"
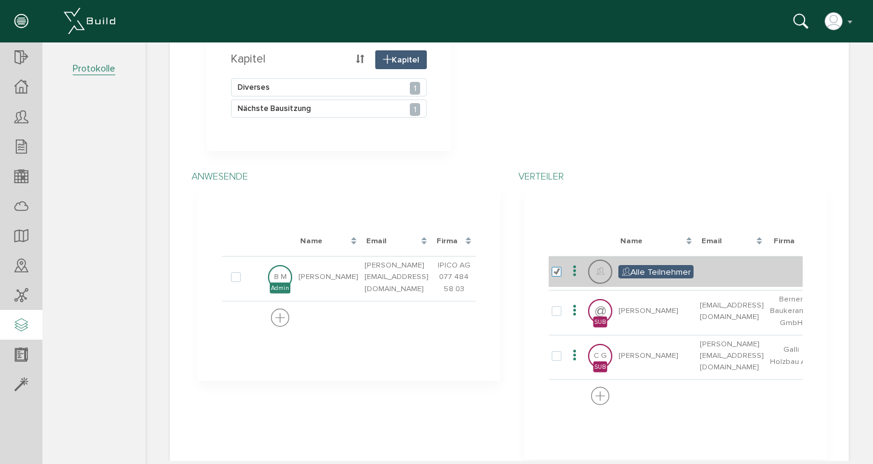
click at [626, 266] on span "Alle Teilnehmer" at bounding box center [656, 271] width 75 height 13
click at [600, 267] on icon at bounding box center [601, 272] width 8 height 10
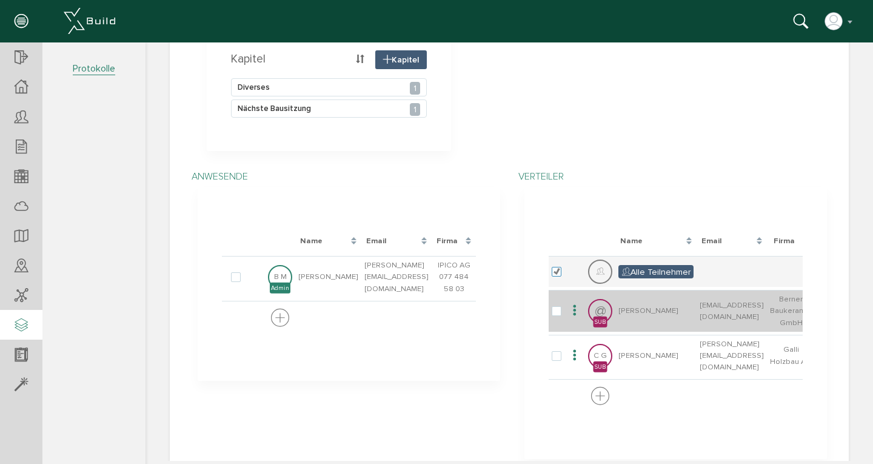
scroll to position [248, 0]
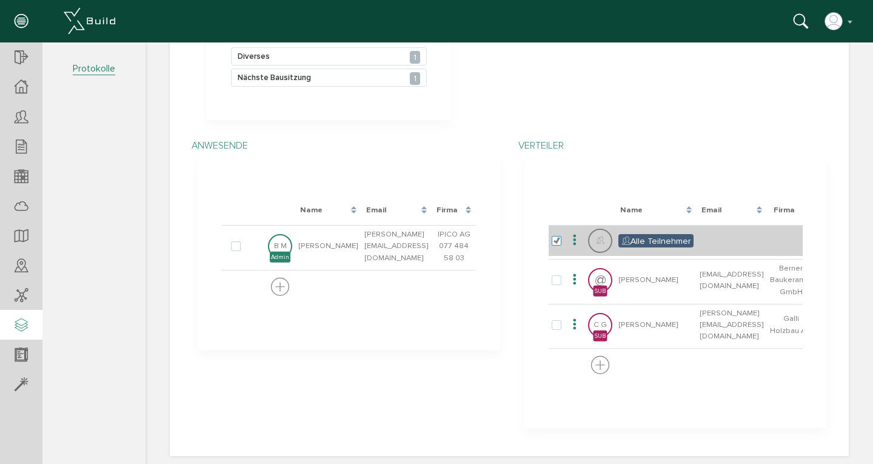
click at [570, 234] on icon at bounding box center [575, 240] width 15 height 16
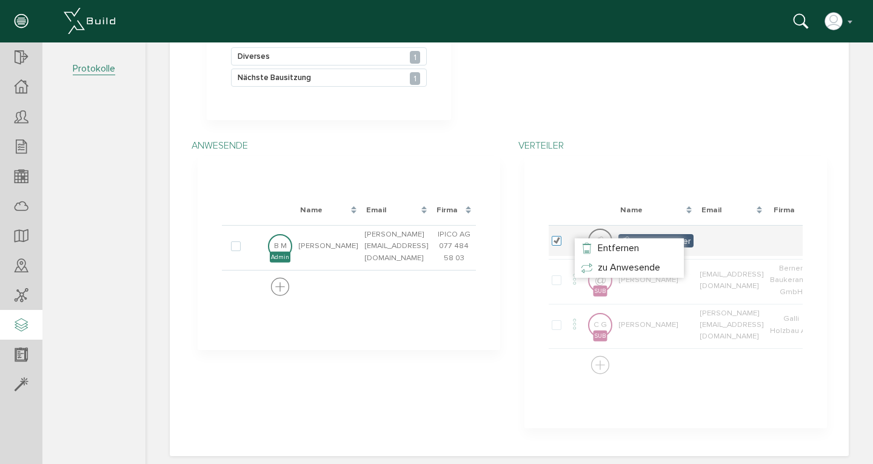
click at [582, 202] on div at bounding box center [505, 251] width 719 height 419
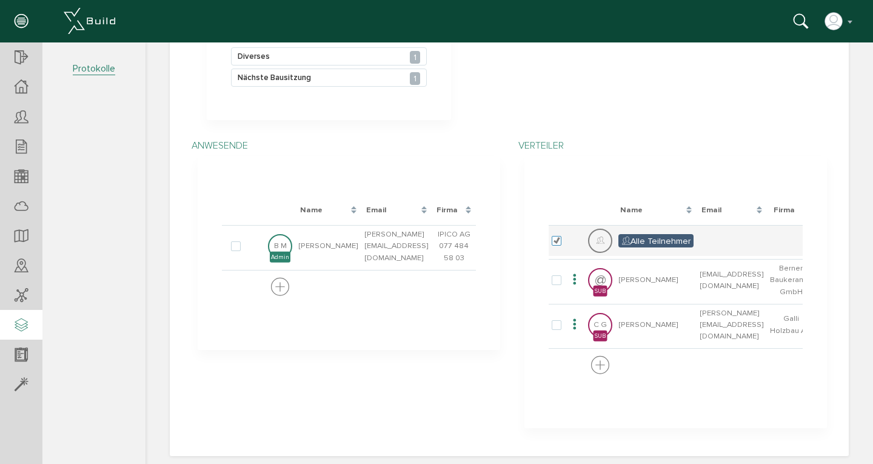
click at [530, 244] on section "Lade, bitte warten... Name Email Firma Alle Teilnehmer @ [PERSON_NAME] [EMAIL_A…" at bounding box center [676, 292] width 303 height 272
